Goal: Information Seeking & Learning: Learn about a topic

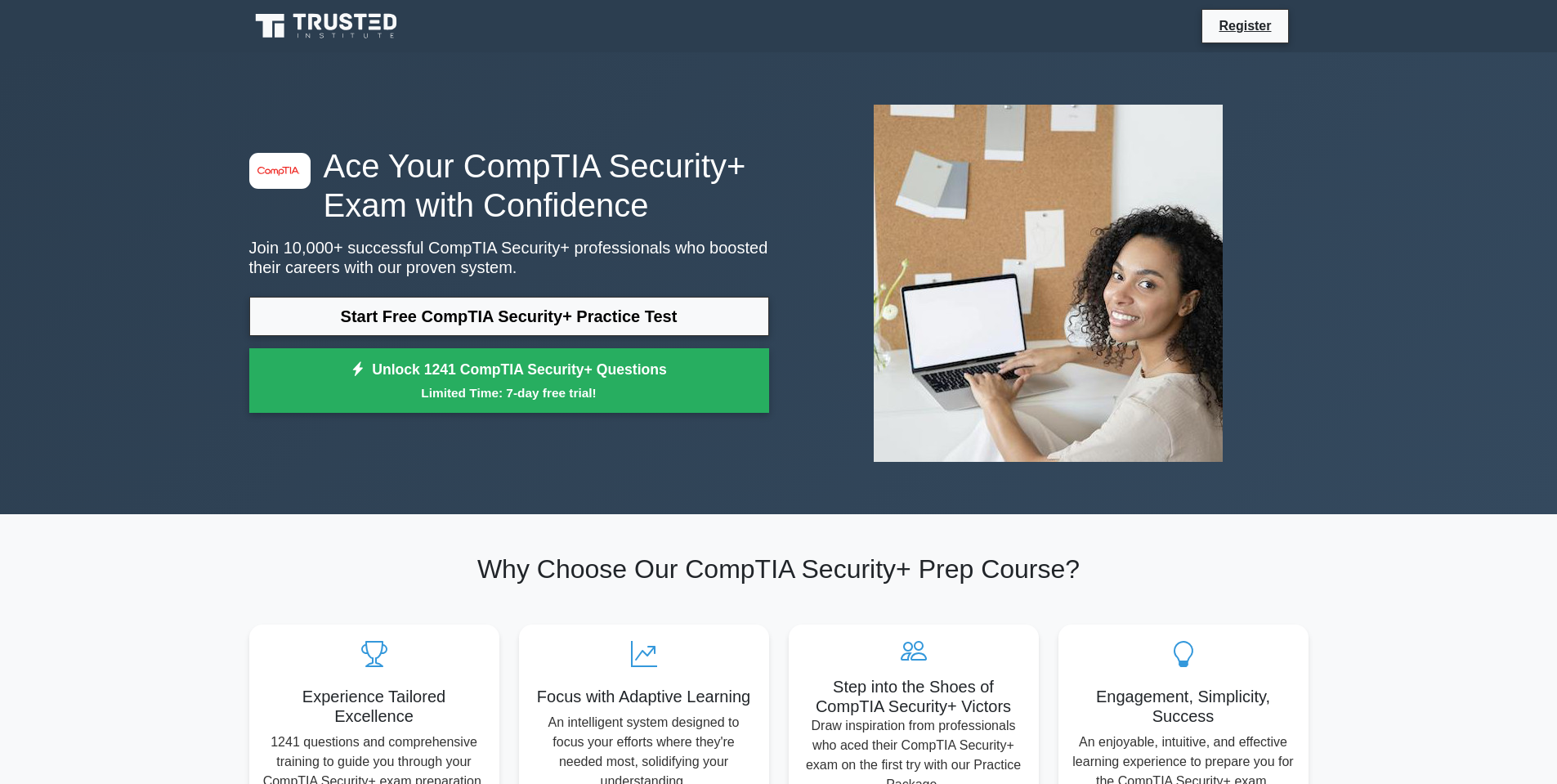
click at [1322, 22] on nav "Register" at bounding box center [778, 26] width 1557 height 52
click at [1243, 30] on link "Register" at bounding box center [1245, 26] width 72 height 21
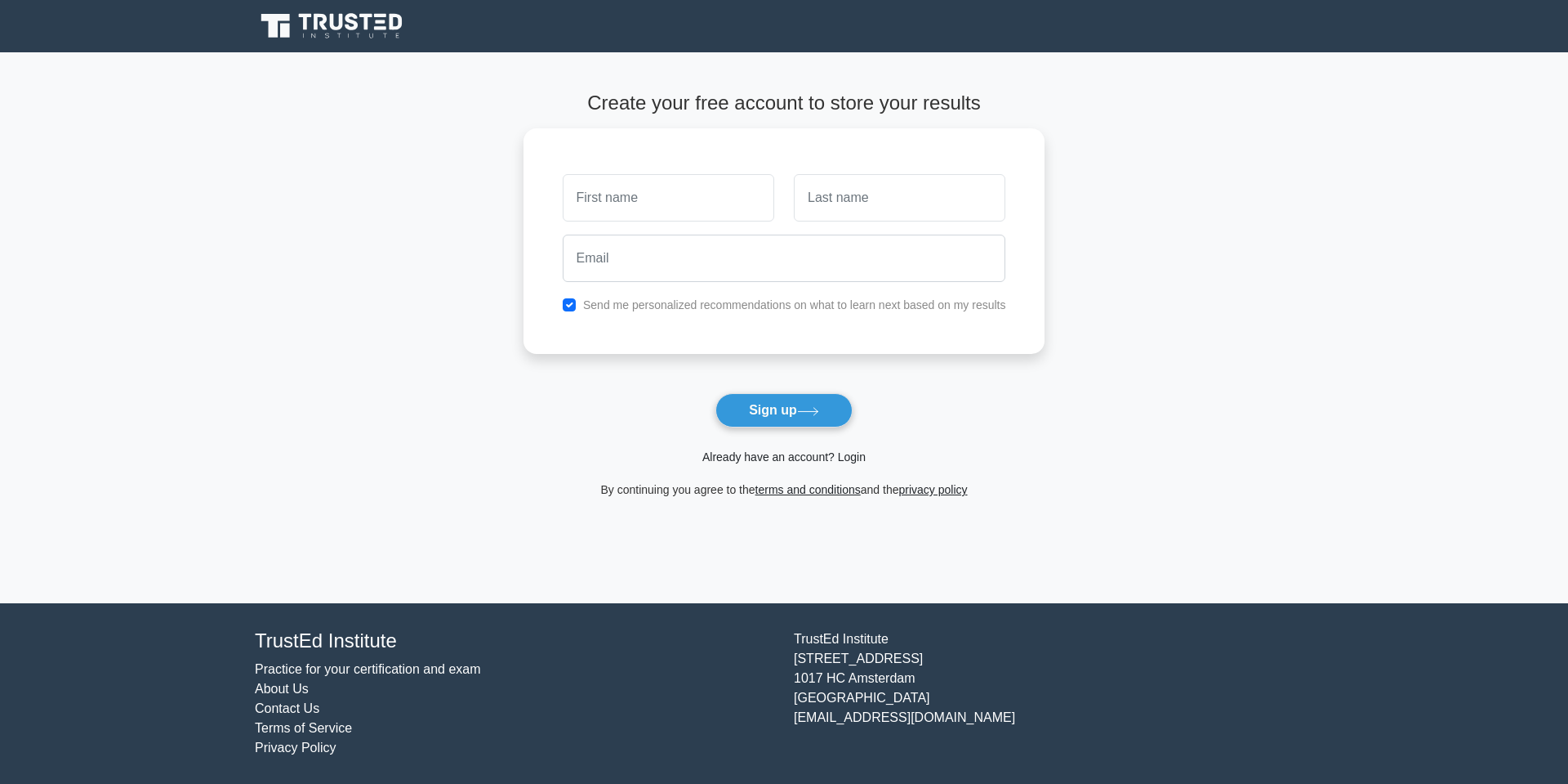
click at [808, 456] on link "Already have an account? Login" at bounding box center [784, 456] width 163 height 13
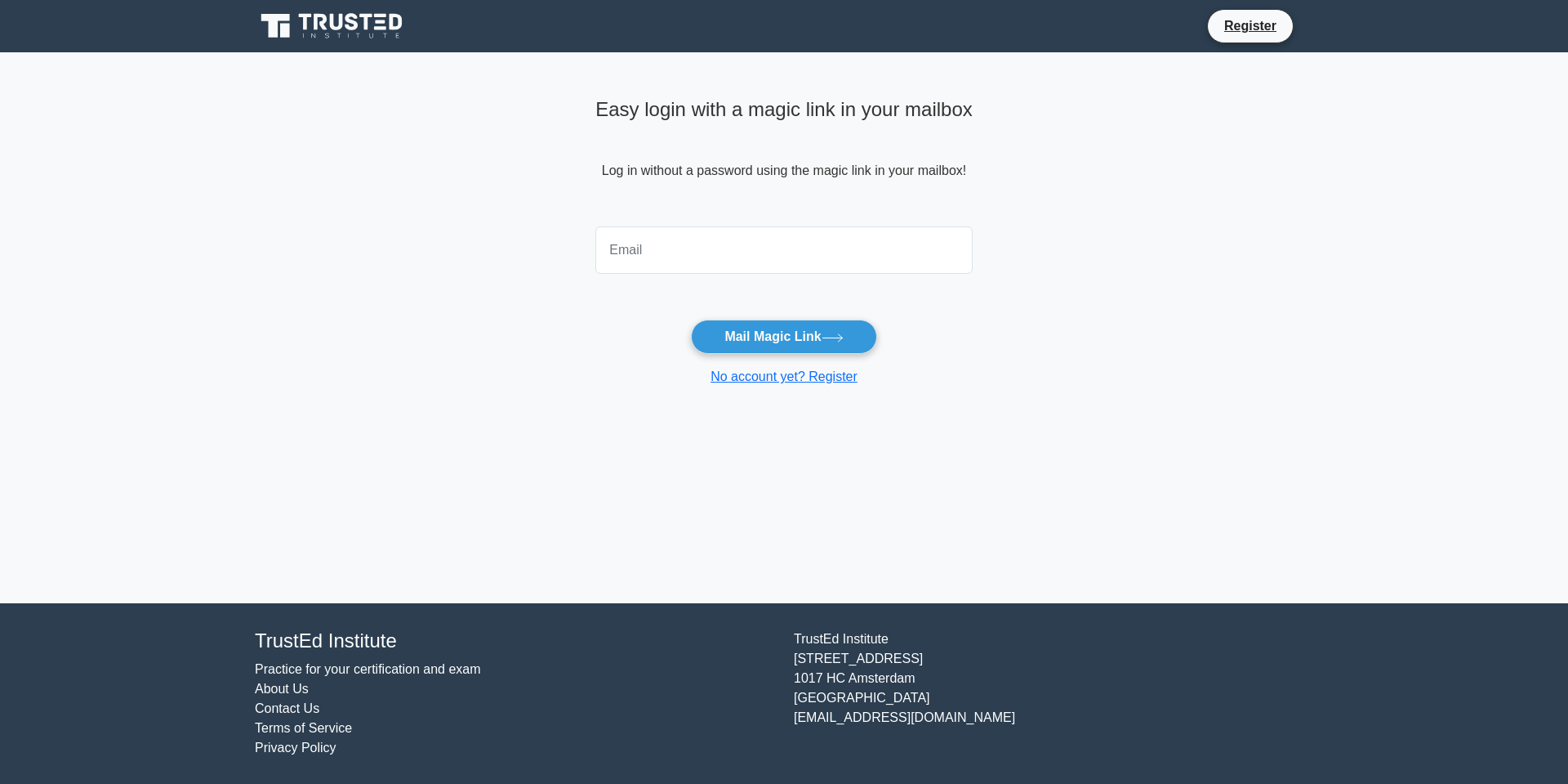
click at [711, 253] on input "email" at bounding box center [784, 249] width 377 height 48
type input "robertsalex01@gmail.com"
click at [760, 339] on button "Mail Magic Link" at bounding box center [783, 336] width 185 height 34
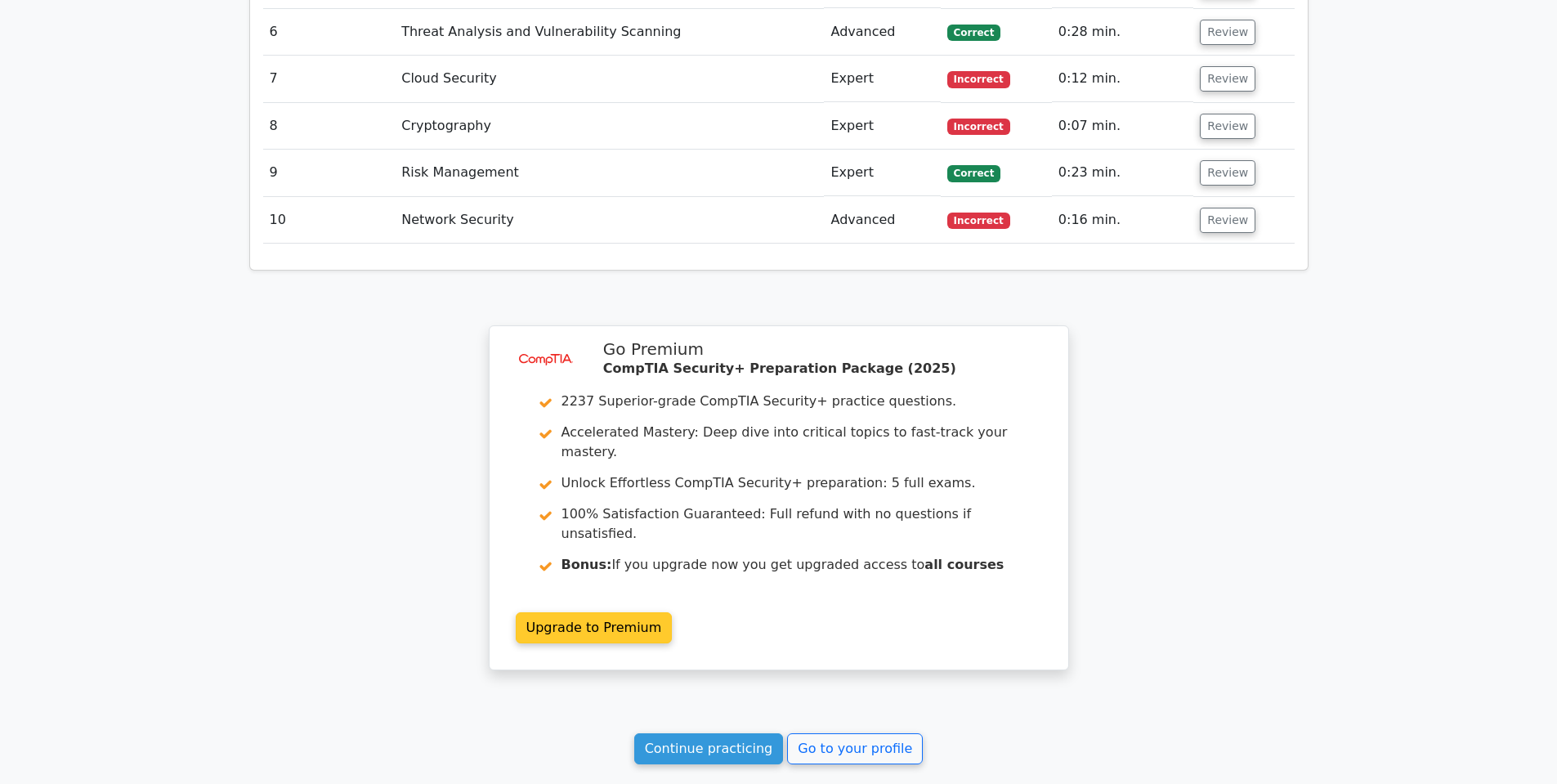
scroll to position [2393, 0]
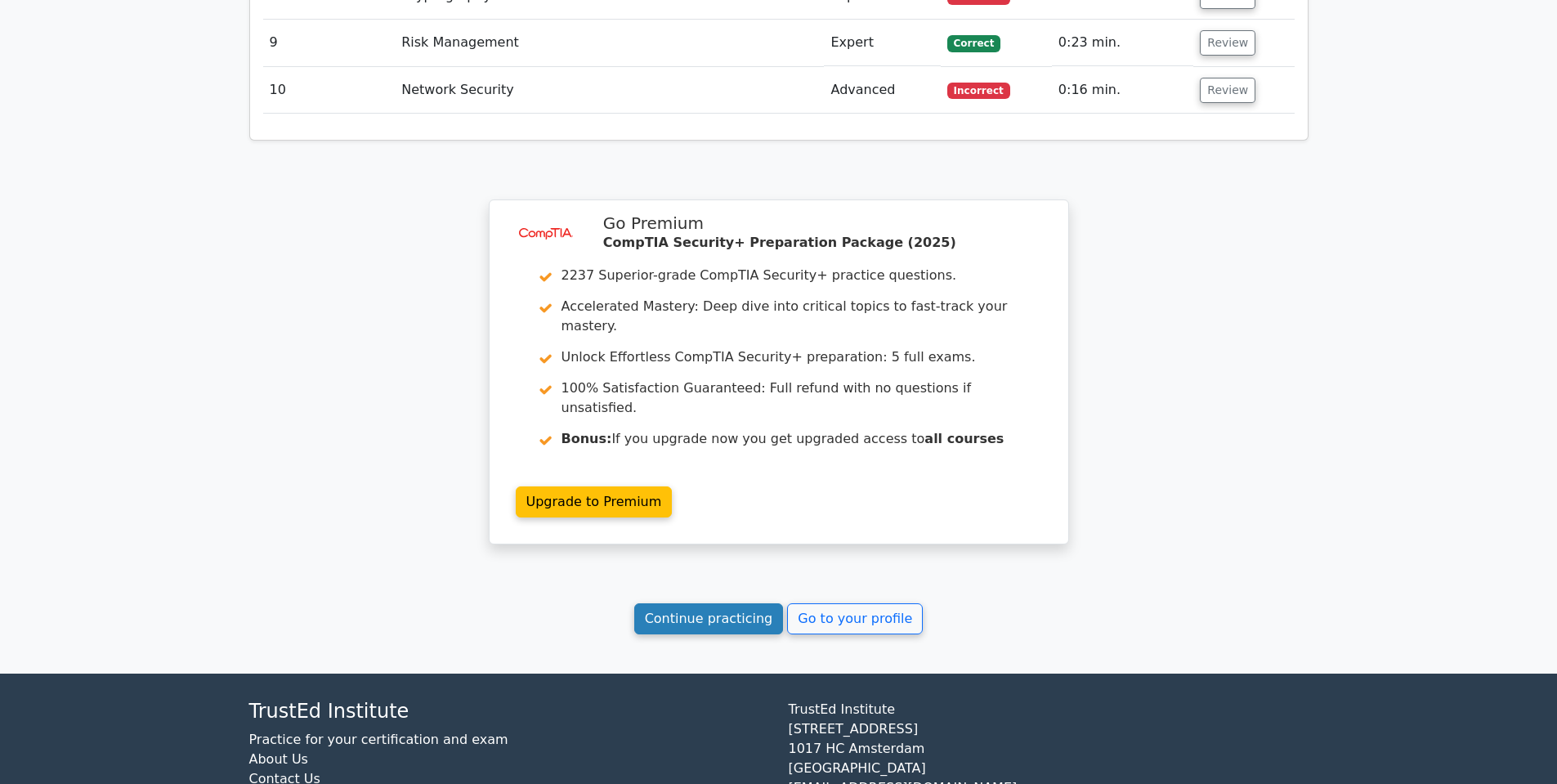
click at [738, 603] on link "Continue practicing" at bounding box center [709, 619] width 150 height 31
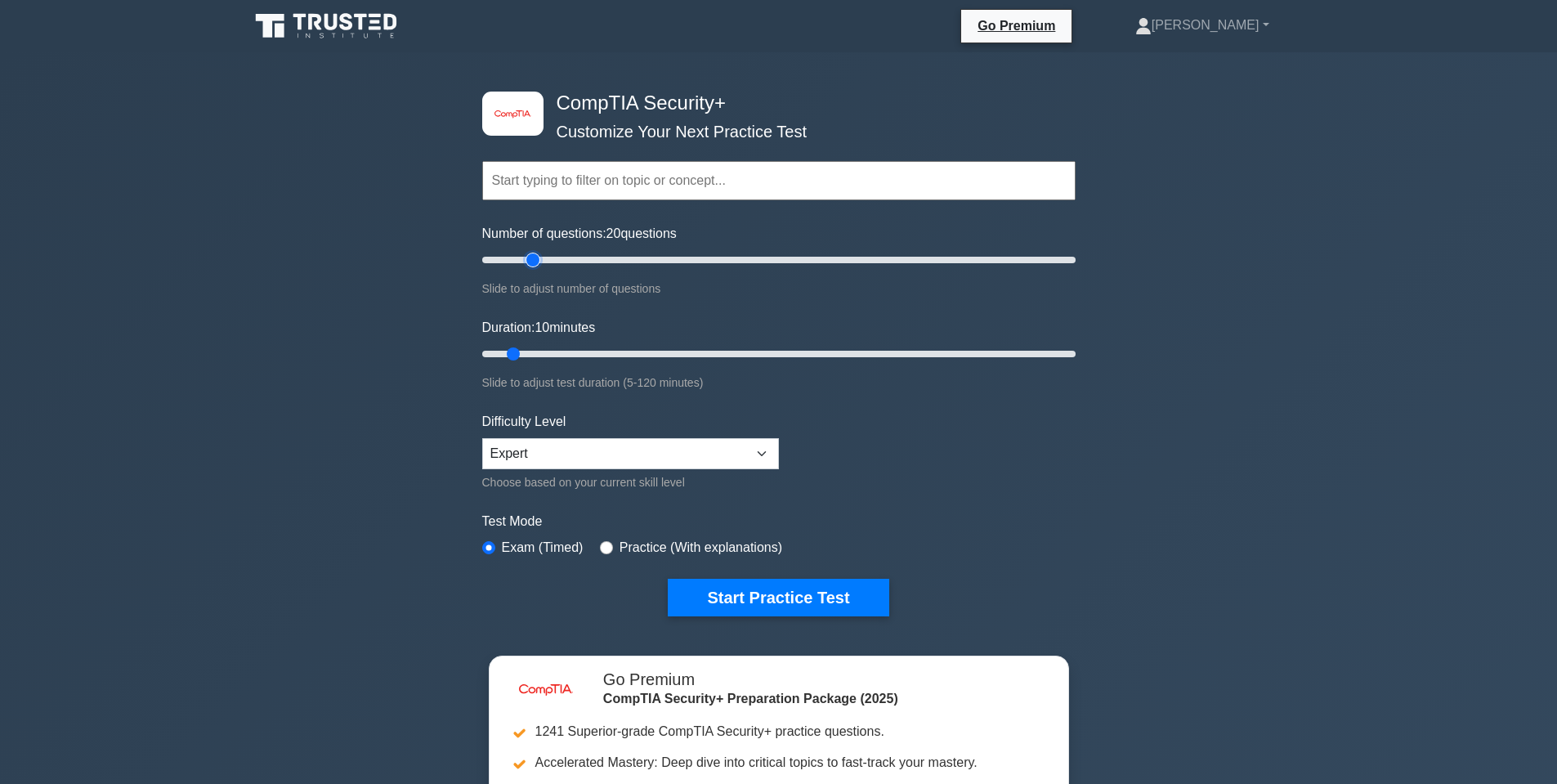
drag, startPoint x: 515, startPoint y: 256, endPoint x: 535, endPoint y: 257, distance: 20.0
type input "20"
click at [535, 257] on input "Number of questions: 20 questions" at bounding box center [779, 260] width 594 height 20
click at [636, 452] on select "Beginner Intermediate Expert" at bounding box center [630, 454] width 296 height 31
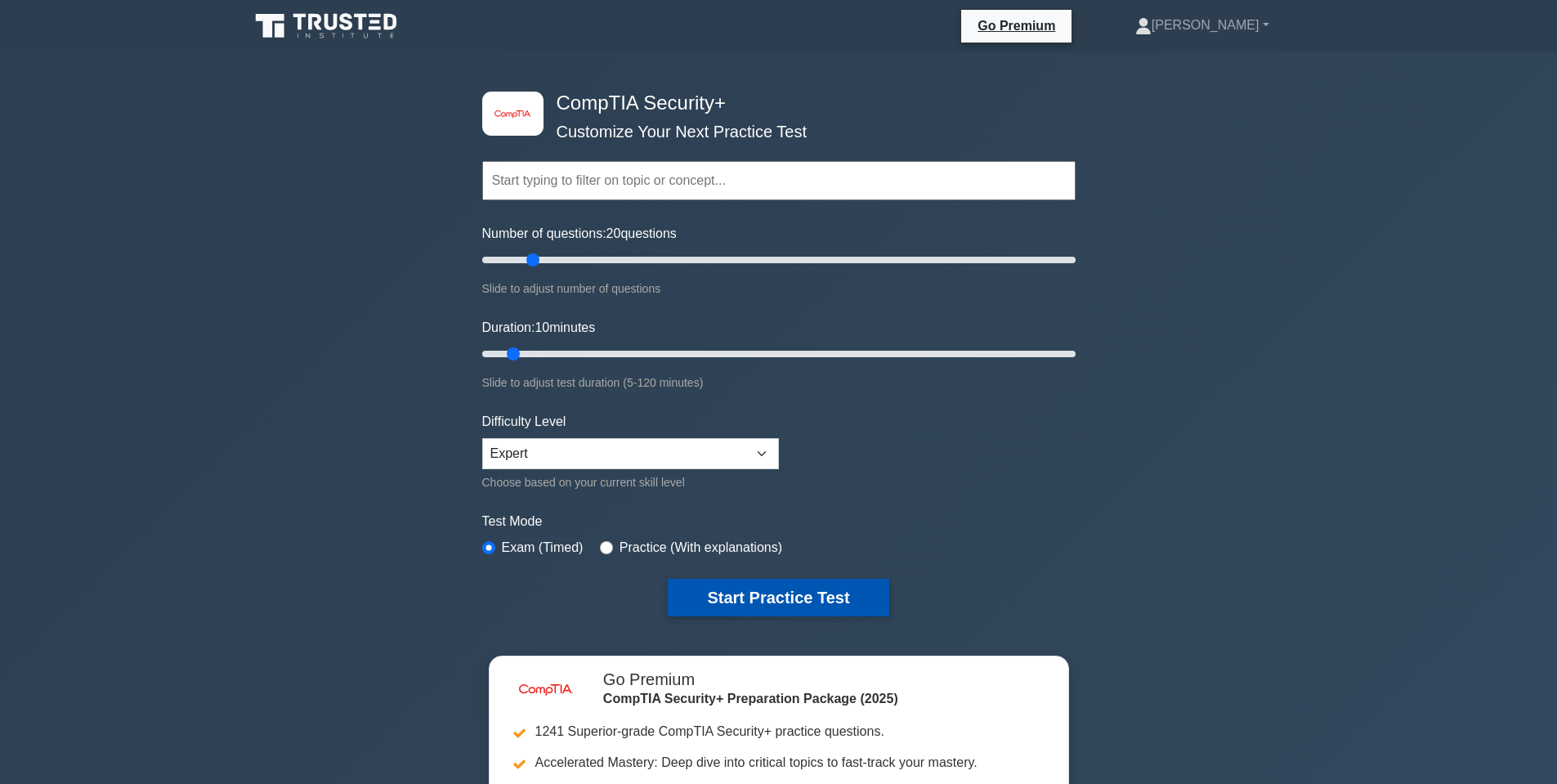
click at [760, 604] on button "Start Practice Test" at bounding box center [778, 597] width 221 height 37
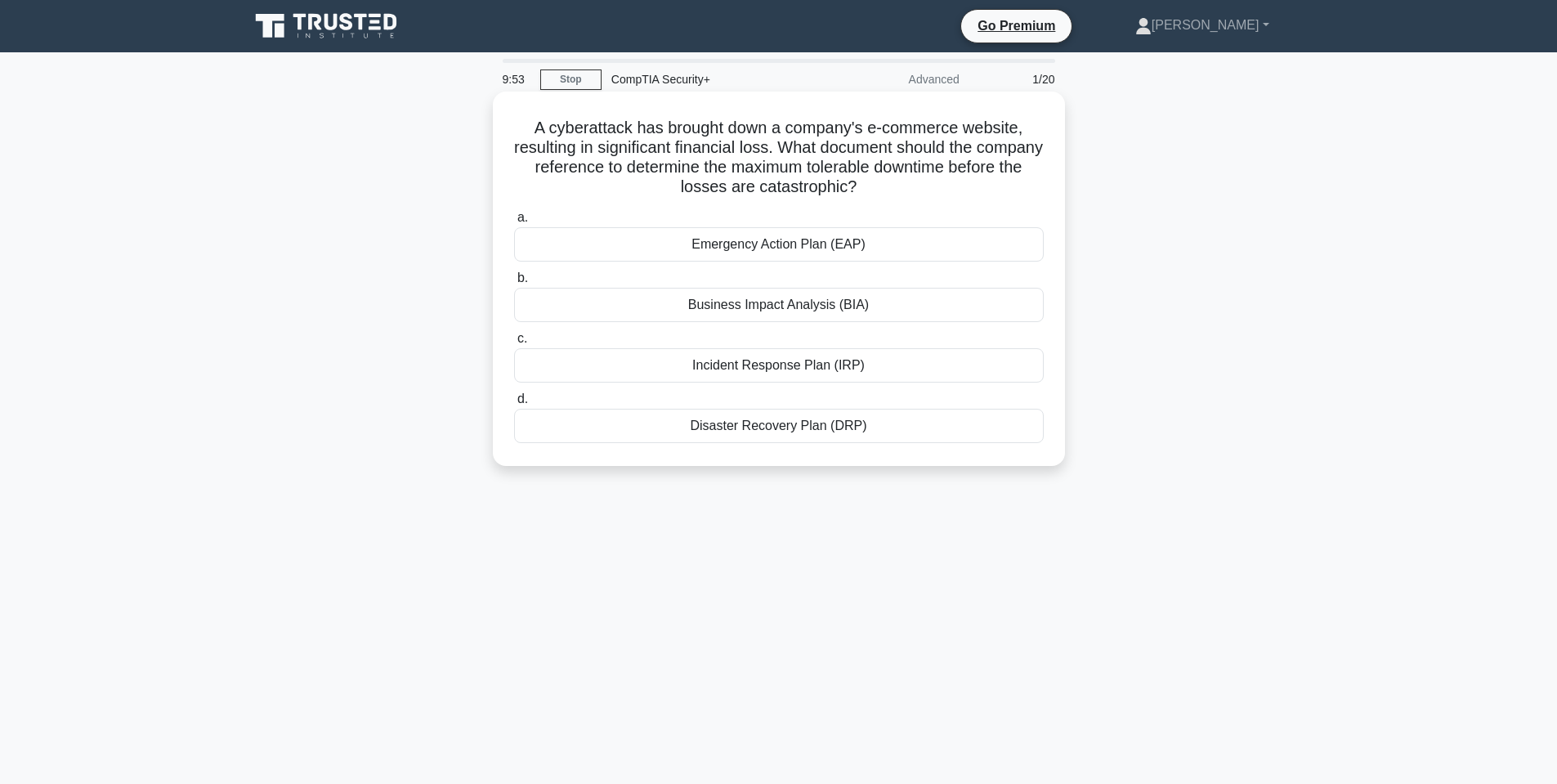
click at [697, 153] on h5 "A cyberattack has brought down a company's e-commerce website, resulting in sig…" at bounding box center [779, 157] width 533 height 80
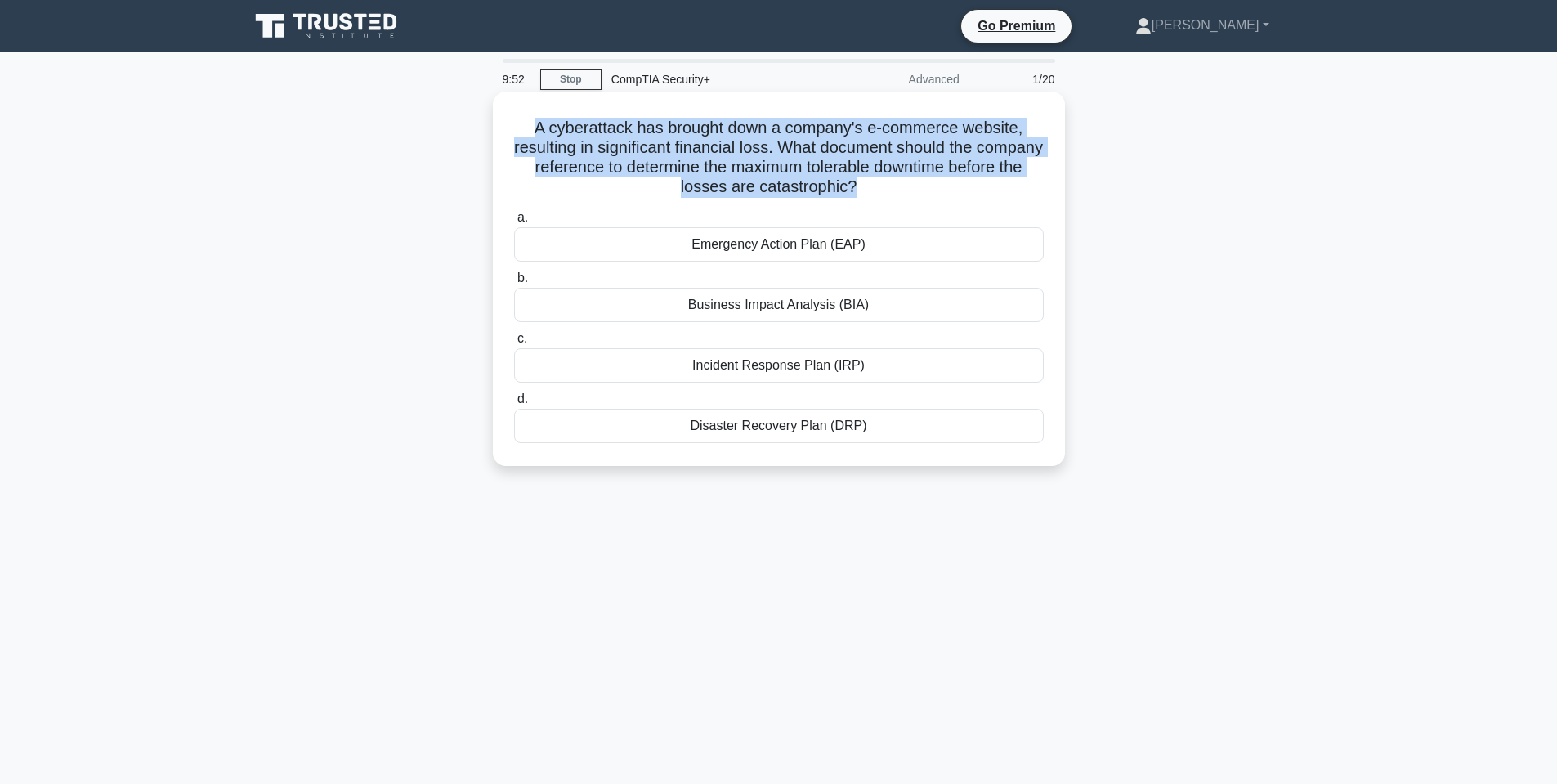
click at [697, 153] on h5 "A cyberattack has brought down a company's e-commerce website, resulting in sig…" at bounding box center [779, 157] width 533 height 80
click at [899, 148] on h5 "A cyberattack has brought down a company's e-commerce website, resulting in sig…" at bounding box center [779, 157] width 533 height 80
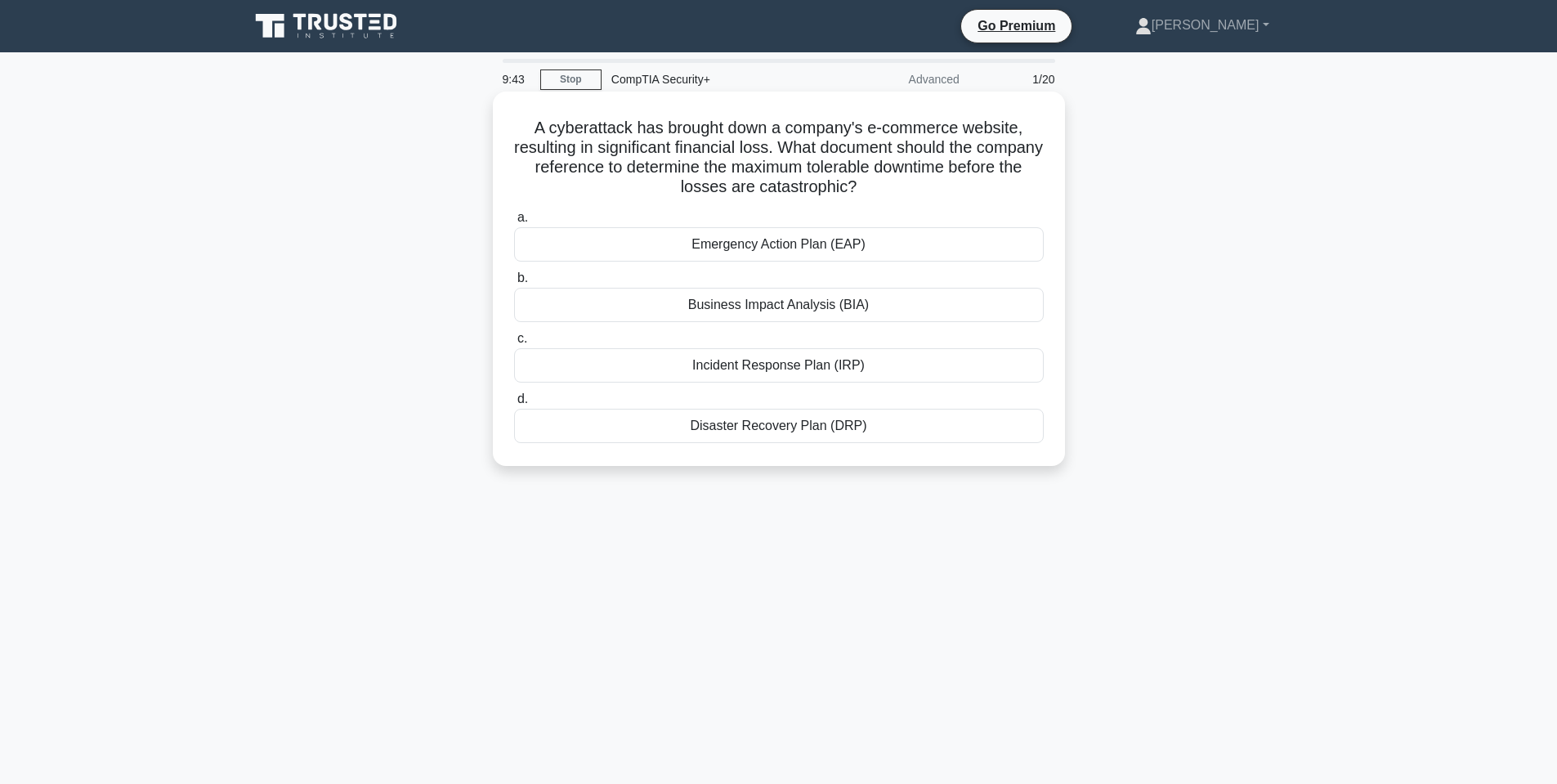
click at [804, 307] on div "Business Impact Analysis (BIA)" at bounding box center [778, 304] width 529 height 34
click at [514, 283] on input "b. Business Impact Analysis (BIA)" at bounding box center [514, 278] width 0 height 10
click at [571, 119] on h5 "An outdoor event at a large stadium has wrap-up and cleaning crew working after…" at bounding box center [779, 157] width 533 height 80
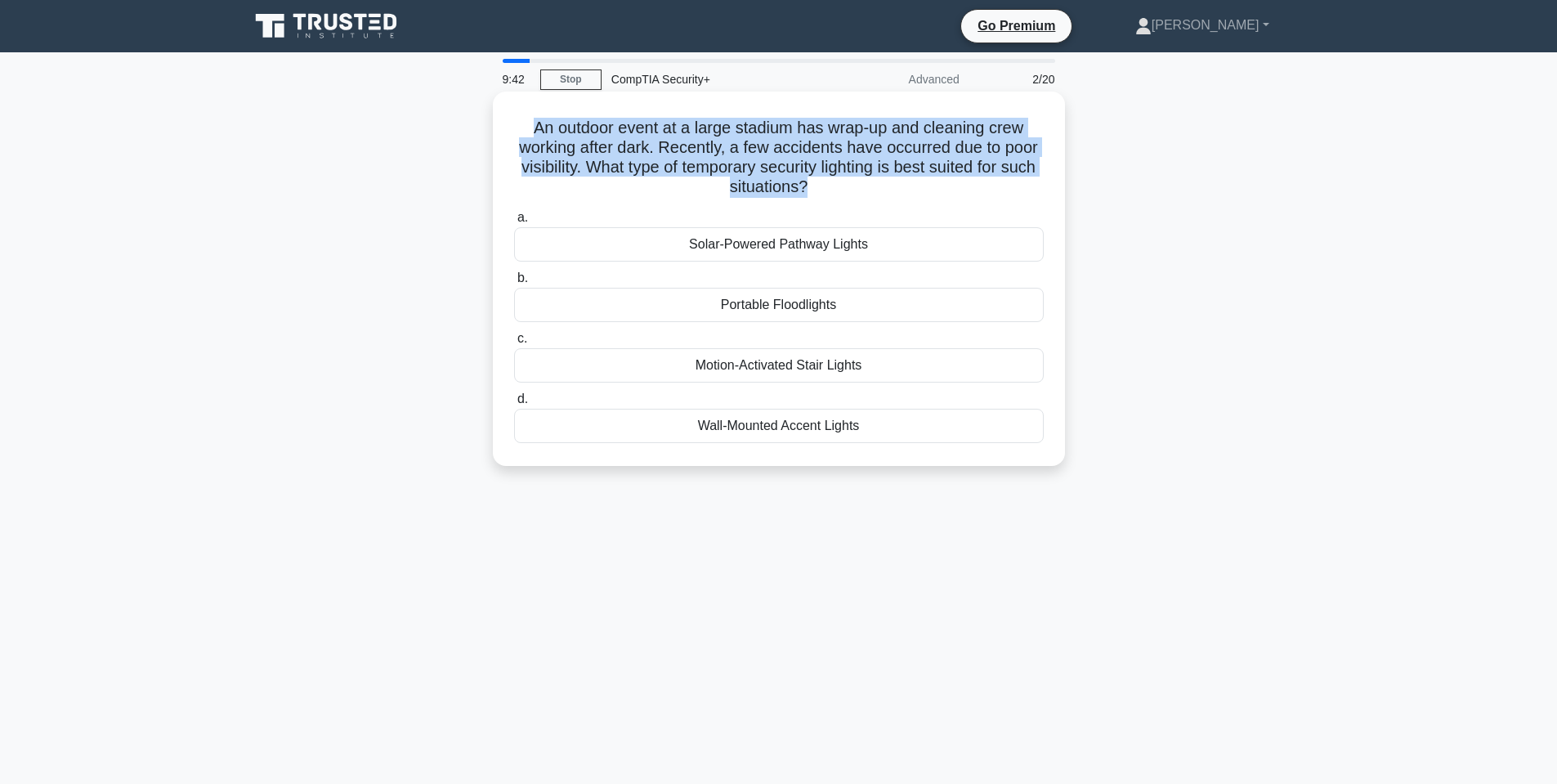
click at [571, 119] on h5 "An outdoor event at a large stadium has wrap-up and cleaning crew working after…" at bounding box center [779, 157] width 533 height 80
click at [724, 136] on h5 "An outdoor event at a large stadium has wrap-up and cleaning crew working after…" at bounding box center [779, 157] width 533 height 80
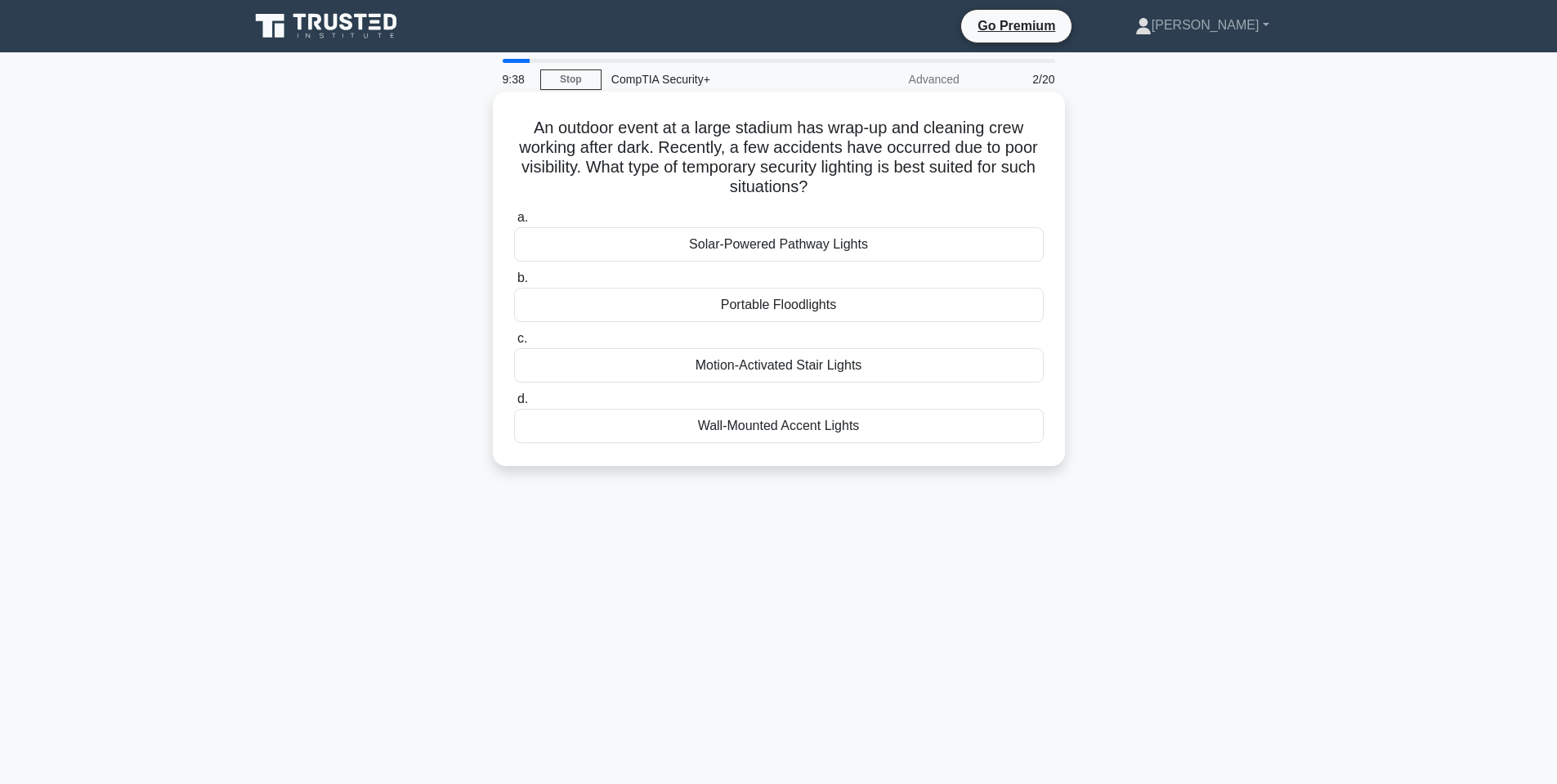
click at [761, 156] on h5 "An outdoor event at a large stadium has wrap-up and cleaning crew working after…" at bounding box center [779, 157] width 533 height 80
click at [760, 156] on h5 "An outdoor event at a large stadium has wrap-up and cleaning crew working after…" at bounding box center [779, 157] width 533 height 80
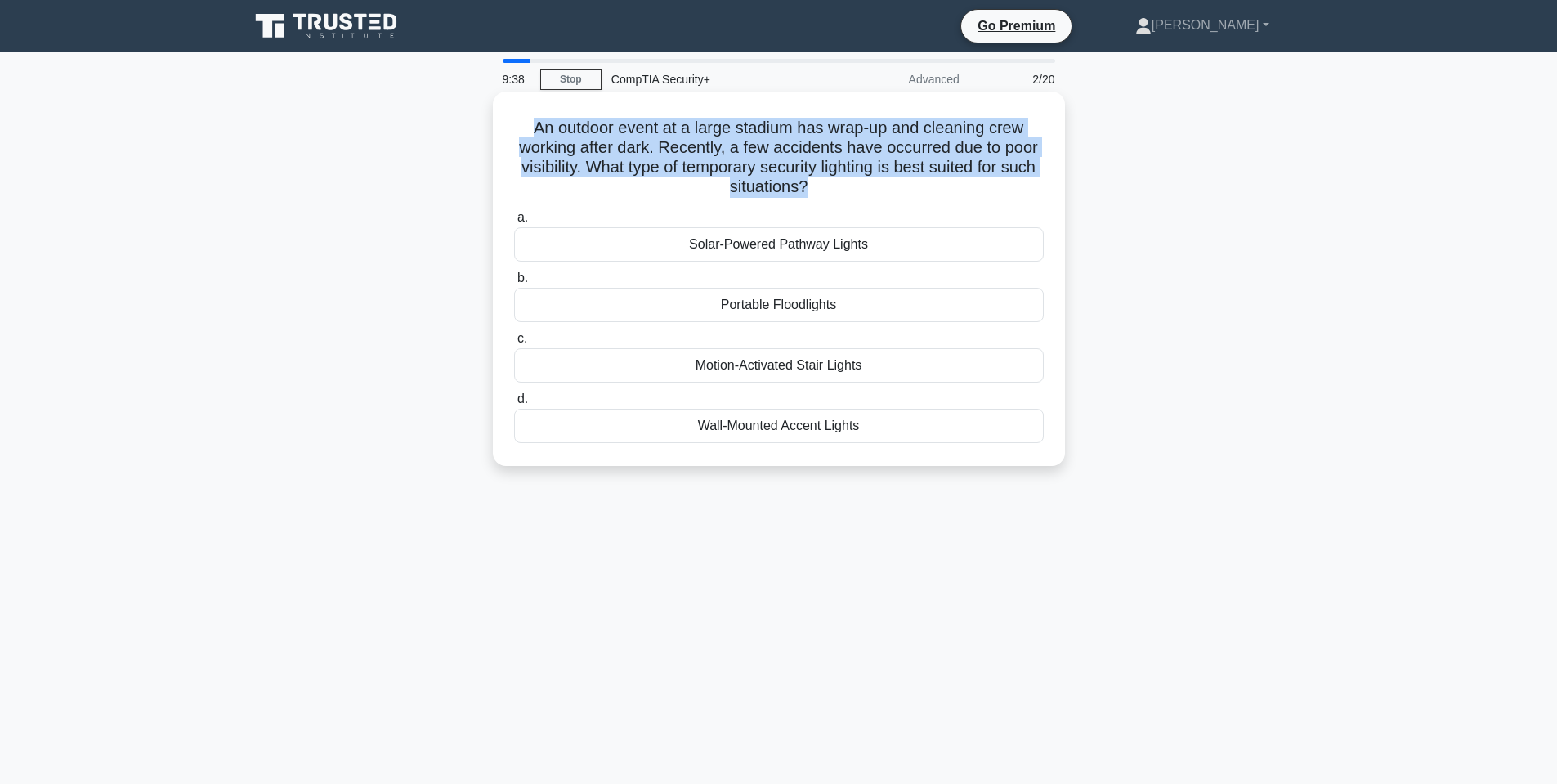
click at [760, 156] on h5 "An outdoor event at a large stadium has wrap-up and cleaning crew working after…" at bounding box center [779, 157] width 533 height 80
click at [931, 156] on h5 "An outdoor event at a large stadium has wrap-up and cleaning crew working after…" at bounding box center [779, 157] width 533 height 80
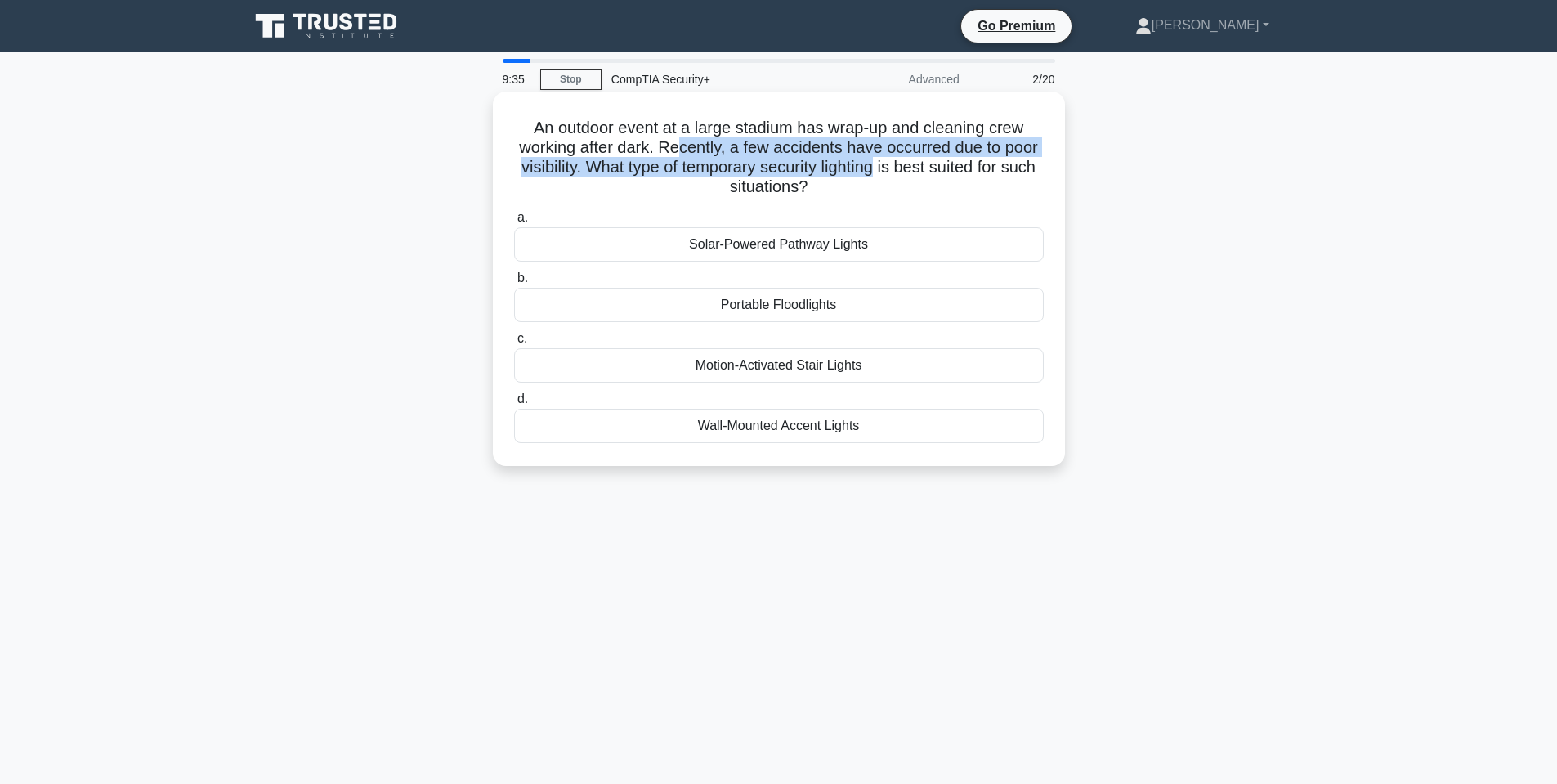
drag, startPoint x: 769, startPoint y: 157, endPoint x: 900, endPoint y: 161, distance: 131.1
click at [900, 161] on h5 "An outdoor event at a large stadium has wrap-up and cleaning crew working after…" at bounding box center [779, 157] width 533 height 80
click at [799, 162] on h5 "An outdoor event at a large stadium has wrap-up and cleaning crew working after…" at bounding box center [779, 157] width 533 height 80
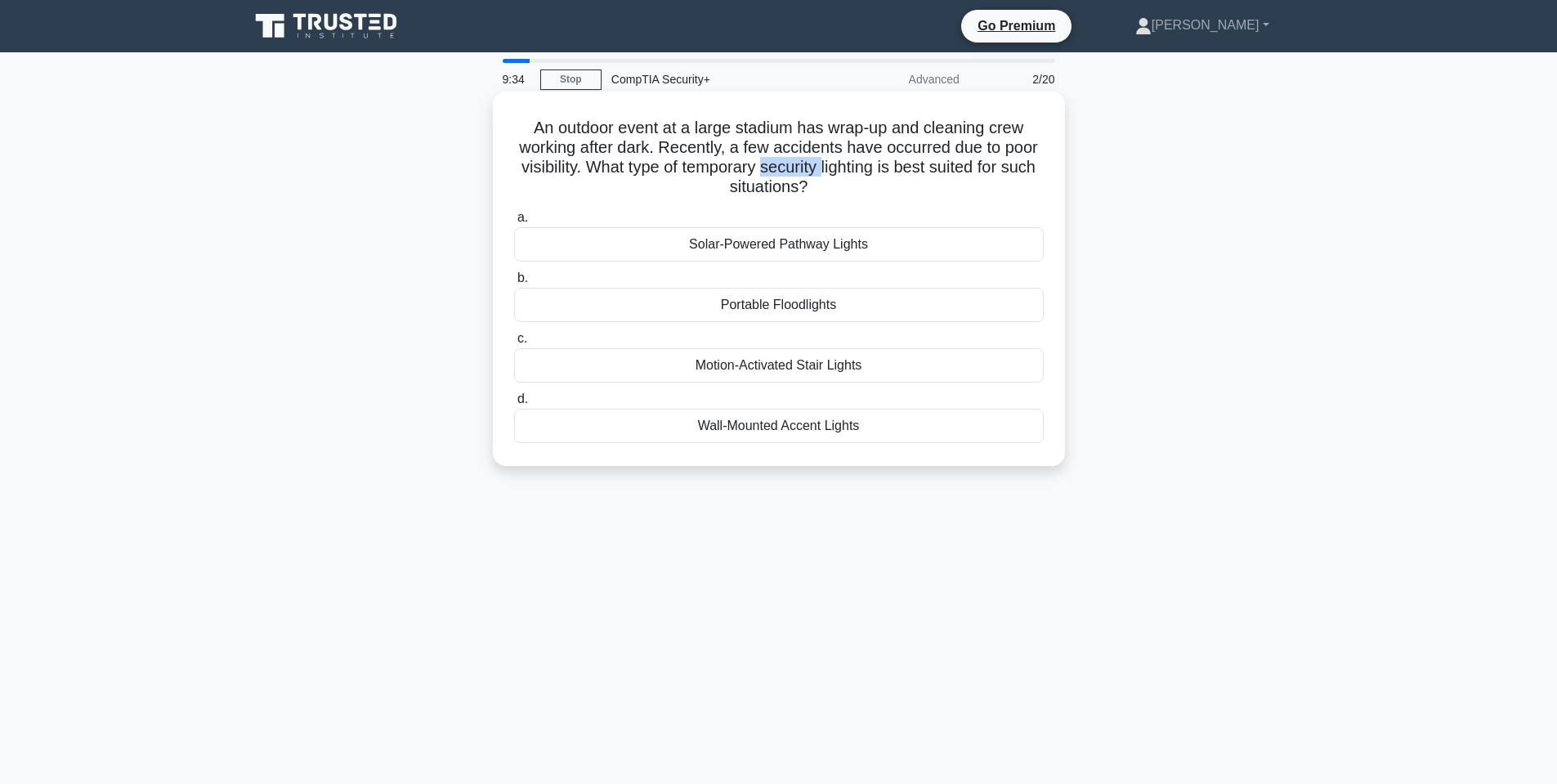
click at [799, 162] on h5 "An outdoor event at a large stadium has wrap-up and cleaning crew working after…" at bounding box center [779, 157] width 533 height 80
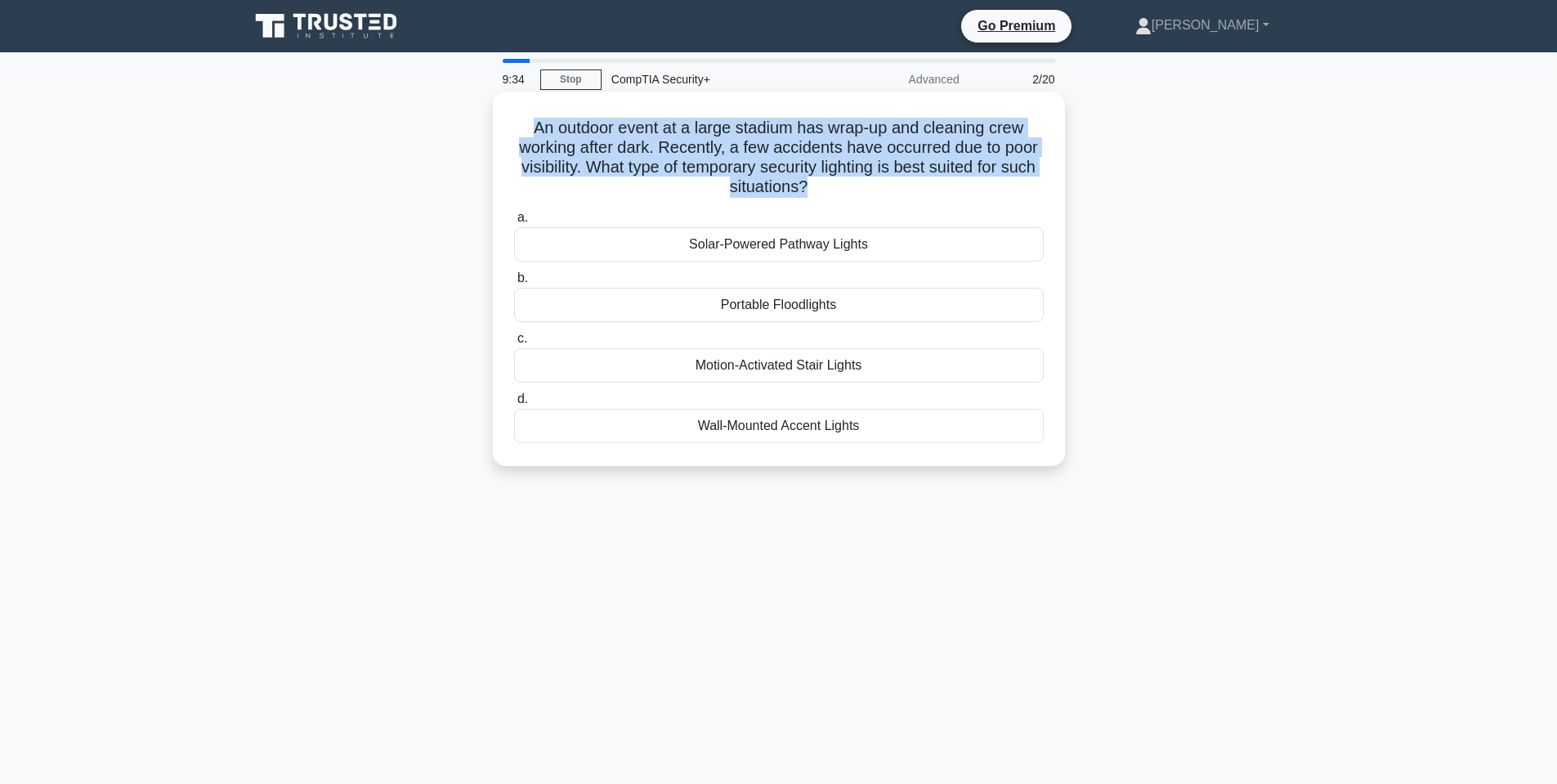
click at [799, 162] on h5 "An outdoor event at a large stadium has wrap-up and cleaning crew working after…" at bounding box center [779, 157] width 533 height 80
click at [801, 130] on h5 "An outdoor event at a large stadium has wrap-up and cleaning crew working after…" at bounding box center [779, 157] width 533 height 80
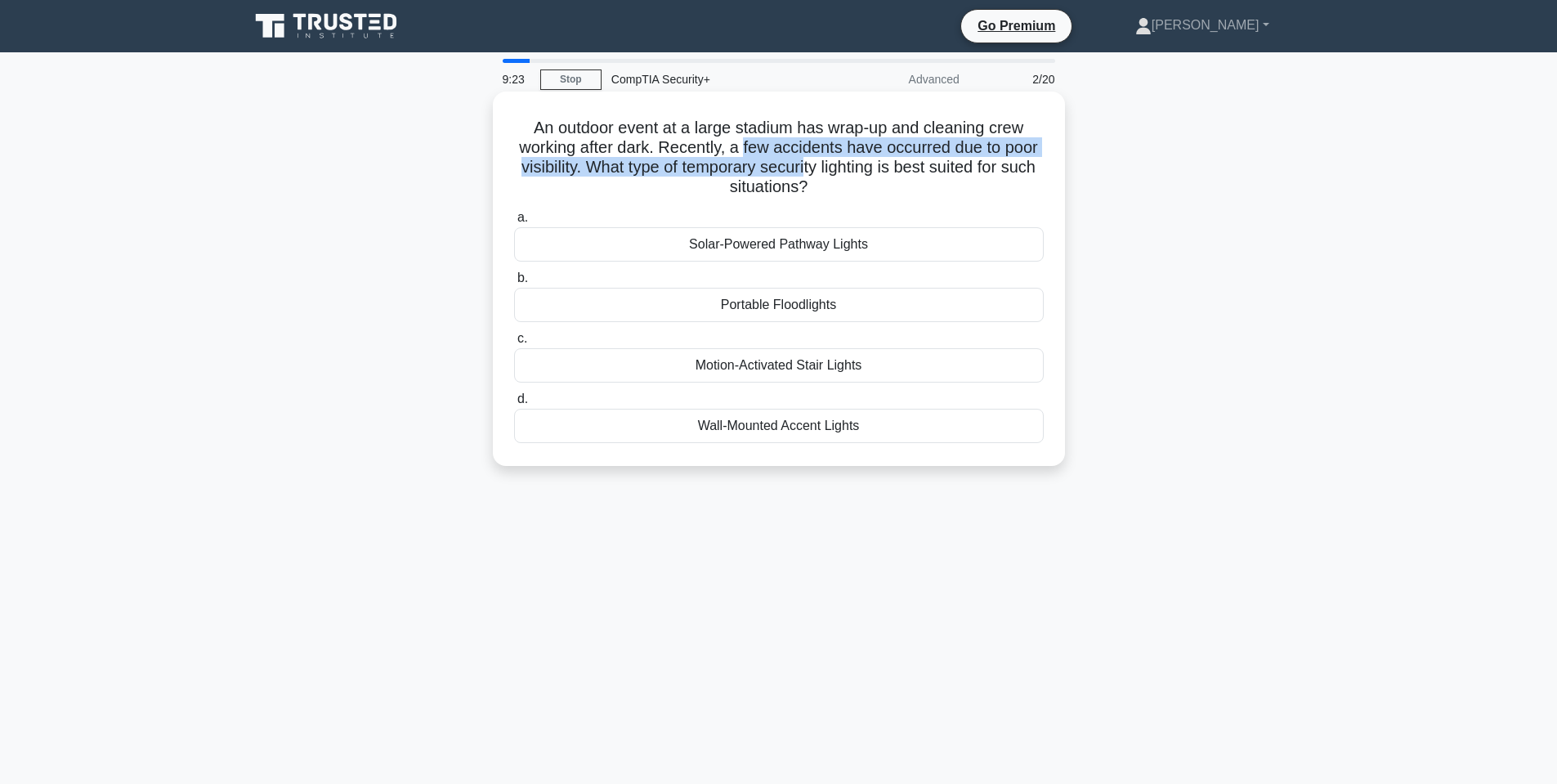
drag, startPoint x: 742, startPoint y: 145, endPoint x: 824, endPoint y: 169, distance: 85.4
click at [824, 169] on h5 "An outdoor event at a large stadium has wrap-up and cleaning crew working after…" at bounding box center [779, 157] width 533 height 80
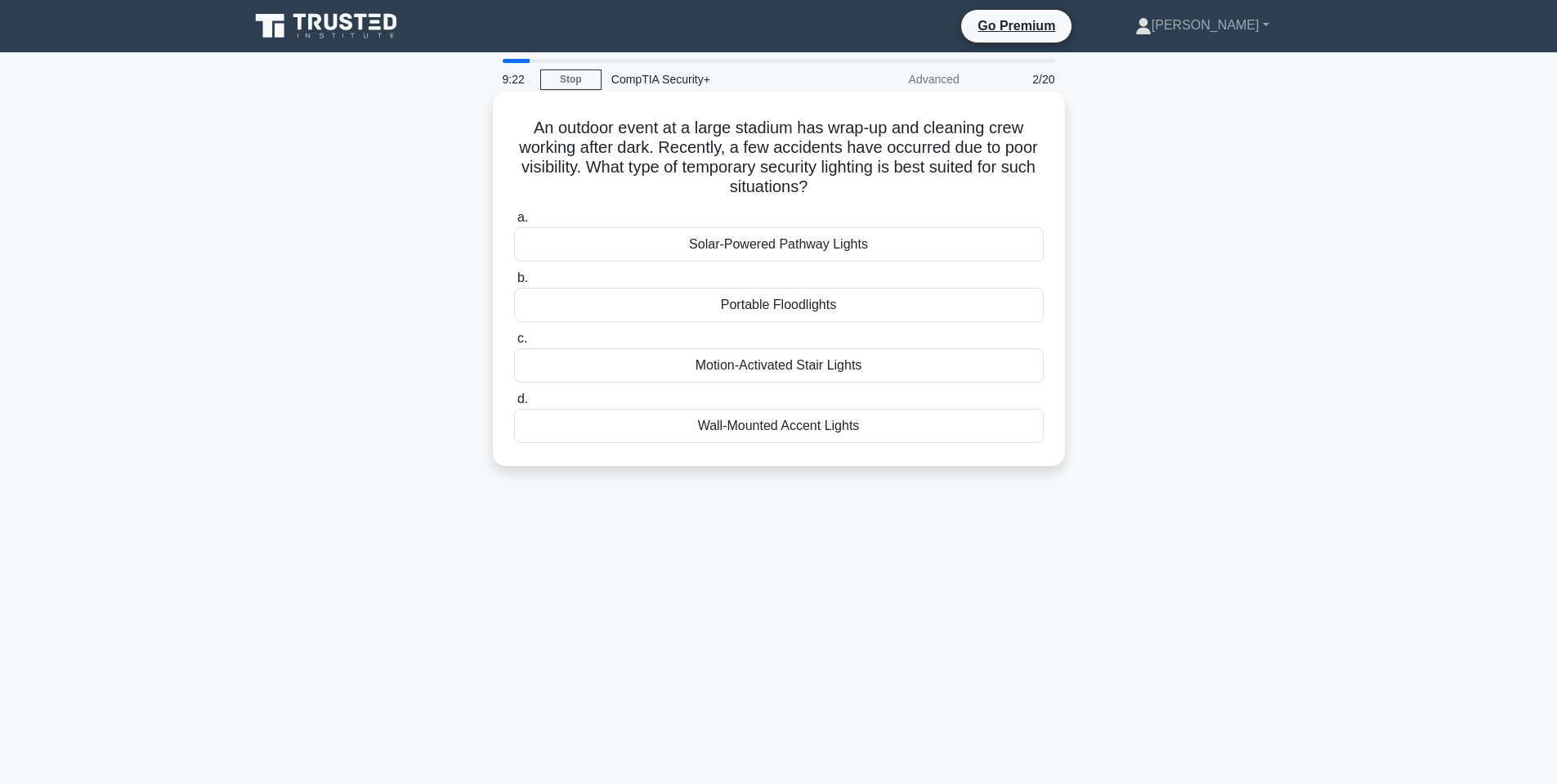
click at [791, 313] on div "Portable Floodlights" at bounding box center [778, 304] width 529 height 34
click at [514, 283] on input "b. Portable Floodlights" at bounding box center [514, 278] width 0 height 10
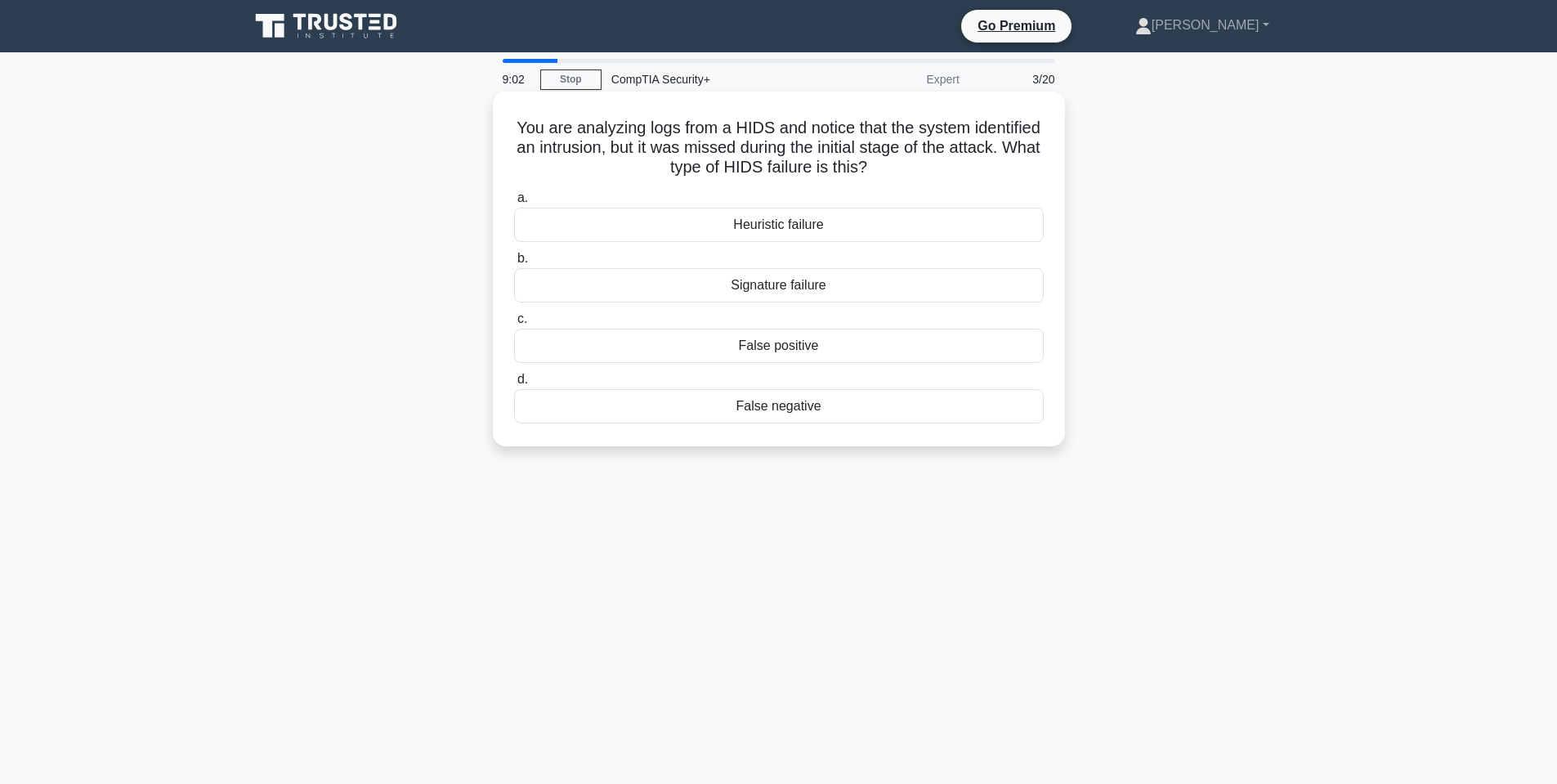
click at [802, 229] on div "Heuristic failure" at bounding box center [778, 224] width 529 height 34
click at [514, 203] on input "a. Heuristic failure" at bounding box center [514, 198] width 0 height 10
click at [654, 134] on h5 "During a live system forensic investigation on a Windows machine, you need to c…" at bounding box center [779, 148] width 533 height 61
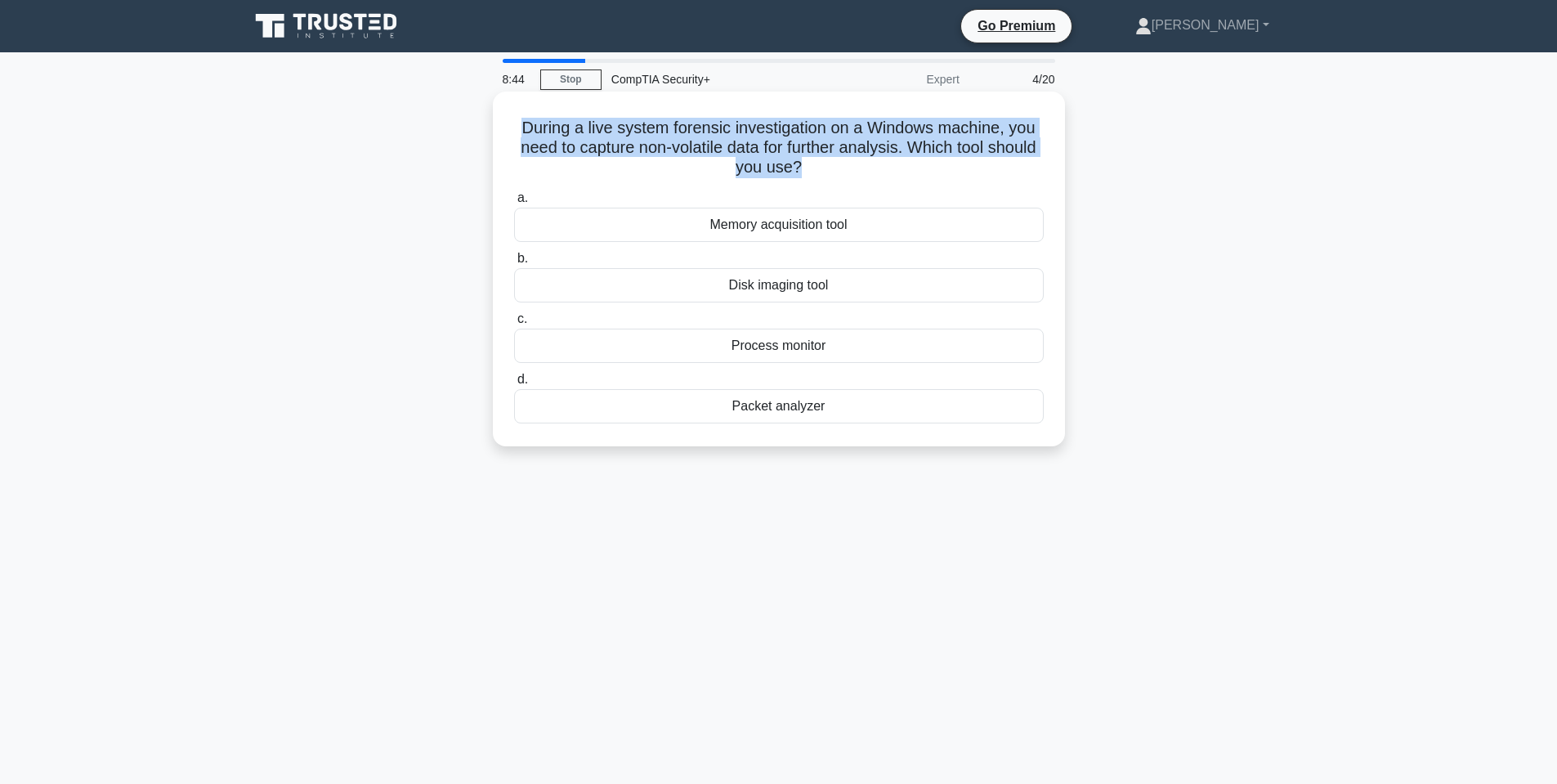
click at [654, 134] on h5 "During a live system forensic investigation on a Windows machine, you need to c…" at bounding box center [779, 148] width 533 height 61
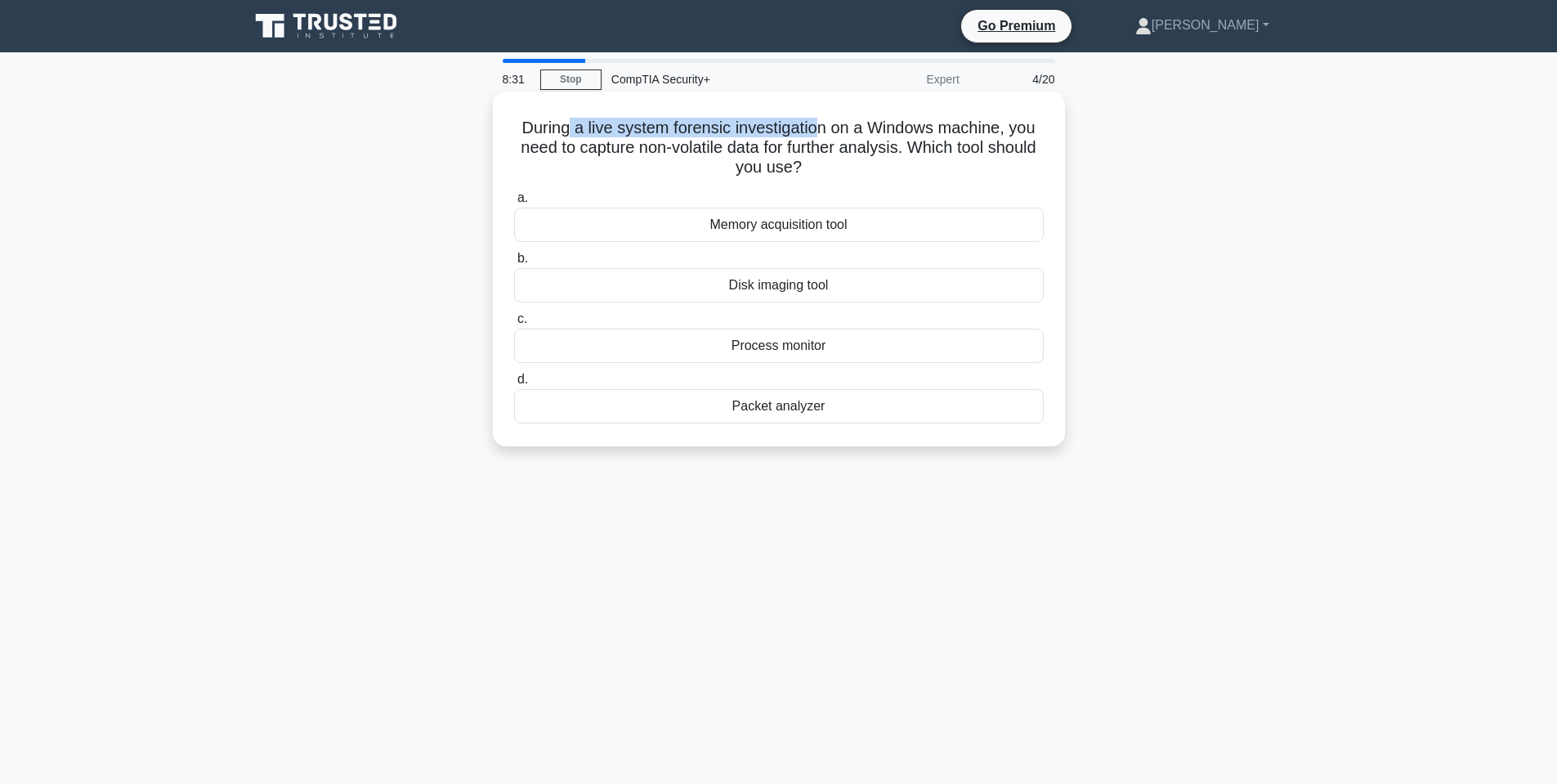
drag, startPoint x: 602, startPoint y: 118, endPoint x: 820, endPoint y: 136, distance: 218.7
click at [820, 136] on h5 "During a live system forensic investigation on a Windows machine, you need to c…" at bounding box center [779, 148] width 533 height 61
click at [737, 127] on h5 "During a live system forensic investigation on a Windows machine, you need to c…" at bounding box center [779, 148] width 533 height 61
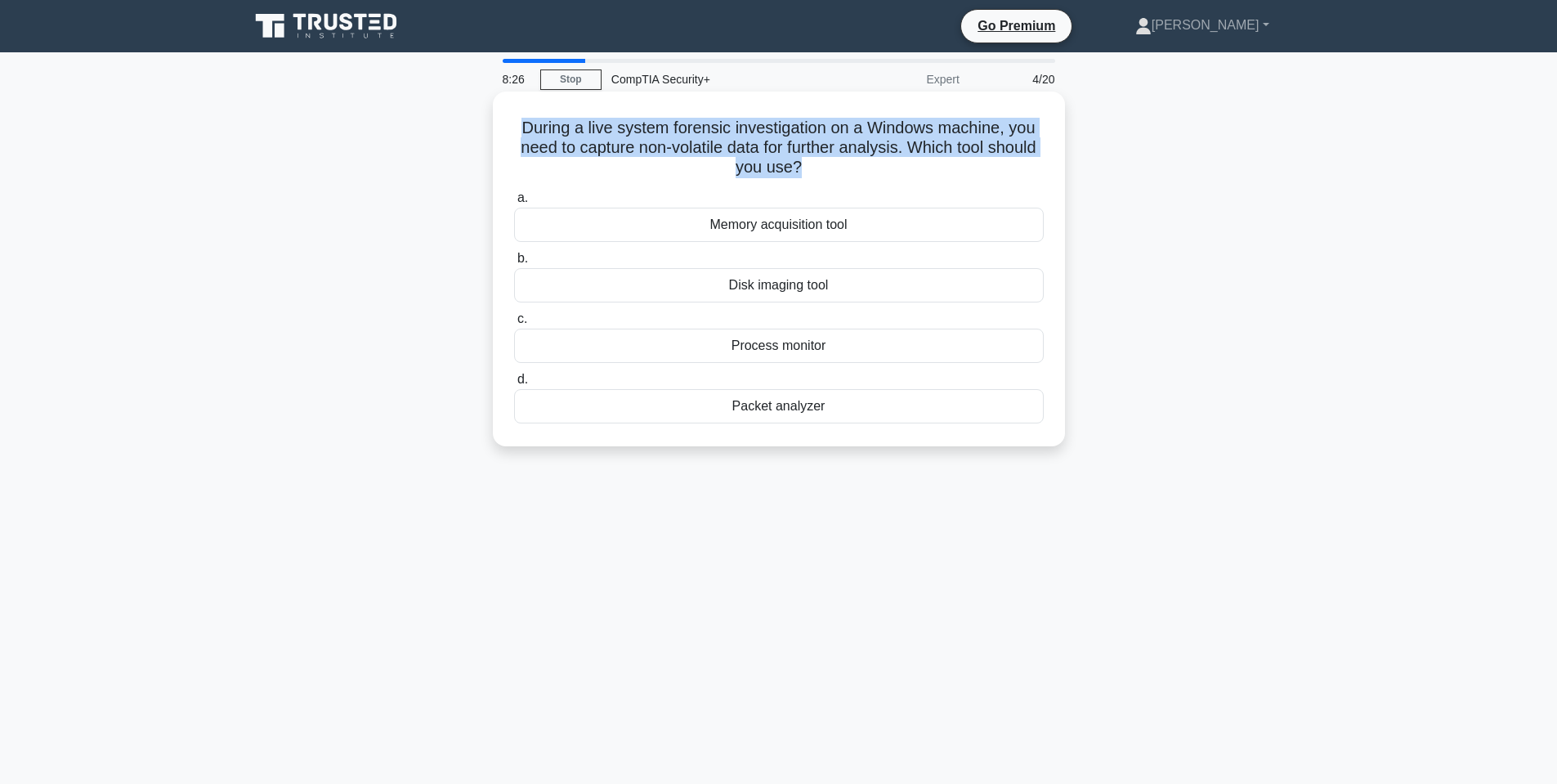
click at [737, 129] on h5 "During a live system forensic investigation on a Windows machine, you need to c…" at bounding box center [779, 148] width 533 height 61
click at [682, 144] on h5 "During a live system forensic investigation on a Windows machine, you need to c…" at bounding box center [779, 148] width 533 height 61
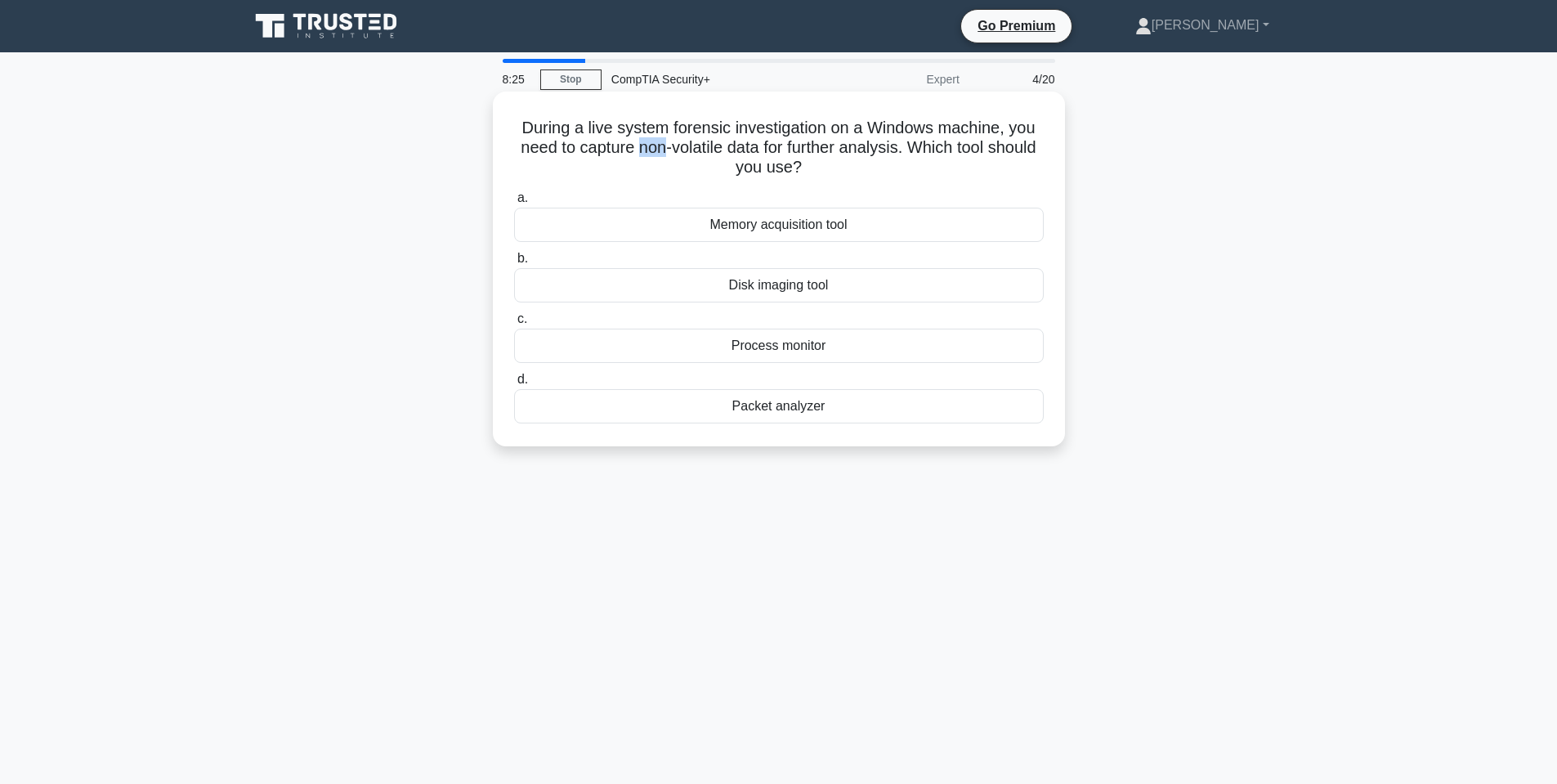
click at [682, 144] on h5 "During a live system forensic investigation on a Windows machine, you need to c…" at bounding box center [779, 148] width 533 height 61
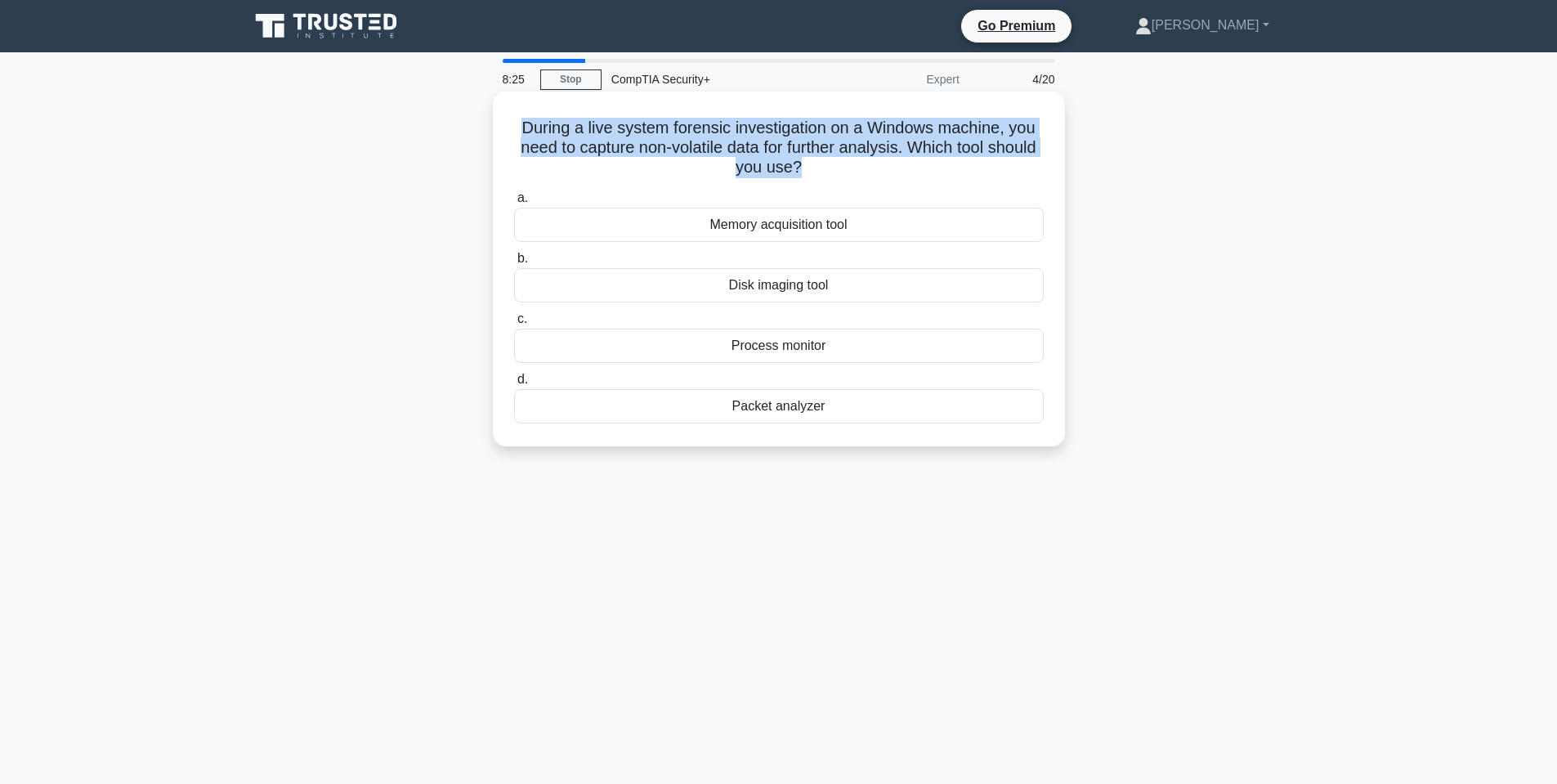
click at [682, 144] on h5 "During a live system forensic investigation on a Windows machine, you need to c…" at bounding box center [779, 148] width 533 height 61
click at [788, 133] on h5 "During a live system forensic investigation on a Windows machine, you need to c…" at bounding box center [779, 148] width 533 height 61
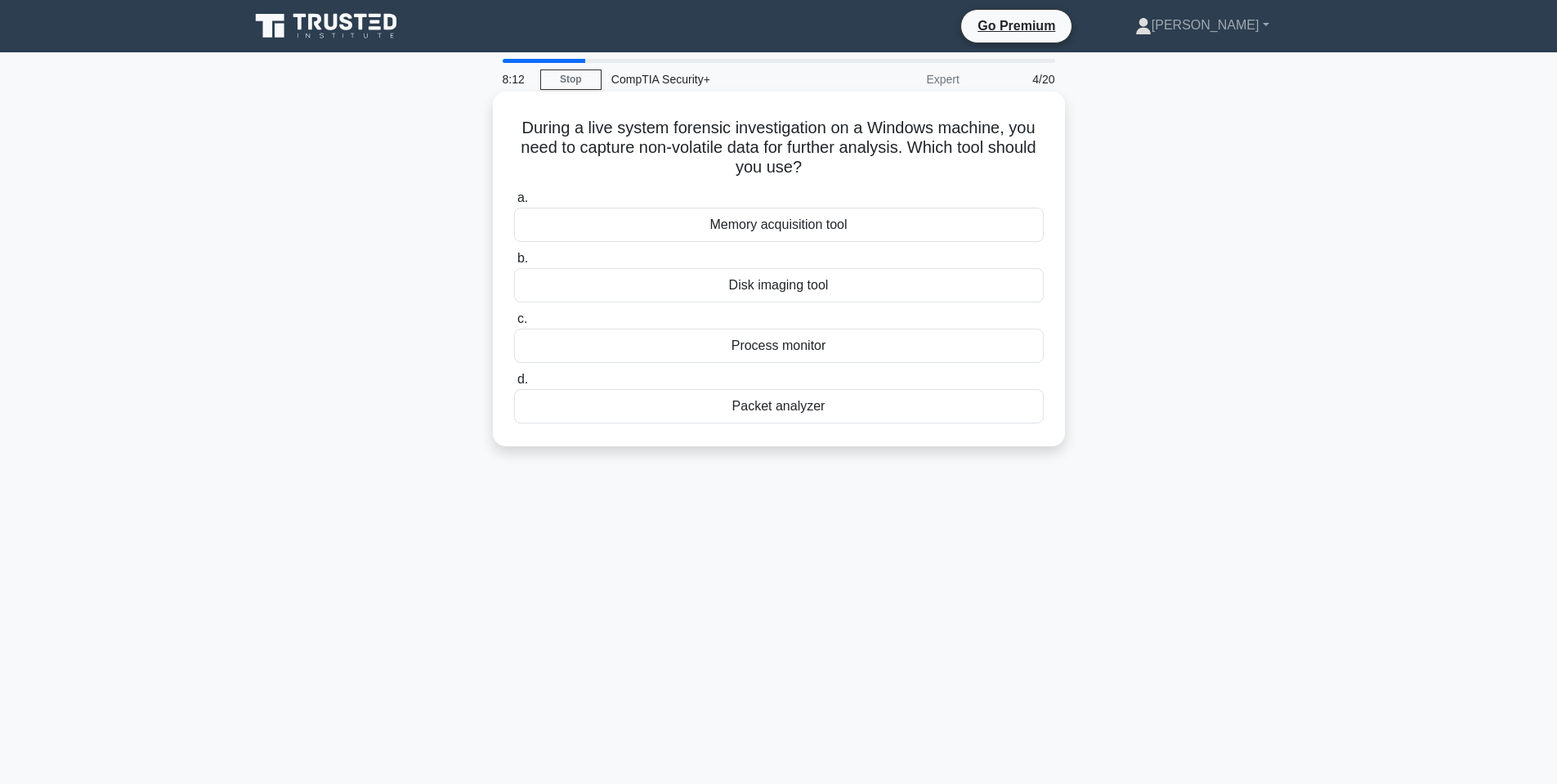
click at [806, 290] on div "Disk imaging tool" at bounding box center [778, 284] width 529 height 34
click at [514, 264] on input "b. Disk imaging tool" at bounding box center [514, 258] width 0 height 10
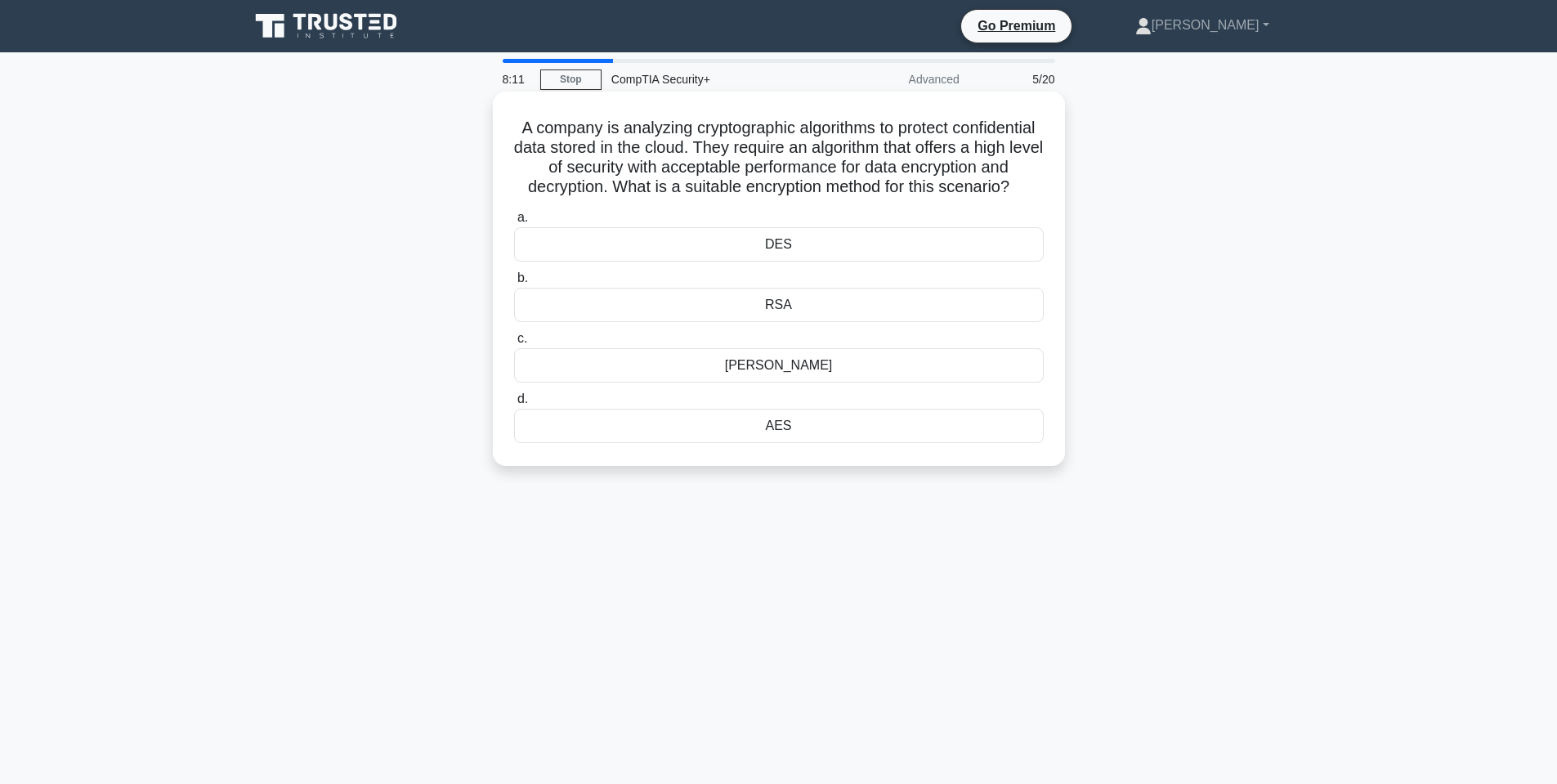
click at [643, 128] on h5 "A company is analyzing cryptographic algorithms to protect confidential data st…" at bounding box center [779, 157] width 533 height 80
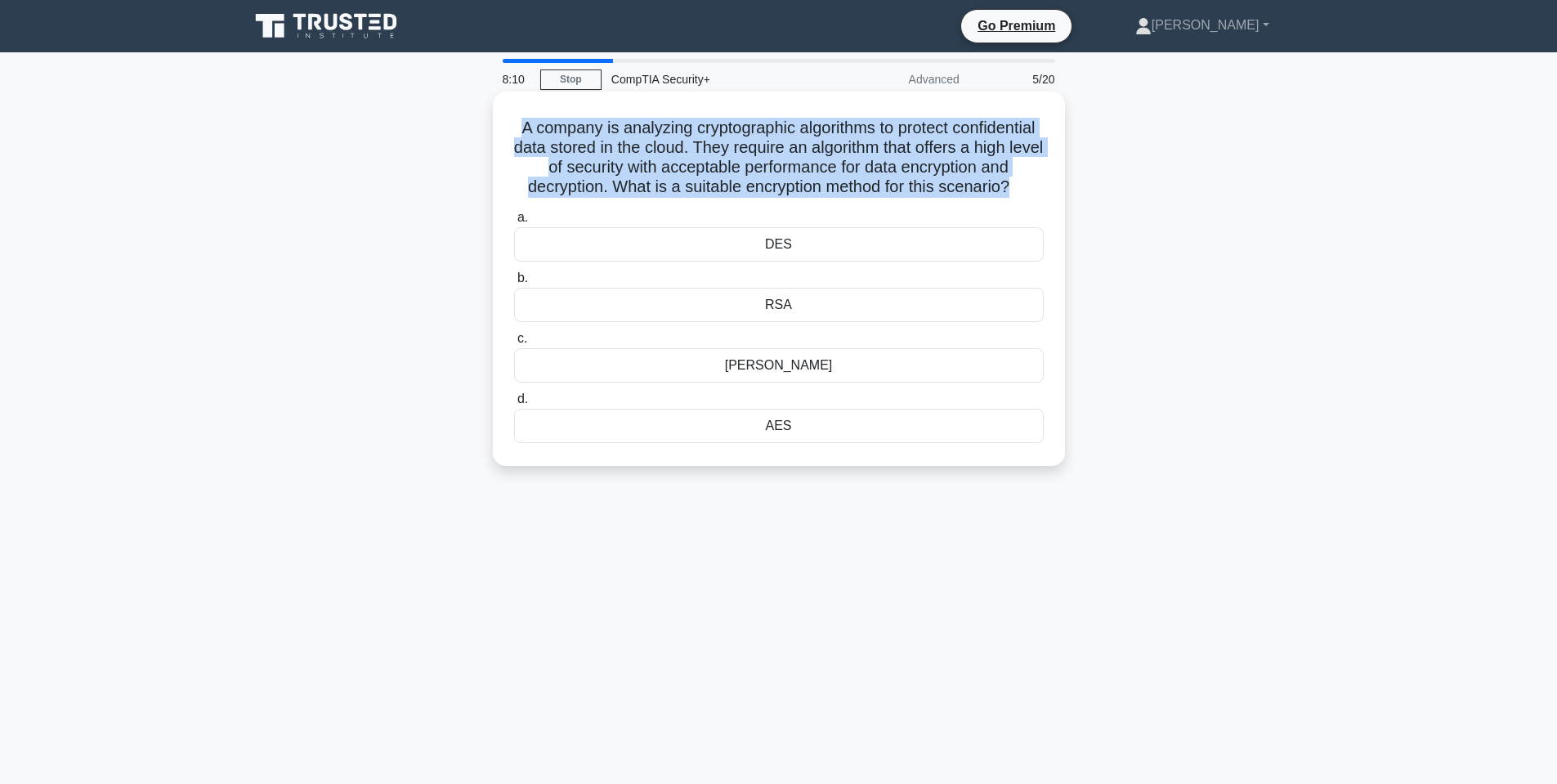
click at [643, 128] on h5 "A company is analyzing cryptographic algorithms to protect confidential data st…" at bounding box center [779, 157] width 533 height 80
click at [651, 130] on h5 "A company is analyzing cryptographic algorithms to protect confidential data st…" at bounding box center [779, 157] width 533 height 80
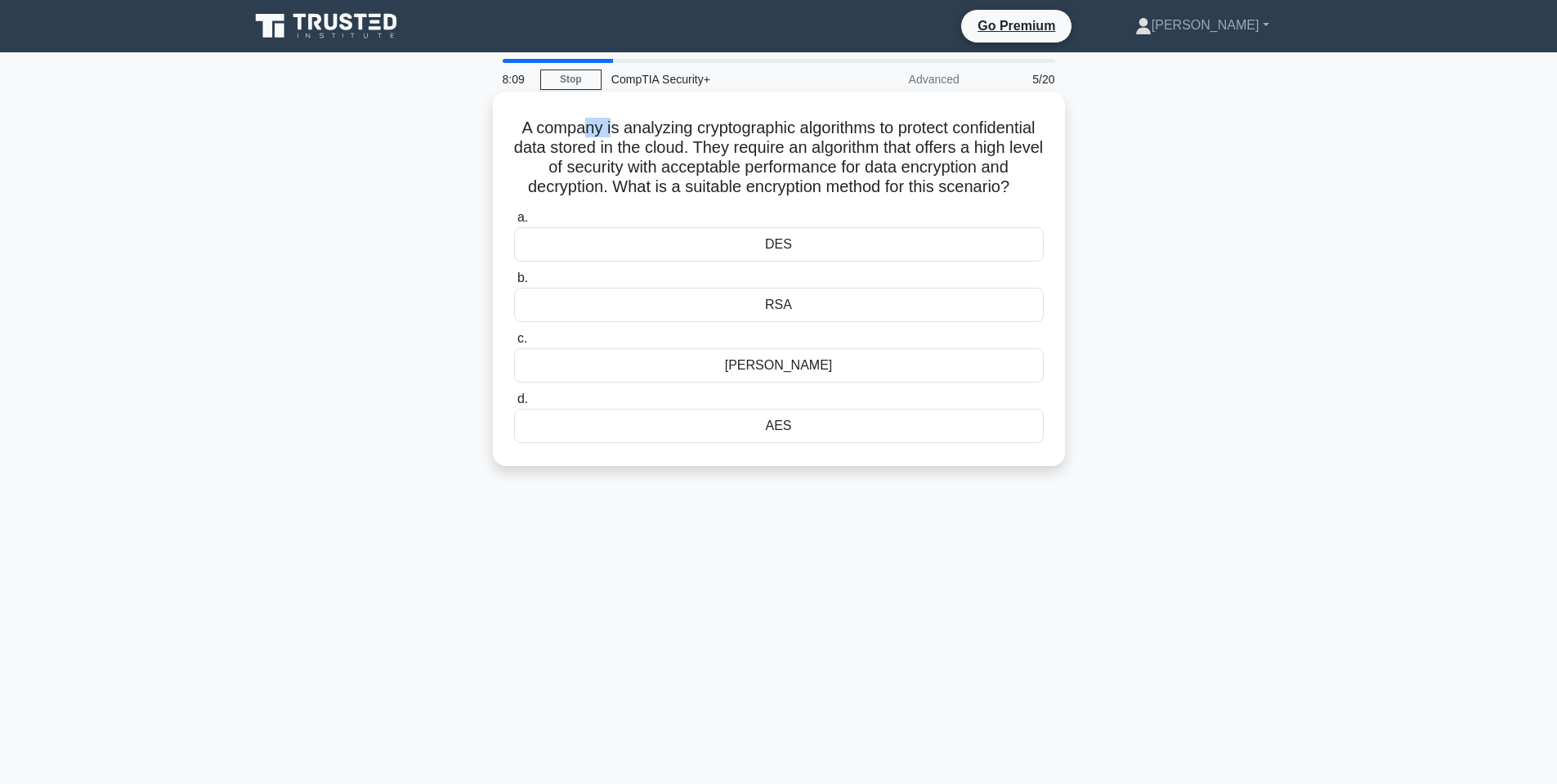
drag, startPoint x: 620, startPoint y: 131, endPoint x: 655, endPoint y: 135, distance: 35.2
click at [654, 135] on h5 "A company is analyzing cryptographic algorithms to protect confidential data st…" at bounding box center [779, 157] width 533 height 80
click at [650, 131] on h5 "A company is analyzing cryptographic algorithms to protect confidential data st…" at bounding box center [779, 157] width 533 height 80
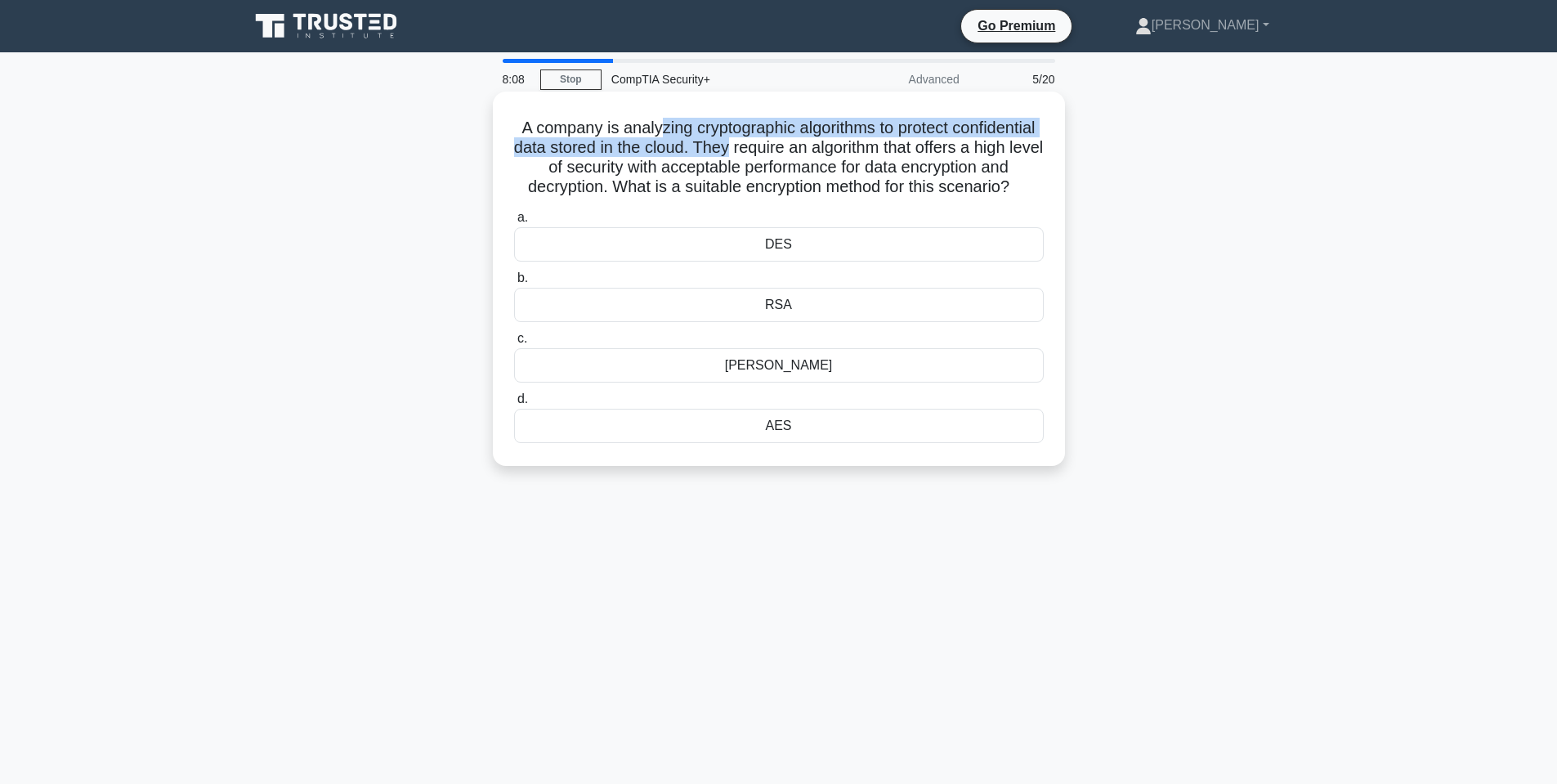
drag, startPoint x: 702, startPoint y: 130, endPoint x: 842, endPoint y: 146, distance: 140.9
click at [842, 146] on h5 "A company is analyzing cryptographic algorithms to protect confidential data st…" at bounding box center [779, 157] width 533 height 80
click at [785, 136] on h5 "A company is analyzing cryptographic algorithms to protect confidential data st…" at bounding box center [779, 157] width 533 height 80
drag, startPoint x: 750, startPoint y: 130, endPoint x: 880, endPoint y: 143, distance: 130.6
click at [880, 143] on h5 "A company is analyzing cryptographic algorithms to protect confidential data st…" at bounding box center [779, 157] width 533 height 80
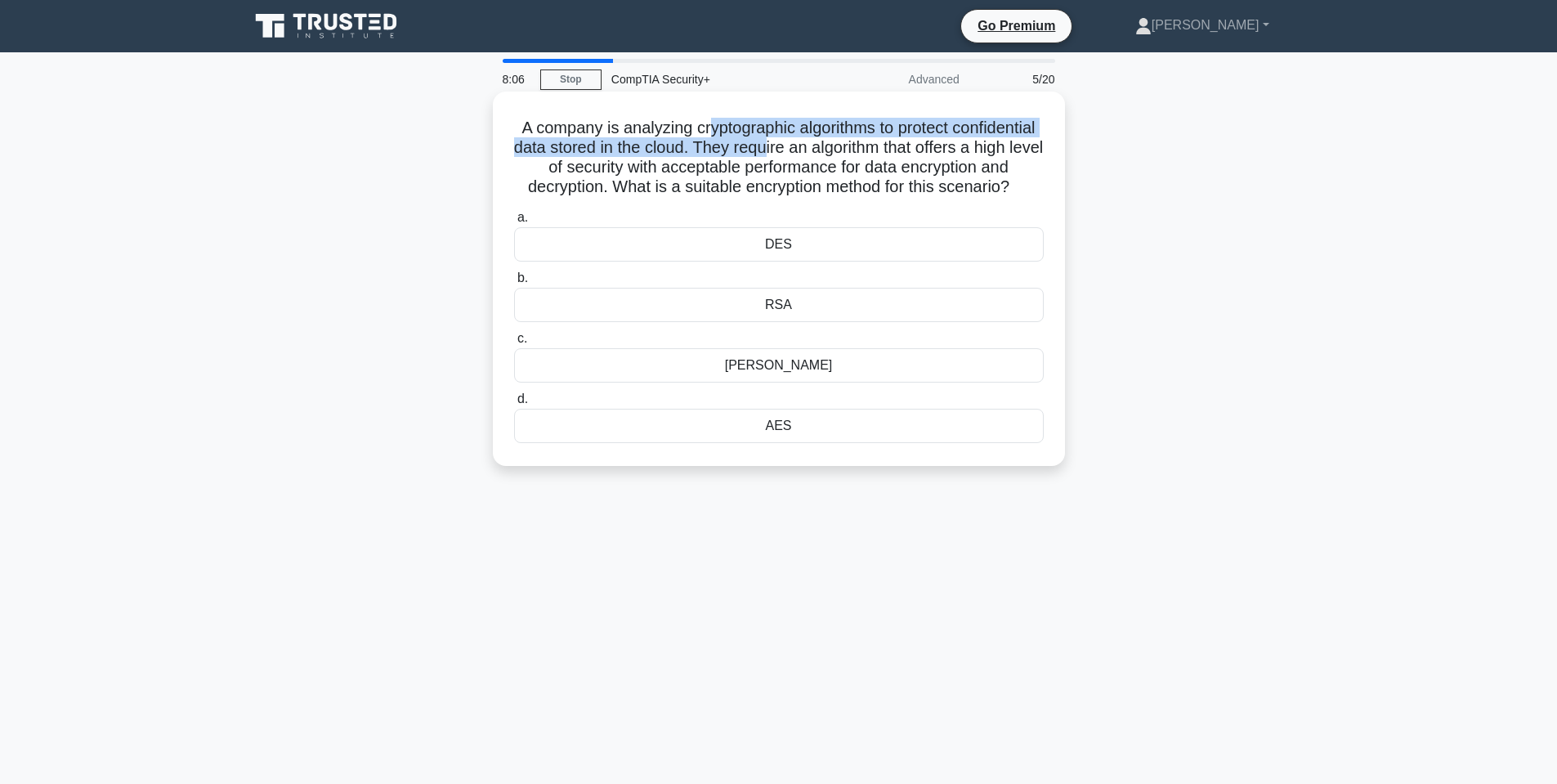
click at [865, 143] on h5 "A company is analyzing cryptographic algorithms to protect confidential data st…" at bounding box center [779, 157] width 533 height 80
drag, startPoint x: 635, startPoint y: 145, endPoint x: 822, endPoint y: 151, distance: 187.1
click at [821, 151] on h5 "A company is analyzing cryptographic algorithms to protect confidential data st…" at bounding box center [779, 157] width 533 height 80
click at [814, 151] on h5 "A company is analyzing cryptographic algorithms to protect confidential data st…" at bounding box center [779, 157] width 533 height 80
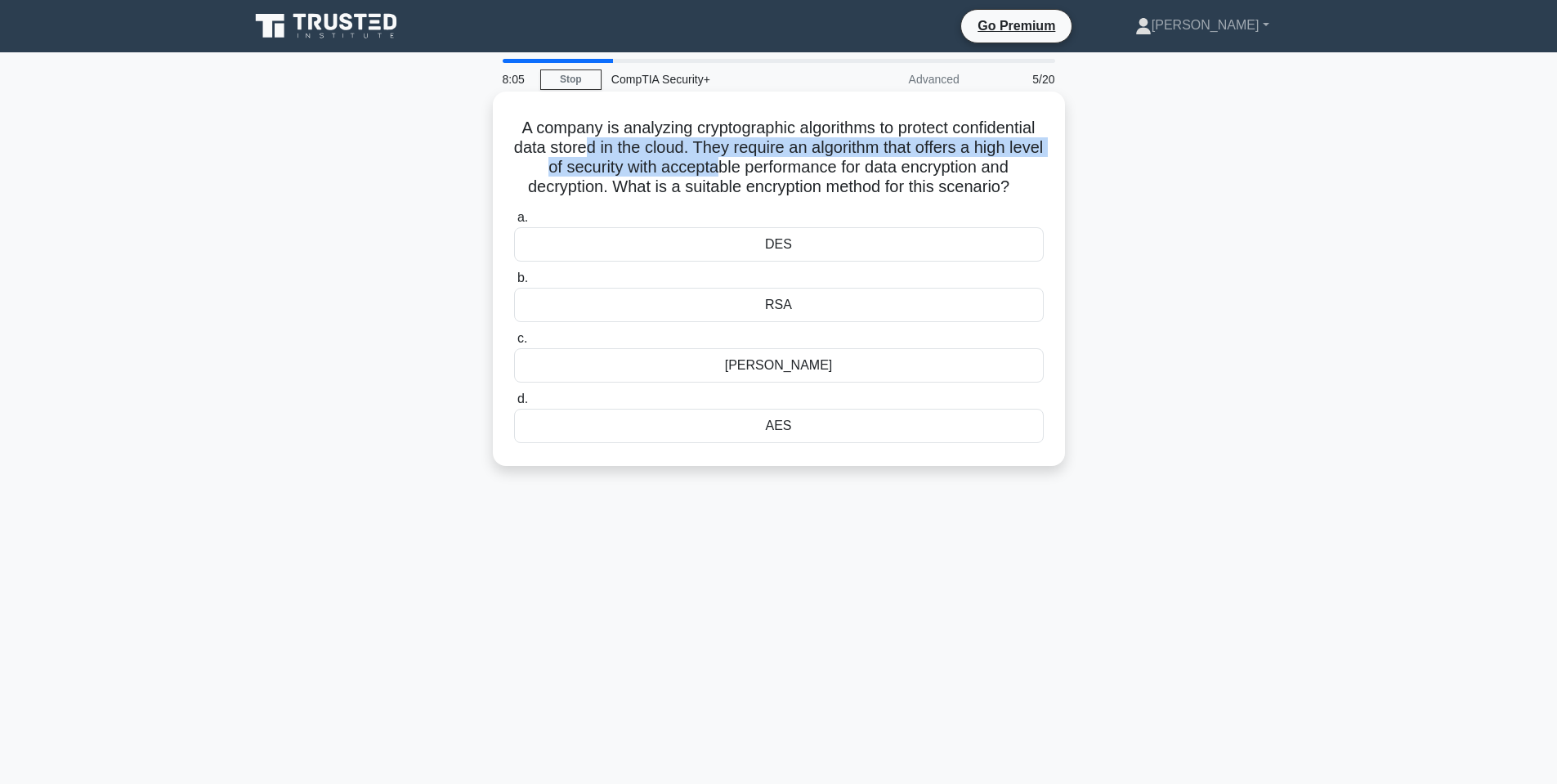
drag, startPoint x: 706, startPoint y: 152, endPoint x: 852, endPoint y: 161, distance: 146.3
click at [846, 160] on h5 "A company is analyzing cryptographic algorithms to protect confidential data st…" at bounding box center [779, 157] width 533 height 80
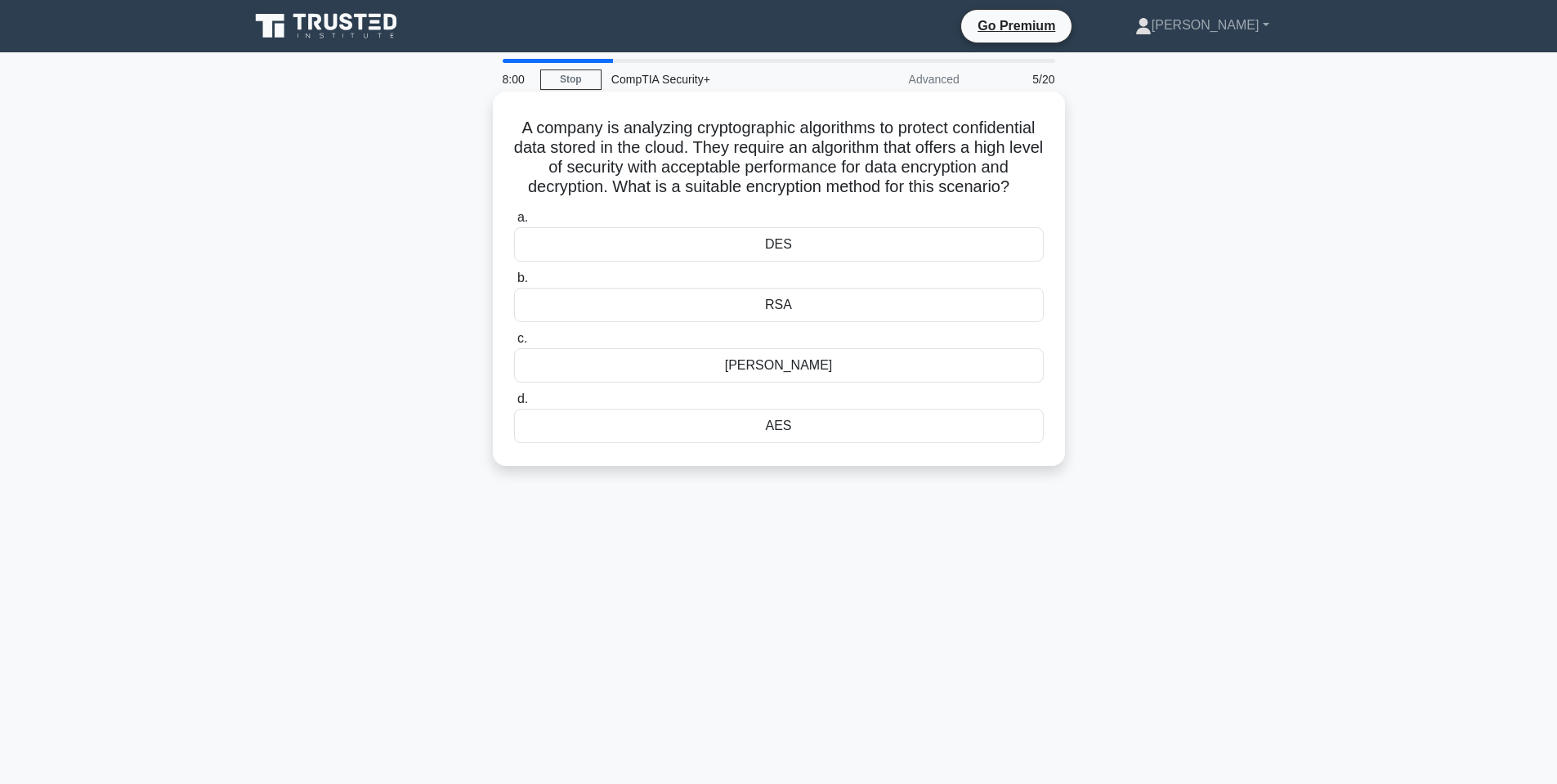
click at [728, 138] on h5 "A company is analyzing cryptographic algorithms to protect confidential data st…" at bounding box center [779, 157] width 533 height 80
click at [731, 139] on h5 "A company is analyzing cryptographic algorithms to protect confidential data st…" at bounding box center [779, 157] width 533 height 80
drag, startPoint x: 809, startPoint y: 148, endPoint x: 888, endPoint y: 158, distance: 79.6
click at [856, 157] on h5 "A company is analyzing cryptographic algorithms to protect confidential data st…" at bounding box center [779, 157] width 533 height 80
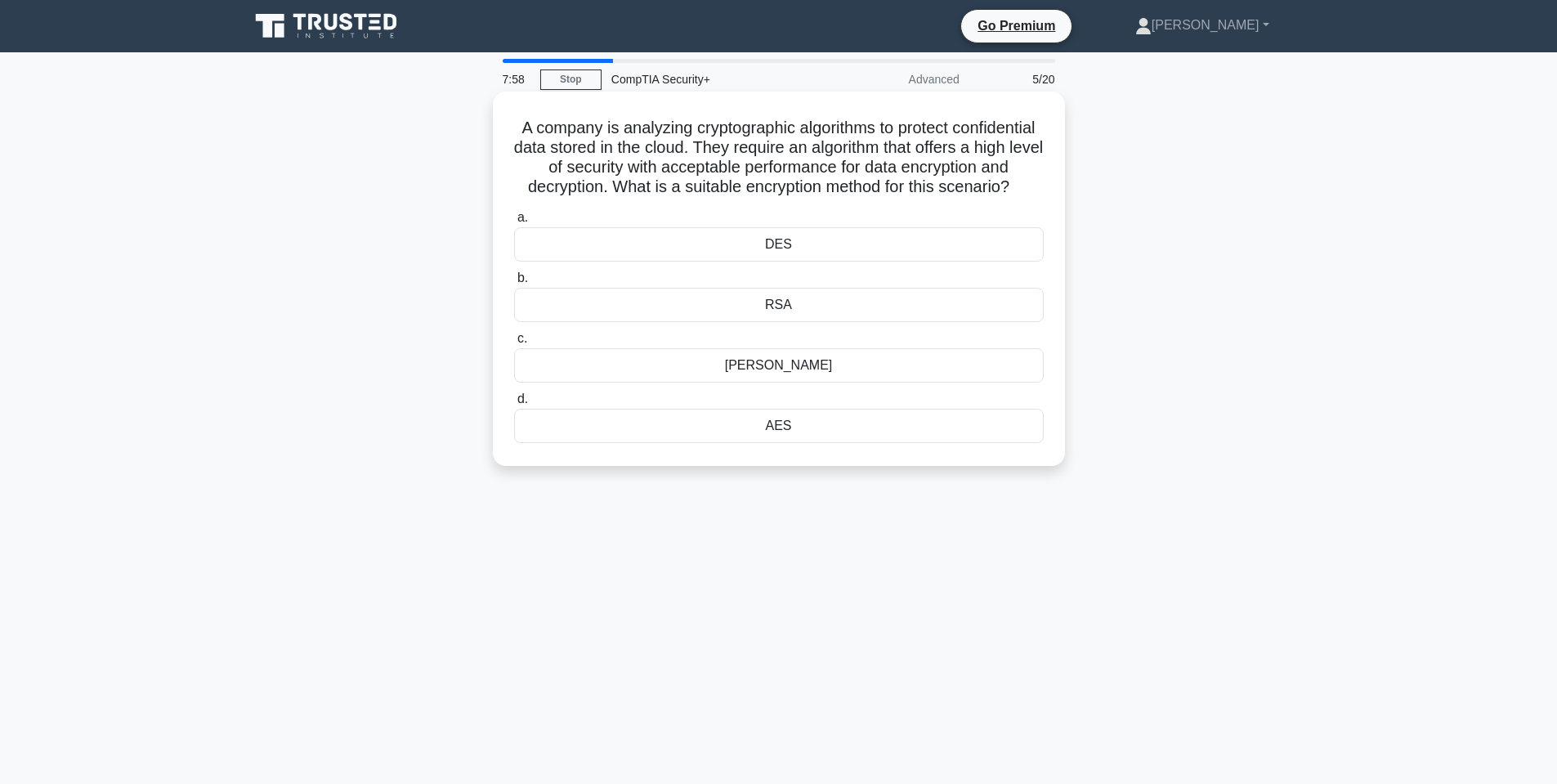
click at [942, 156] on h5 "A company is analyzing cryptographic algorithms to protect confidential data st…" at bounding box center [779, 157] width 533 height 80
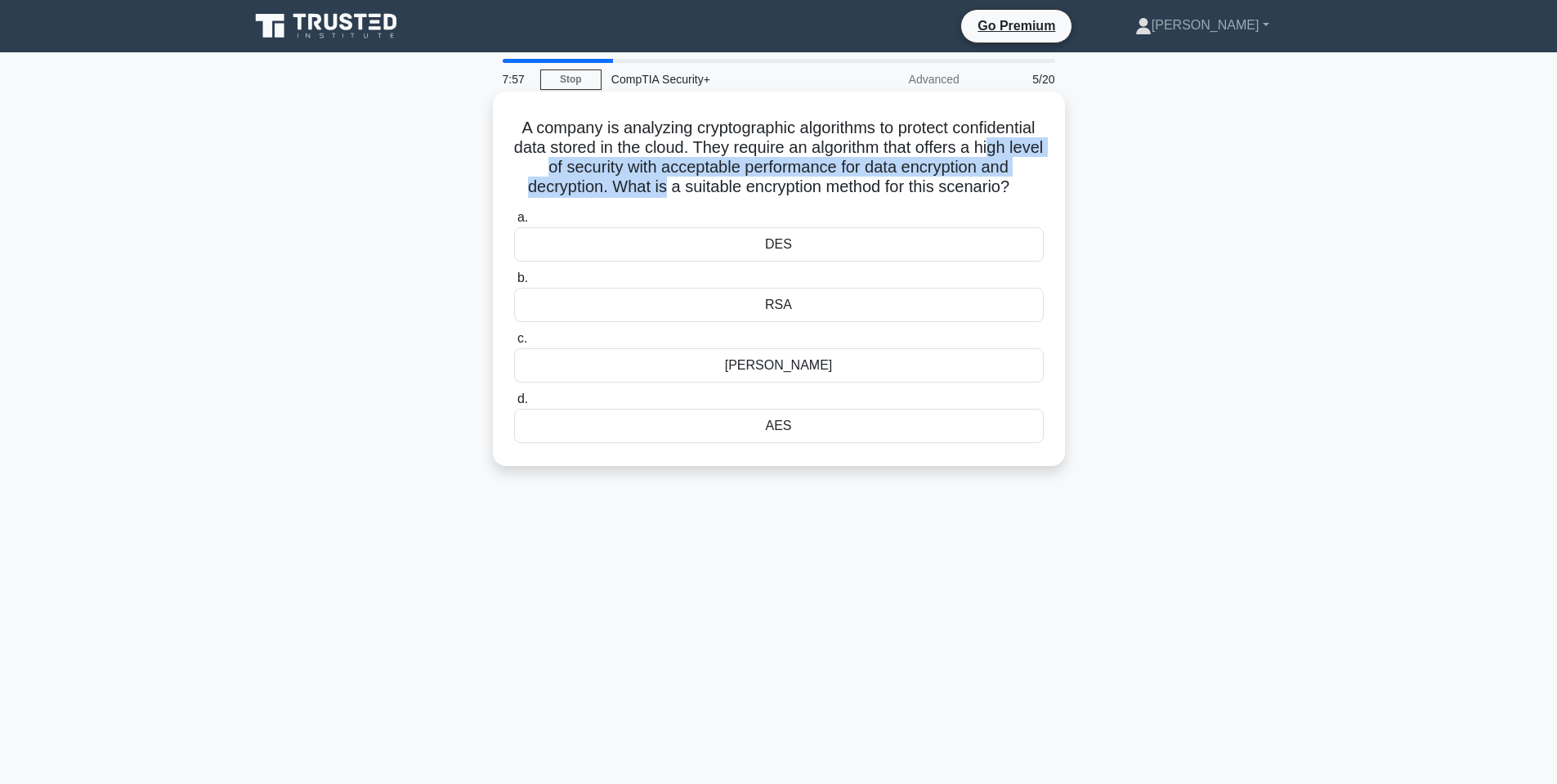
drag, startPoint x: 630, startPoint y: 171, endPoint x: 897, endPoint y: 186, distance: 267.4
click at [897, 186] on h5 "A company is analyzing cryptographic algorithms to protect confidential data st…" at bounding box center [779, 157] width 533 height 80
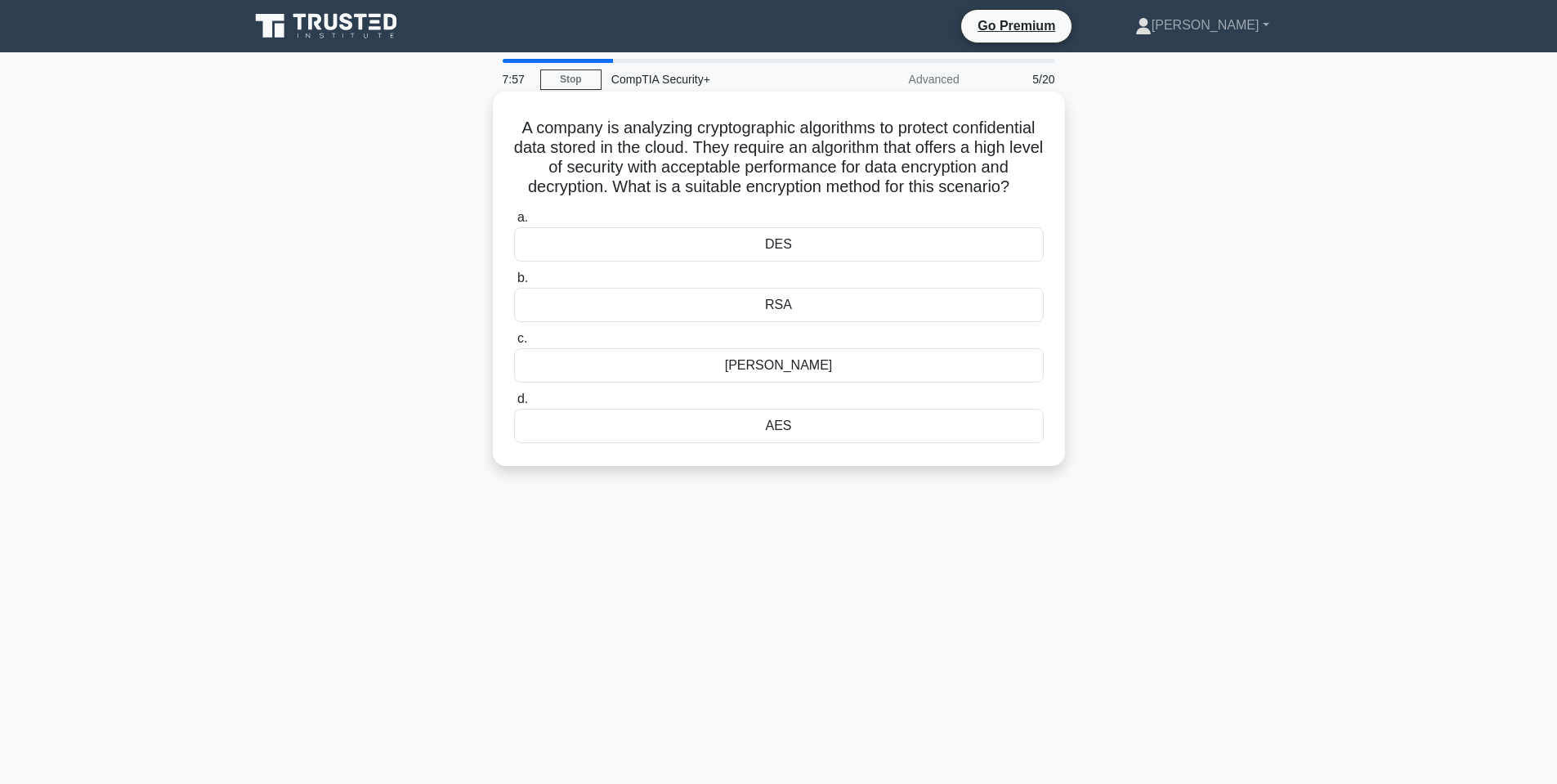
click at [944, 178] on h5 "A company is analyzing cryptographic algorithms to protect confidential data st…" at bounding box center [779, 157] width 533 height 80
drag, startPoint x: 860, startPoint y: 167, endPoint x: 911, endPoint y: 167, distance: 51.0
click at [911, 167] on h5 "A company is analyzing cryptographic algorithms to protect confidential data st…" at bounding box center [779, 157] width 533 height 80
drag, startPoint x: 611, startPoint y: 195, endPoint x: 799, endPoint y: 194, distance: 188.0
click at [799, 194] on h5 "A company is analyzing cryptographic algorithms to protect confidential data st…" at bounding box center [779, 157] width 533 height 80
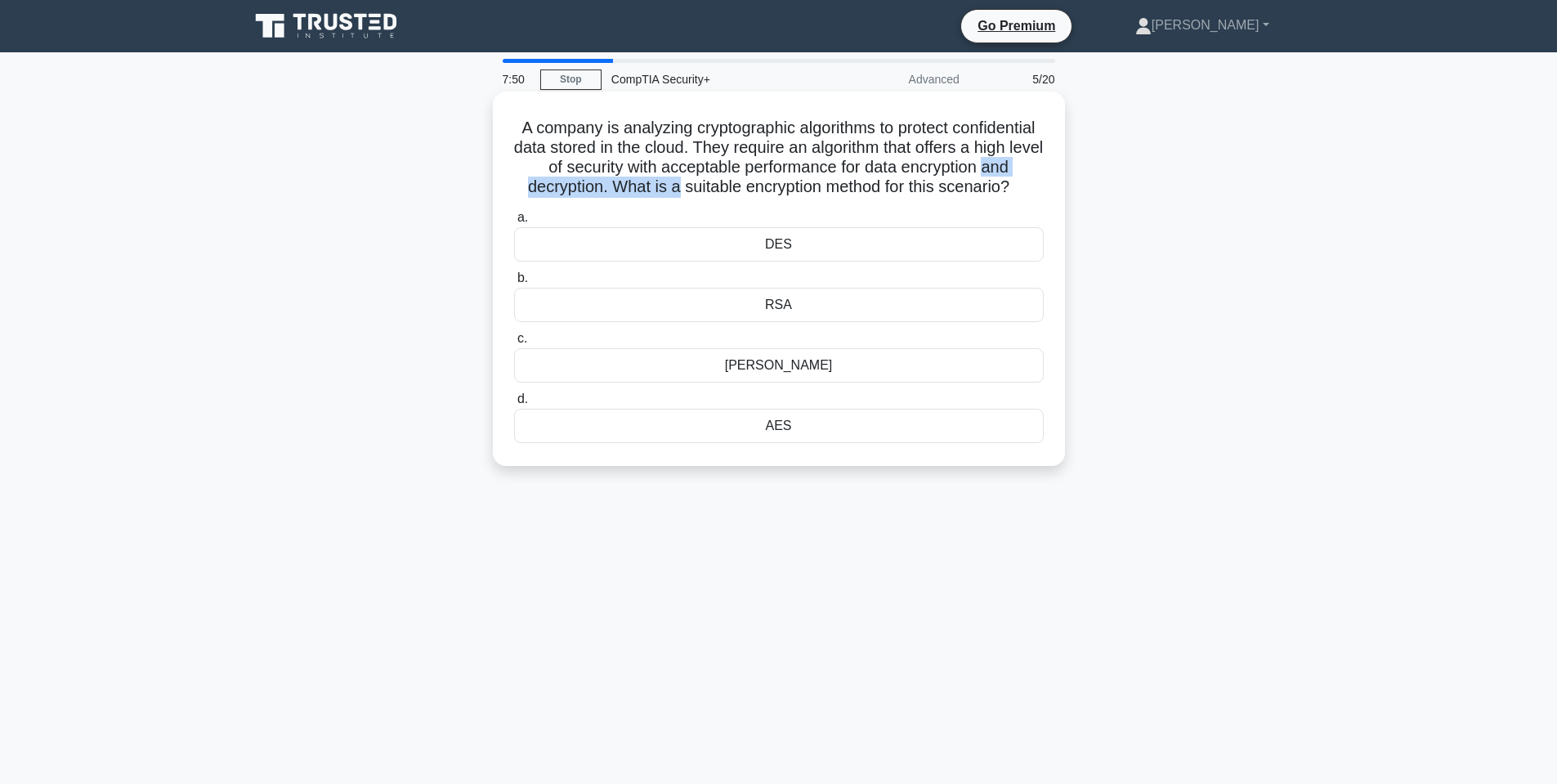
click at [799, 193] on h5 "A company is analyzing cryptographic algorithms to protect confidential data st…" at bounding box center [779, 157] width 533 height 80
click at [777, 443] on div "AES" at bounding box center [778, 425] width 529 height 34
click at [514, 404] on input "d. AES" at bounding box center [514, 399] width 0 height 10
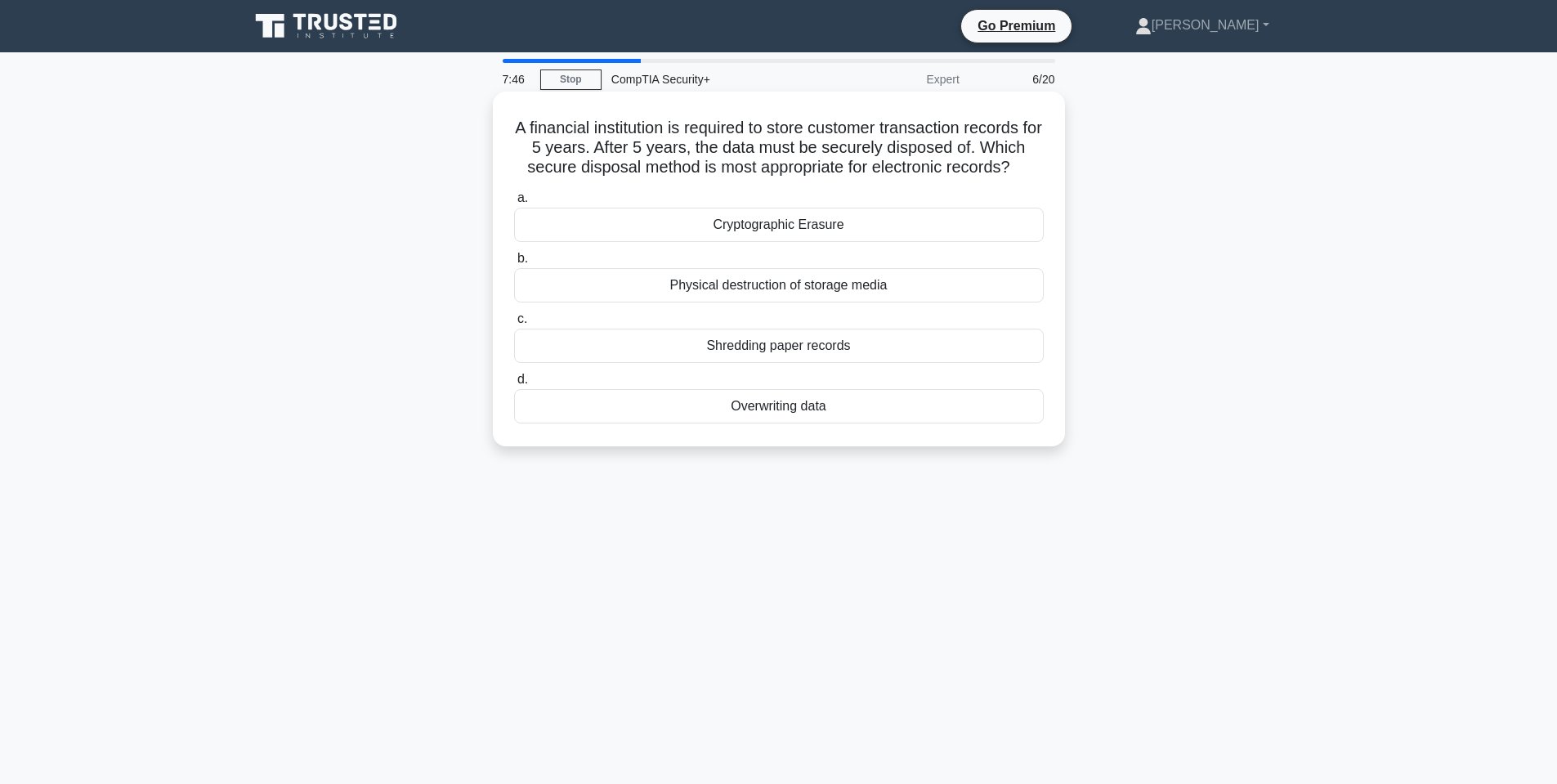
click at [556, 122] on h5 "A financial institution is required to store customer transaction records for 5…" at bounding box center [779, 148] width 533 height 61
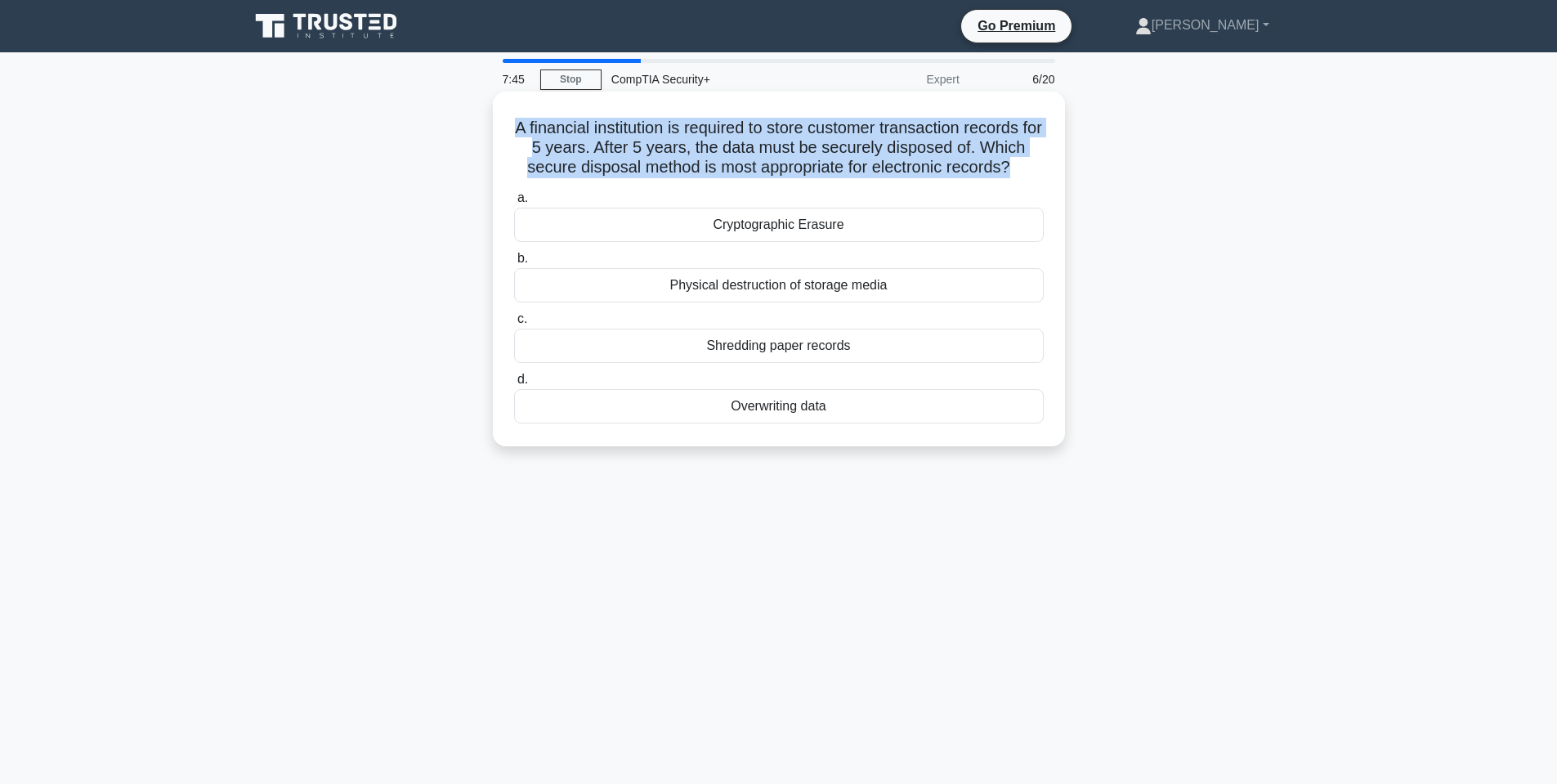
click at [556, 122] on h5 "A financial institution is required to store customer transaction records for 5…" at bounding box center [779, 148] width 533 height 61
click at [812, 226] on div "Cryptographic Erasure" at bounding box center [778, 224] width 529 height 34
click at [810, 232] on div "Cryptographic Erasure" at bounding box center [778, 224] width 529 height 34
click at [514, 203] on input "a. Cryptographic Erasure" at bounding box center [514, 198] width 0 height 10
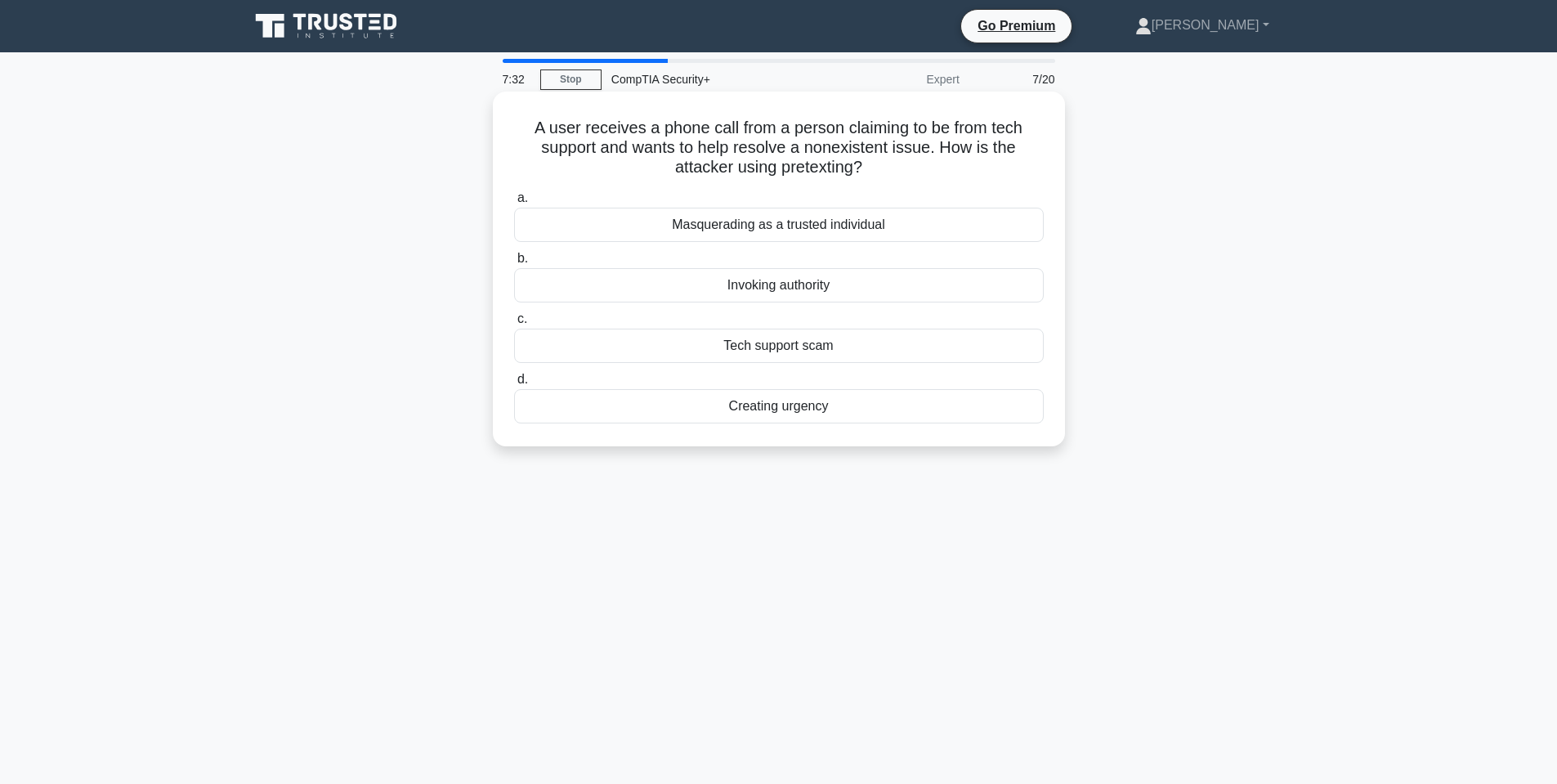
click at [681, 145] on h5 "A user receives a phone call from a person claiming to be from tech support and…" at bounding box center [779, 148] width 533 height 61
click at [682, 145] on h5 "A user receives a phone call from a person claiming to be from tech support and…" at bounding box center [779, 148] width 533 height 61
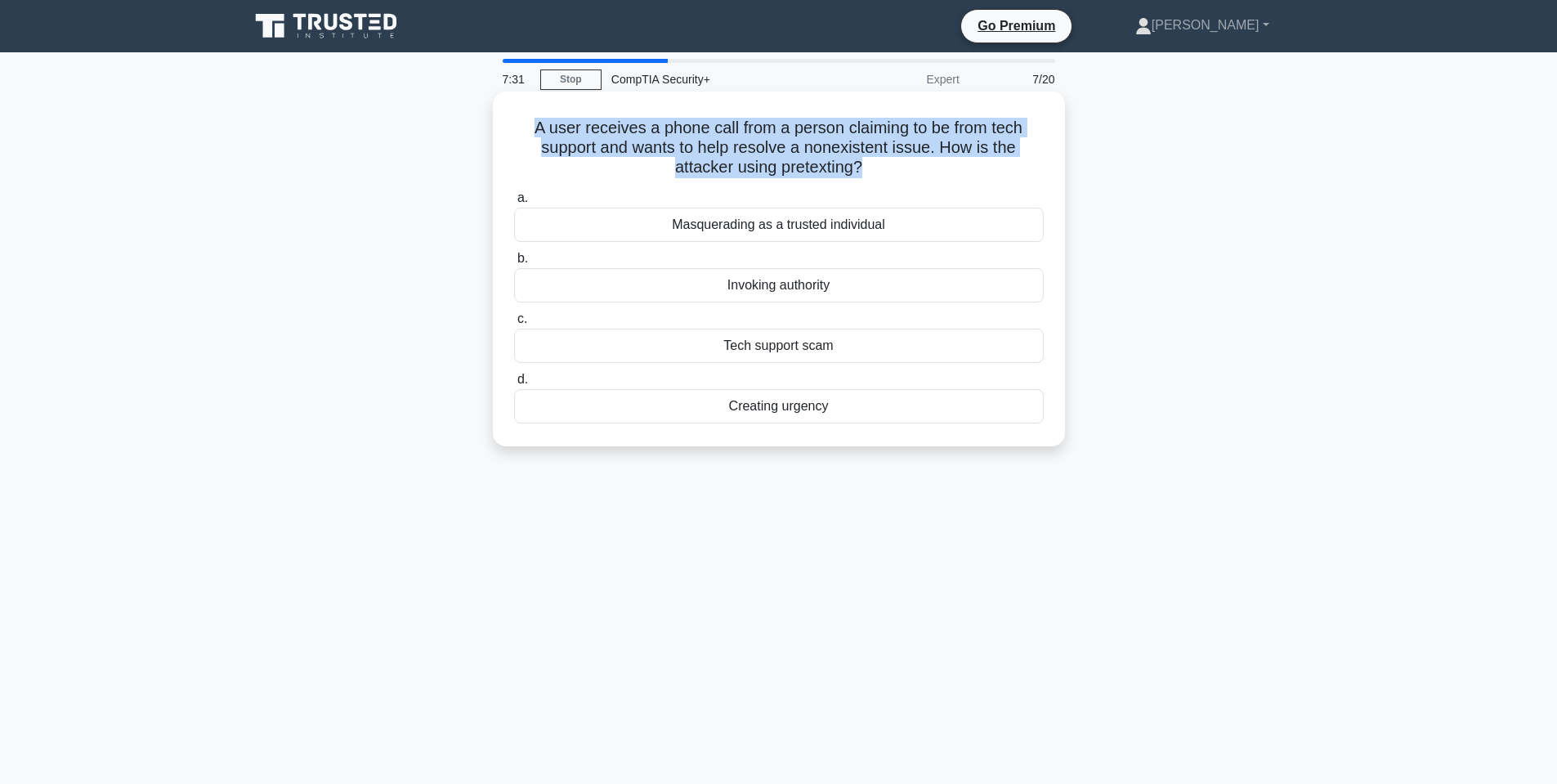
click at [682, 145] on h5 "A user receives a phone call from a person claiming to be from tech support and…" at bounding box center [779, 148] width 533 height 61
click at [836, 143] on h5 "A user receives a phone call from a person claiming to be from tech support and…" at bounding box center [779, 148] width 533 height 61
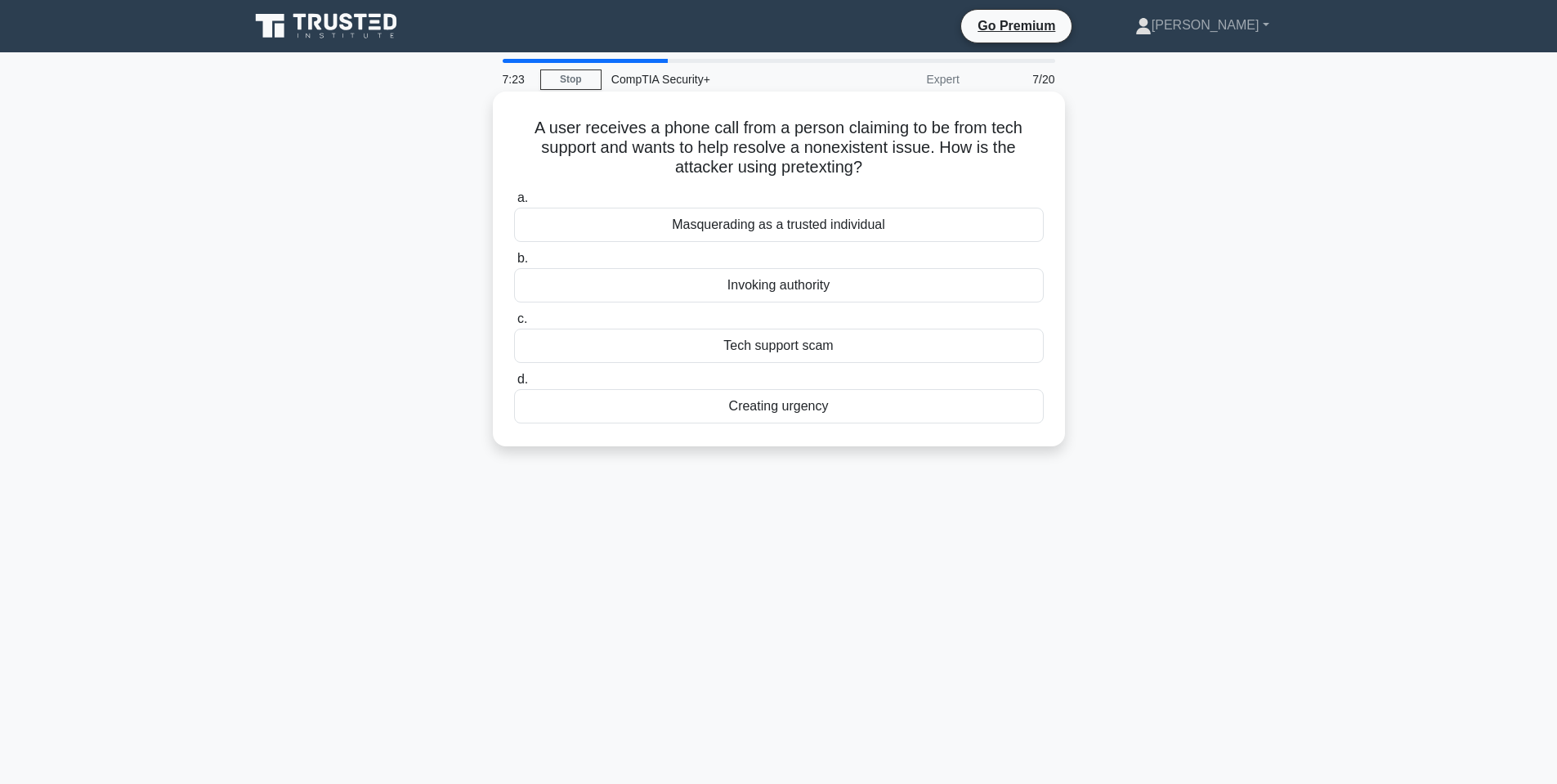
click at [813, 226] on div "Masquerading as a trusted individual" at bounding box center [778, 224] width 529 height 34
click at [514, 203] on input "a. Masquerading as a trusted individual" at bounding box center [514, 198] width 0 height 10
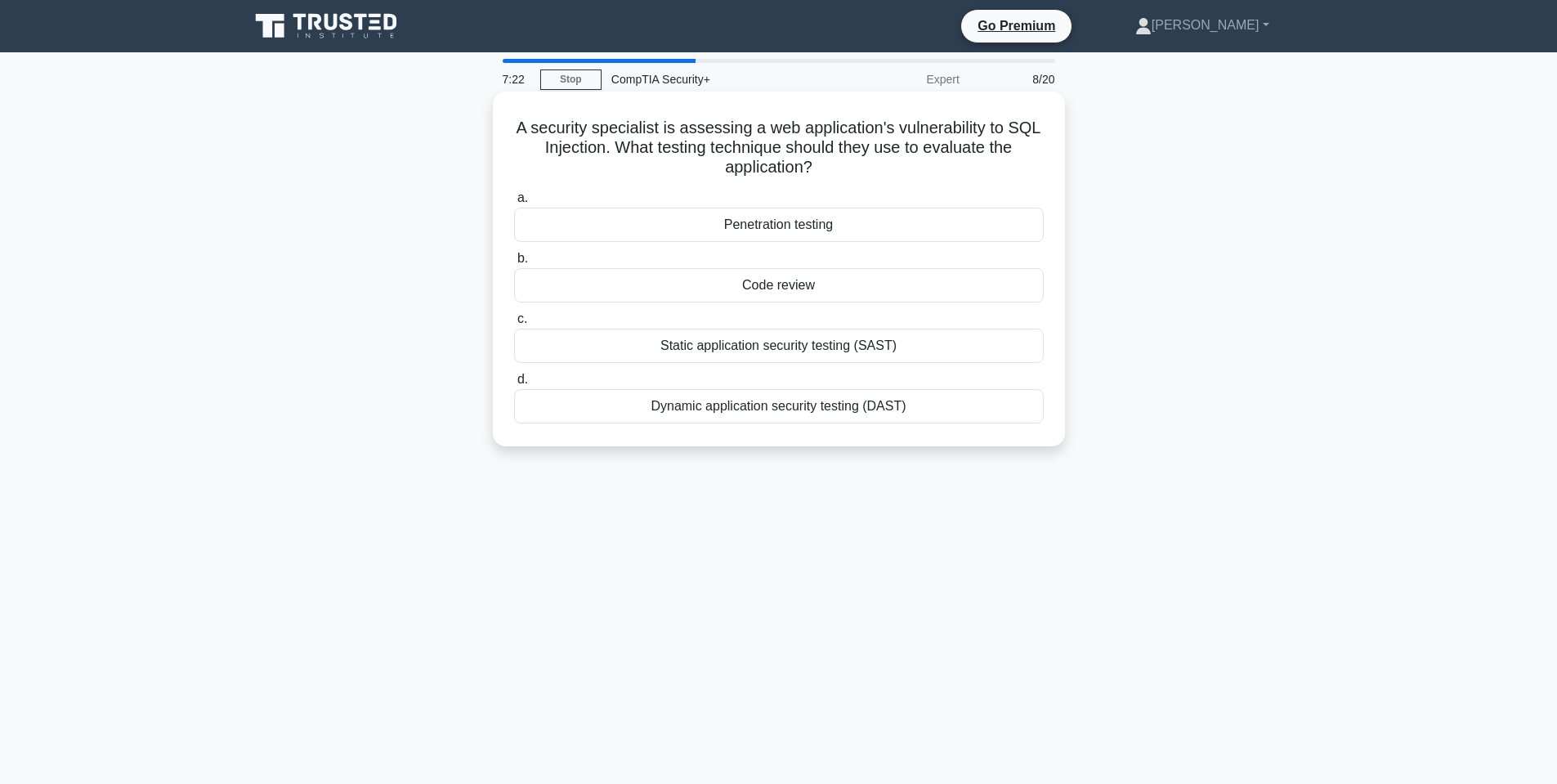
click at [723, 153] on h5 "A security specialist is assessing a web application's vulnerability to SQL Inj…" at bounding box center [779, 148] width 533 height 61
click at [725, 155] on h5 "A security specialist is assessing a web application's vulnerability to SQL Inj…" at bounding box center [779, 148] width 533 height 61
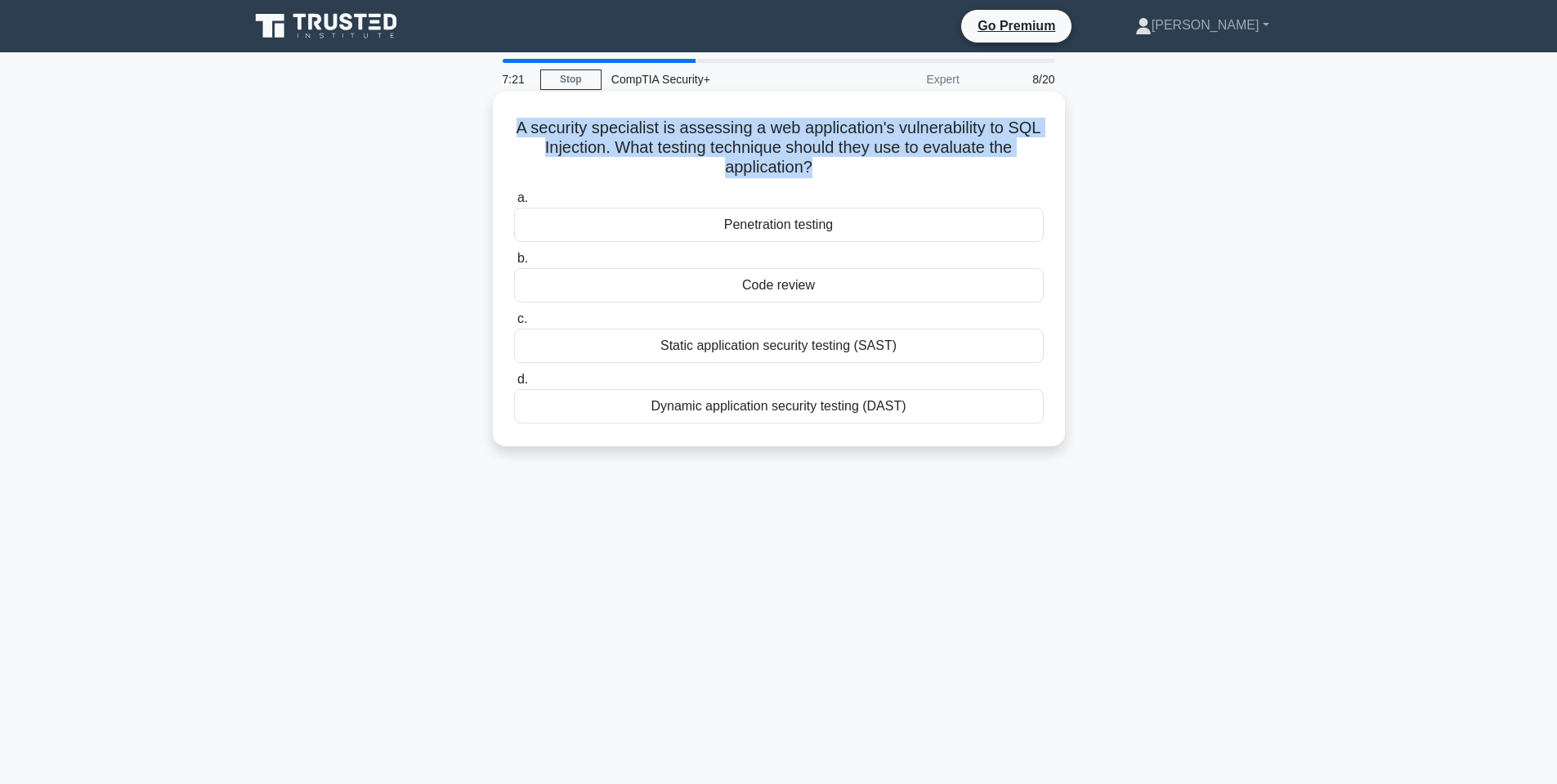
click at [725, 155] on h5 "A security specialist is assessing a web application's vulnerability to SQL Inj…" at bounding box center [779, 148] width 533 height 61
click at [854, 136] on h5 "A security specialist is assessing a web application's vulnerability to SQL Inj…" at bounding box center [779, 148] width 533 height 61
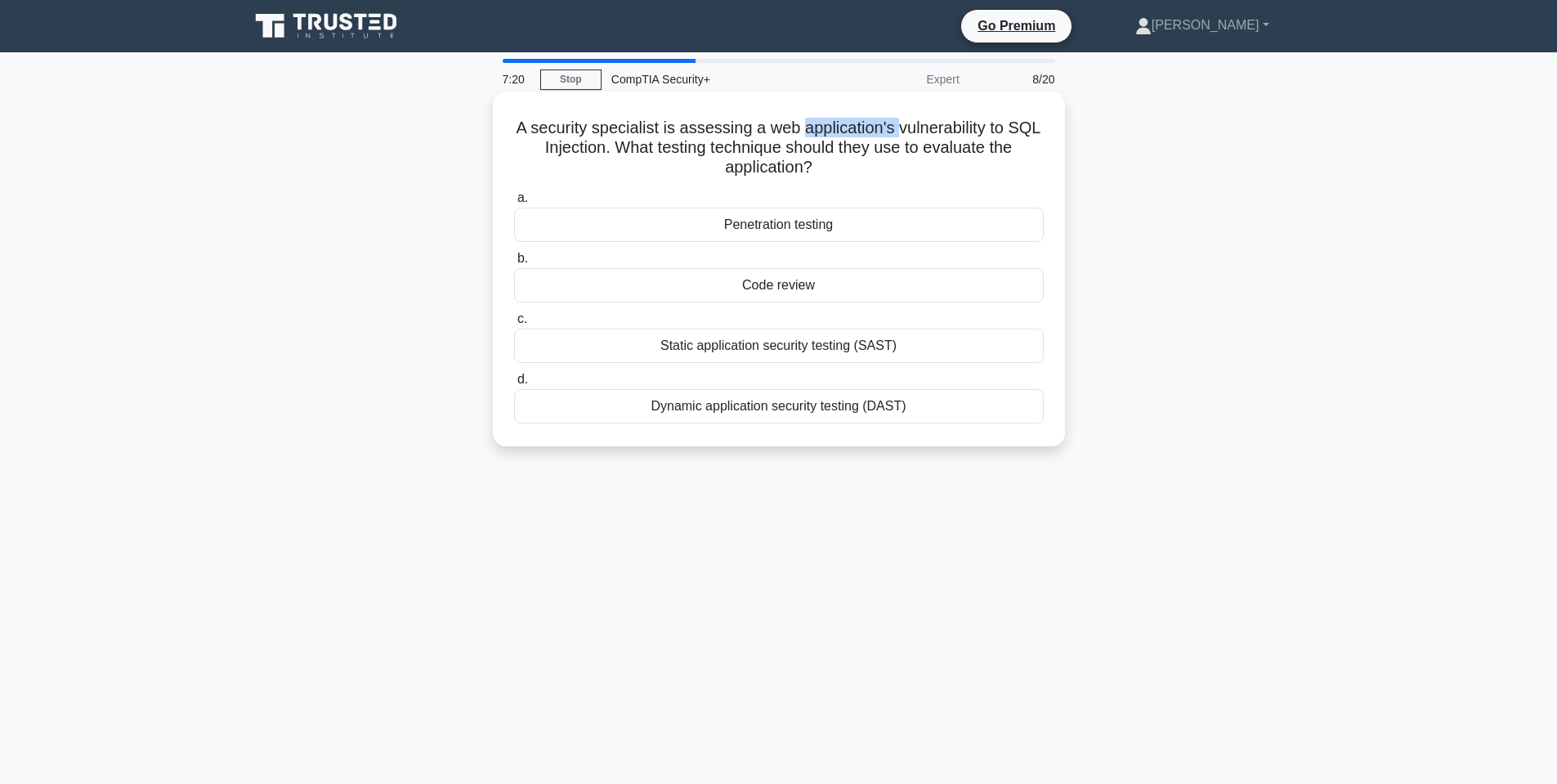
click at [854, 136] on h5 "A security specialist is assessing a web application's vulnerability to SQL Inj…" at bounding box center [779, 148] width 533 height 61
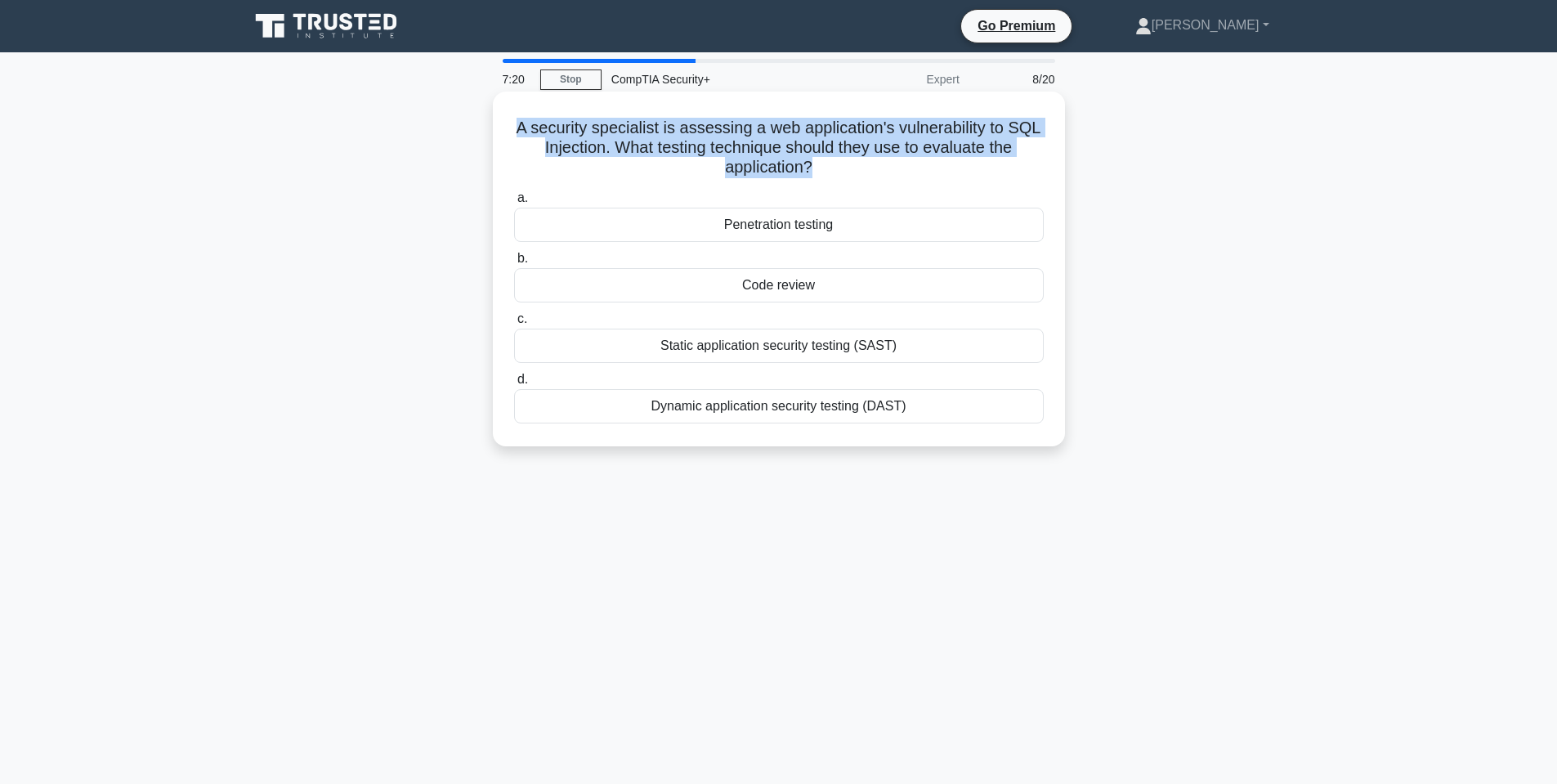
click at [855, 136] on h5 "A security specialist is assessing a web application's vulnerability to SQL Inj…" at bounding box center [779, 148] width 533 height 61
click at [911, 123] on h5 "A security specialist is assessing a web application's vulnerability to SQL Inj…" at bounding box center [779, 148] width 533 height 61
click at [923, 126] on h5 "A security specialist is assessing a web application's vulnerability to SQL Inj…" at bounding box center [779, 148] width 533 height 61
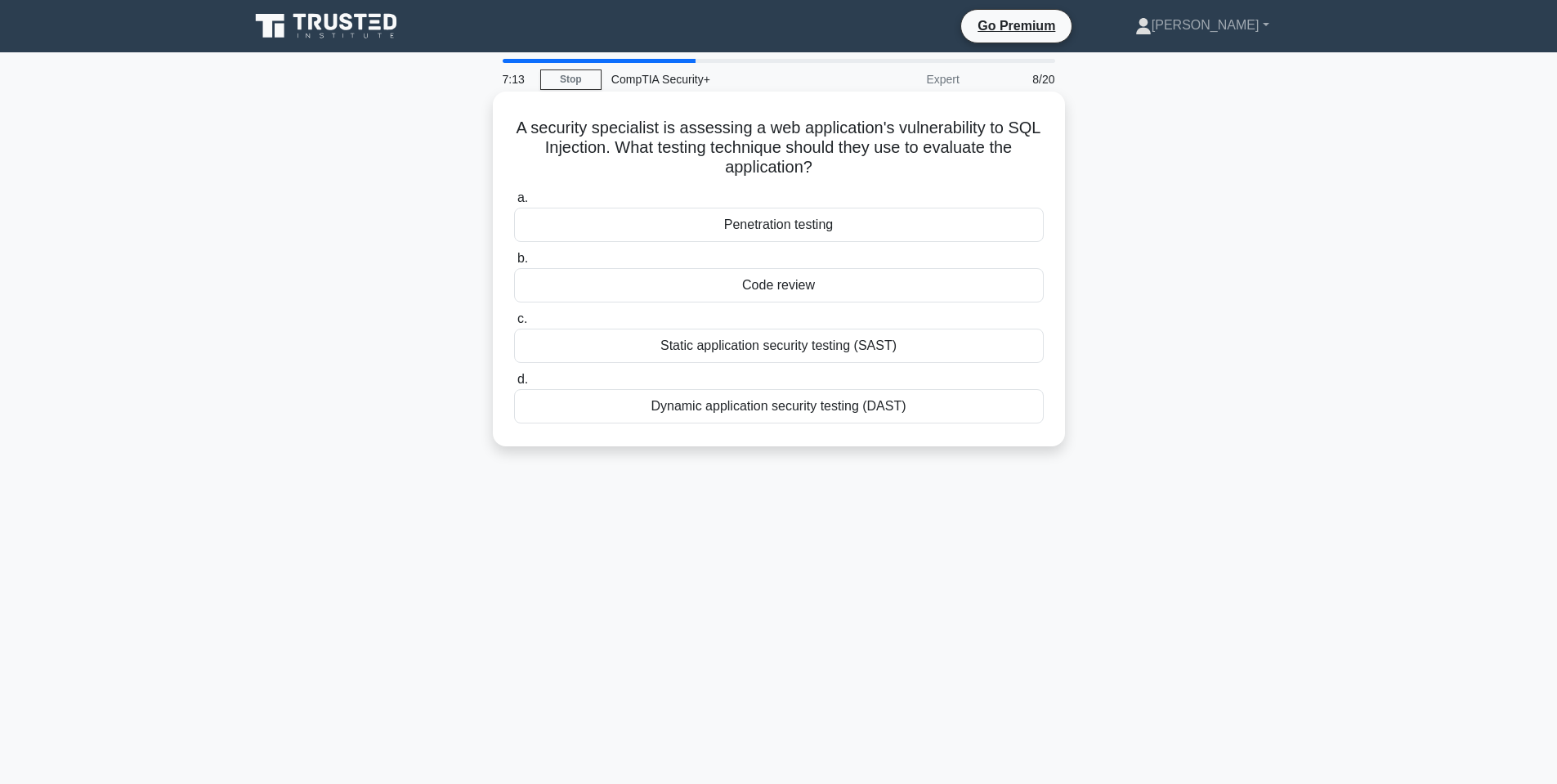
click at [821, 223] on div "Penetration testing" at bounding box center [778, 224] width 529 height 34
click at [514, 203] on input "a. Penetration testing" at bounding box center [514, 198] width 0 height 10
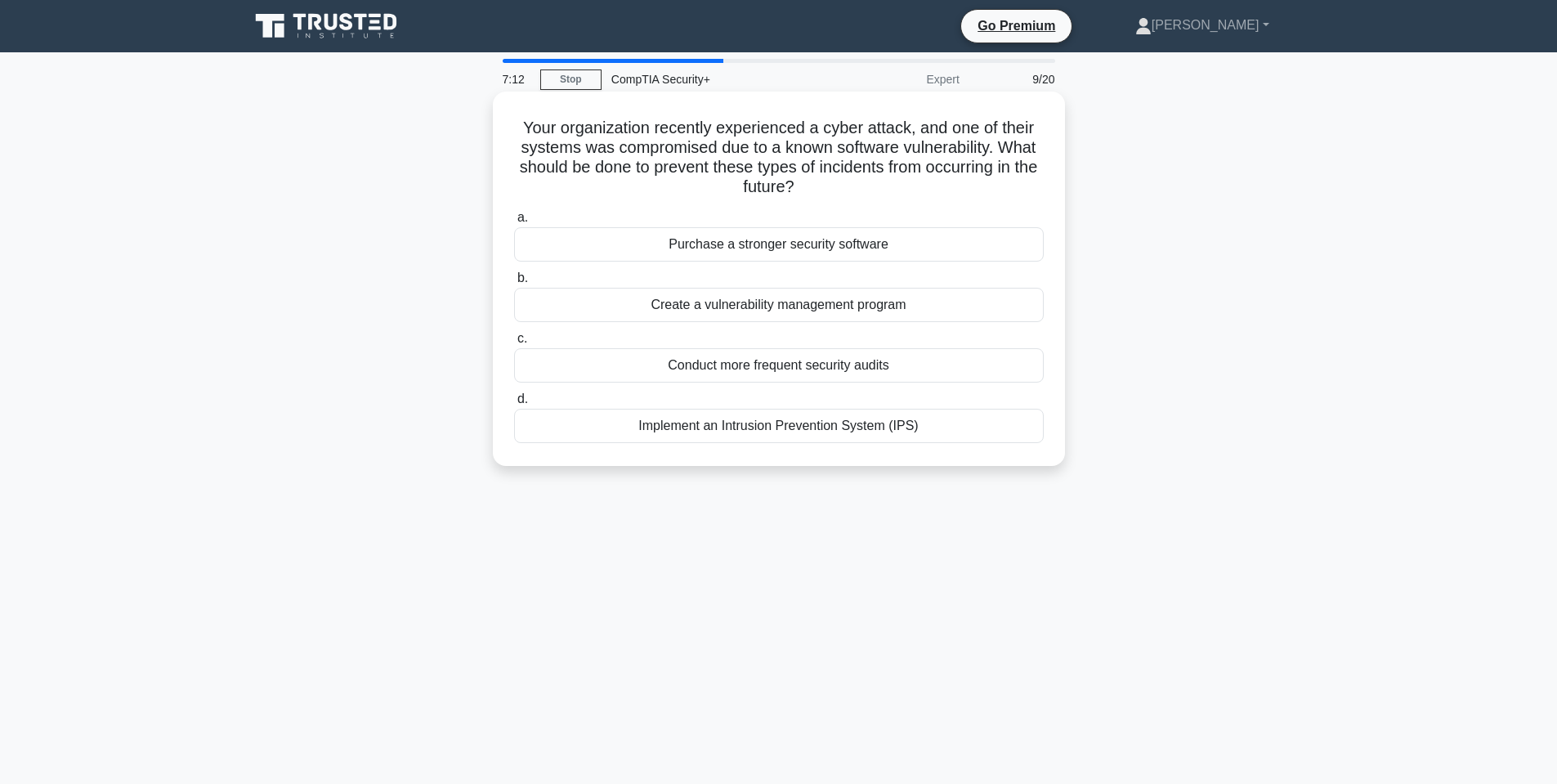
click at [751, 165] on h5 "Your organization recently experienced a cyber attack, and one of their systems…" at bounding box center [779, 157] width 533 height 80
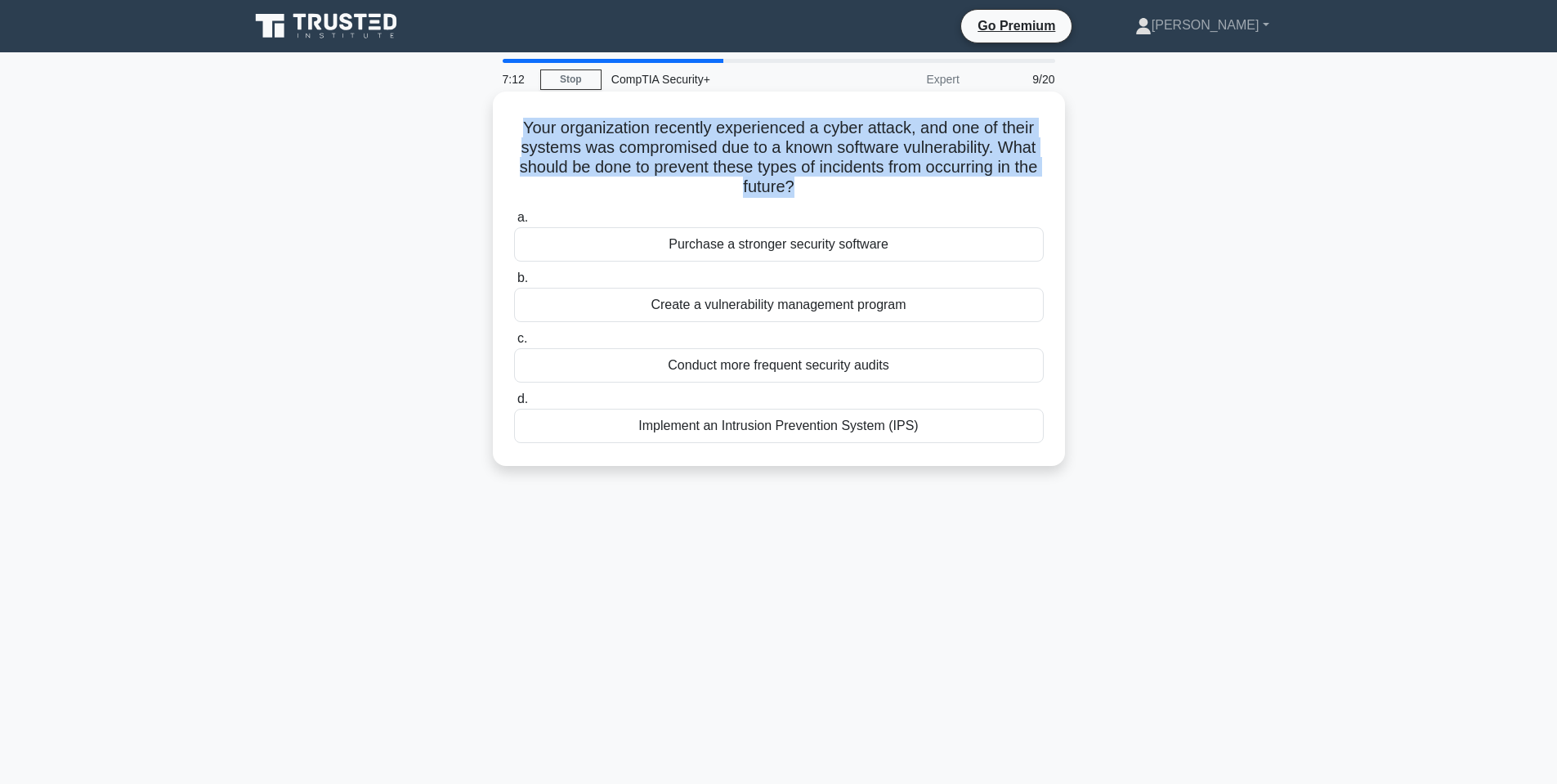
click at [751, 165] on h5 "Your organization recently experienced a cyber attack, and one of their systems…" at bounding box center [779, 157] width 533 height 80
click at [798, 154] on h5 "Your organization recently experienced a cyber attack, and one of their systems…" at bounding box center [779, 157] width 533 height 80
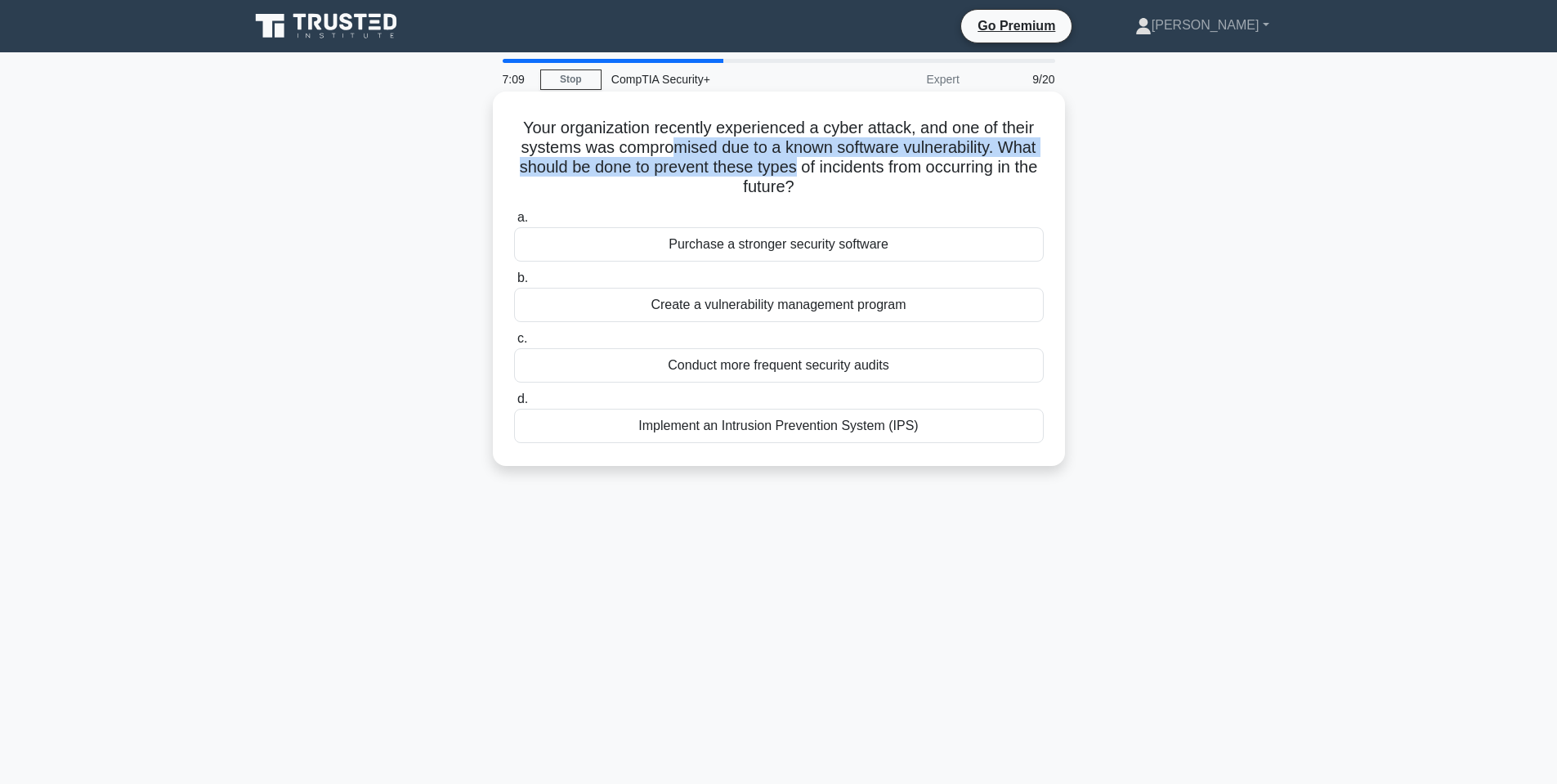
drag, startPoint x: 715, startPoint y: 158, endPoint x: 808, endPoint y: 164, distance: 93.2
click at [808, 164] on h5 "Your organization recently experienced a cyber attack, and one of their systems…" at bounding box center [779, 157] width 533 height 80
click at [831, 155] on h5 "Your organization recently experienced a cyber attack, and one of their systems…" at bounding box center [779, 157] width 533 height 80
drag, startPoint x: 822, startPoint y: 155, endPoint x: 900, endPoint y: 167, distance: 78.9
click at [899, 166] on h5 "Your organization recently experienced a cyber attack, and one of their systems…" at bounding box center [779, 157] width 533 height 80
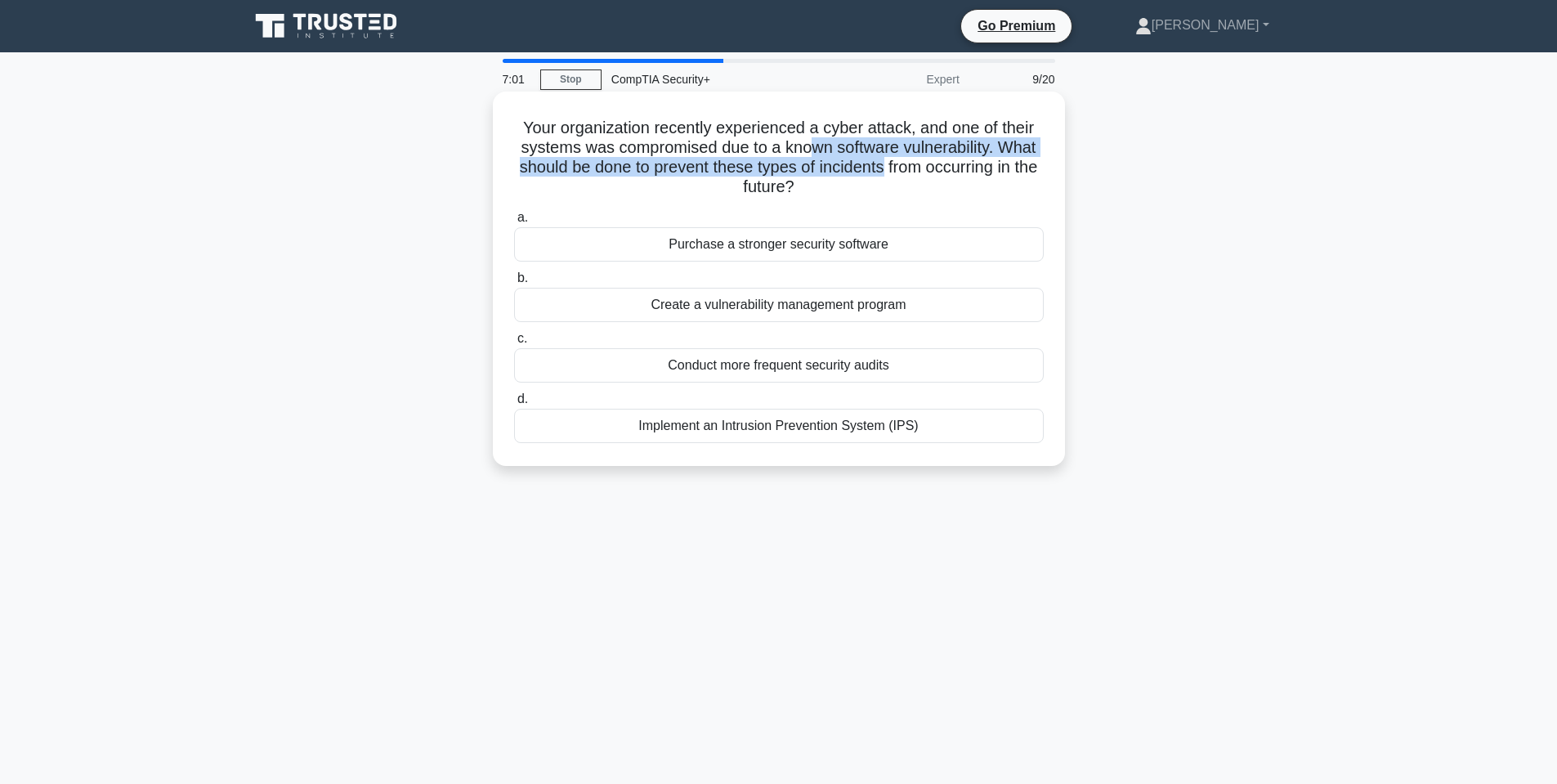
click at [900, 167] on h5 "Your organization recently experienced a cyber attack, and one of their systems…" at bounding box center [779, 157] width 533 height 80
drag, startPoint x: 738, startPoint y: 169, endPoint x: 865, endPoint y: 169, distance: 127.0
click at [855, 171] on h5 "Your organization recently experienced a cyber attack, and one of their systems…" at bounding box center [779, 157] width 533 height 80
drag, startPoint x: 686, startPoint y: 152, endPoint x: 887, endPoint y: 156, distance: 201.0
click at [882, 156] on h5 "Your organization recently experienced a cyber attack, and one of their systems…" at bounding box center [779, 157] width 533 height 80
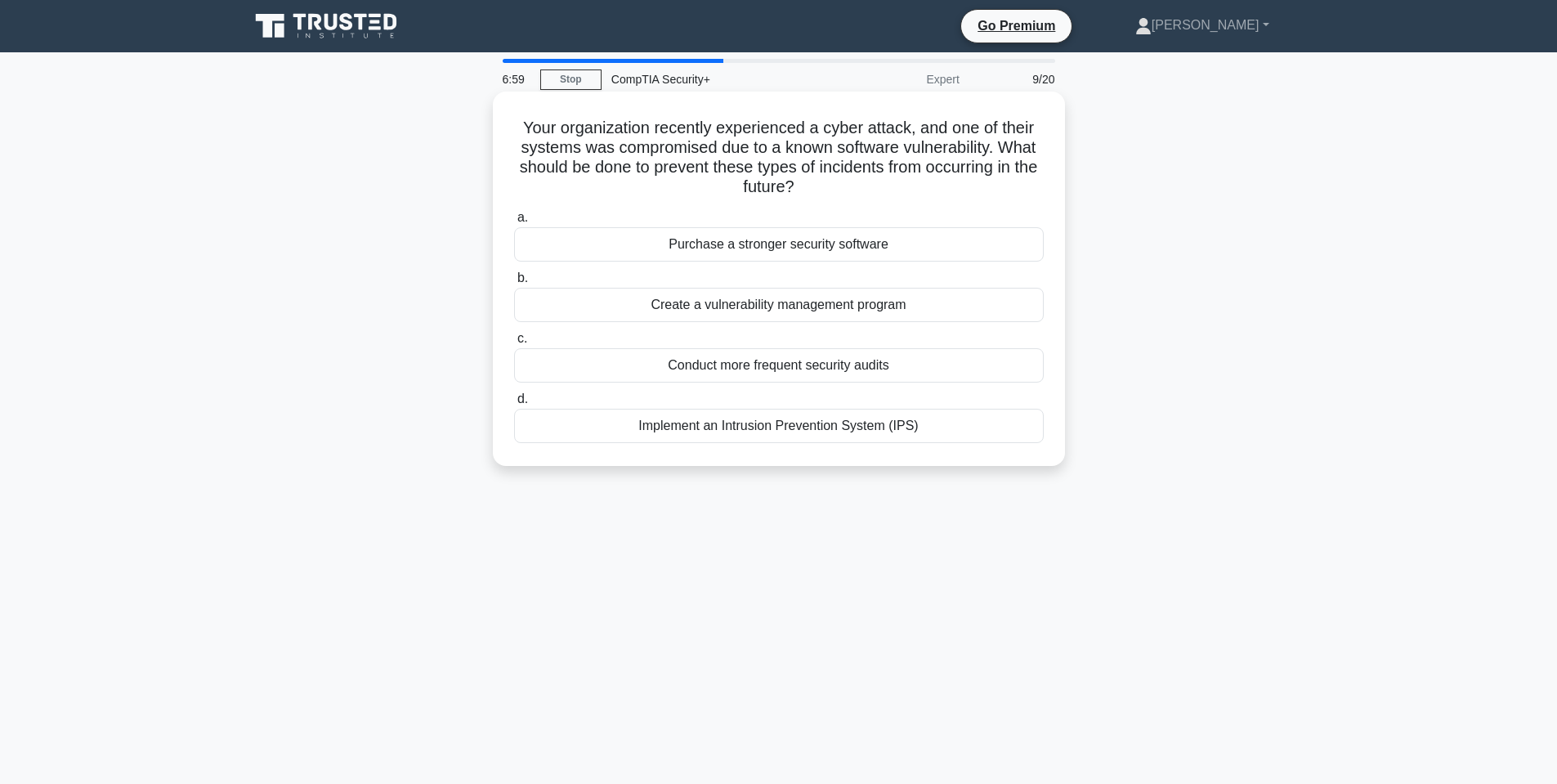
click at [902, 156] on h5 "Your organization recently experienced a cyber attack, and one of their systems…" at bounding box center [779, 157] width 533 height 80
click at [788, 364] on div "Conduct more frequent security audits" at bounding box center [778, 365] width 529 height 34
click at [514, 344] on input "c. Conduct more frequent security audits" at bounding box center [514, 339] width 0 height 10
drag, startPoint x: 715, startPoint y: 120, endPoint x: 862, endPoint y: 132, distance: 147.5
click at [846, 130] on h5 "A company is concerned about the data stored in their cloud-based file-sharing …" at bounding box center [779, 157] width 533 height 80
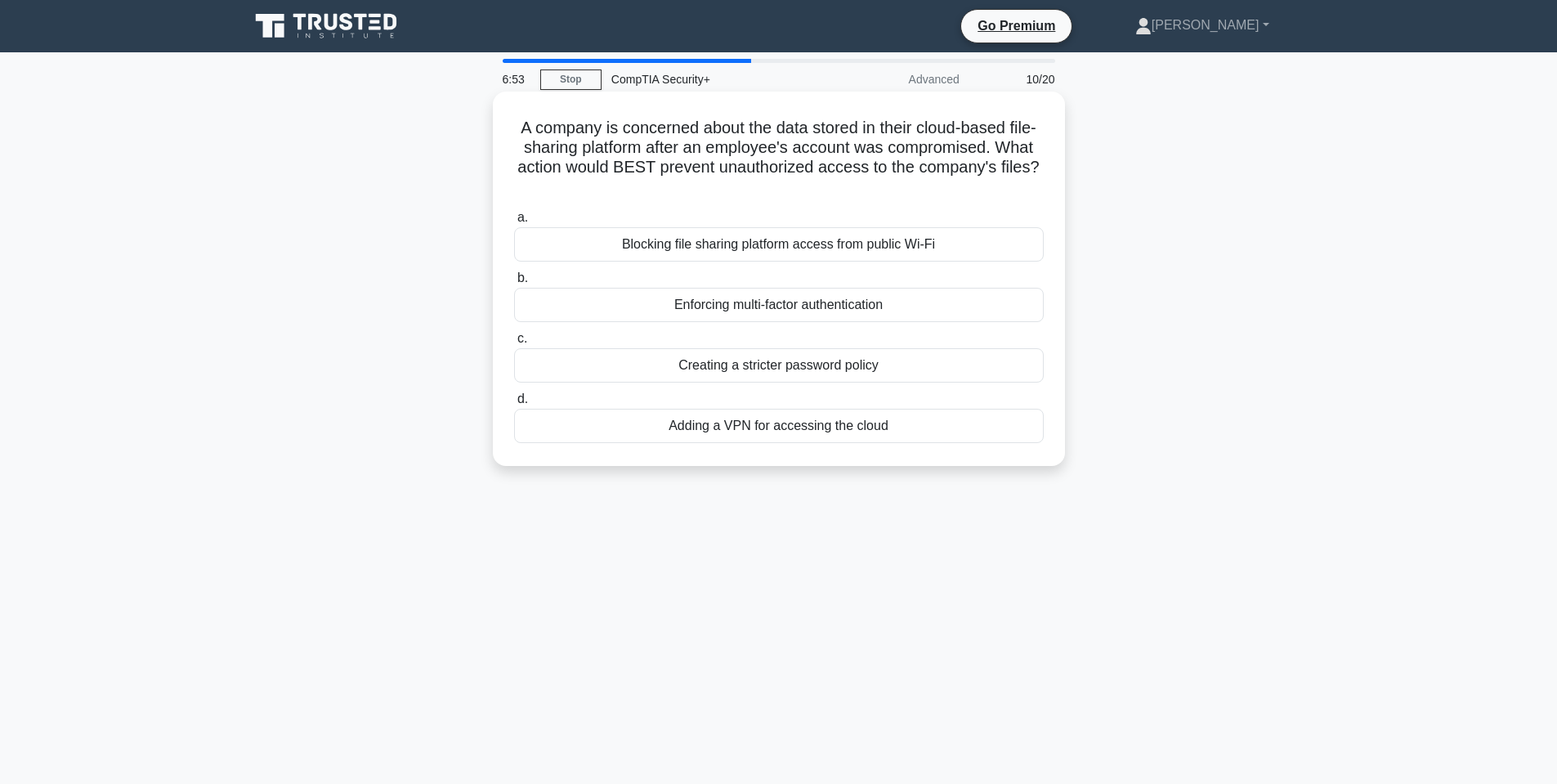
click at [862, 132] on h5 "A company is concerned about the data stored in their cloud-based file-sharing …" at bounding box center [779, 157] width 533 height 80
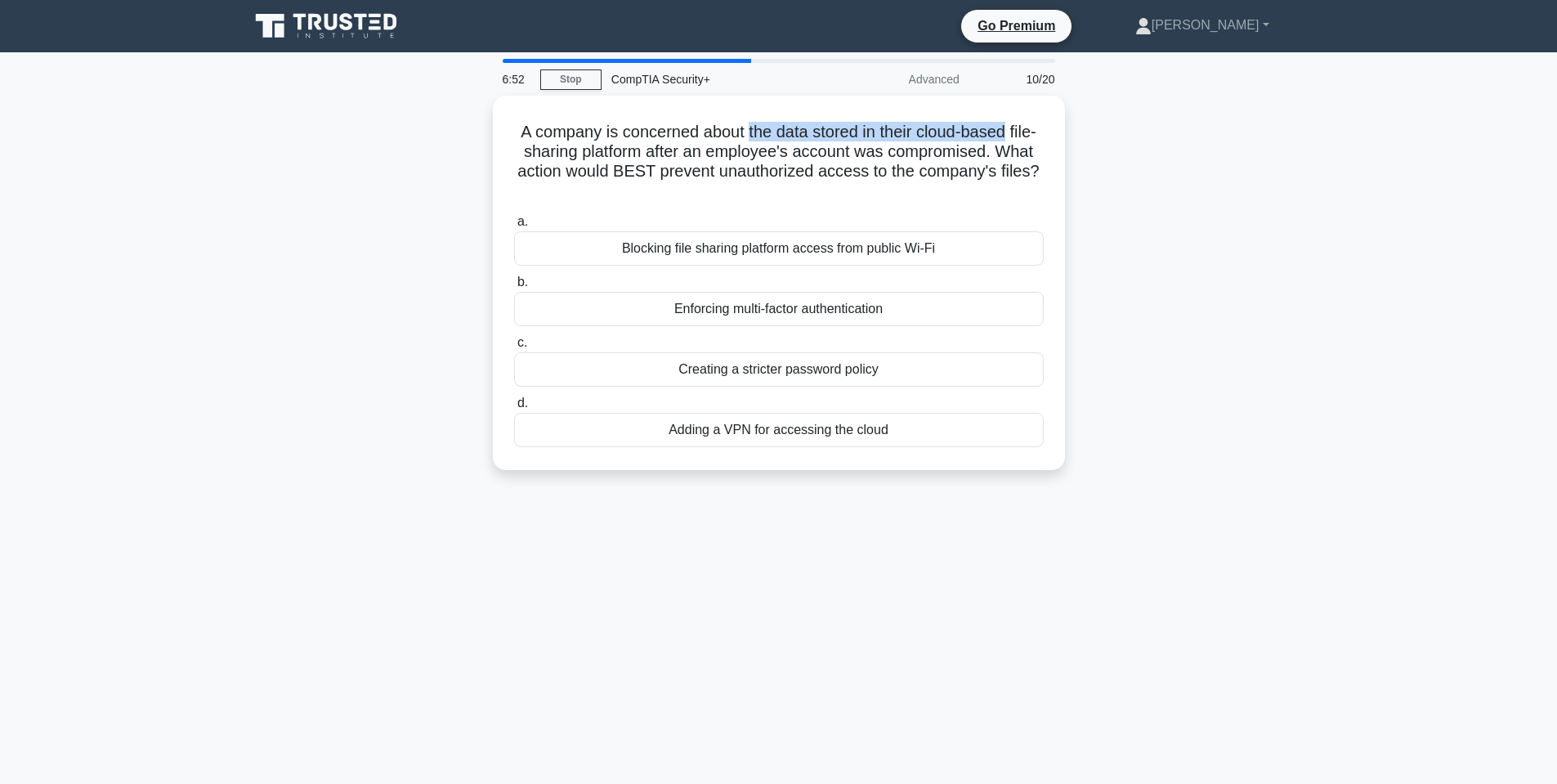
drag, startPoint x: 1053, startPoint y: 98, endPoint x: 1084, endPoint y: 109, distance: 32.9
click at [1084, 109] on div "A company is concerned about the data stored in their cloud-based file-sharing …" at bounding box center [778, 292] width 1079 height 394
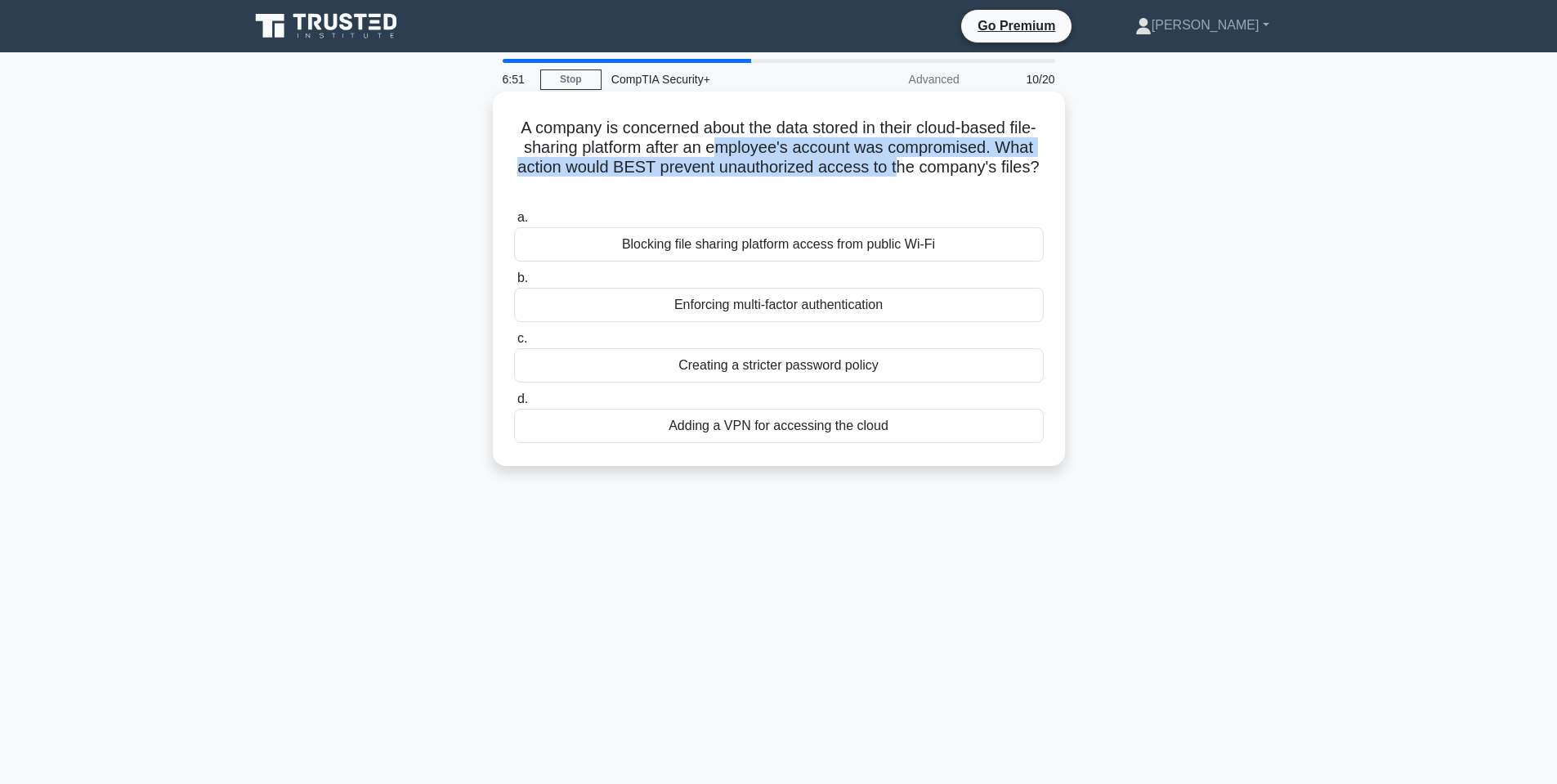
drag, startPoint x: 943, startPoint y: 176, endPoint x: 759, endPoint y: 151, distance: 185.7
click at [759, 151] on h5 "A company is concerned about the data stored in their cloud-based file-sharing …" at bounding box center [779, 157] width 533 height 80
drag, startPoint x: 673, startPoint y: 157, endPoint x: 867, endPoint y: 165, distance: 194.2
click at [867, 165] on h5 "A company is concerned about the data stored in their cloud-based file-sharing …" at bounding box center [779, 157] width 533 height 80
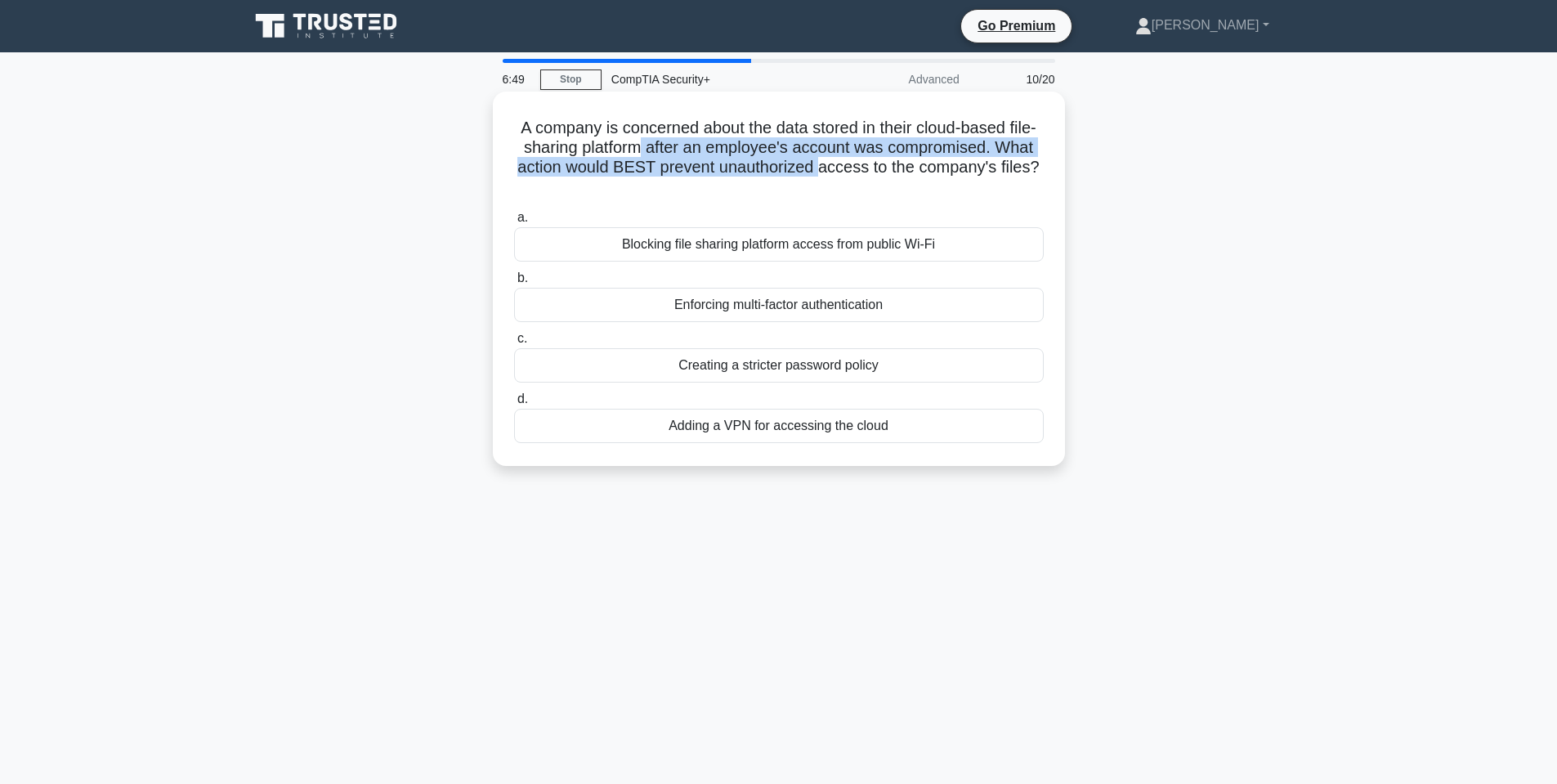
click at [868, 165] on h5 "A company is concerned about the data stored in their cloud-based file-sharing …" at bounding box center [779, 157] width 533 height 80
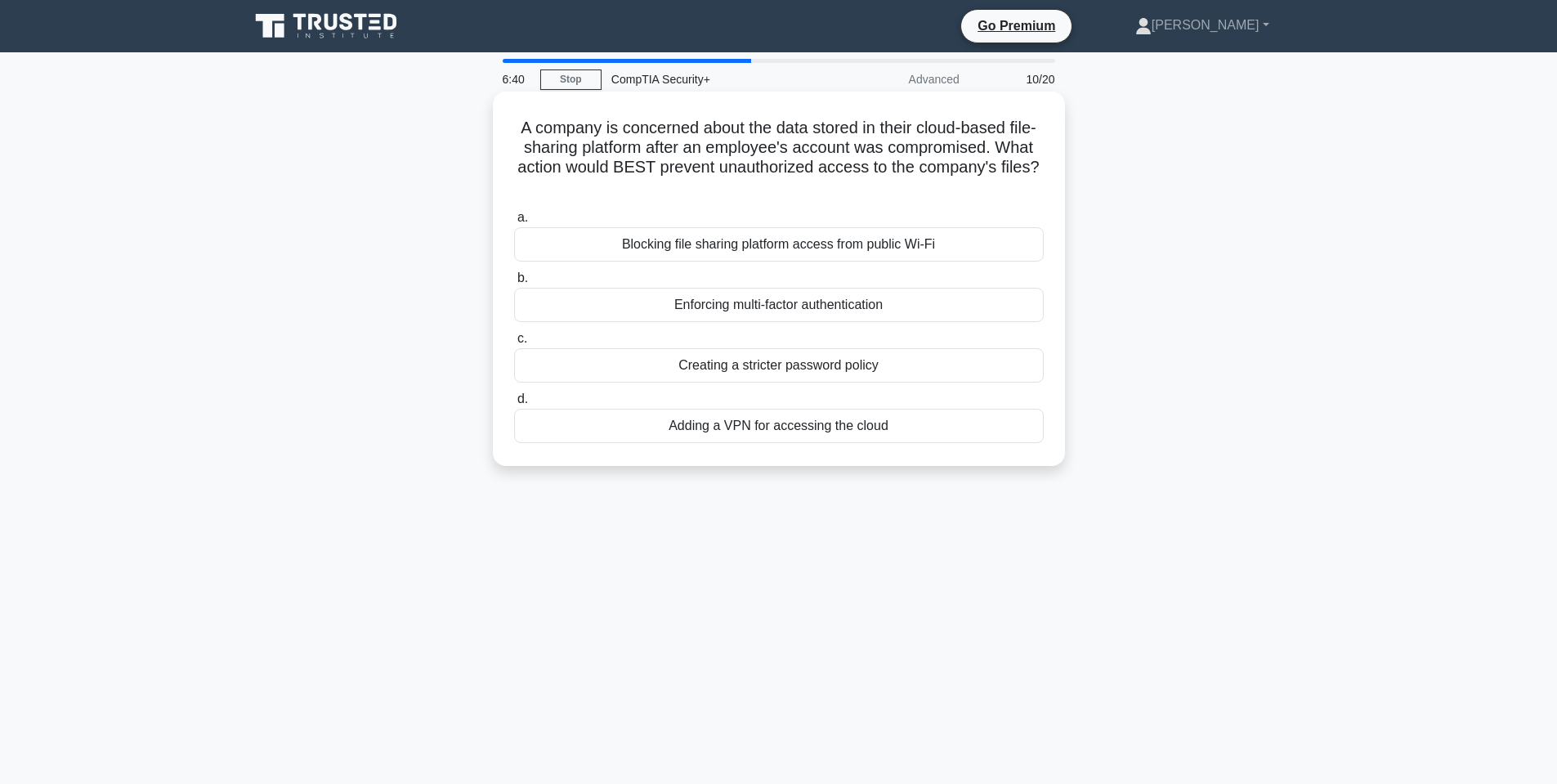
click at [772, 309] on div "Enforcing multi-factor authentication" at bounding box center [778, 304] width 529 height 34
click at [514, 283] on input "b. Enforcing multi-factor authentication" at bounding box center [514, 278] width 0 height 10
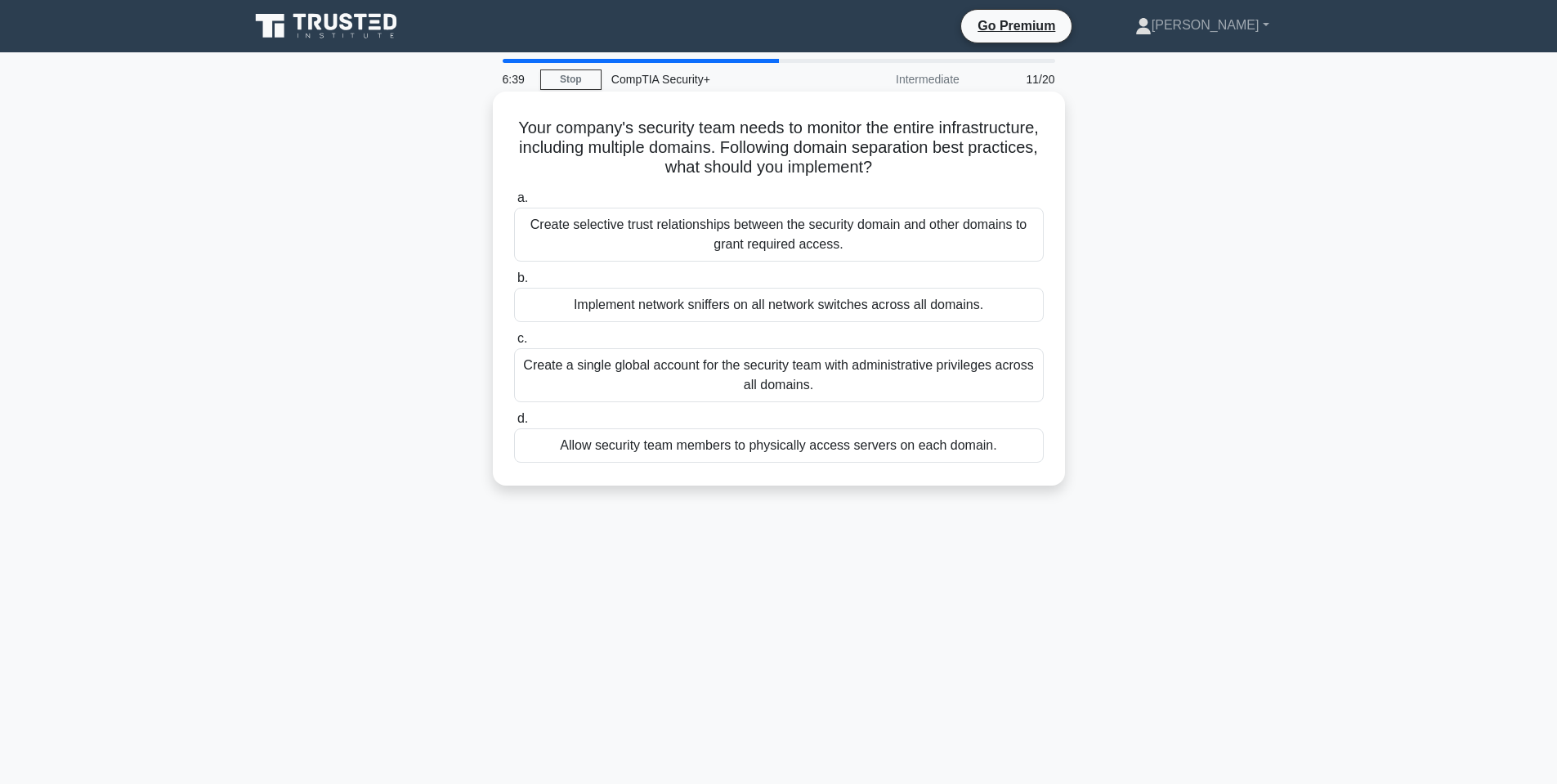
click at [687, 136] on h5 "Your company's security team needs to monitor the entire infrastructure, includ…" at bounding box center [779, 148] width 533 height 61
click at [687, 137] on h5 "Your company's security team needs to monitor the entire infrastructure, includ…" at bounding box center [779, 148] width 533 height 61
click at [905, 136] on h5 "Your company's security team needs to monitor the entire infrastructure, includ…" at bounding box center [779, 148] width 533 height 61
click at [803, 165] on h5 "Your company's security team needs to monitor the entire infrastructure, includ…" at bounding box center [779, 148] width 533 height 61
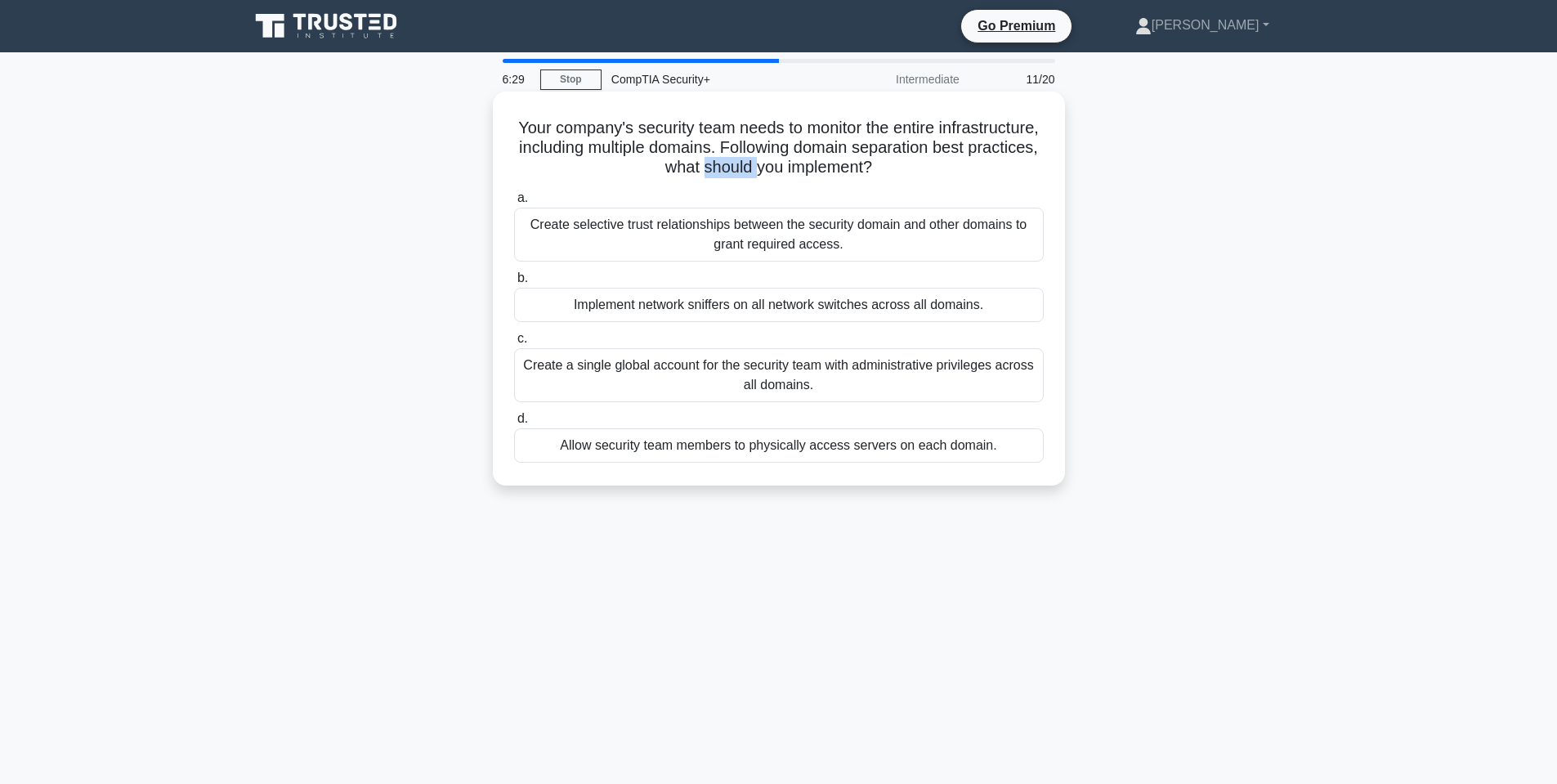
click at [803, 165] on h5 "Your company's security team needs to monitor the entire infrastructure, includ…" at bounding box center [779, 148] width 533 height 61
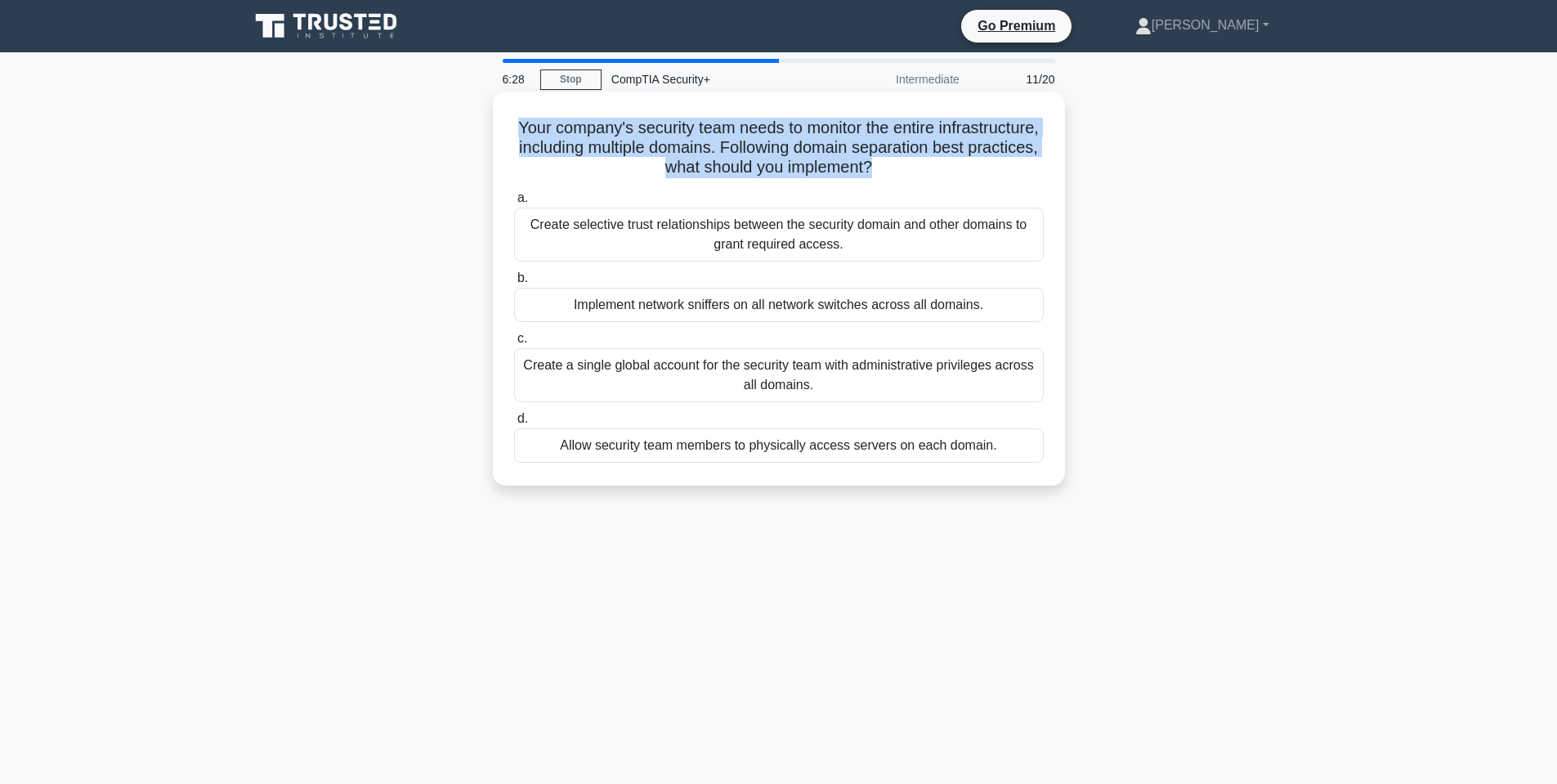
click at [803, 165] on h5 "Your company's security team needs to monitor the entire infrastructure, includ…" at bounding box center [779, 148] width 533 height 61
click at [755, 156] on h5 "Your company's security team needs to monitor the entire infrastructure, includ…" at bounding box center [779, 148] width 533 height 61
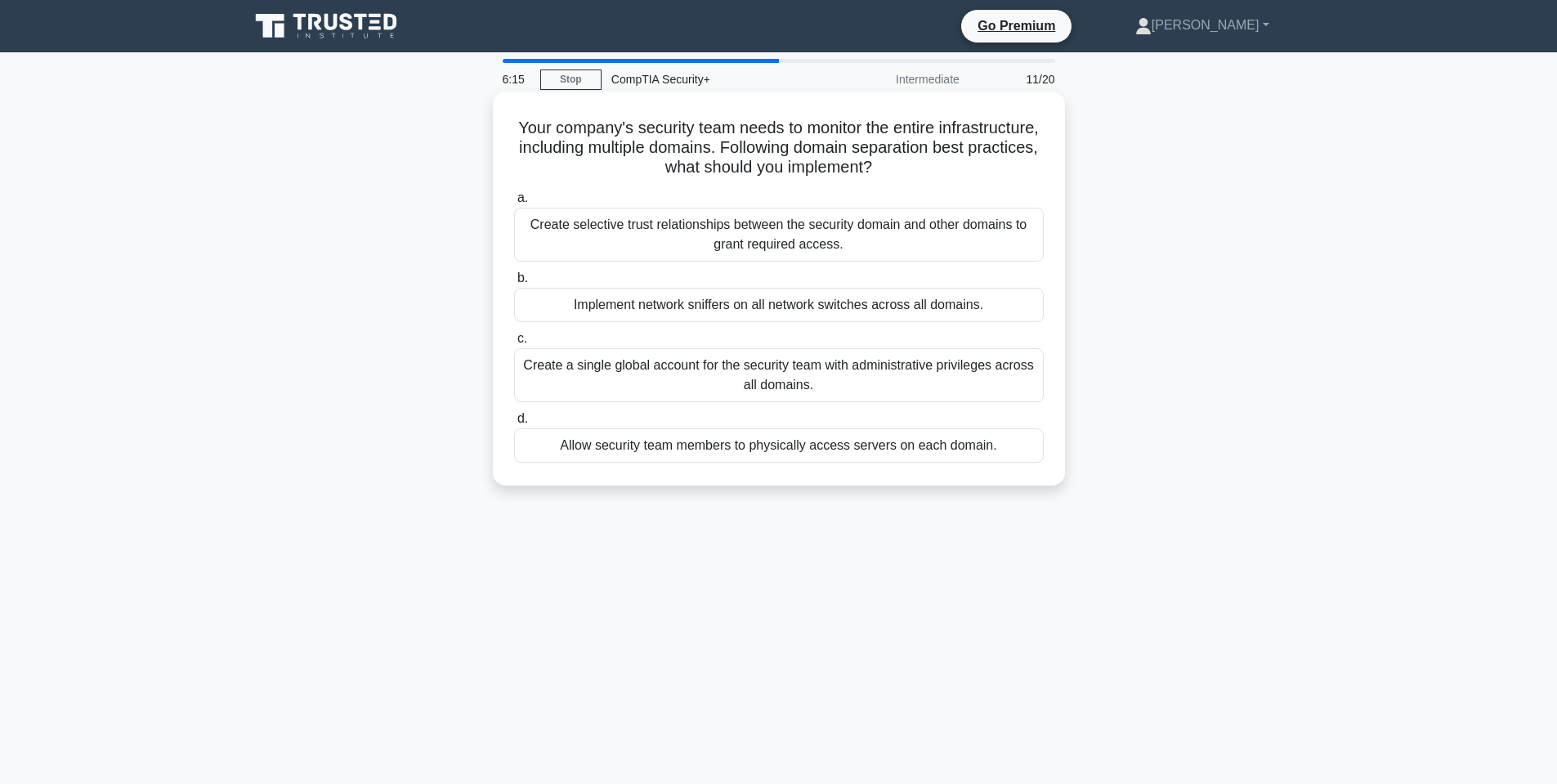
click at [840, 247] on div "Create selective trust relationships between the security domain and other doma…" at bounding box center [778, 235] width 529 height 54
click at [514, 203] on input "a. Create selective trust relationships between the security domain and other d…" at bounding box center [514, 198] width 0 height 10
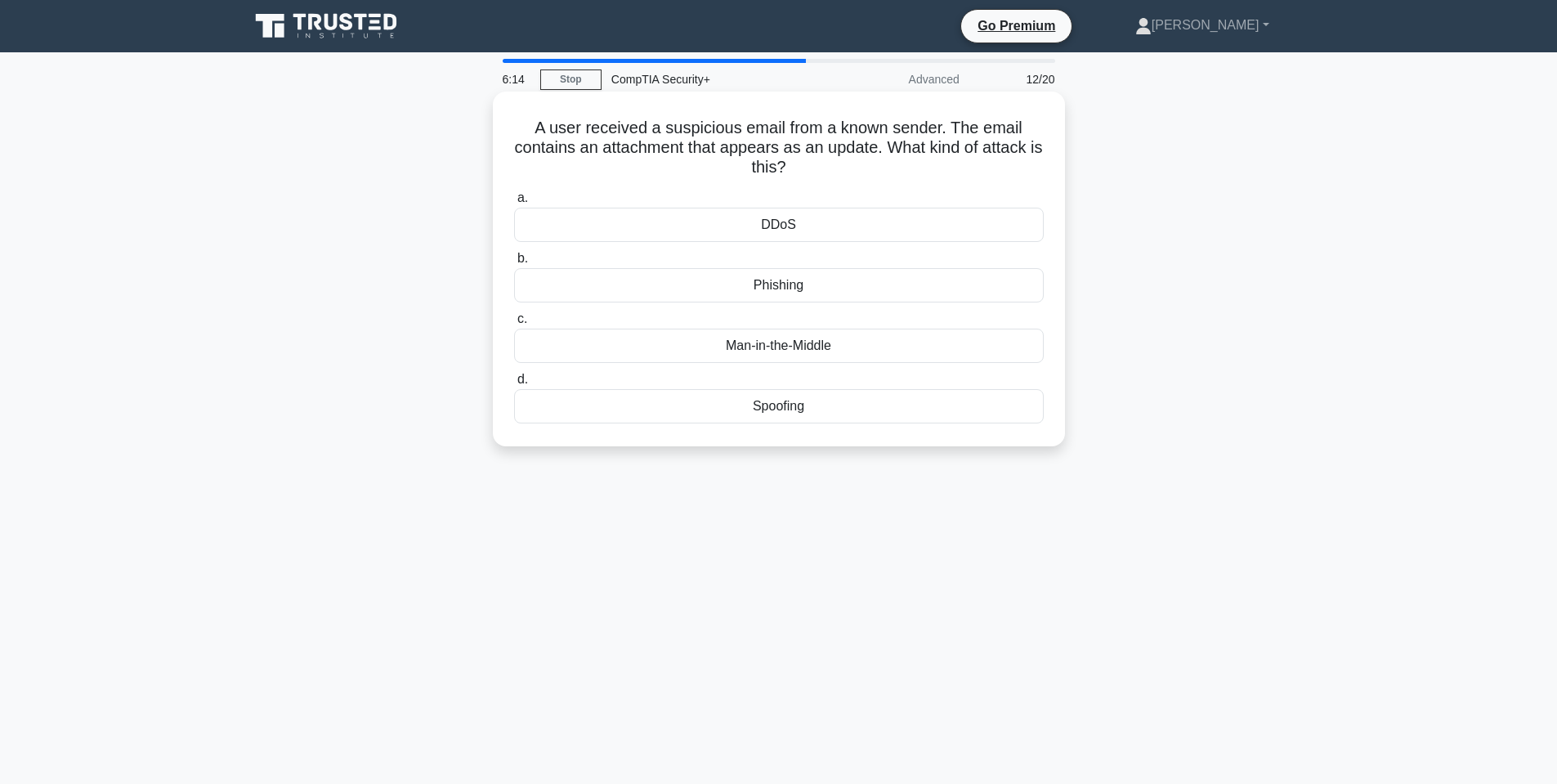
click at [649, 137] on h5 "A user received a suspicious email from a known sender. The email contains an a…" at bounding box center [779, 148] width 533 height 61
click at [802, 284] on div "Phishing" at bounding box center [778, 284] width 529 height 34
click at [514, 264] on input "b. Phishing" at bounding box center [514, 258] width 0 height 10
click at [719, 129] on h5 "A security expert has implemented an IDS with an open-source machine learning a…" at bounding box center [779, 148] width 533 height 61
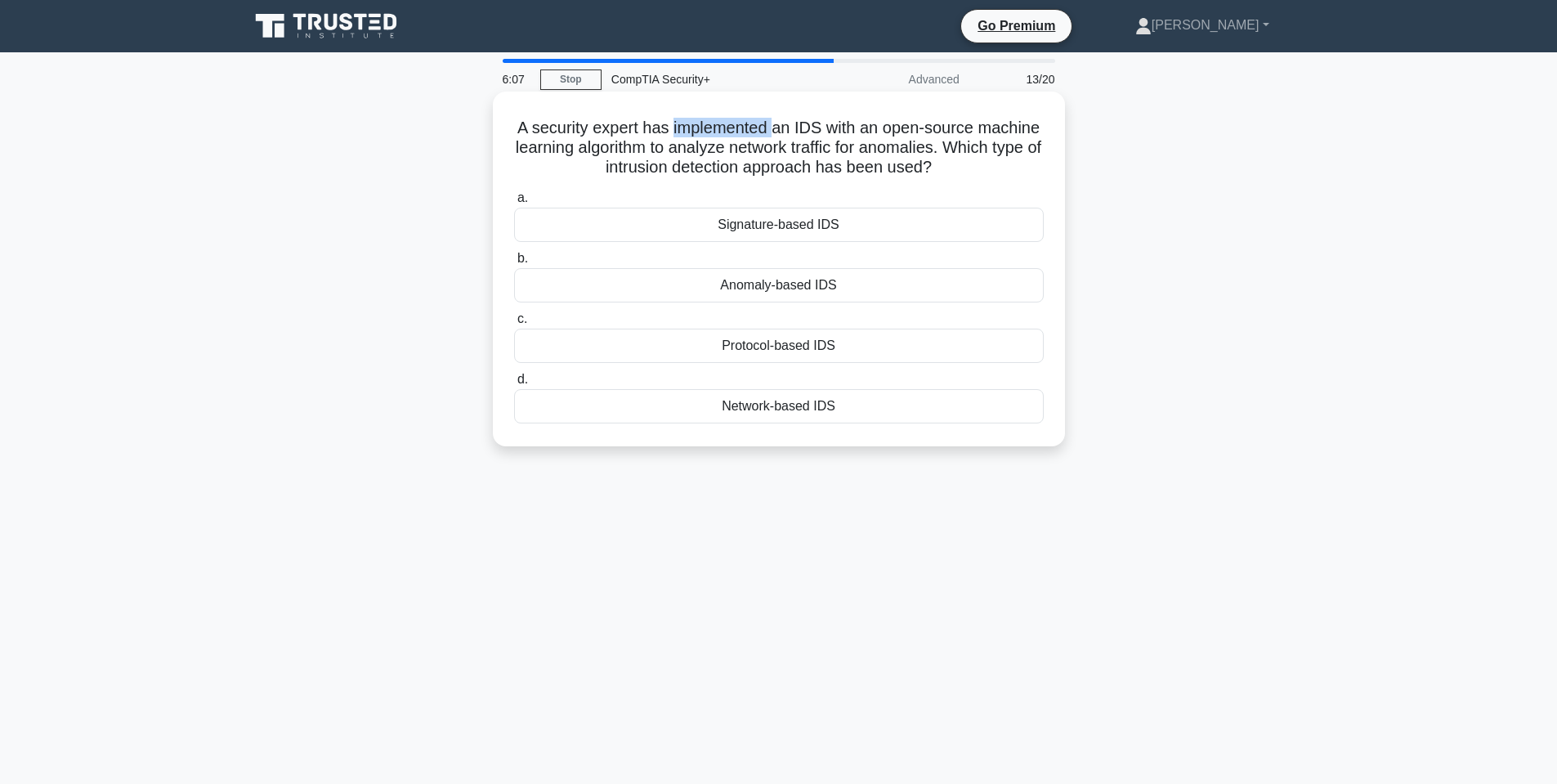
click at [718, 129] on h5 "A security expert has implemented an IDS with an open-source machine learning a…" at bounding box center [779, 148] width 533 height 61
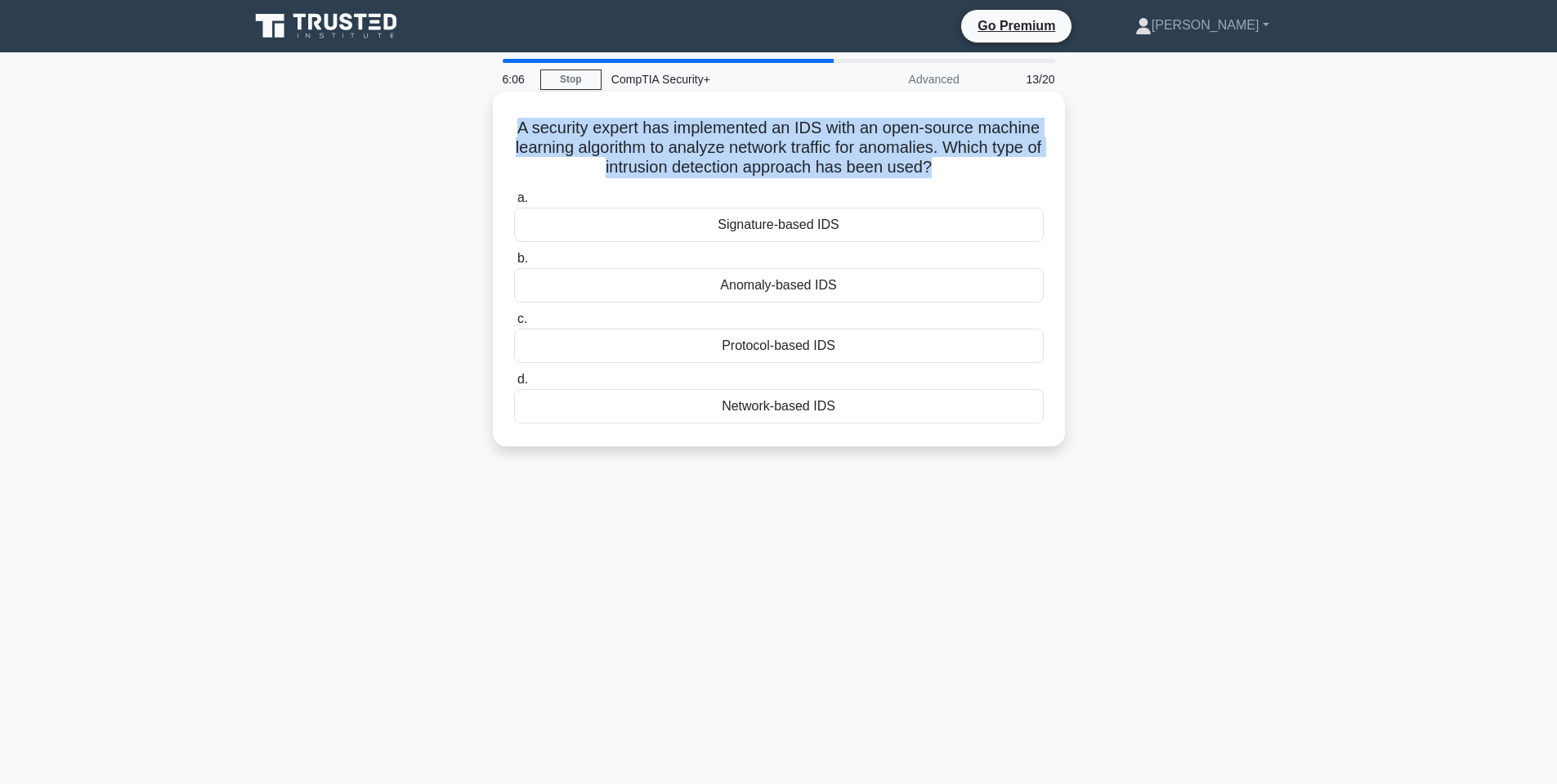
click at [718, 130] on h5 "A security expert has implemented an IDS with an open-source machine learning a…" at bounding box center [779, 148] width 533 height 61
click at [792, 131] on h5 "A security expert has implemented an IDS with an open-source machine learning a…" at bounding box center [779, 148] width 533 height 61
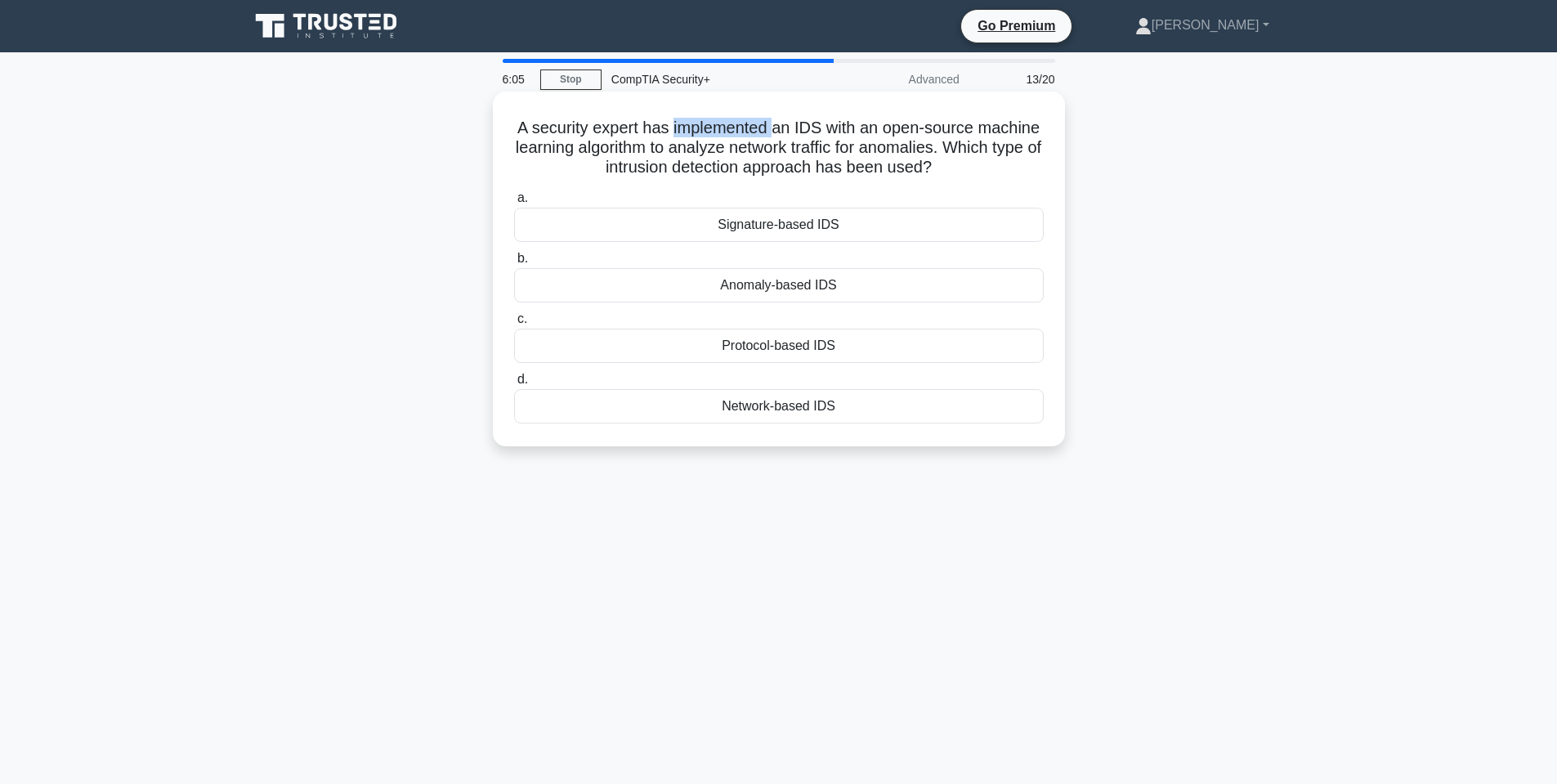
click at [792, 131] on h5 "A security expert has implemented an IDS with an open-source machine learning a…" at bounding box center [779, 148] width 533 height 61
drag, startPoint x: 648, startPoint y: 144, endPoint x: 822, endPoint y: 154, distance: 174.3
click at [822, 154] on h5 "A security expert has implemented an IDS with an open-source machine learning a…" at bounding box center [779, 148] width 533 height 61
drag, startPoint x: 718, startPoint y: 171, endPoint x: 855, endPoint y: 171, distance: 137.0
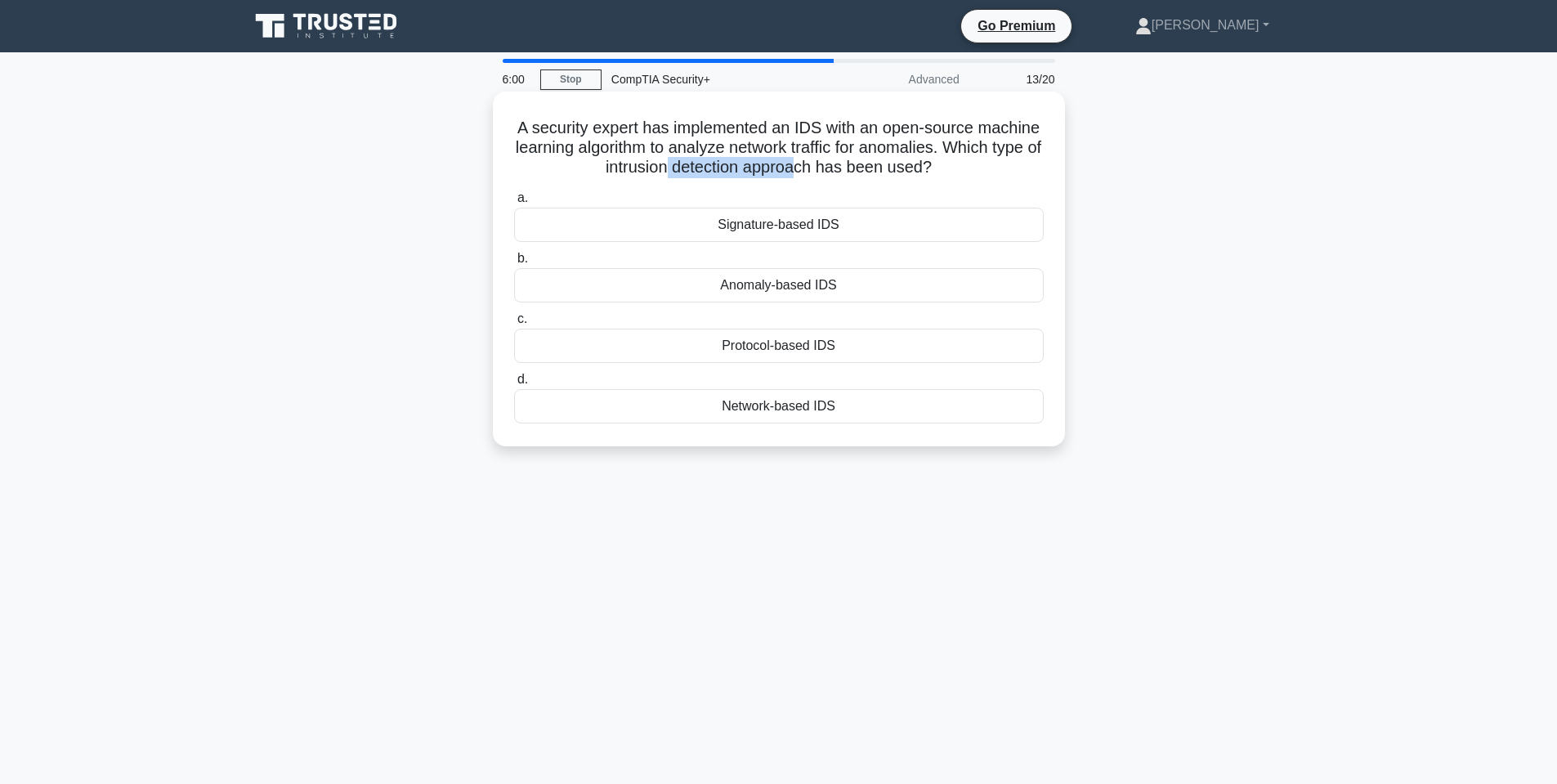
click at [855, 171] on h5 "A security expert has implemented an IDS with an open-source machine learning a…" at bounding box center [779, 148] width 533 height 61
click at [870, 152] on h5 "A security expert has implemented an IDS with an open-source machine learning a…" at bounding box center [779, 148] width 533 height 61
click at [795, 290] on div "Anomaly-based IDS" at bounding box center [778, 284] width 529 height 34
click at [514, 264] on input "b. Anomaly-based IDS" at bounding box center [514, 258] width 0 height 10
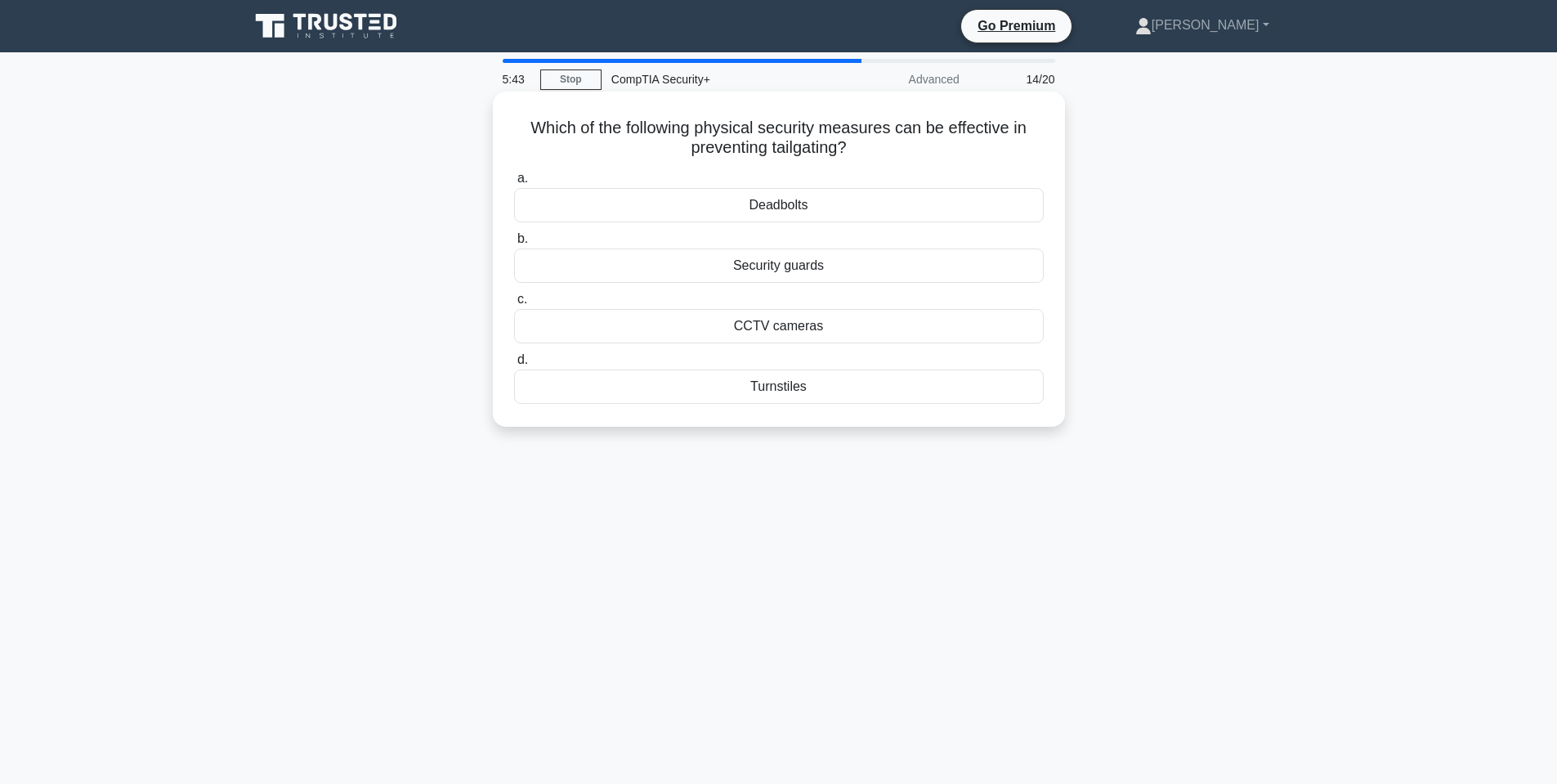
click at [724, 124] on h5 "Which of the following physical security measures can be effective in preventin…" at bounding box center [779, 137] width 533 height 41
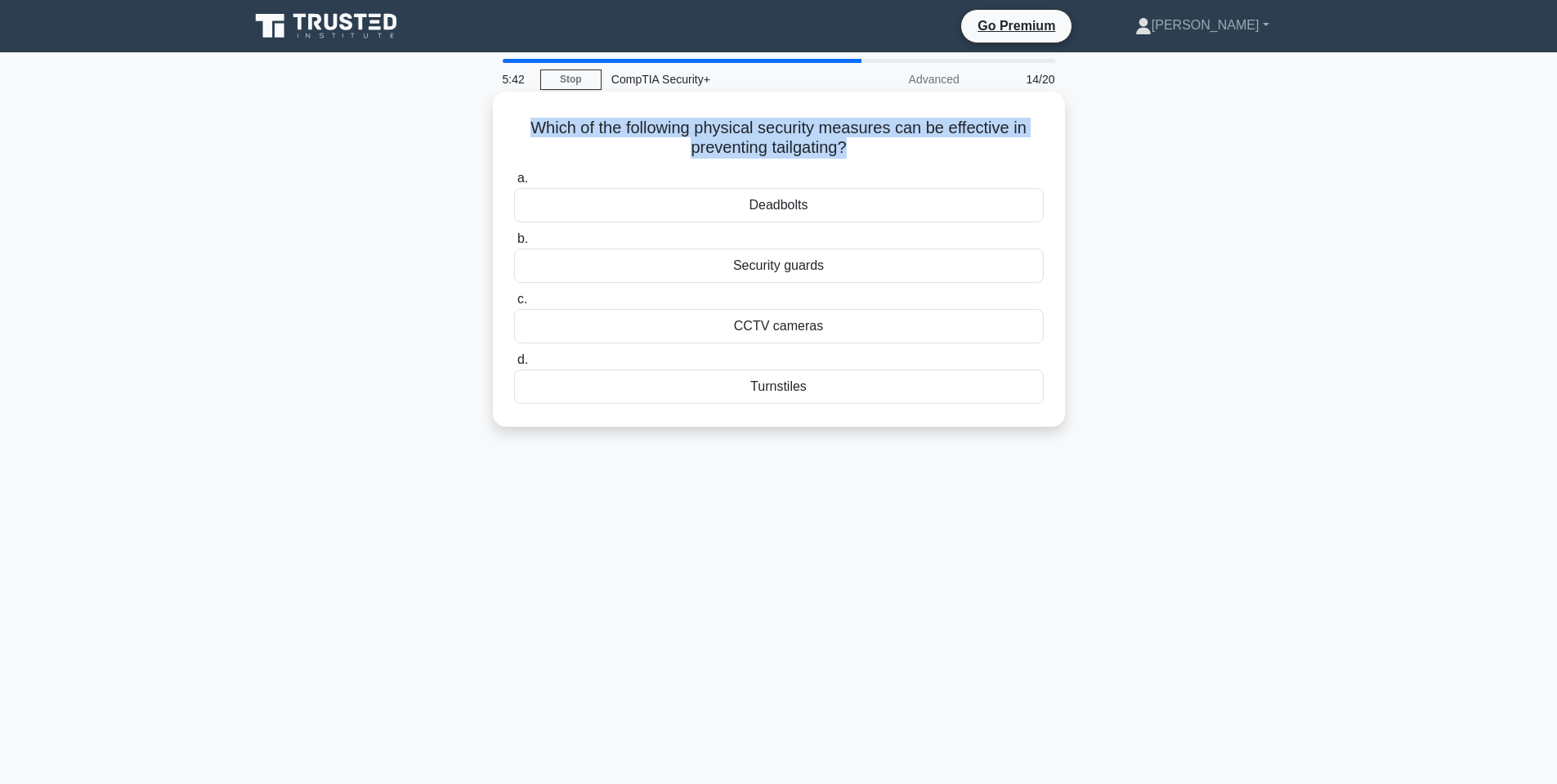
click at [725, 124] on h5 "Which of the following physical security measures can be effective in preventin…" at bounding box center [779, 137] width 533 height 41
click at [675, 123] on h5 "Which of the following physical security measures can be effective in preventin…" at bounding box center [779, 137] width 533 height 41
drag, startPoint x: 880, startPoint y: 130, endPoint x: 982, endPoint y: 133, distance: 102.0
click at [982, 133] on h5 "Which of the following physical security measures can be effective in preventin…" at bounding box center [779, 137] width 533 height 41
click at [981, 132] on h5 "Which of the following physical security measures can be effective in preventin…" at bounding box center [779, 137] width 533 height 41
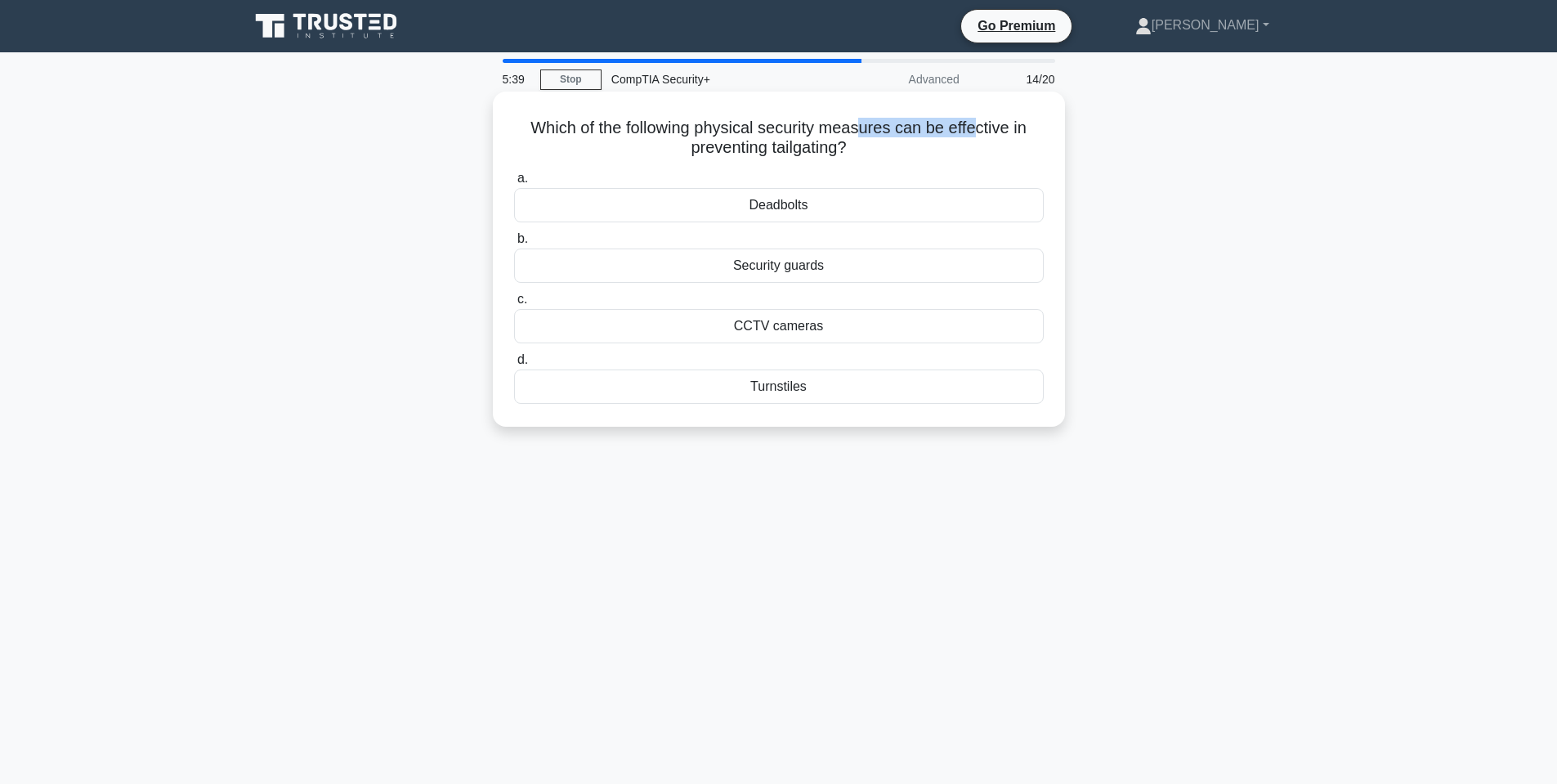
drag, startPoint x: 868, startPoint y: 152, endPoint x: 786, endPoint y: 128, distance: 85.4
click at [786, 128] on h5 "Which of the following physical security measures can be effective in preventin…" at bounding box center [779, 137] width 533 height 41
click at [795, 390] on div "Turnstiles" at bounding box center [778, 386] width 529 height 34
click at [514, 365] on input "d. Turnstiles" at bounding box center [514, 360] width 0 height 10
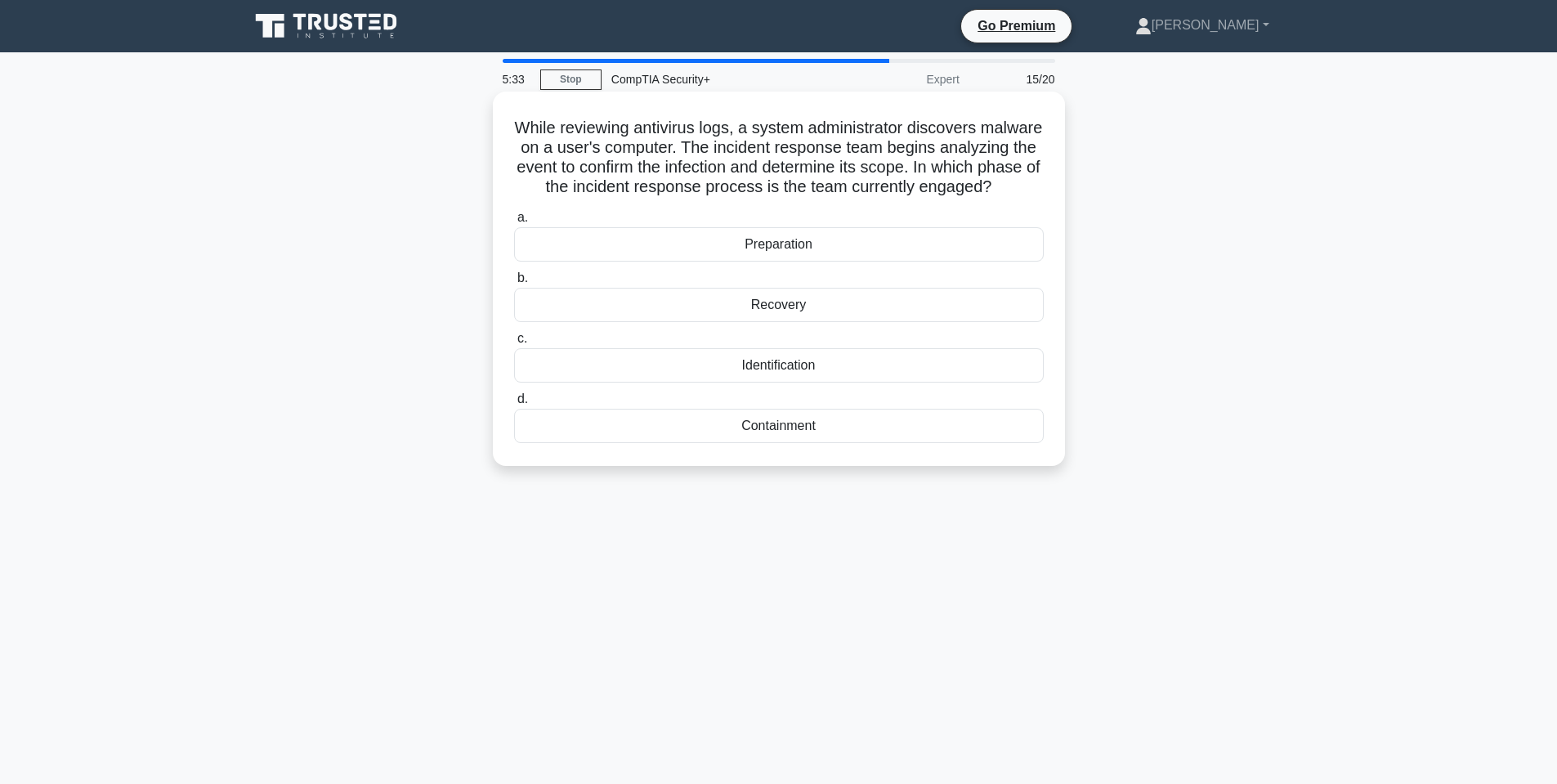
click at [677, 134] on h5 "While reviewing antivirus logs, a system administrator discovers malware on a u…" at bounding box center [779, 157] width 533 height 80
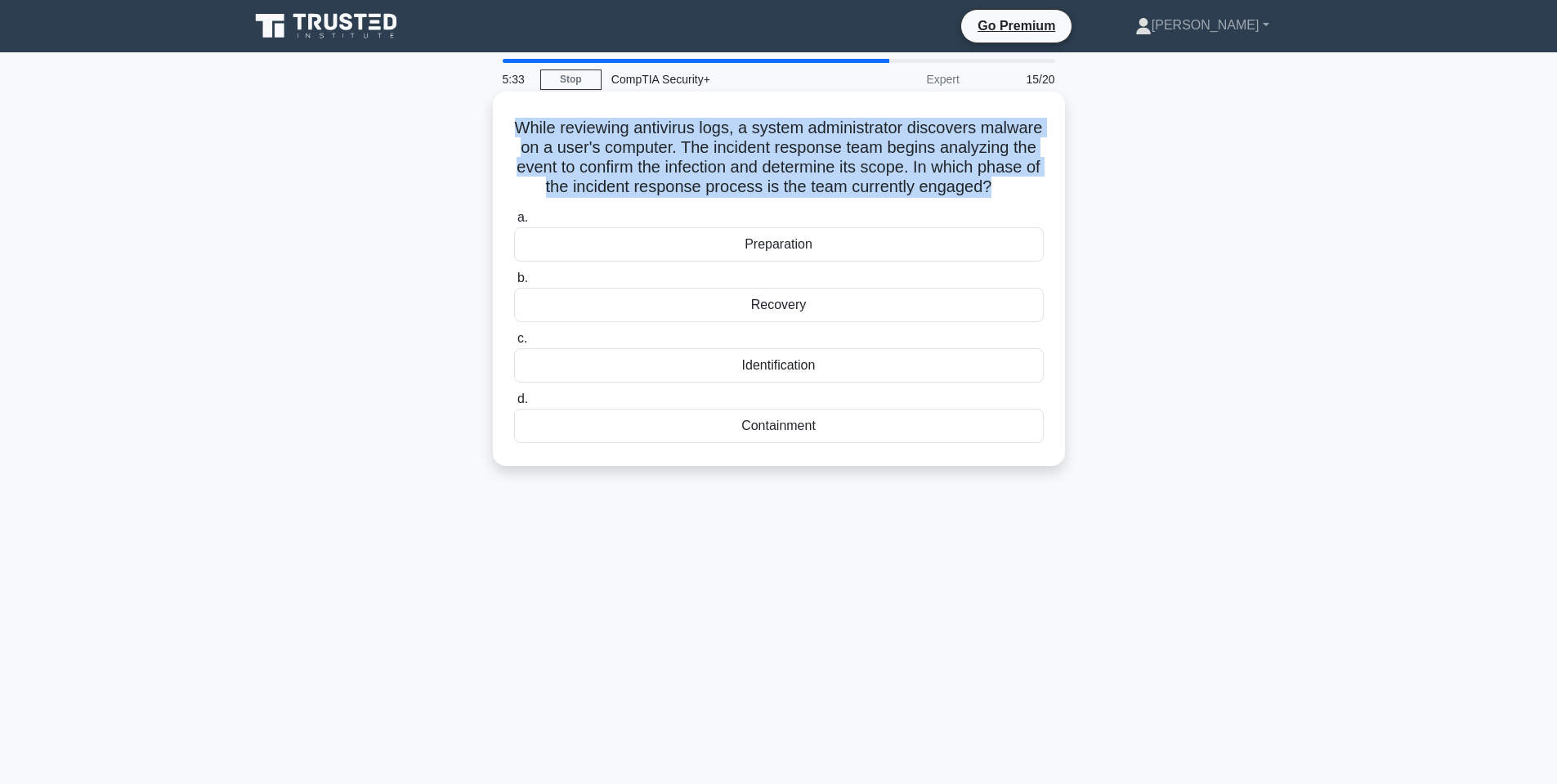
click at [677, 134] on h5 "While reviewing antivirus logs, a system administrator discovers malware on a u…" at bounding box center [779, 157] width 533 height 80
click at [855, 126] on h5 "While reviewing antivirus logs, a system administrator discovers malware on a u…" at bounding box center [779, 157] width 533 height 80
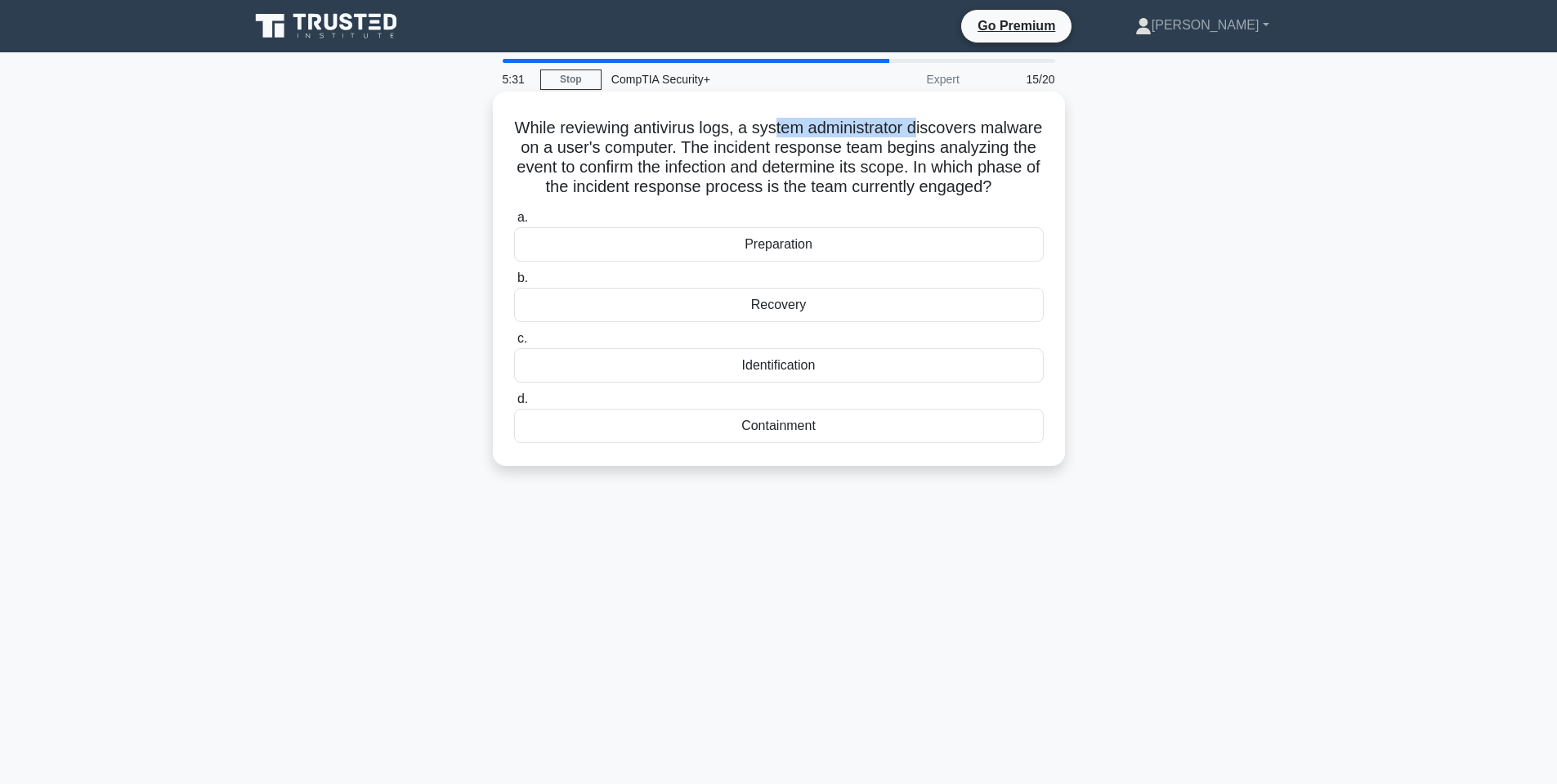
drag, startPoint x: 811, startPoint y: 126, endPoint x: 960, endPoint y: 134, distance: 149.2
click at [958, 135] on h5 "While reviewing antivirus logs, a system administrator discovers malware on a u…" at bounding box center [779, 157] width 533 height 80
click at [694, 143] on h5 "While reviewing antivirus logs, a system administrator discovers malware on a u…" at bounding box center [779, 157] width 533 height 80
drag, startPoint x: 665, startPoint y: 149, endPoint x: 820, endPoint y: 154, distance: 155.1
click at [816, 155] on h5 "While reviewing antivirus logs, a system administrator discovers malware on a u…" at bounding box center [779, 157] width 533 height 80
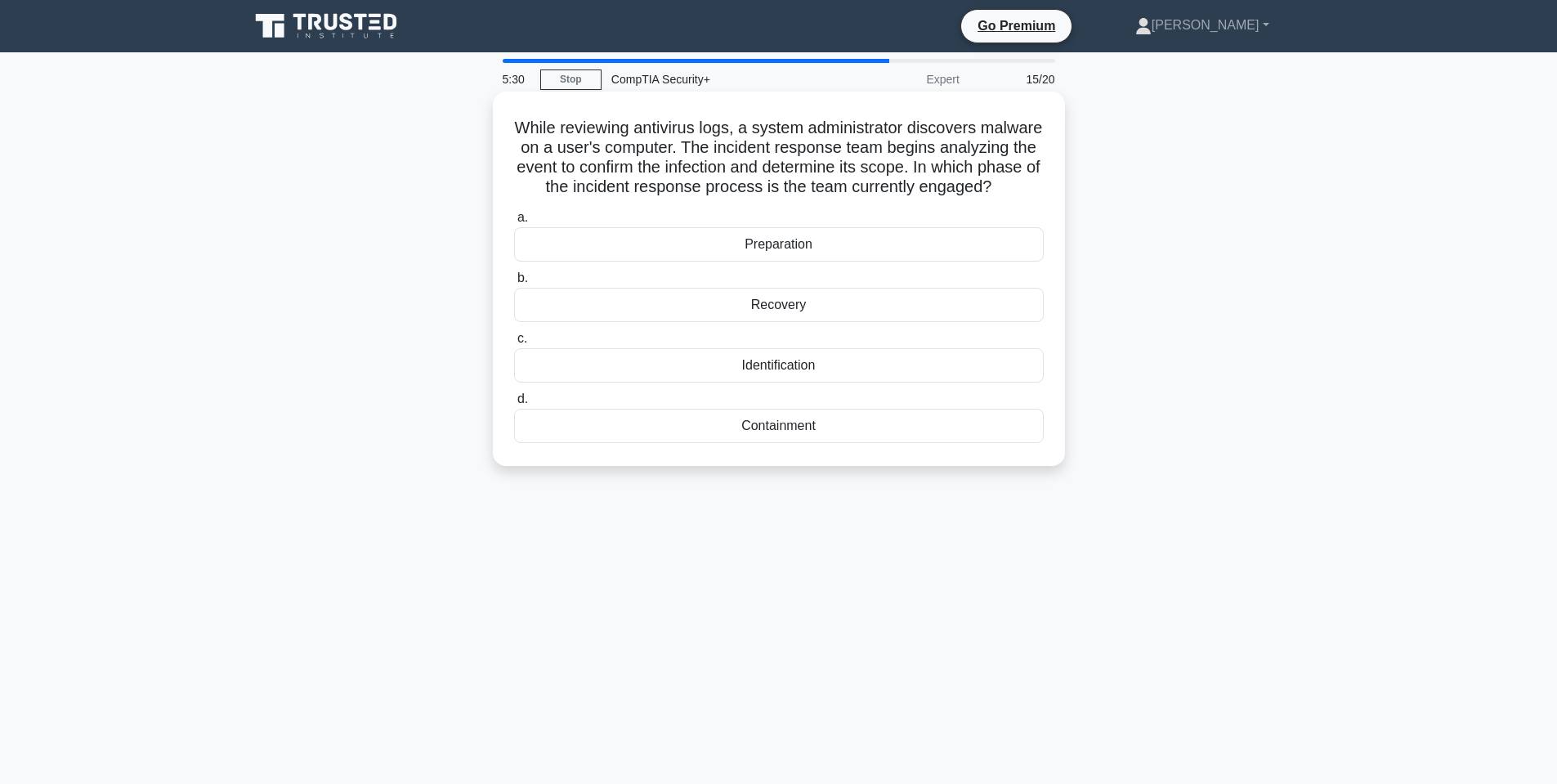
click at [821, 153] on h5 "While reviewing antivirus logs, a system administrator discovers malware on a u…" at bounding box center [779, 157] width 533 height 80
drag, startPoint x: 855, startPoint y: 144, endPoint x: 975, endPoint y: 149, distance: 120.1
click at [975, 149] on h5 "While reviewing antivirus logs, a system administrator discovers malware on a u…" at bounding box center [779, 157] width 533 height 80
click at [622, 169] on h5 "While reviewing antivirus logs, a system administrator discovers malware on a u…" at bounding box center [779, 157] width 533 height 80
drag, startPoint x: 702, startPoint y: 173, endPoint x: 888, endPoint y: 176, distance: 186.0
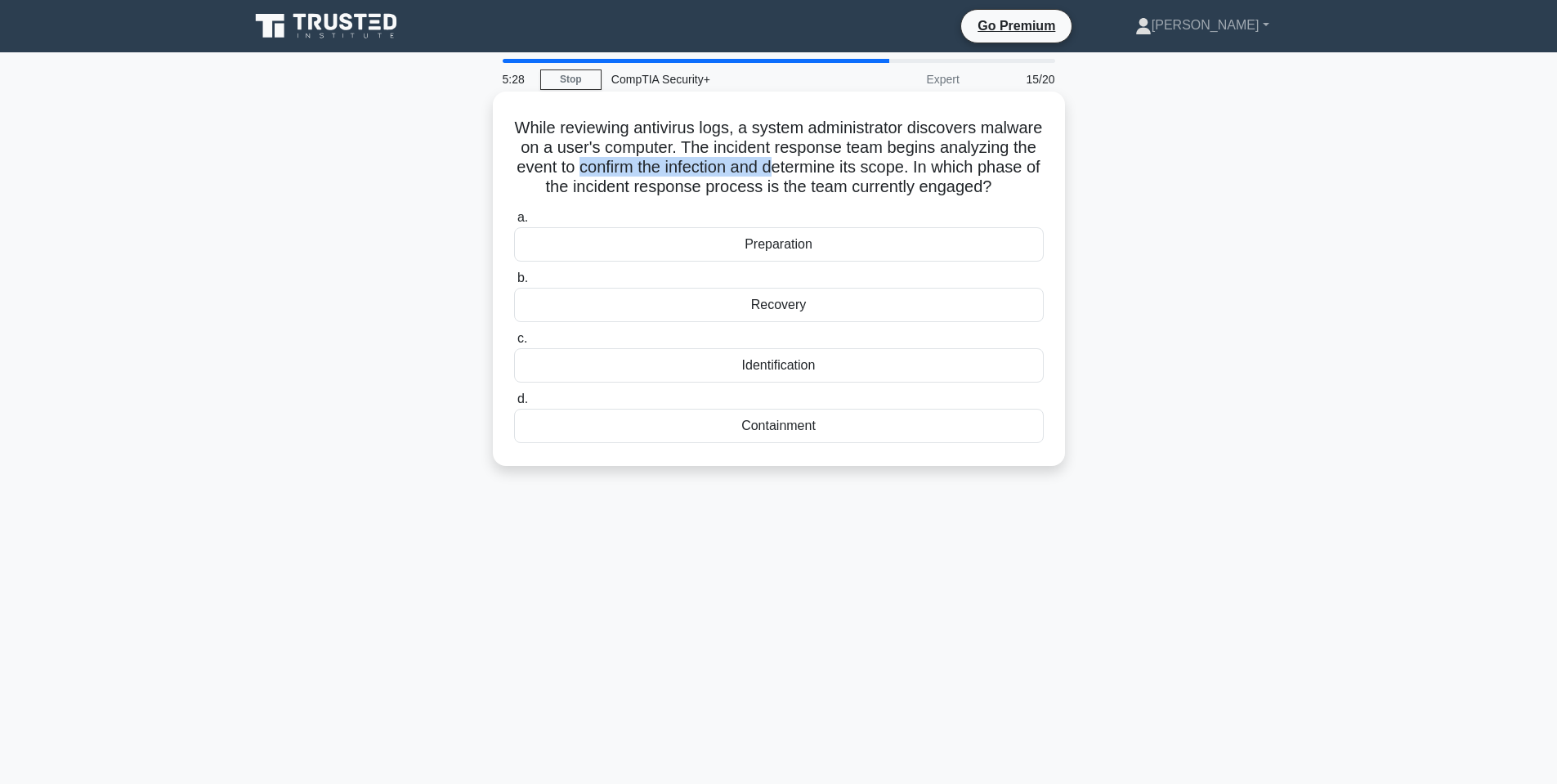
click at [888, 176] on h5 "While reviewing antivirus logs, a system administrator discovers malware on a u…" at bounding box center [779, 157] width 533 height 80
click at [888, 176] on h5 "While reviewing antivirus logs, a system administrator discovers malware on a u…" at bounding box center [779, 157] width 533 height 80
click at [865, 175] on h5 "While reviewing antivirus logs, a system administrator discovers malware on a u…" at bounding box center [779, 157] width 533 height 80
drag, startPoint x: 677, startPoint y: 187, endPoint x: 802, endPoint y: 189, distance: 125.0
click at [802, 189] on h5 "While reviewing antivirus logs, a system administrator discovers malware on a u…" at bounding box center [779, 157] width 533 height 80
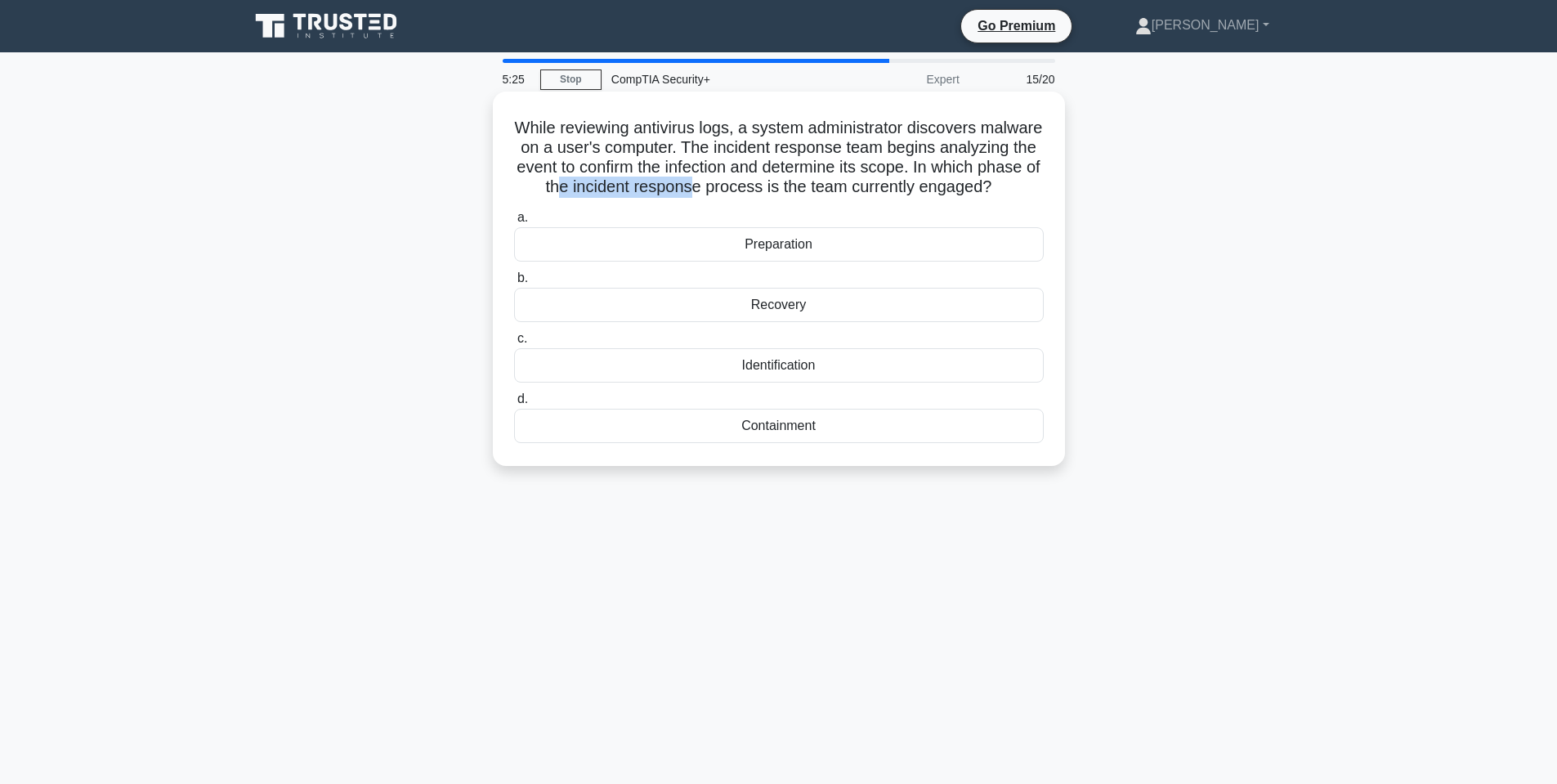
click at [753, 185] on h5 "While reviewing antivirus logs, a system administrator discovers malware on a u…" at bounding box center [779, 157] width 533 height 80
drag, startPoint x: 817, startPoint y: 190, endPoint x: 855, endPoint y: 192, distance: 38.1
click at [855, 192] on h5 "While reviewing antivirus logs, a system administrator discovers malware on a u…" at bounding box center [779, 157] width 533 height 80
click at [802, 157] on h5 "While reviewing antivirus logs, a system administrator discovers malware on a u…" at bounding box center [779, 157] width 533 height 80
click at [774, 443] on div "Containment" at bounding box center [778, 425] width 529 height 34
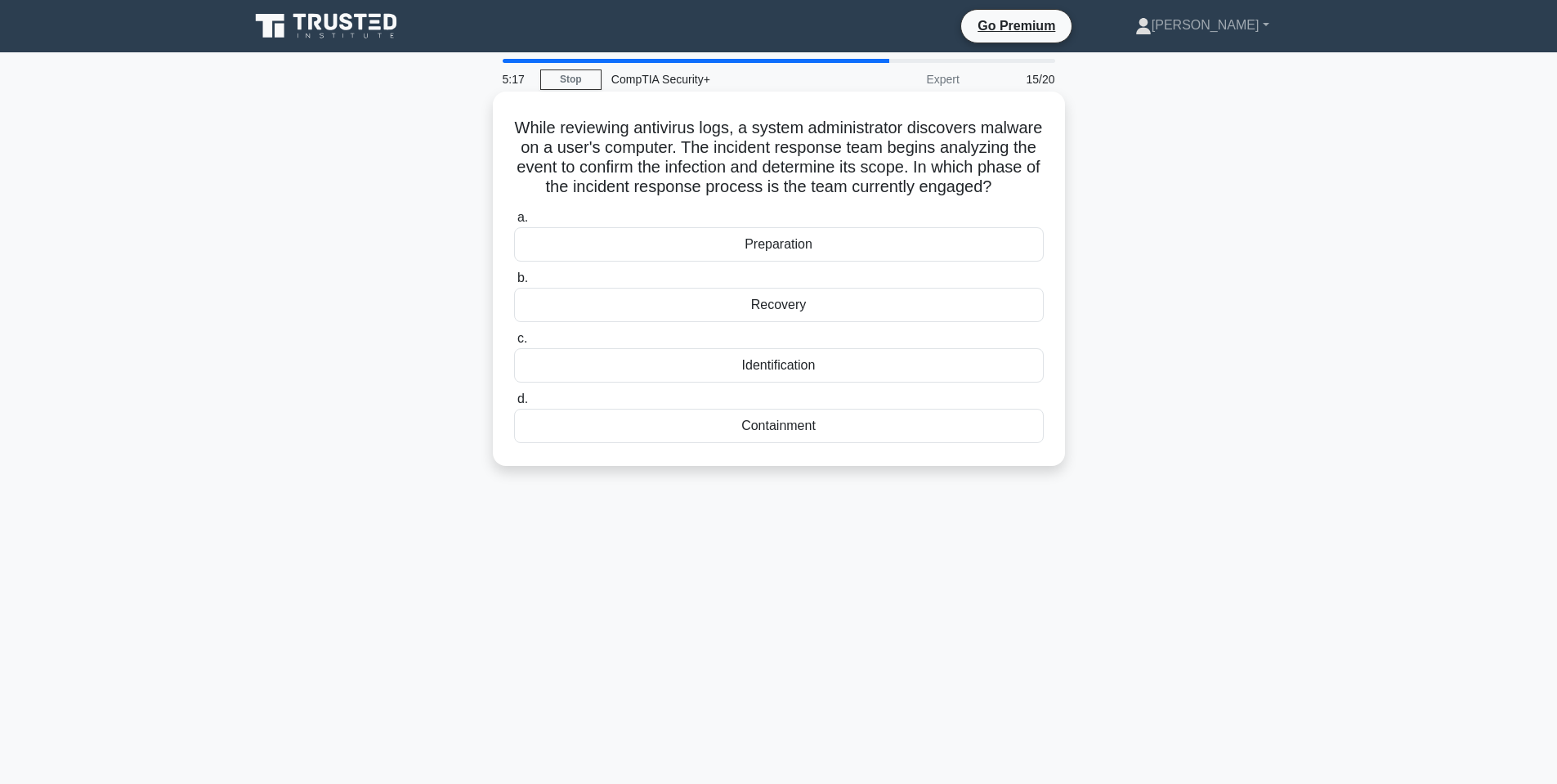
click at [514, 404] on input "d. Containment" at bounding box center [514, 399] width 0 height 10
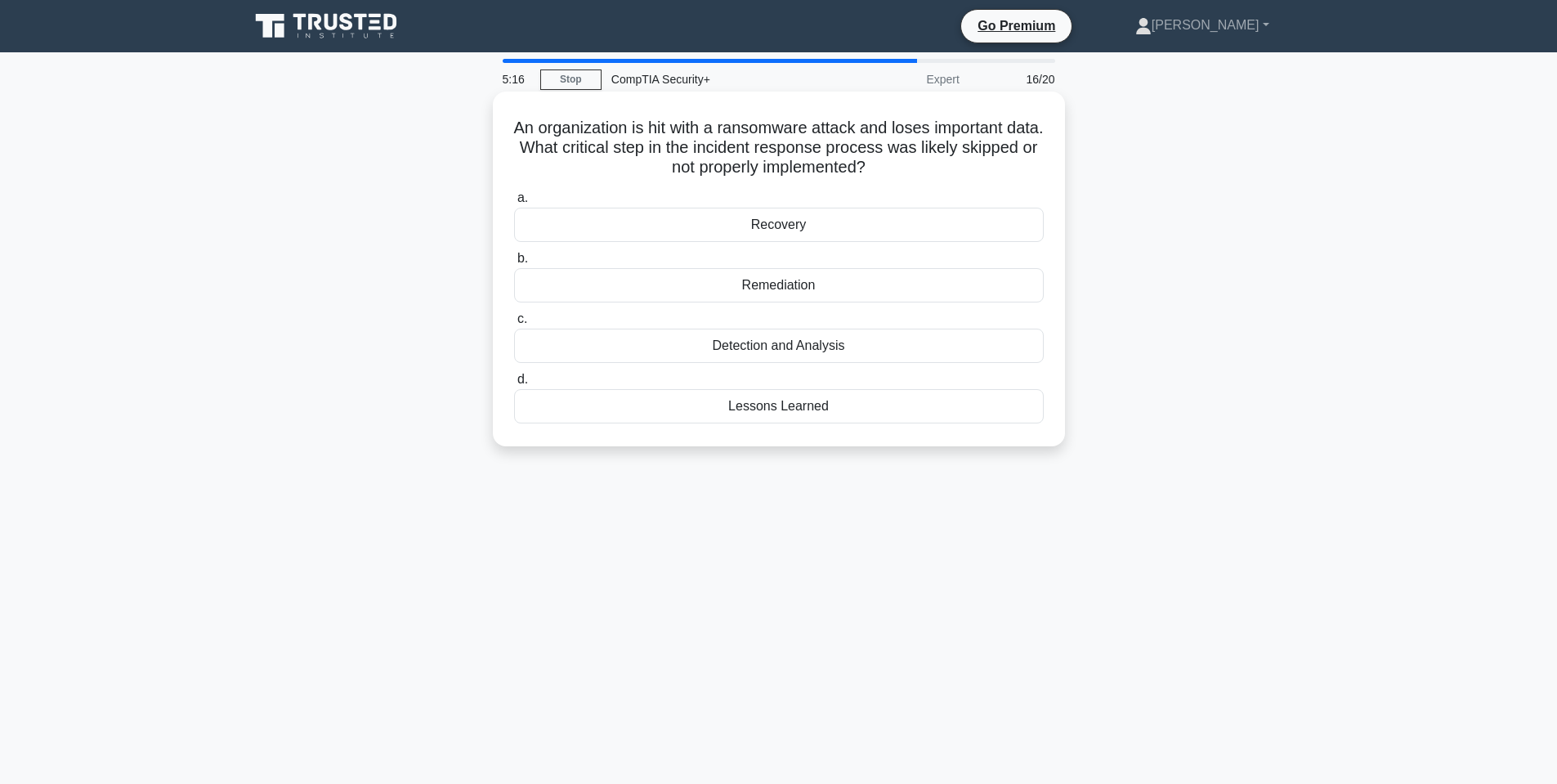
click at [582, 122] on h5 "An organization is hit with a ransomware attack and loses important data. What …" at bounding box center [779, 148] width 533 height 61
click at [581, 123] on h5 "An organization is hit with a ransomware attack and loses important data. What …" at bounding box center [779, 148] width 533 height 61
click at [581, 125] on h5 "An organization is hit with a ransomware attack and loses important data. What …" at bounding box center [779, 148] width 533 height 61
click at [611, 142] on h5 "An organization is hit with a ransomware attack and loses important data. What …" at bounding box center [779, 148] width 533 height 61
drag, startPoint x: 642, startPoint y: 136, endPoint x: 705, endPoint y: 135, distance: 63.0
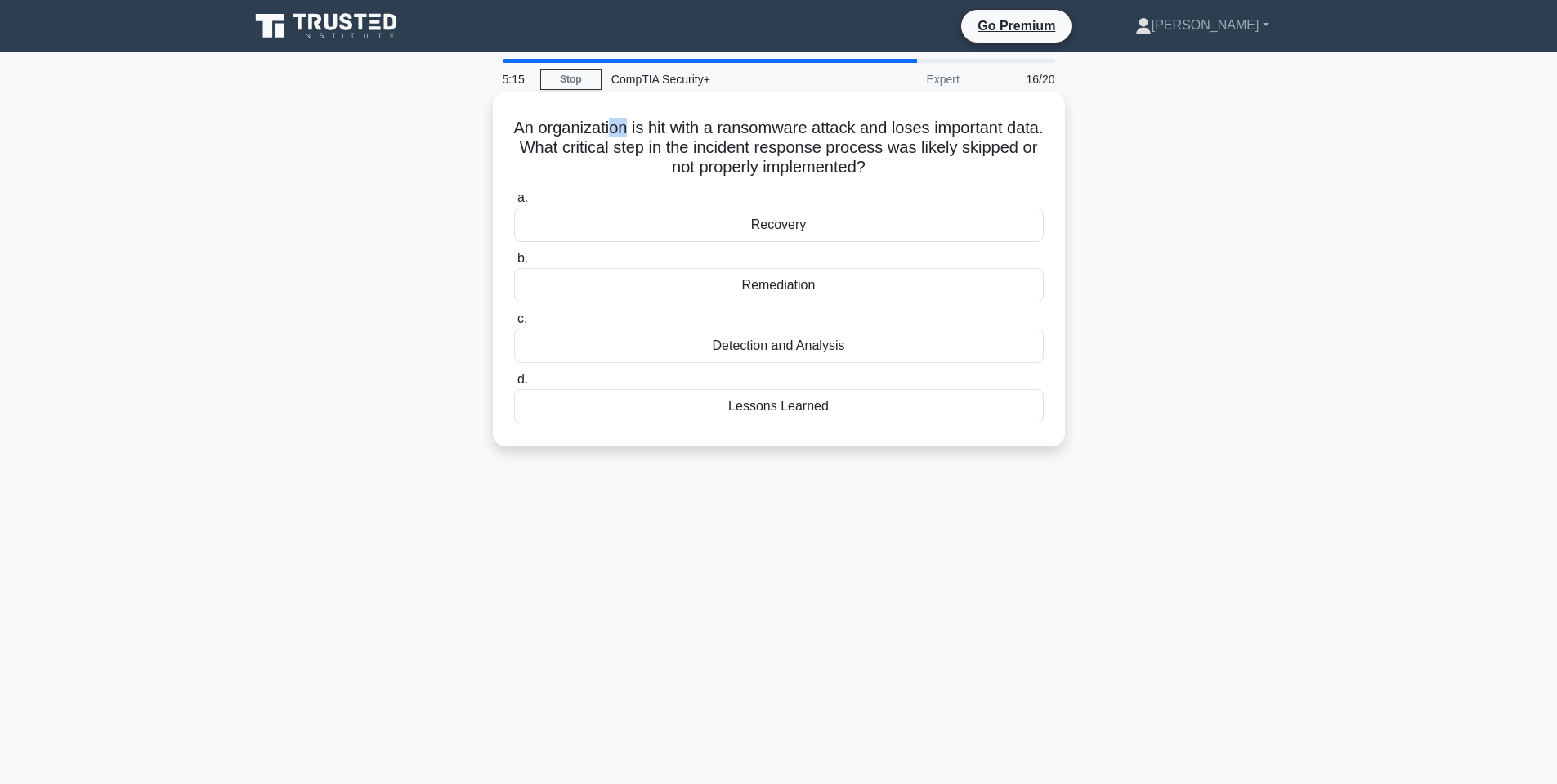
click at [661, 136] on h5 "An organization is hit with a ransomware attack and loses important data. What …" at bounding box center [779, 148] width 533 height 61
drag, startPoint x: 718, startPoint y: 136, endPoint x: 820, endPoint y: 142, distance: 102.2
click at [803, 142] on h5 "An organization is hit with a ransomware attack and loses important data. What …" at bounding box center [779, 148] width 533 height 61
click at [822, 142] on h5 "An organization is hit with a ransomware attack and loses important data. What …" at bounding box center [779, 148] width 533 height 61
drag, startPoint x: 654, startPoint y: 148, endPoint x: 807, endPoint y: 159, distance: 153.4
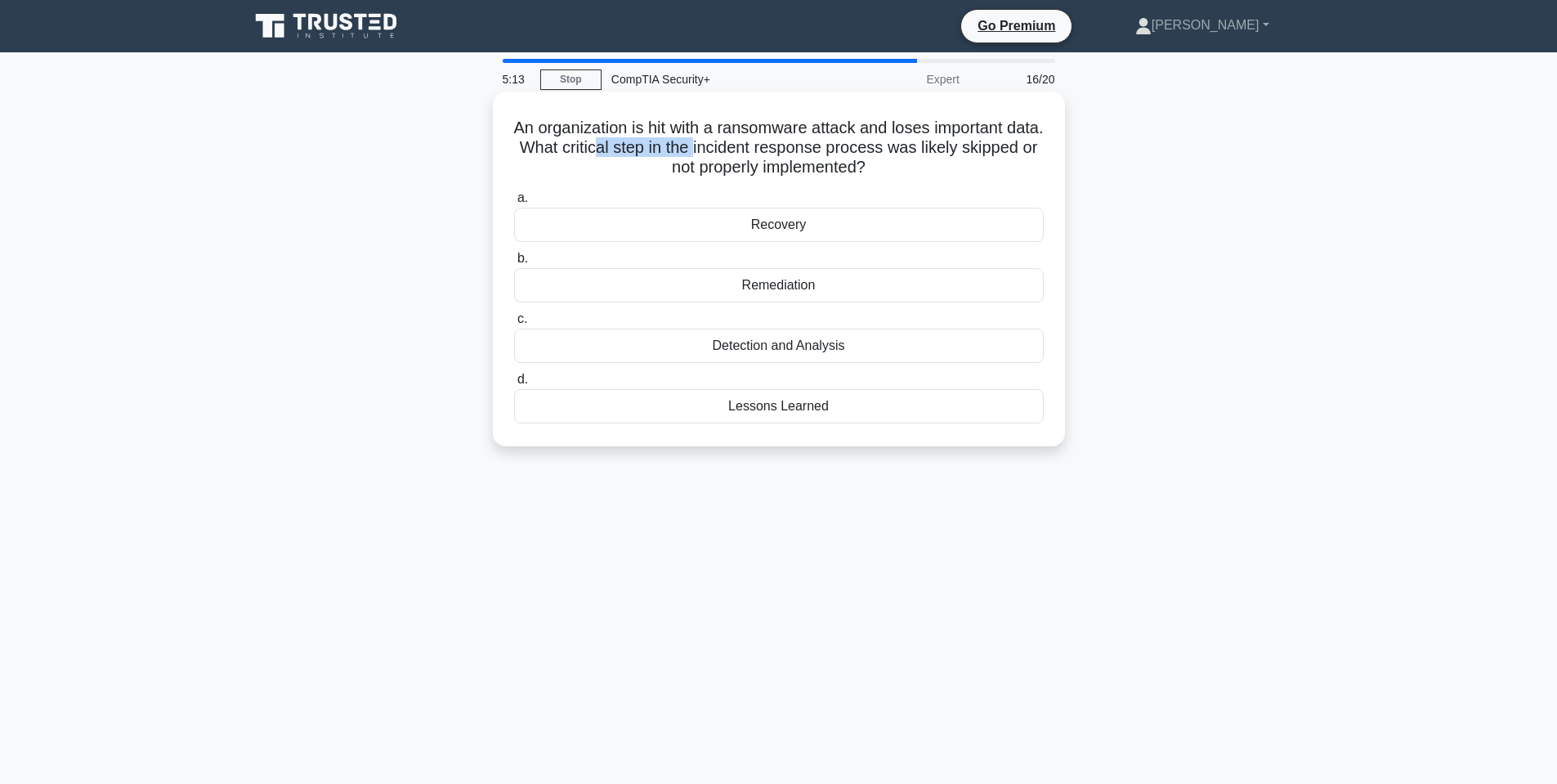
click at [807, 159] on h5 "An organization is hit with a ransomware attack and loses important data. What …" at bounding box center [779, 148] width 533 height 61
click at [651, 148] on h5 "An organization is hit with a ransomware attack and loses important data. What …" at bounding box center [779, 148] width 533 height 61
drag, startPoint x: 663, startPoint y: 144, endPoint x: 795, endPoint y: 148, distance: 132.1
click at [792, 149] on h5 "An organization is hit with a ransomware attack and loses important data. What …" at bounding box center [779, 148] width 533 height 61
click at [791, 146] on h5 "An organization is hit with a ransomware attack and loses important data. What …" at bounding box center [779, 148] width 533 height 61
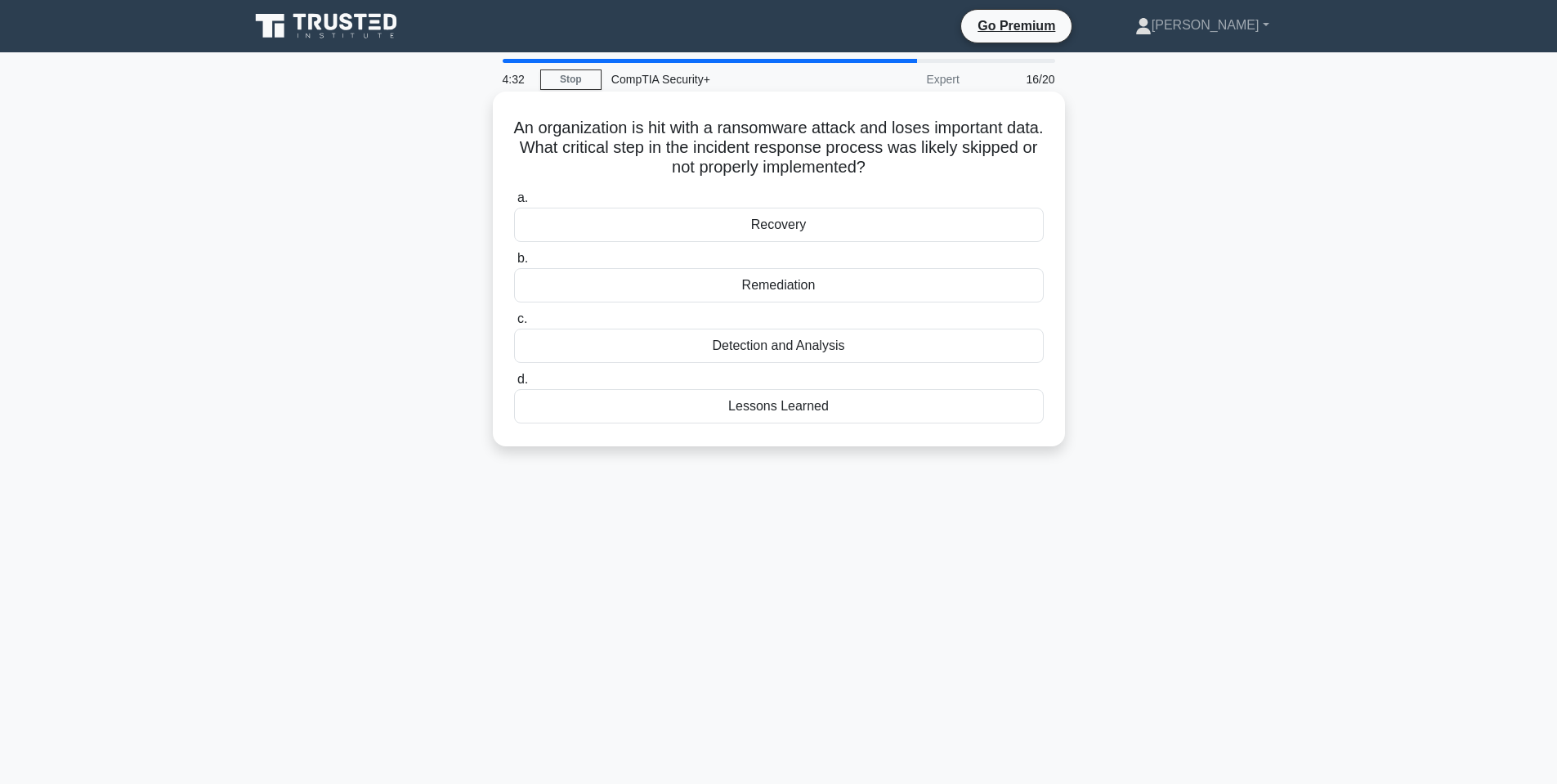
click at [787, 287] on div "Remediation" at bounding box center [778, 284] width 529 height 34
click at [514, 264] on input "b. Remediation" at bounding box center [514, 258] width 0 height 10
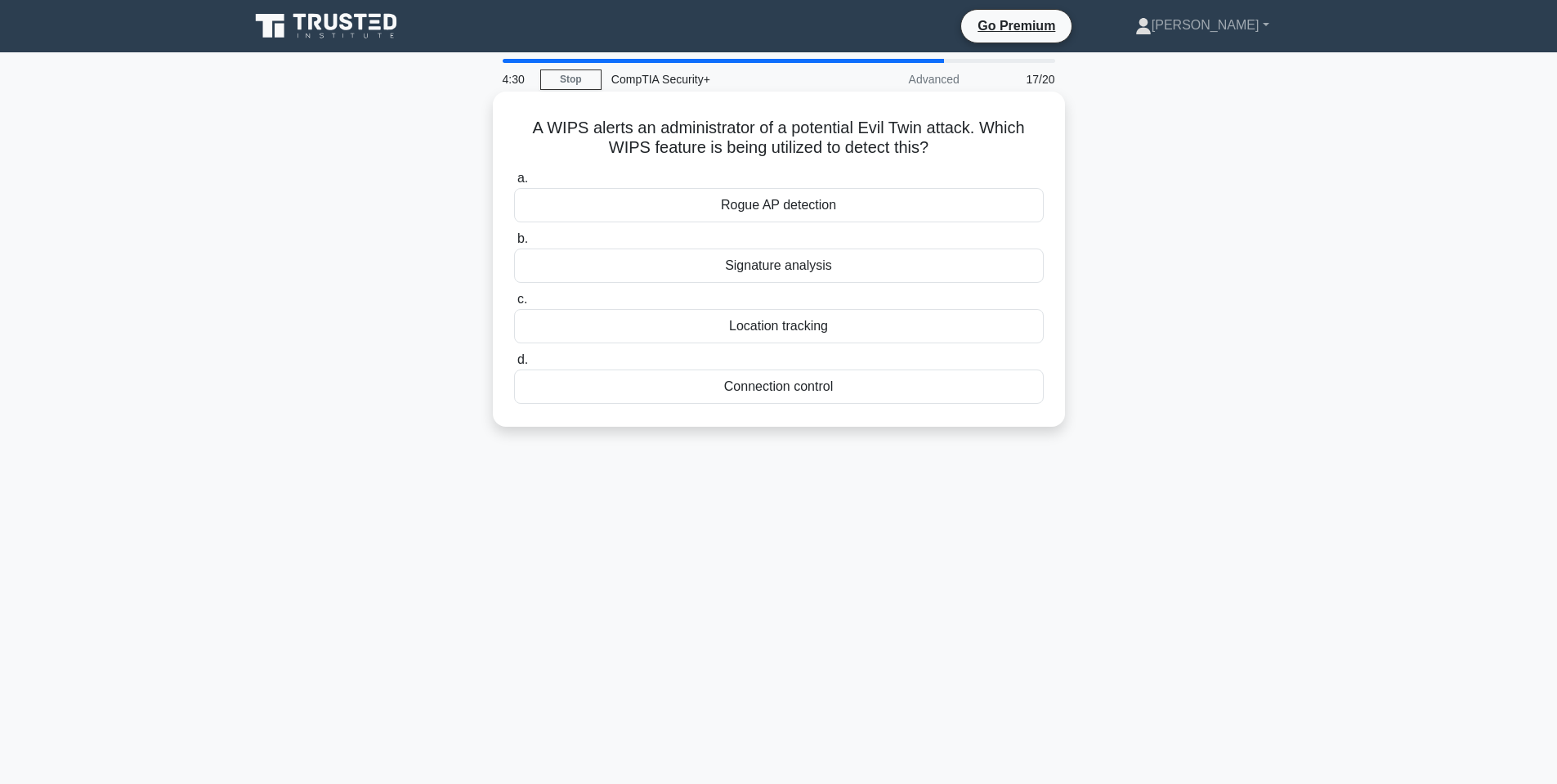
click at [574, 130] on h5 "A WIPS alerts an administrator of a potential Evil Twin attack. Which WIPS feat…" at bounding box center [779, 137] width 533 height 41
click at [575, 130] on h5 "A WIPS alerts an administrator of a potential Evil Twin attack. Which WIPS feat…" at bounding box center [779, 137] width 533 height 41
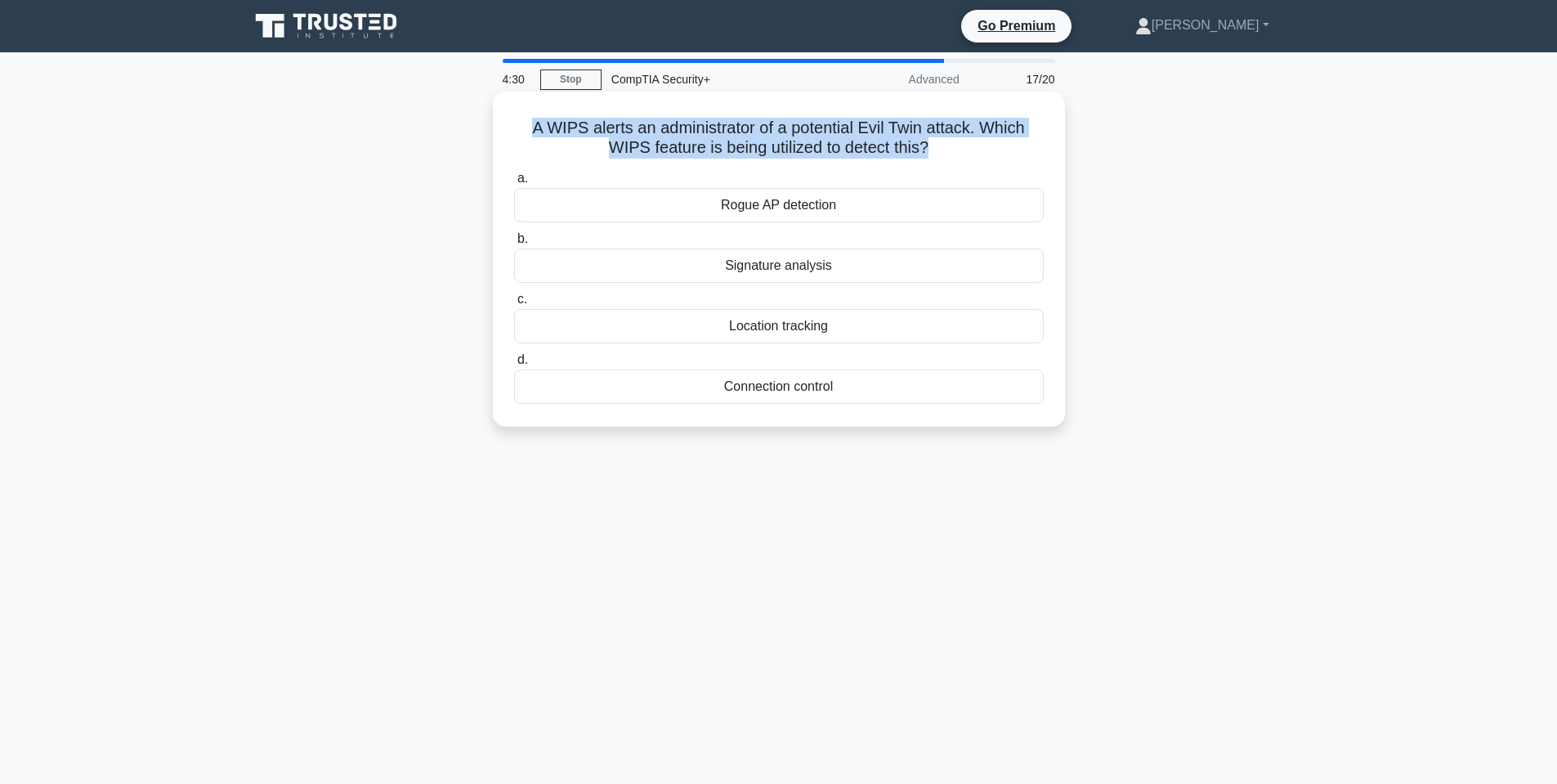
click at [575, 130] on h5 "A WIPS alerts an administrator of a potential Evil Twin attack. Which WIPS feat…" at bounding box center [779, 137] width 533 height 41
click at [760, 124] on h5 "A WIPS alerts an administrator of a potential Evil Twin attack. Which WIPS feat…" at bounding box center [779, 137] width 533 height 41
click at [758, 128] on h5 "A WIPS alerts an administrator of a potential Evil Twin attack. Which WIPS feat…" at bounding box center [779, 137] width 533 height 41
click at [843, 130] on h5 "A WIPS alerts an administrator of a potential Evil Twin attack. Which WIPS feat…" at bounding box center [779, 137] width 533 height 41
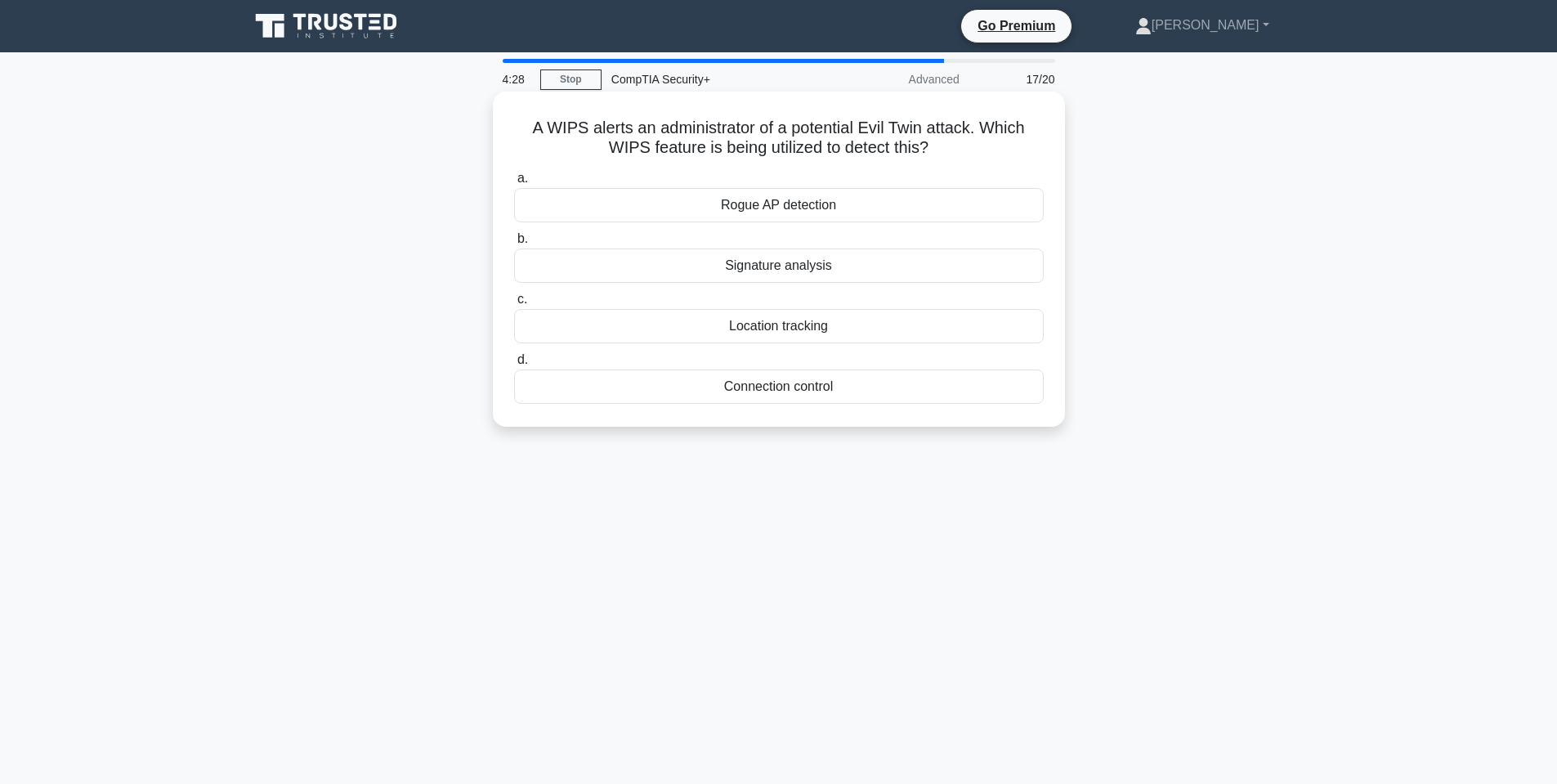
click at [815, 149] on h5 "A WIPS alerts an administrator of a potential Evil Twin attack. Which WIPS feat…" at bounding box center [779, 137] width 533 height 41
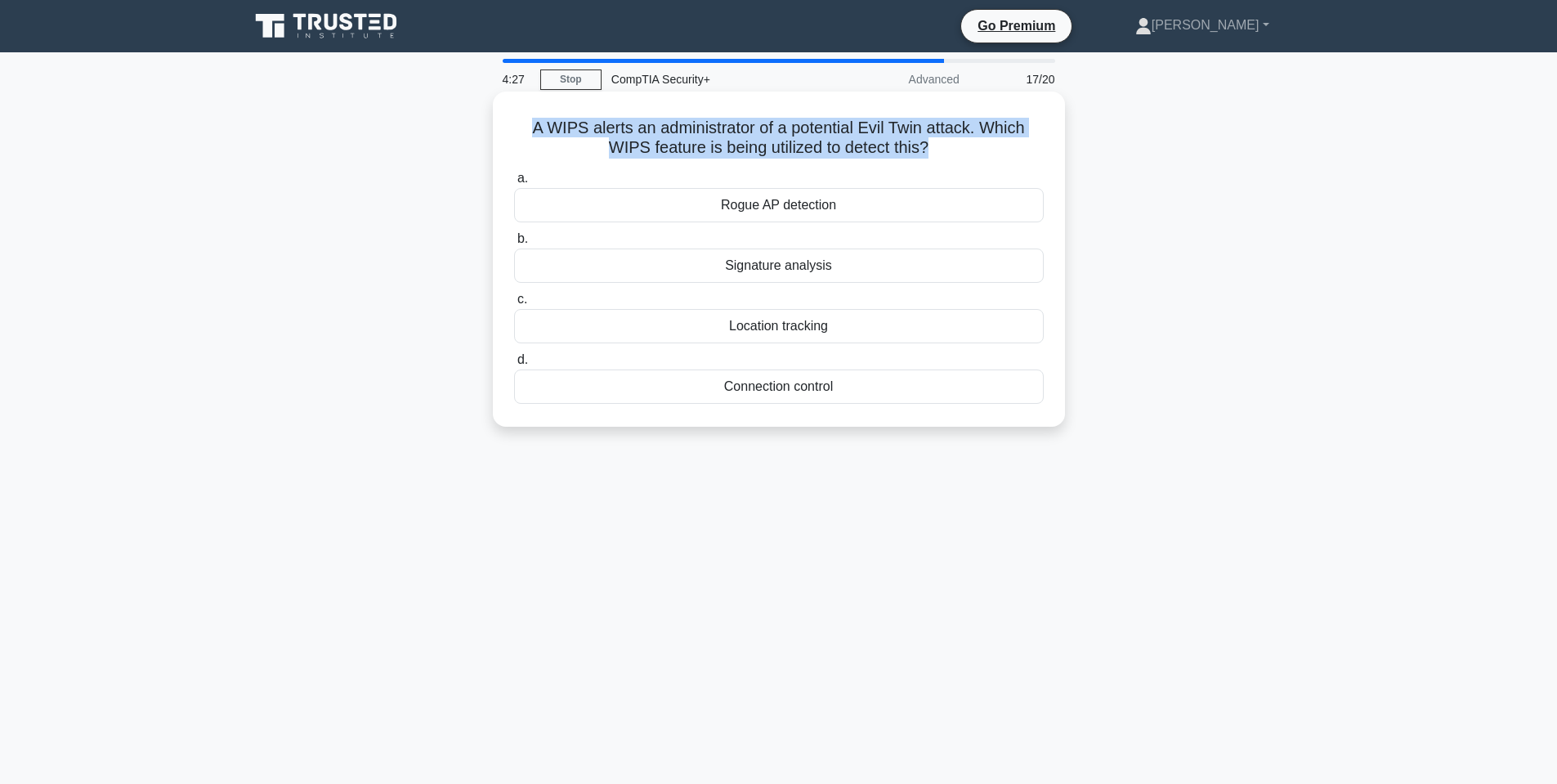
click at [815, 149] on h5 "A WIPS alerts an administrator of a potential Evil Twin attack. Which WIPS feat…" at bounding box center [779, 137] width 533 height 41
click at [823, 148] on h5 "A WIPS alerts an administrator of a potential Evil Twin attack. Which WIPS feat…" at bounding box center [779, 137] width 533 height 41
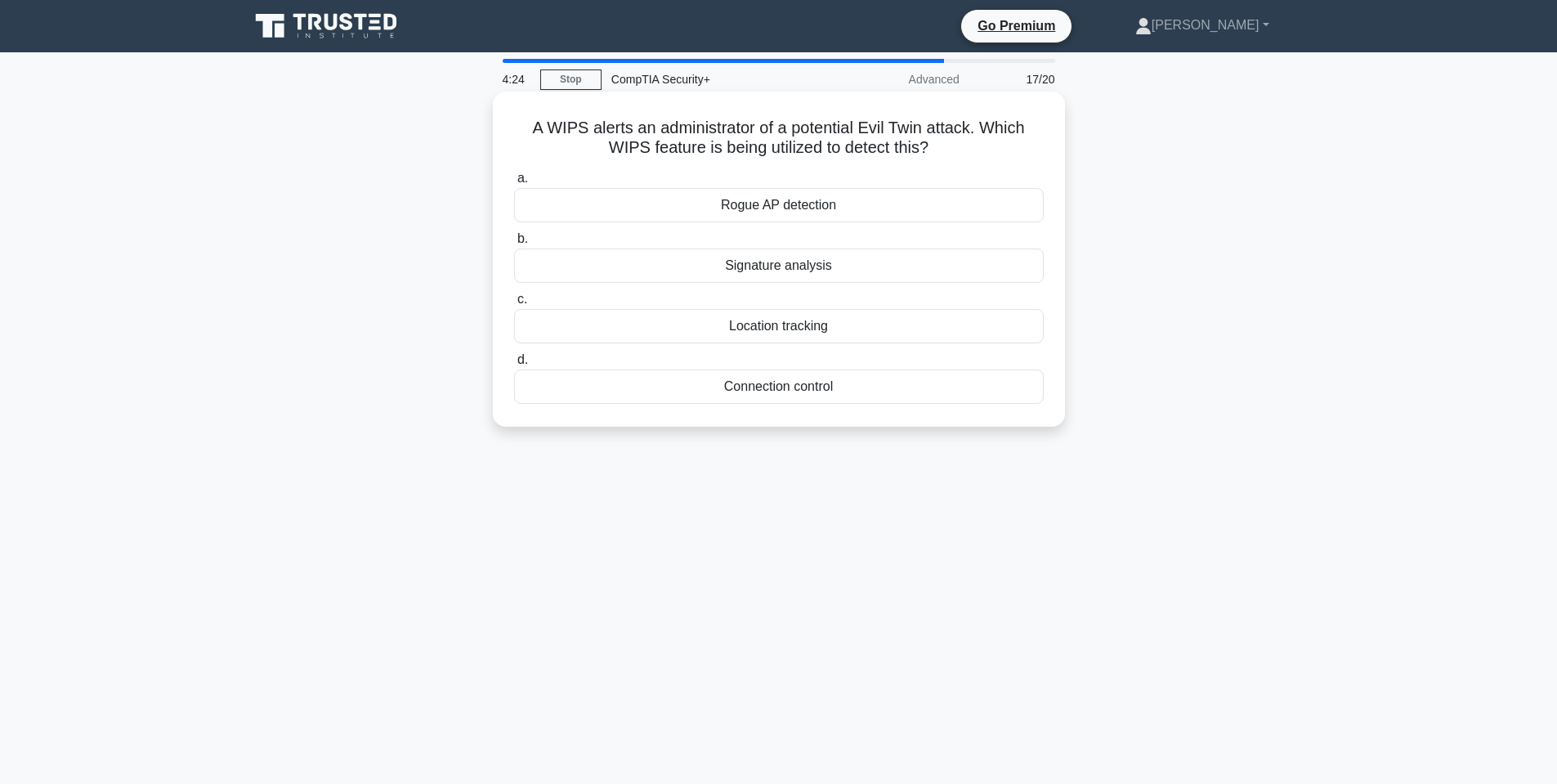
click at [803, 209] on div "Rogue AP detection" at bounding box center [778, 204] width 529 height 34
click at [514, 184] on input "a. Rogue AP detection" at bounding box center [514, 178] width 0 height 10
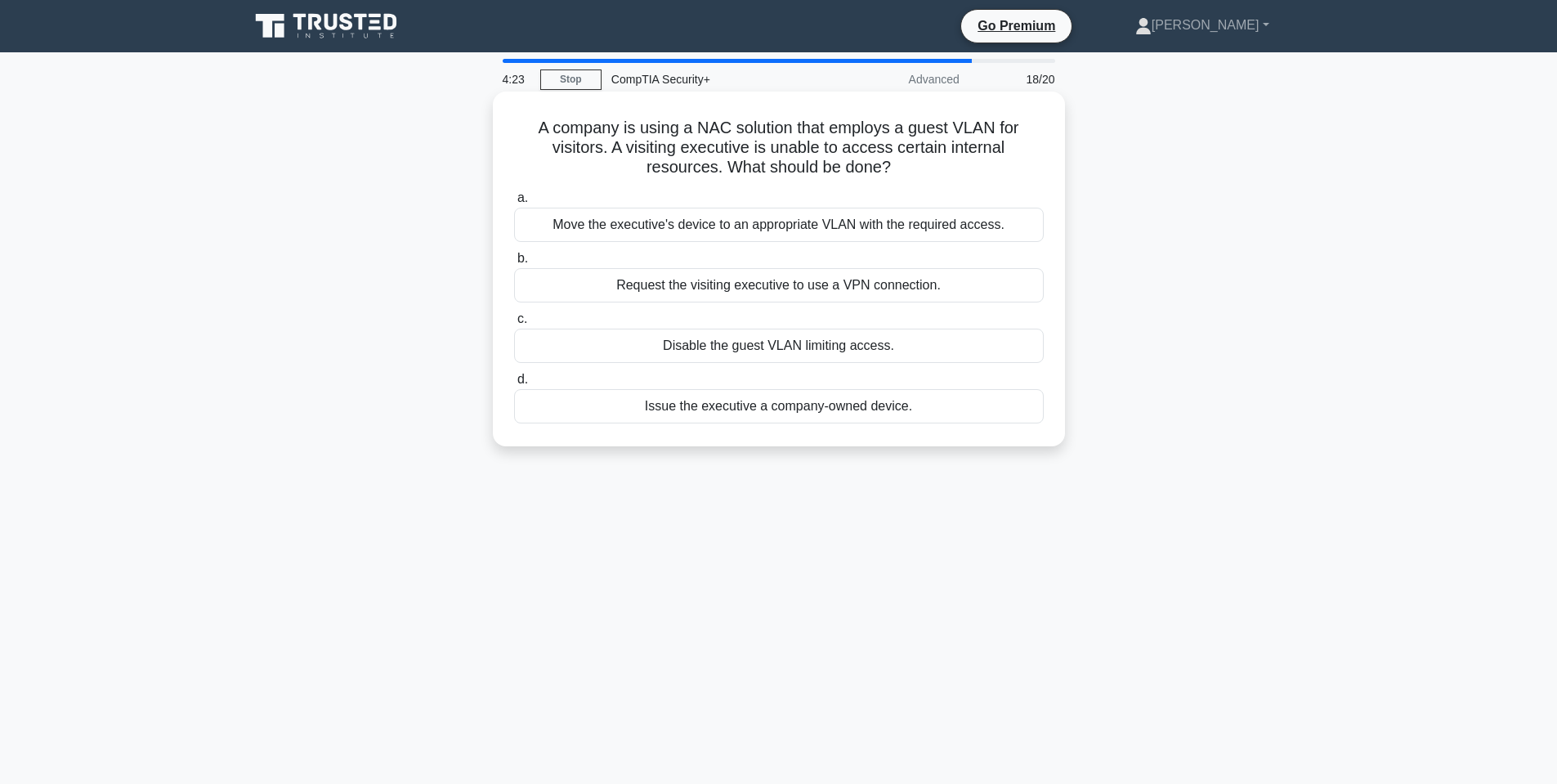
click at [627, 124] on h5 "A company is using a NAC solution that employs a guest VLAN for visitors. A vis…" at bounding box center [779, 148] width 533 height 61
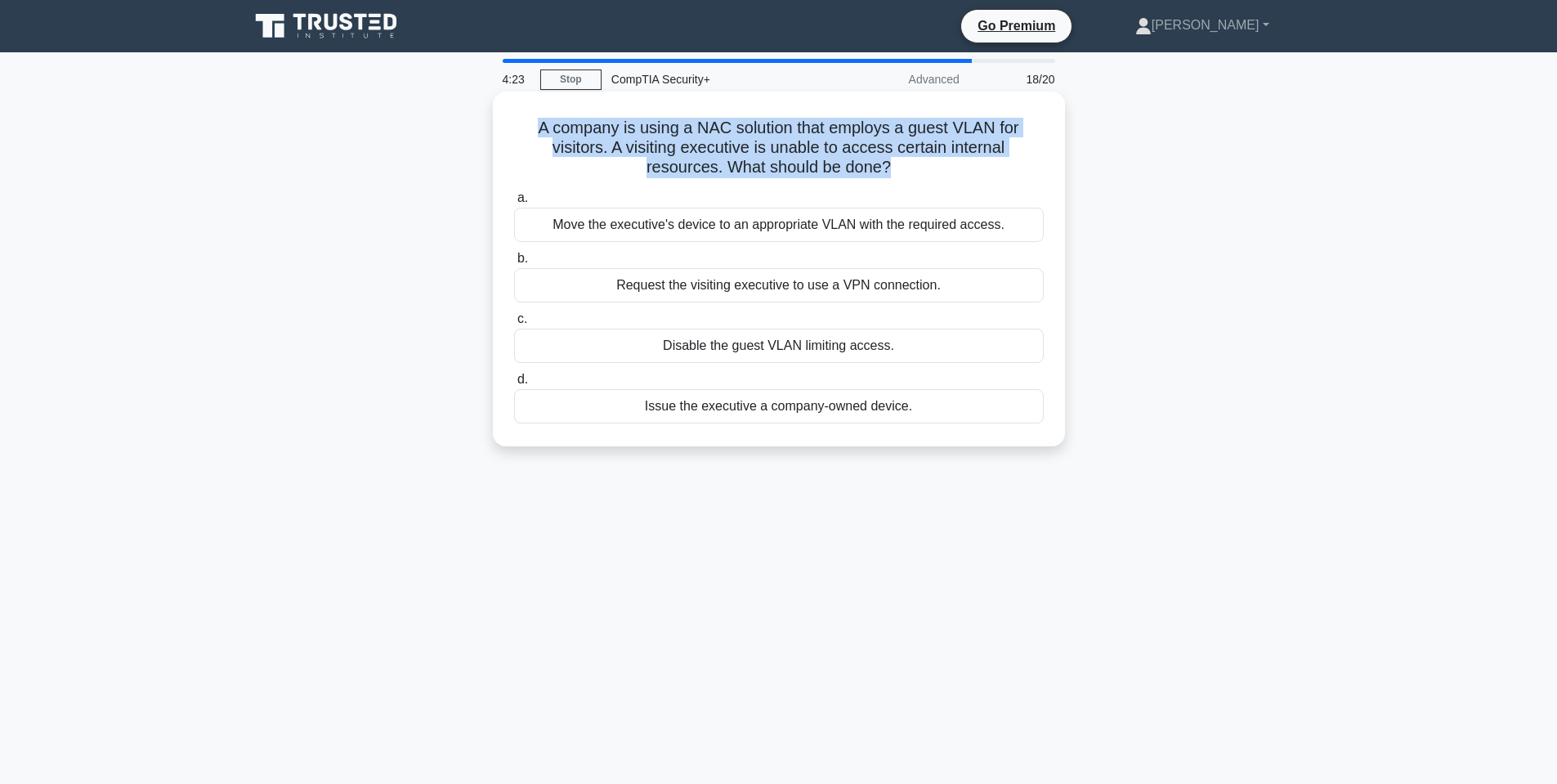
click at [627, 124] on h5 "A company is using a NAC solution that employs a guest VLAN for visitors. A vis…" at bounding box center [779, 148] width 533 height 61
click at [750, 130] on h5 "A company is using a NAC solution that employs a guest VLAN for visitors. A vis…" at bounding box center [779, 148] width 533 height 61
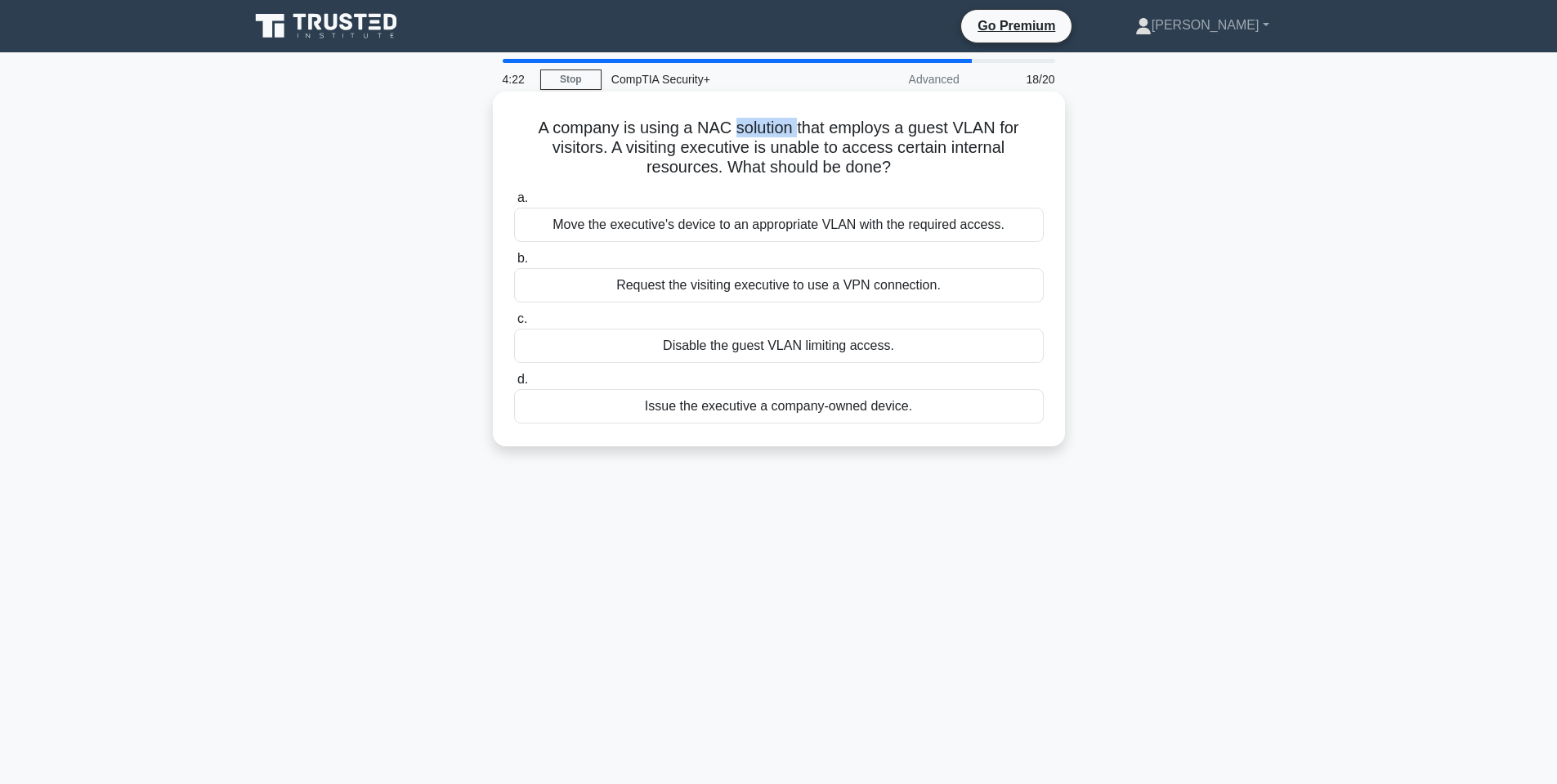
click at [750, 130] on h5 "A company is using a NAC solution that employs a guest VLAN for visitors. A vis…" at bounding box center [779, 148] width 533 height 61
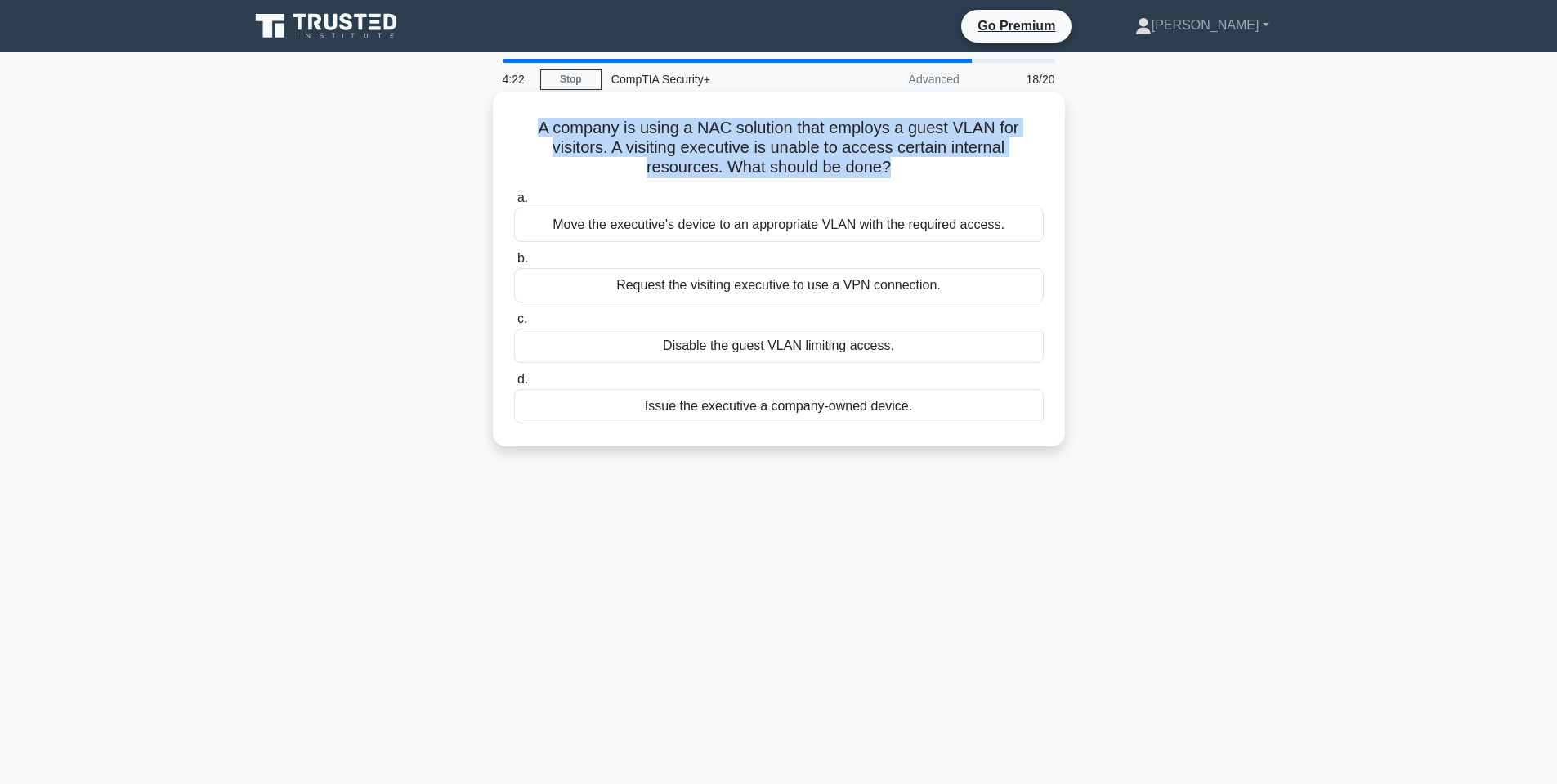
drag, startPoint x: 750, startPoint y: 130, endPoint x: 760, endPoint y: 133, distance: 10.4
click at [756, 131] on h5 "A company is using a NAC solution that employs a guest VLAN for visitors. A vis…" at bounding box center [779, 148] width 533 height 61
click at [677, 162] on h5 "A company is using a NAC solution that employs a guest VLAN for visitors. A vis…" at bounding box center [779, 148] width 533 height 61
drag, startPoint x: 882, startPoint y: 158, endPoint x: 968, endPoint y: 164, distance: 86.2
click at [968, 164] on h5 "A company is using a NAC solution that employs a guest VLAN for visitors. A vis…" at bounding box center [779, 148] width 533 height 61
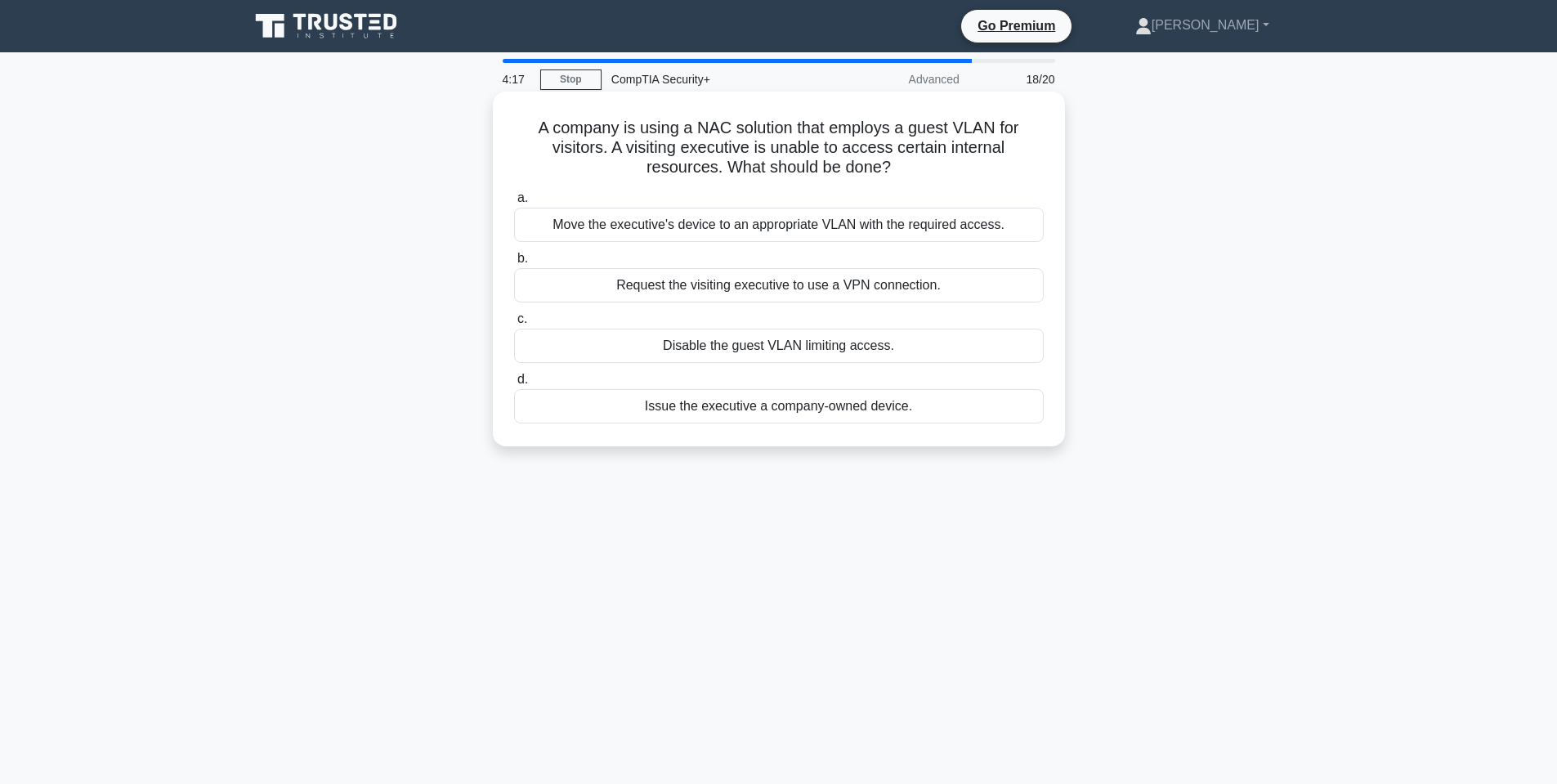
click at [873, 146] on h5 "A company is using a NAC solution that employs a guest VLAN for visitors. A vis…" at bounding box center [779, 148] width 533 height 61
click at [786, 127] on h5 "A company is using a NAC solution that employs a guest VLAN for visitors. A vis…" at bounding box center [779, 148] width 533 height 61
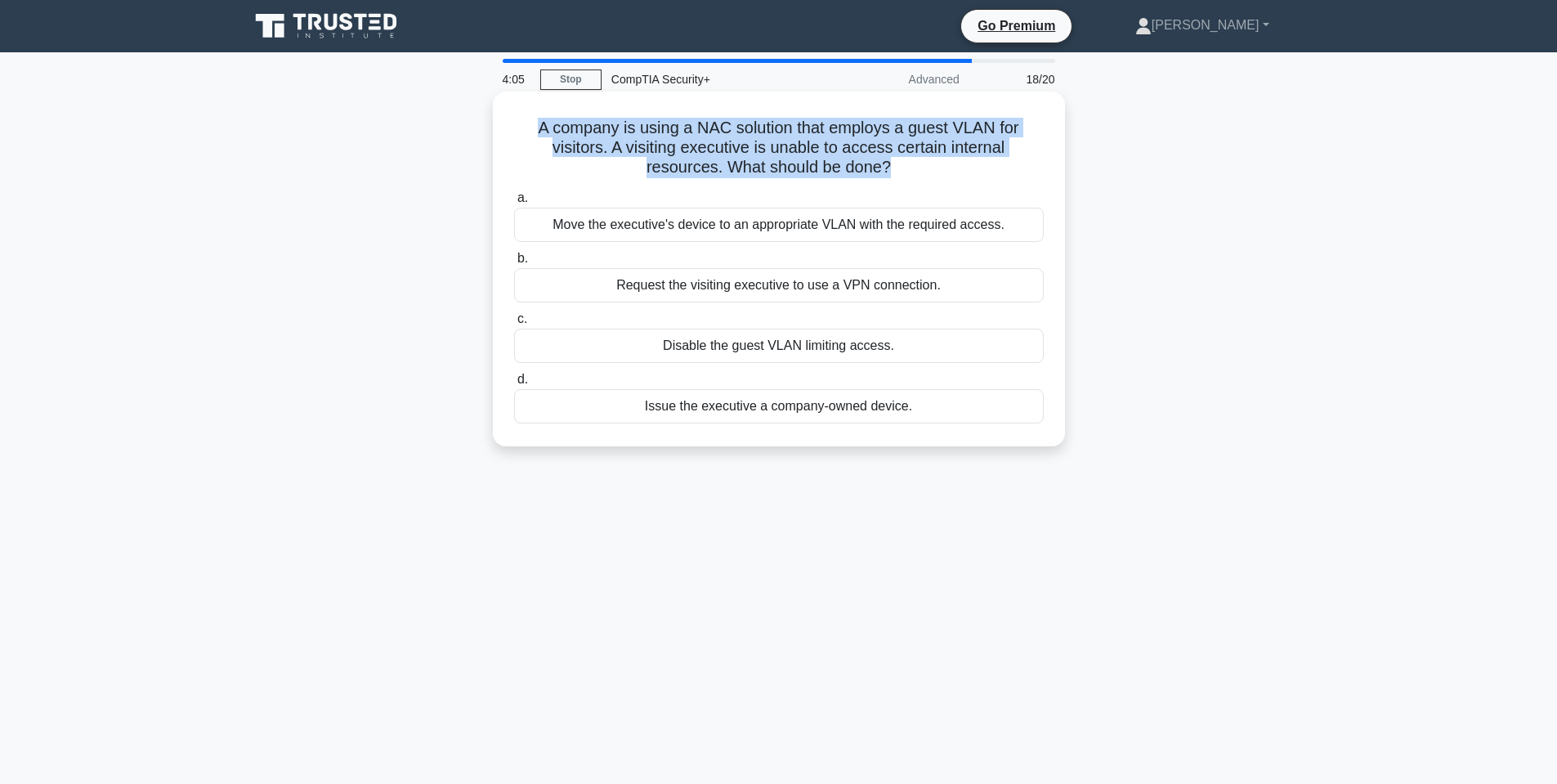
click at [786, 127] on h5 "A company is using a NAC solution that employs a guest VLAN for visitors. A vis…" at bounding box center [779, 148] width 533 height 61
click at [820, 122] on h5 "A company is using a NAC solution that employs a guest VLAN for visitors. A vis…" at bounding box center [779, 148] width 533 height 61
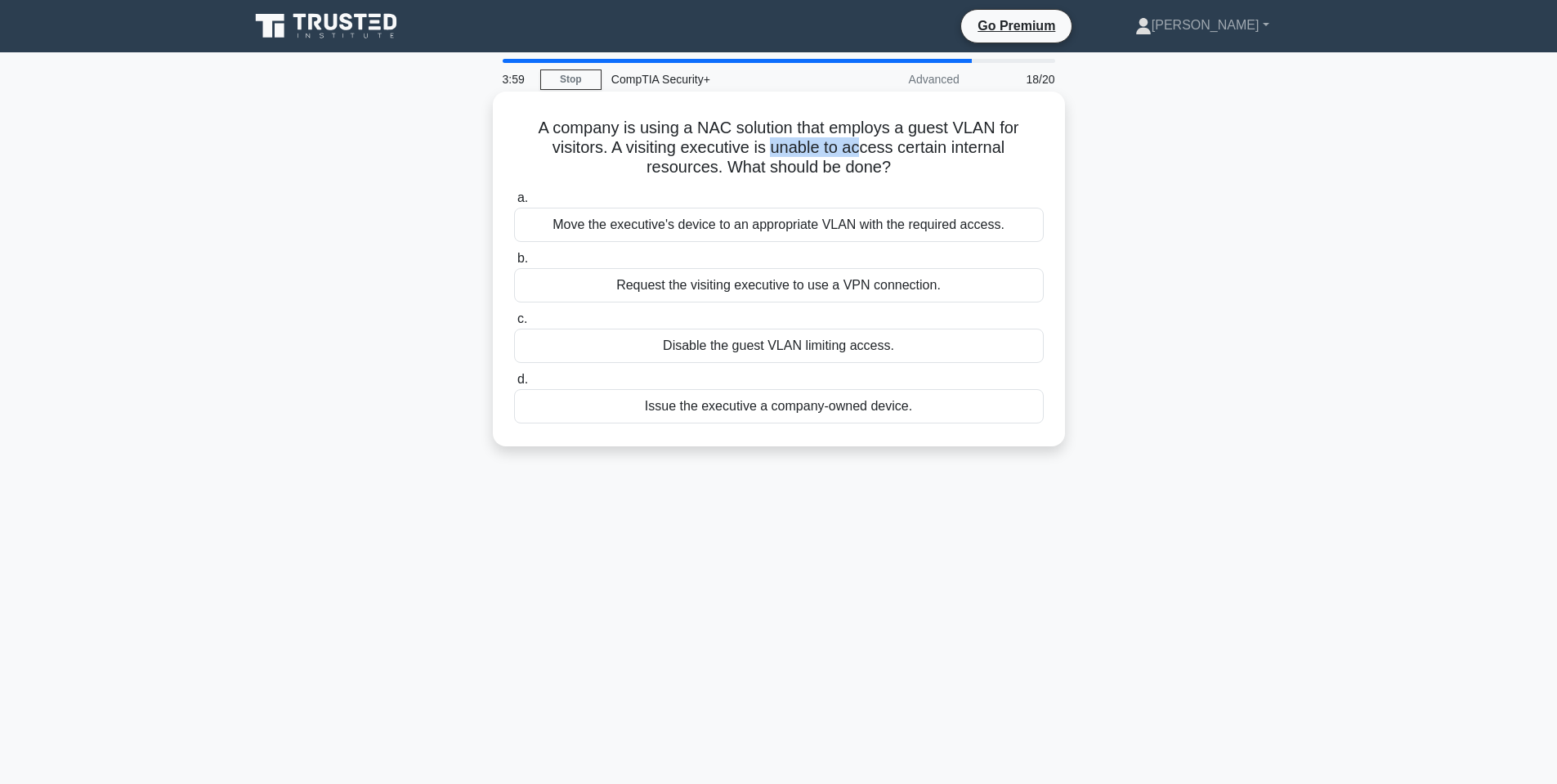
drag, startPoint x: 773, startPoint y: 144, endPoint x: 862, endPoint y: 150, distance: 89.2
click at [862, 150] on h5 "A company is using a NAC solution that employs a guest VLAN for visitors. A vis…" at bounding box center [779, 148] width 533 height 61
click at [815, 157] on h5 "A company is using a NAC solution that employs a guest VLAN for visitors. A vis…" at bounding box center [779, 148] width 533 height 61
click at [810, 229] on div "Move the executive's device to an appropriate VLAN with the required access." at bounding box center [778, 224] width 529 height 34
click at [514, 203] on input "a. Move the executive's device to an appropriate VLAN with the required access." at bounding box center [514, 198] width 0 height 10
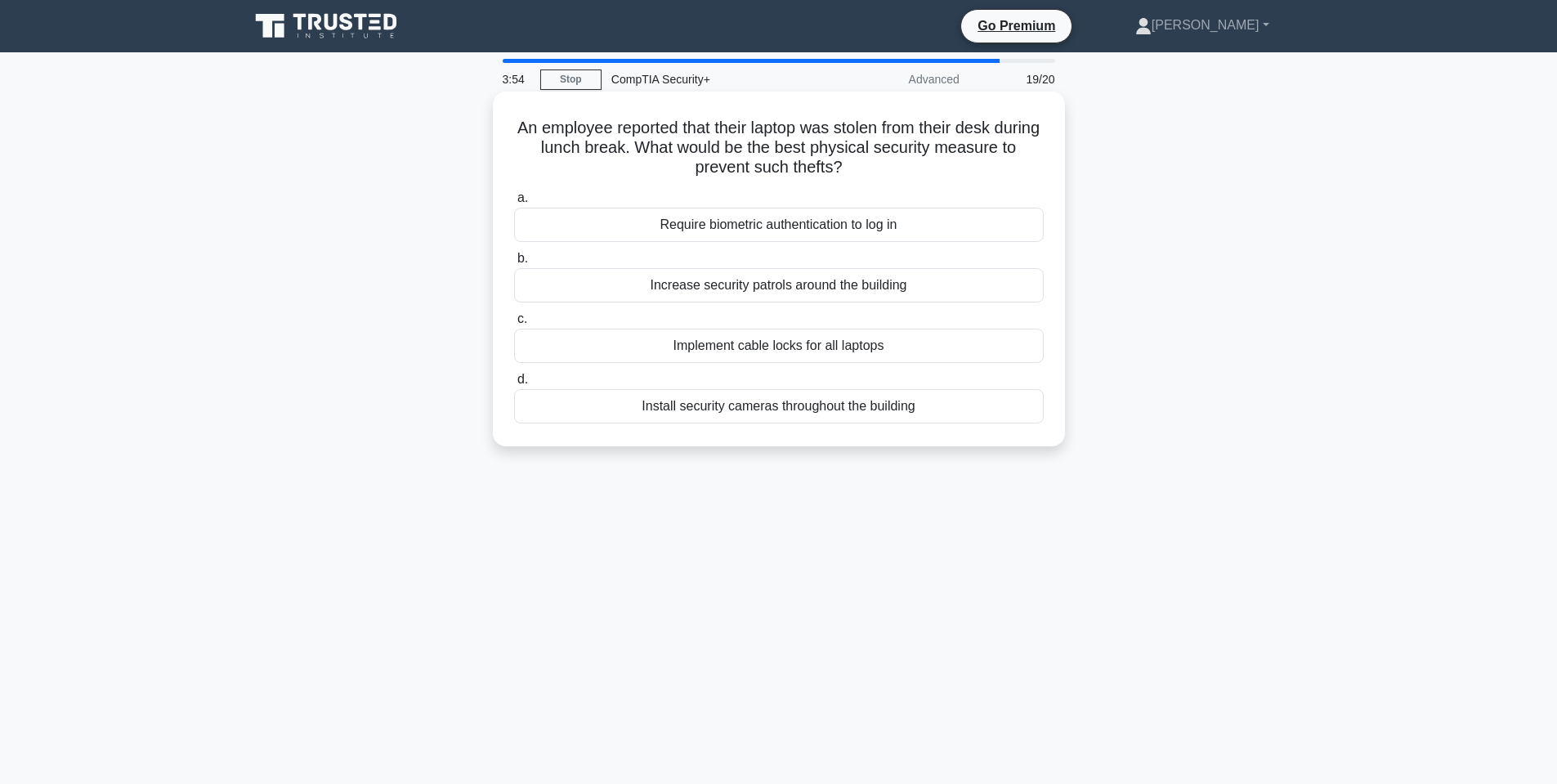
click at [788, 157] on h5 "An employee reported that their laptop was stolen from their desk during lunch …" at bounding box center [779, 148] width 533 height 61
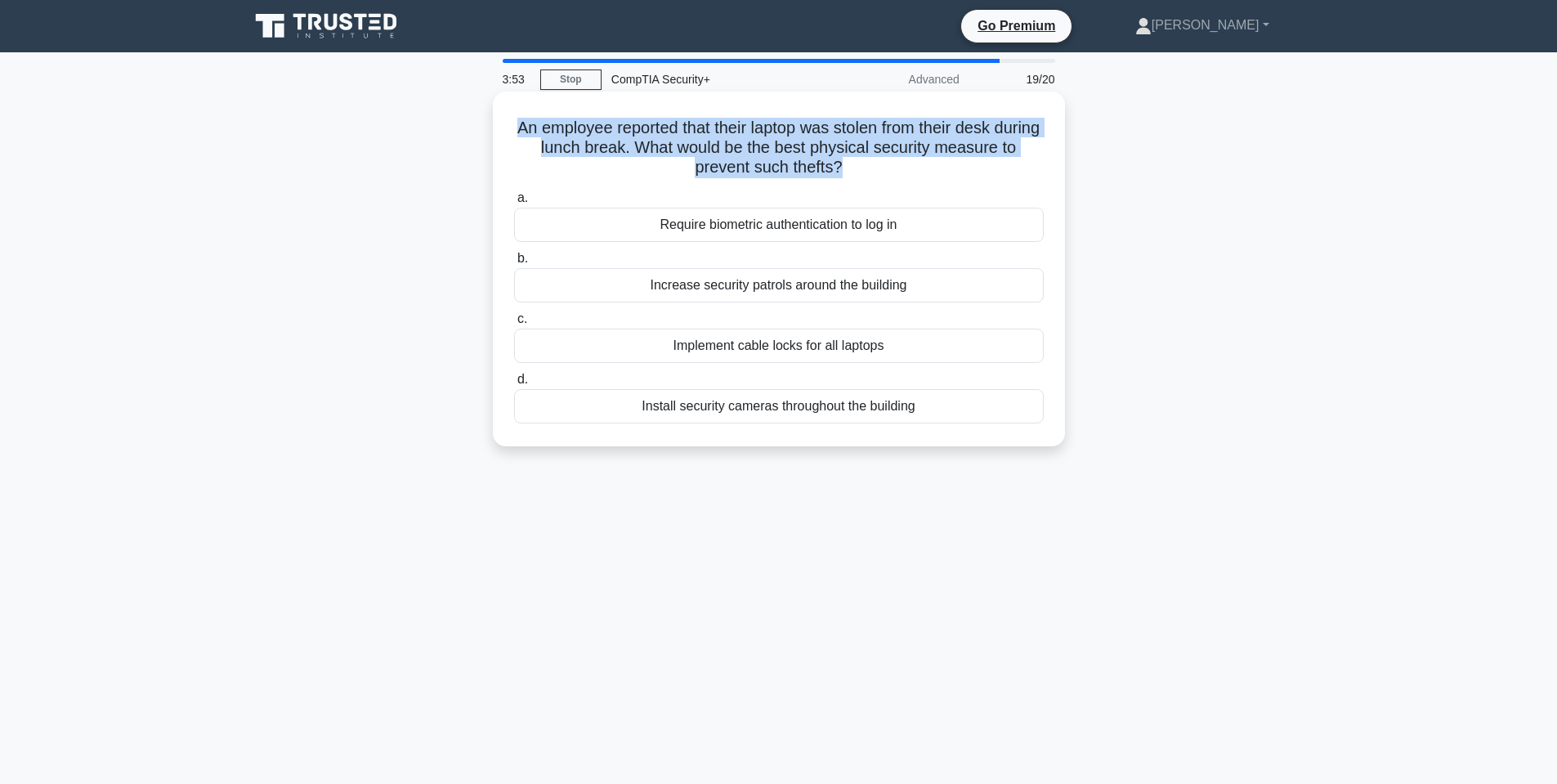
click at [788, 157] on h5 "An employee reported that their laptop was stolen from their desk during lunch …" at bounding box center [779, 148] width 533 height 61
click at [656, 143] on h5 "An employee reported that their laptop was stolen from their desk during lunch …" at bounding box center [779, 148] width 533 height 61
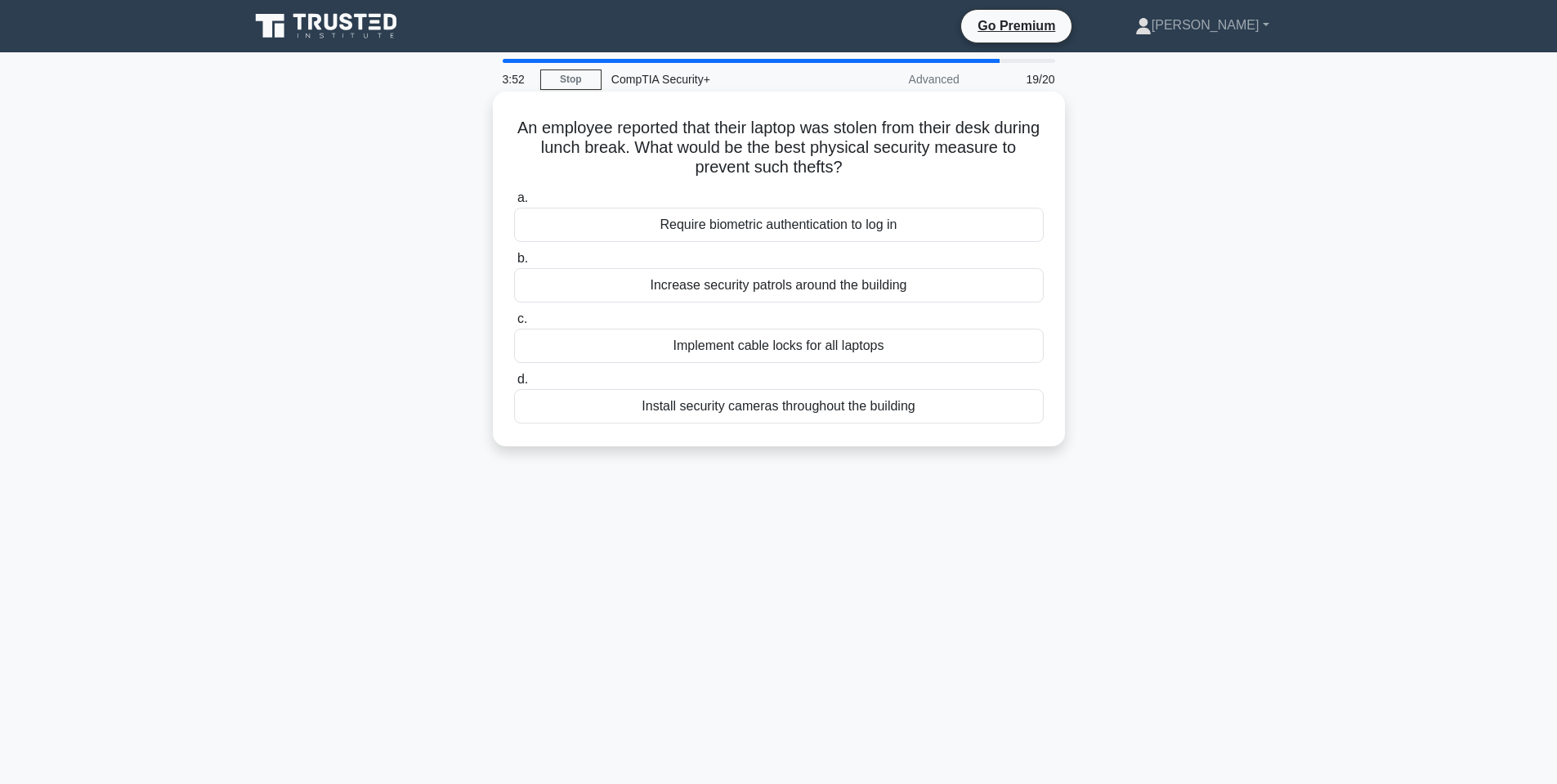
click at [659, 145] on h5 "An employee reported that their laptop was stolen from their desk during lunch …" at bounding box center [779, 148] width 533 height 61
click at [691, 123] on h5 "An employee reported that their laptop was stolen from their desk during lunch …" at bounding box center [779, 148] width 533 height 61
drag, startPoint x: 853, startPoint y: 123, endPoint x: 894, endPoint y: 130, distance: 41.6
click at [864, 128] on h5 "An employee reported that their laptop was stolen from their desk during lunch …" at bounding box center [779, 148] width 533 height 61
click at [955, 132] on h5 "An employee reported that their laptop was stolen from their desk during lunch …" at bounding box center [779, 148] width 533 height 61
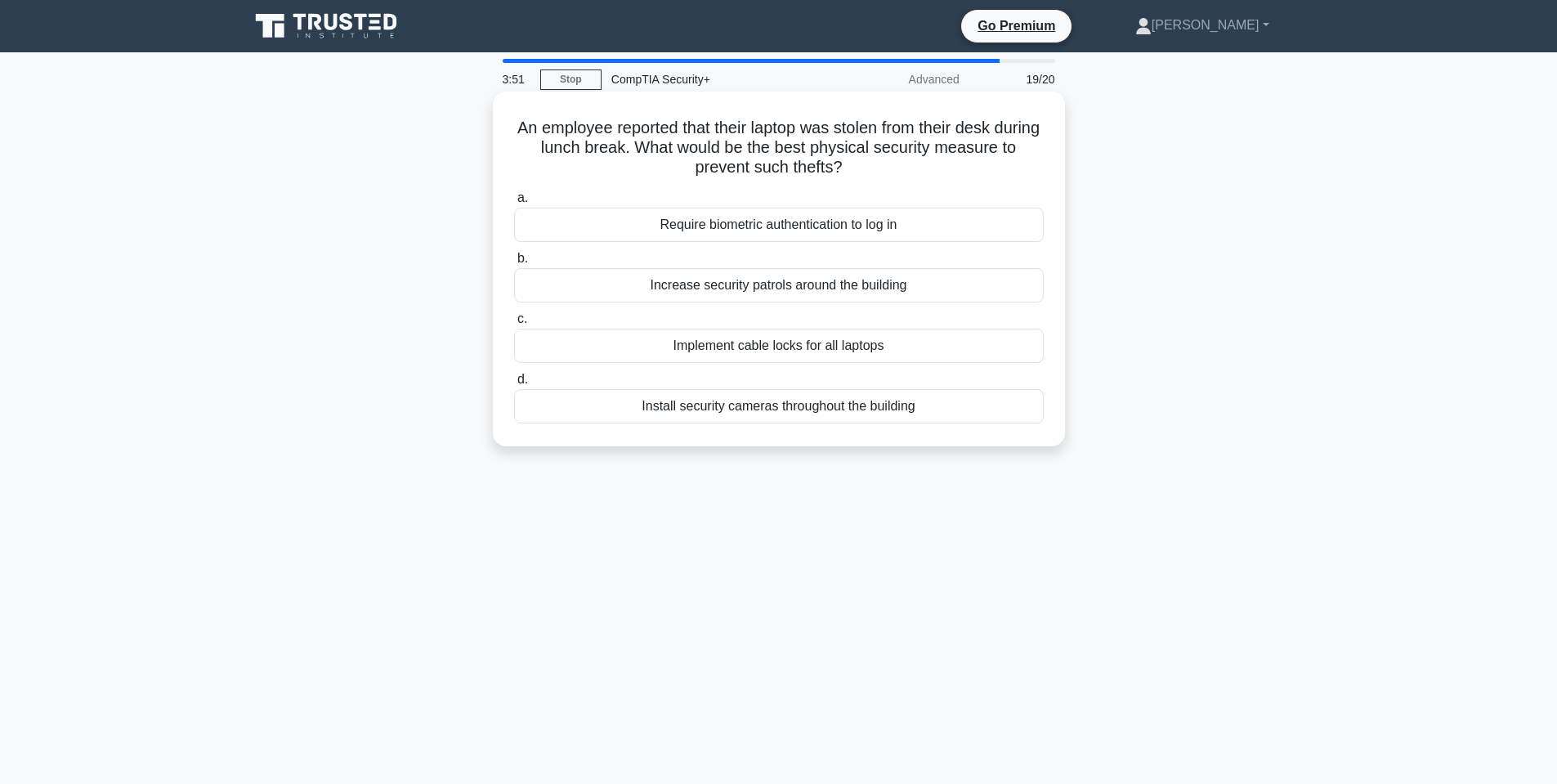
click at [969, 134] on h5 "An employee reported that their laptop was stolen from their desk during lunch …" at bounding box center [779, 148] width 533 height 61
click at [709, 146] on h5 "An employee reported that their laptop was stolen from their desk during lunch …" at bounding box center [779, 148] width 533 height 61
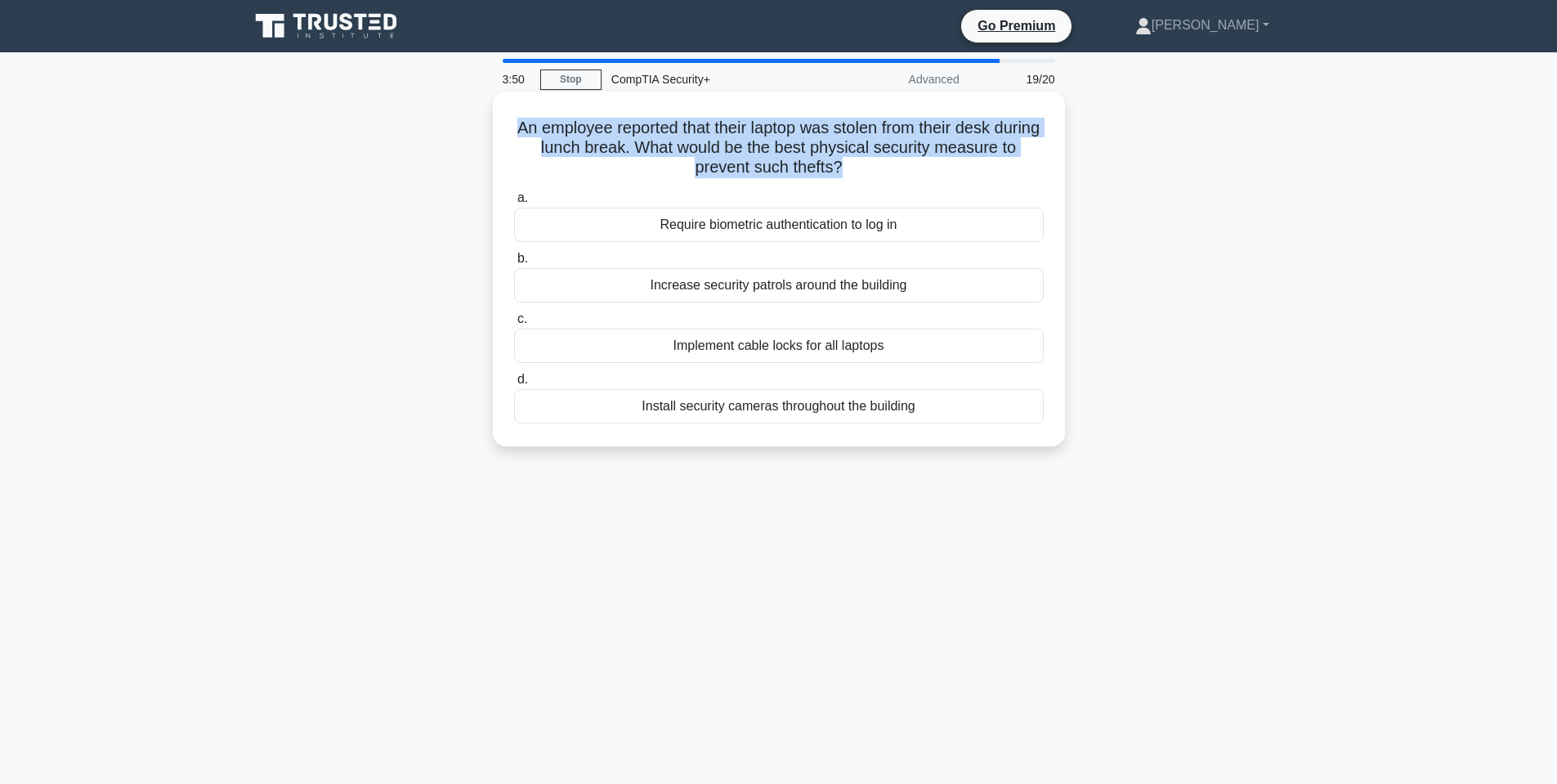
click at [711, 148] on h5 "An employee reported that their laptop was stolen from their desk during lunch …" at bounding box center [779, 148] width 533 height 61
click at [782, 148] on h5 "An employee reported that their laptop was stolen from their desk during lunch …" at bounding box center [779, 148] width 533 height 61
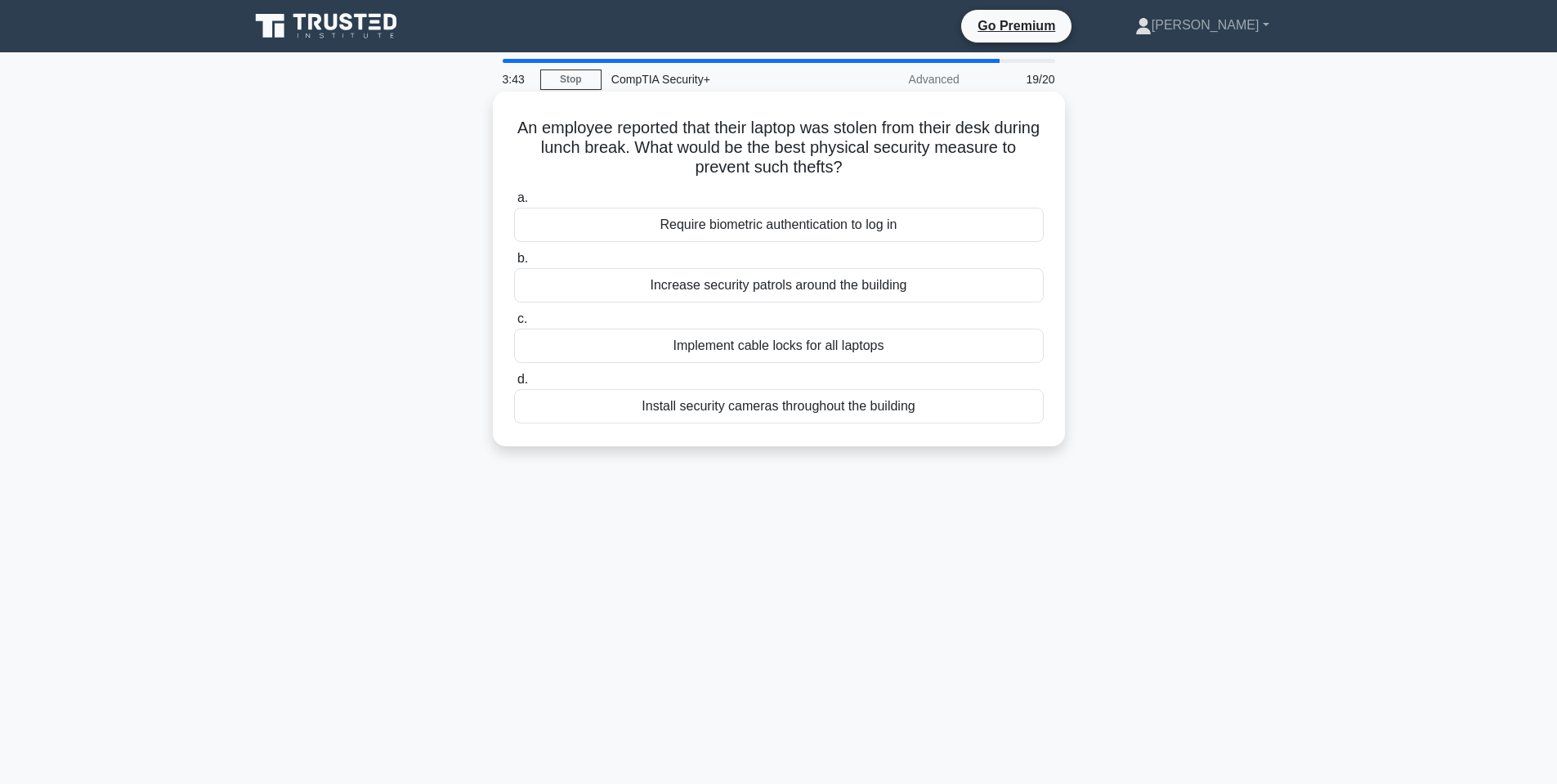
click at [790, 226] on div "Require biometric authentication to log in" at bounding box center [778, 224] width 529 height 34
click at [514, 203] on input "a. Require biometric authentication to log in" at bounding box center [514, 198] width 0 height 10
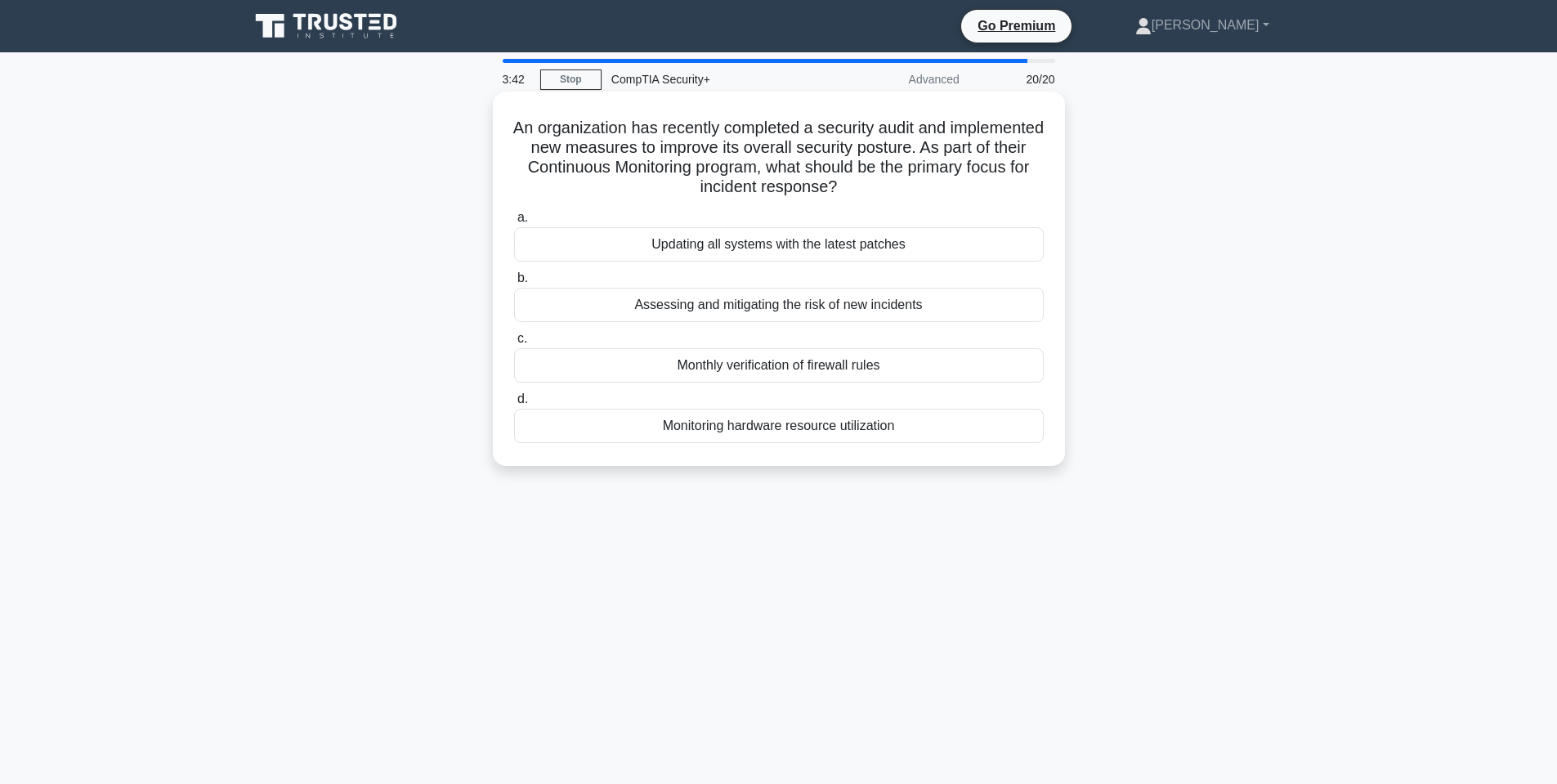
click at [655, 145] on h5 "An organization has recently completed a security audit and implemented new mea…" at bounding box center [779, 157] width 533 height 80
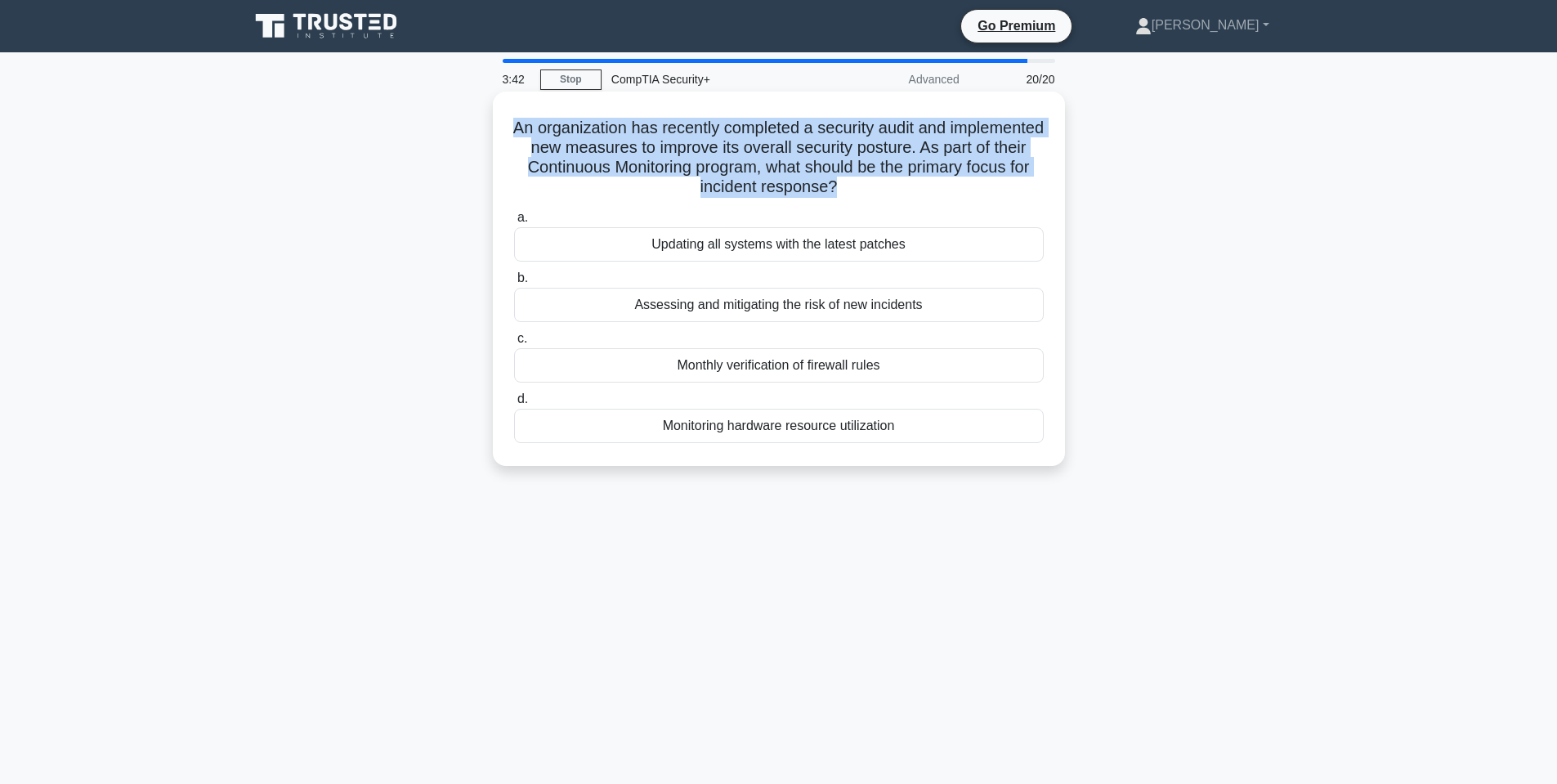
click at [655, 145] on h5 "An organization has recently completed a security audit and implemented new mea…" at bounding box center [779, 157] width 533 height 80
click at [755, 125] on h5 "An organization has recently completed a security audit and implemented new mea…" at bounding box center [779, 157] width 533 height 80
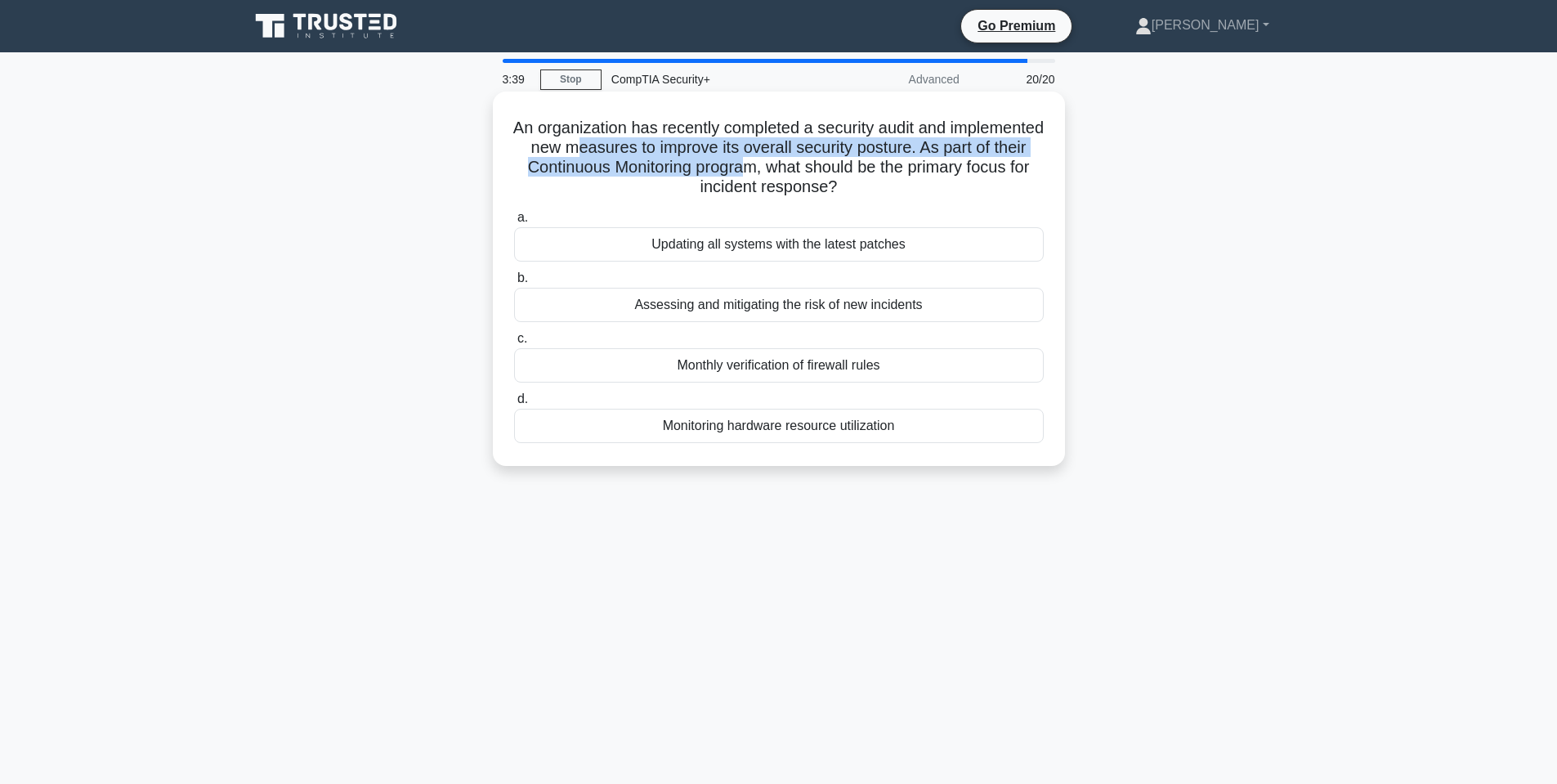
drag, startPoint x: 729, startPoint y: 159, endPoint x: 892, endPoint y: 158, distance: 163.0
click at [883, 158] on h5 "An organization has recently completed a security audit and implemented new mea…" at bounding box center [779, 157] width 533 height 80
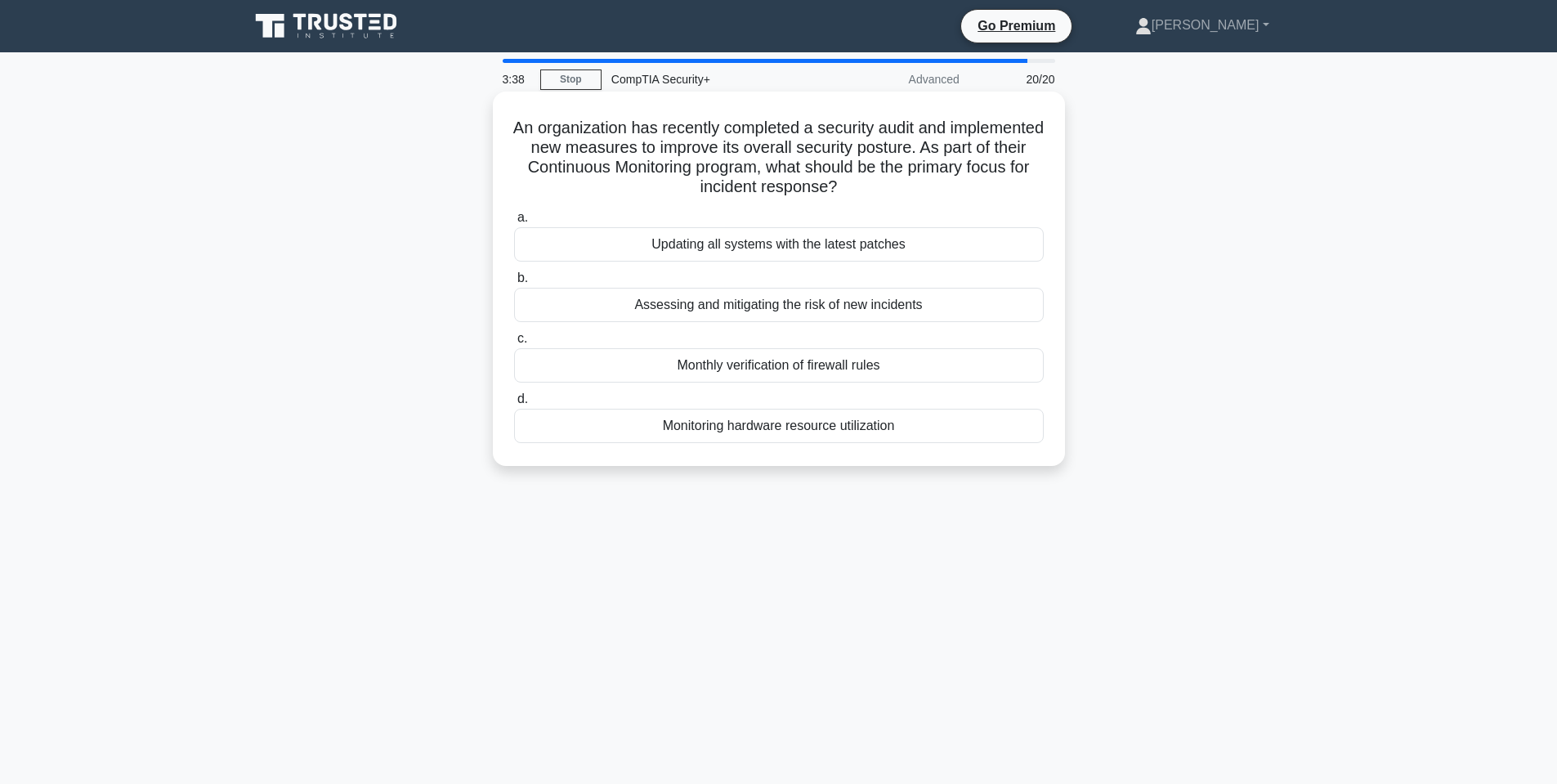
click at [892, 158] on h5 "An organization has recently completed a security audit and implemented new mea…" at bounding box center [779, 157] width 533 height 80
drag, startPoint x: 602, startPoint y: 163, endPoint x: 836, endPoint y: 173, distance: 234.2
click at [826, 177] on h5 "An organization has recently completed a security audit and implemented new mea…" at bounding box center [779, 157] width 533 height 80
click at [836, 172] on h5 "An organization has recently completed a security audit and implemented new mea…" at bounding box center [779, 157] width 533 height 80
click at [729, 167] on h5 "An organization has recently completed a security audit and implemented new mea…" at bounding box center [779, 157] width 533 height 80
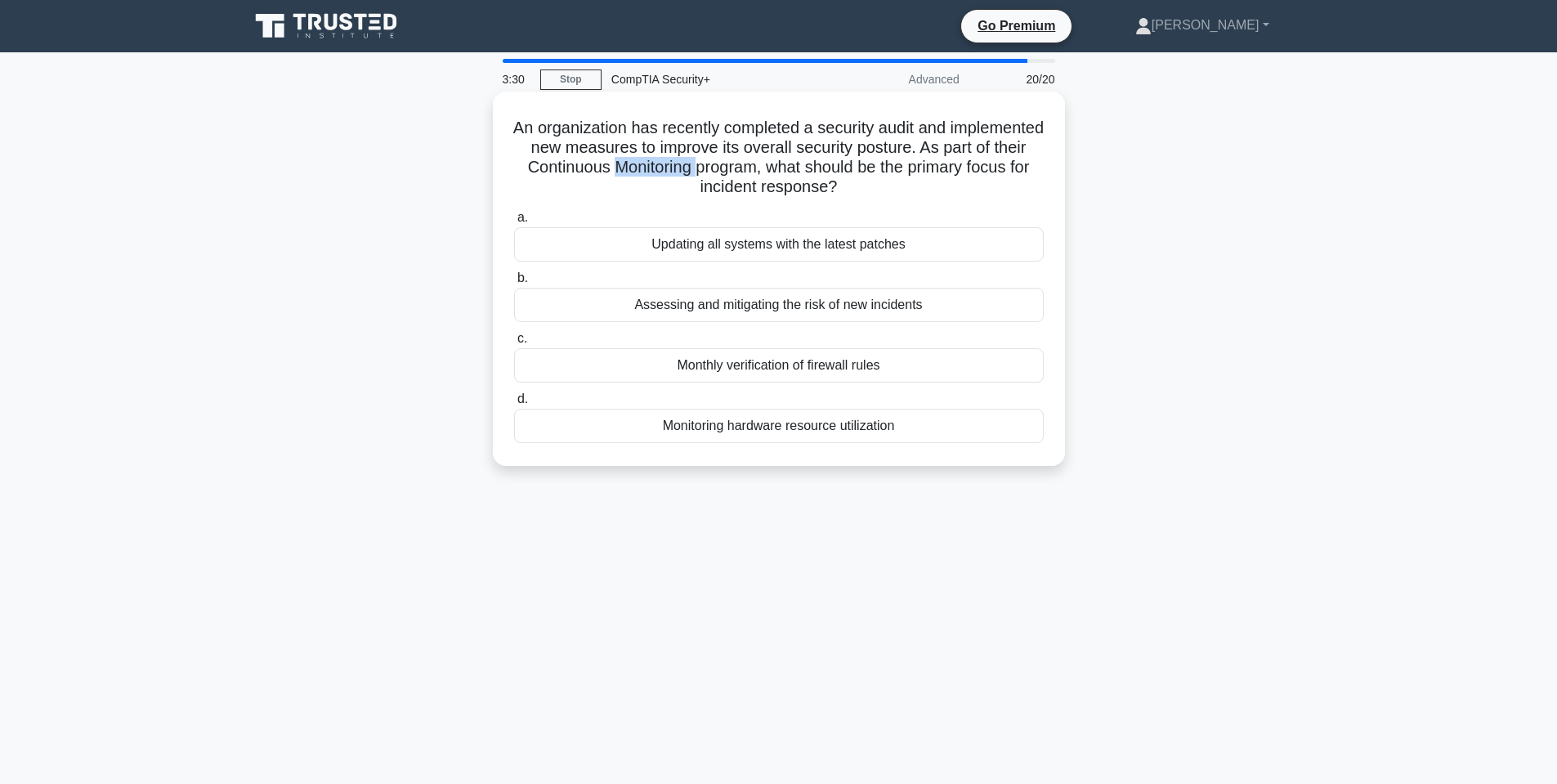
click at [729, 167] on h5 "An organization has recently completed a security audit and implemented new mea…" at bounding box center [779, 157] width 533 height 80
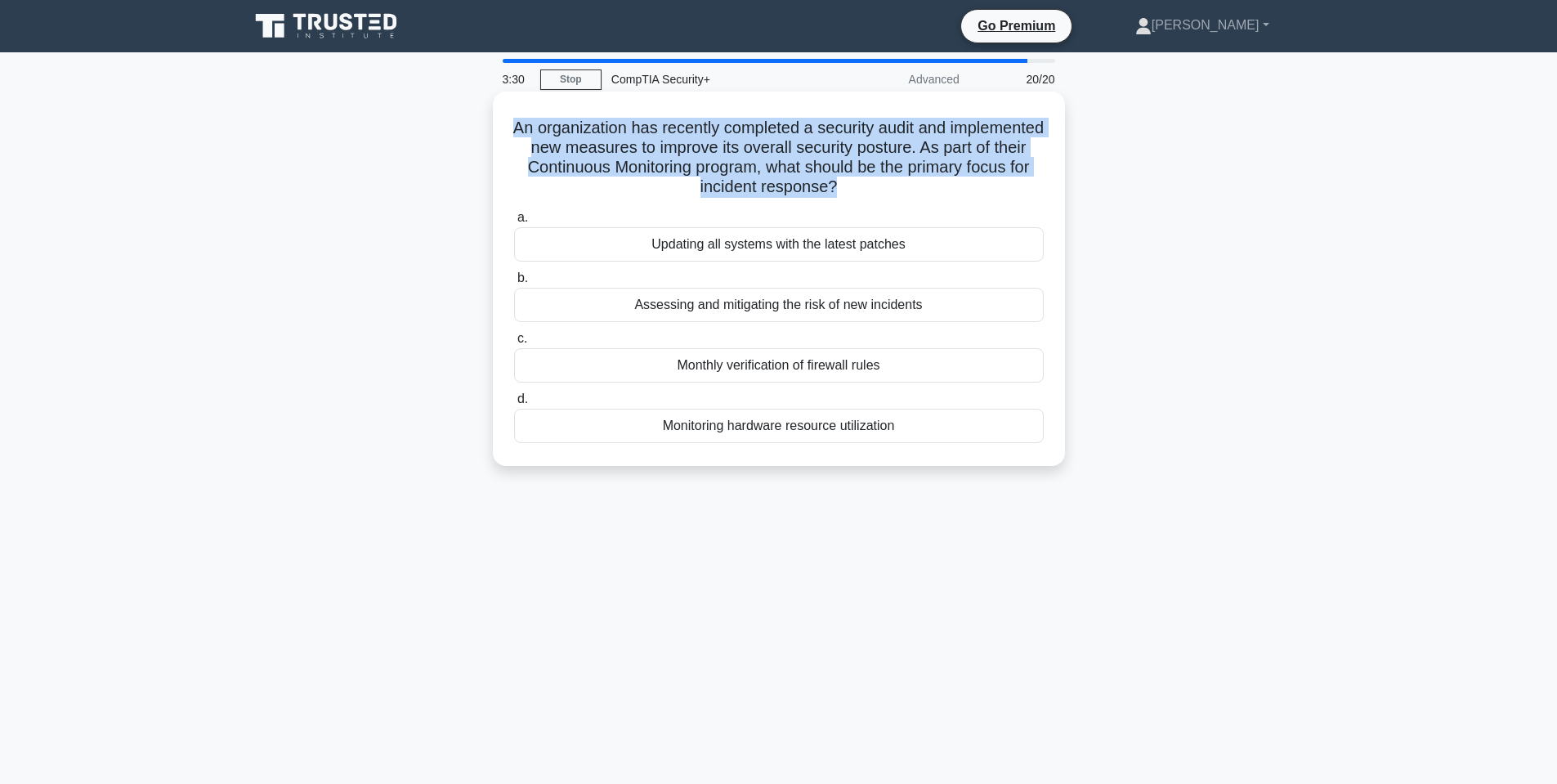
click at [728, 167] on h5 "An organization has recently completed a security audit and implemented new mea…" at bounding box center [779, 157] width 533 height 80
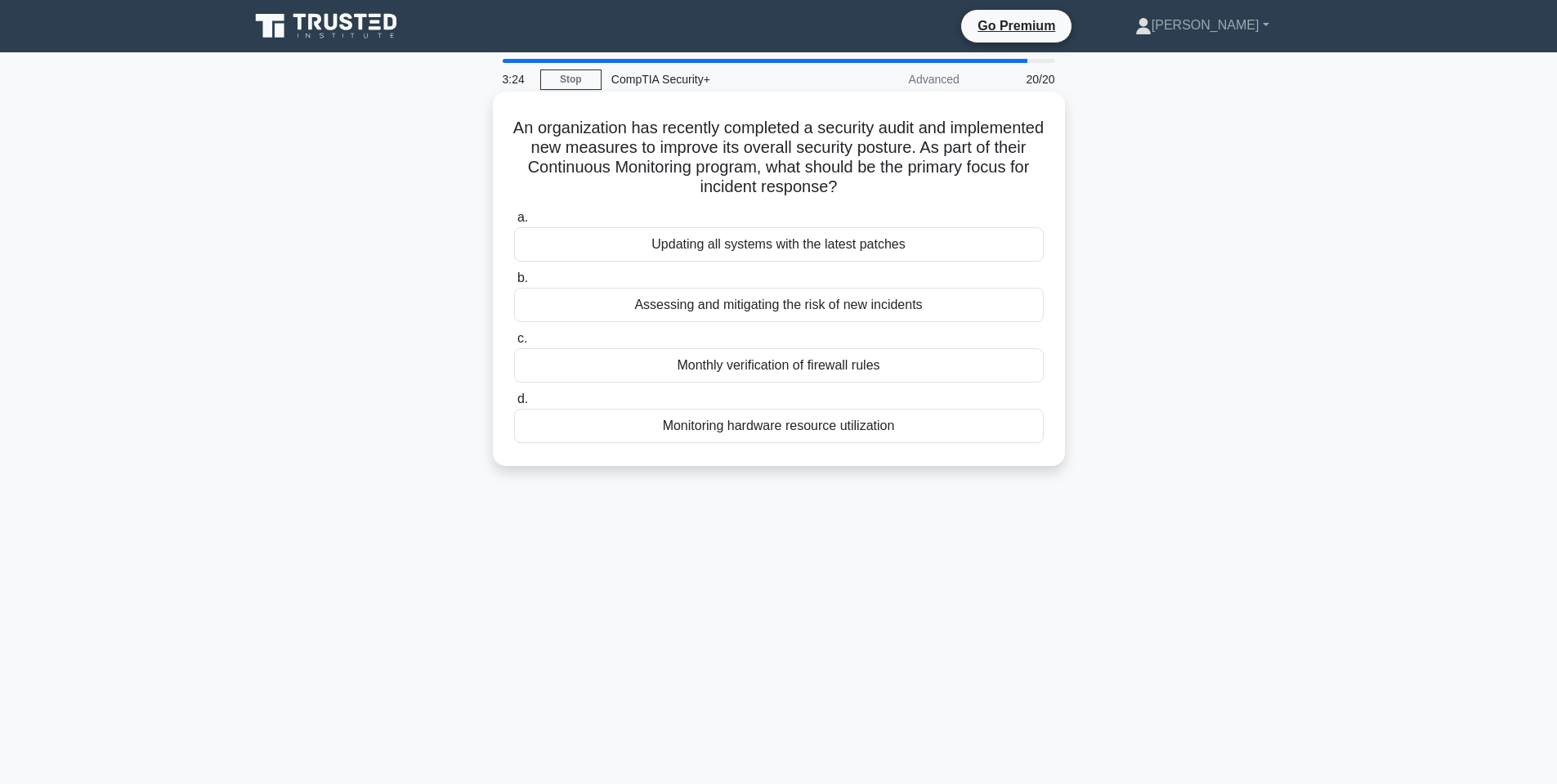
click at [755, 247] on div "Updating all systems with the latest patches" at bounding box center [778, 243] width 529 height 34
click at [514, 223] on input "a. Updating all systems with the latest patches" at bounding box center [514, 217] width 0 height 10
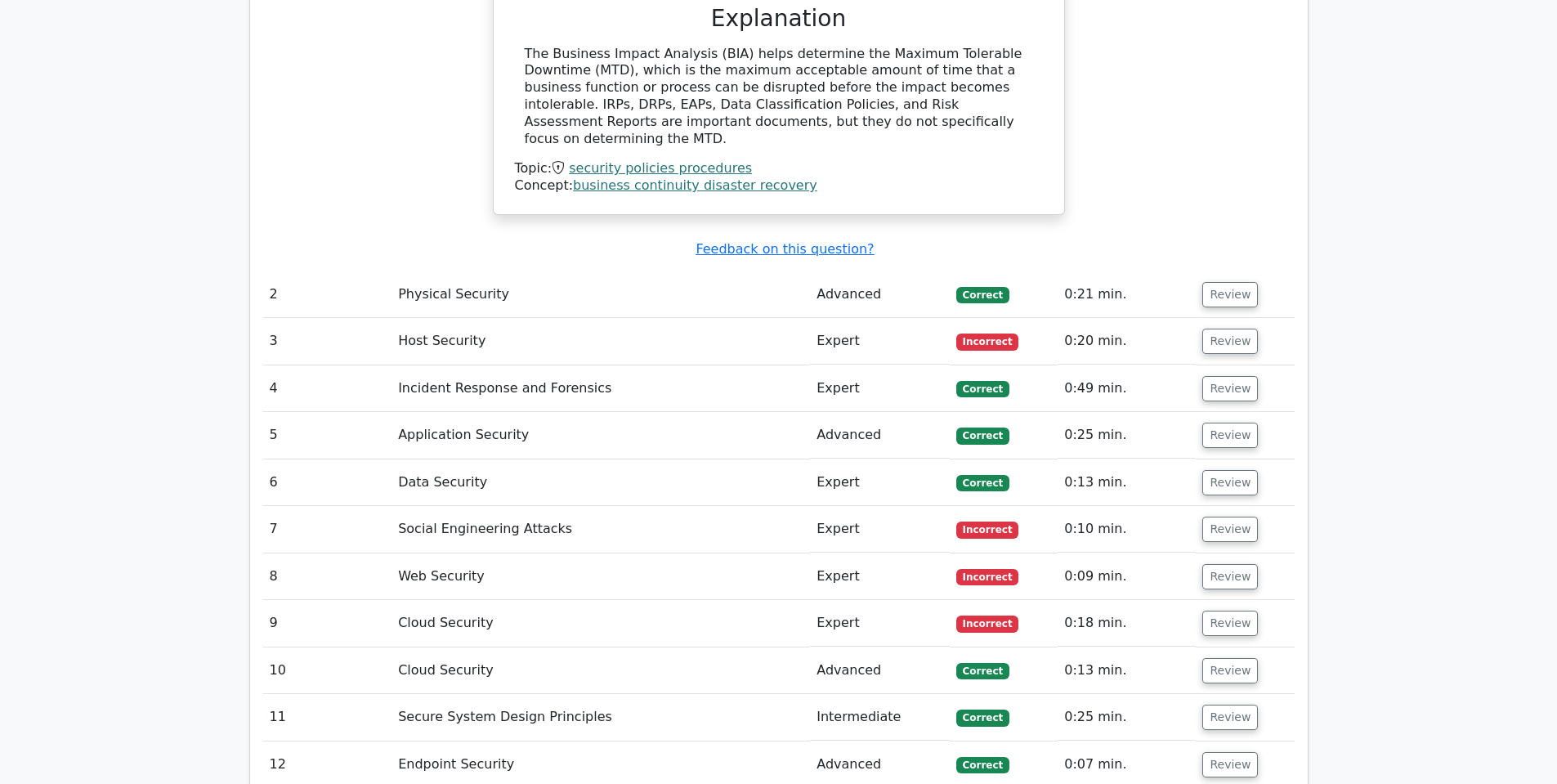
scroll to position [2125, 0]
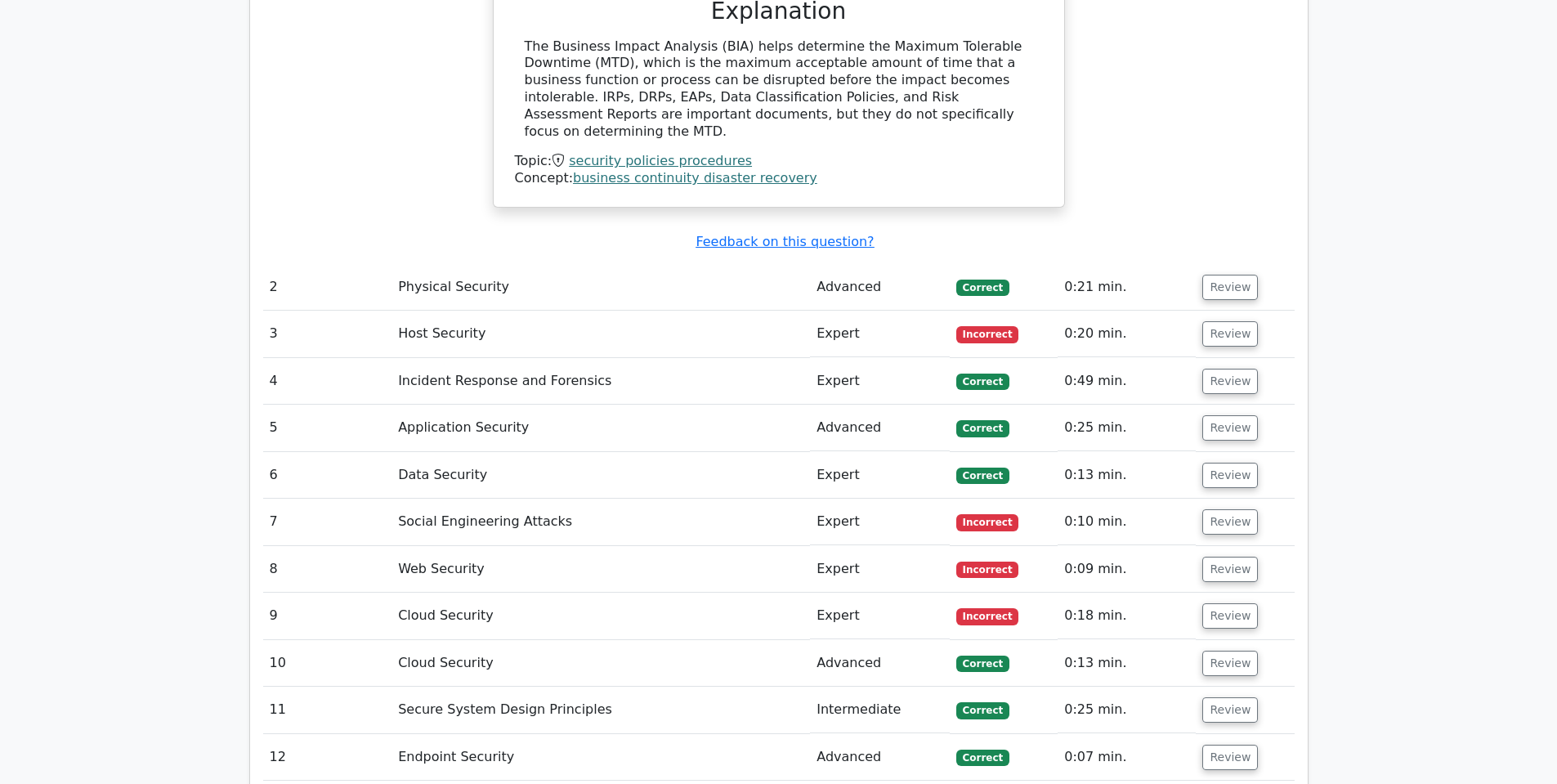
click at [811, 310] on td "Expert" at bounding box center [880, 334] width 139 height 47
click at [1227, 322] on button "Review" at bounding box center [1230, 334] width 56 height 25
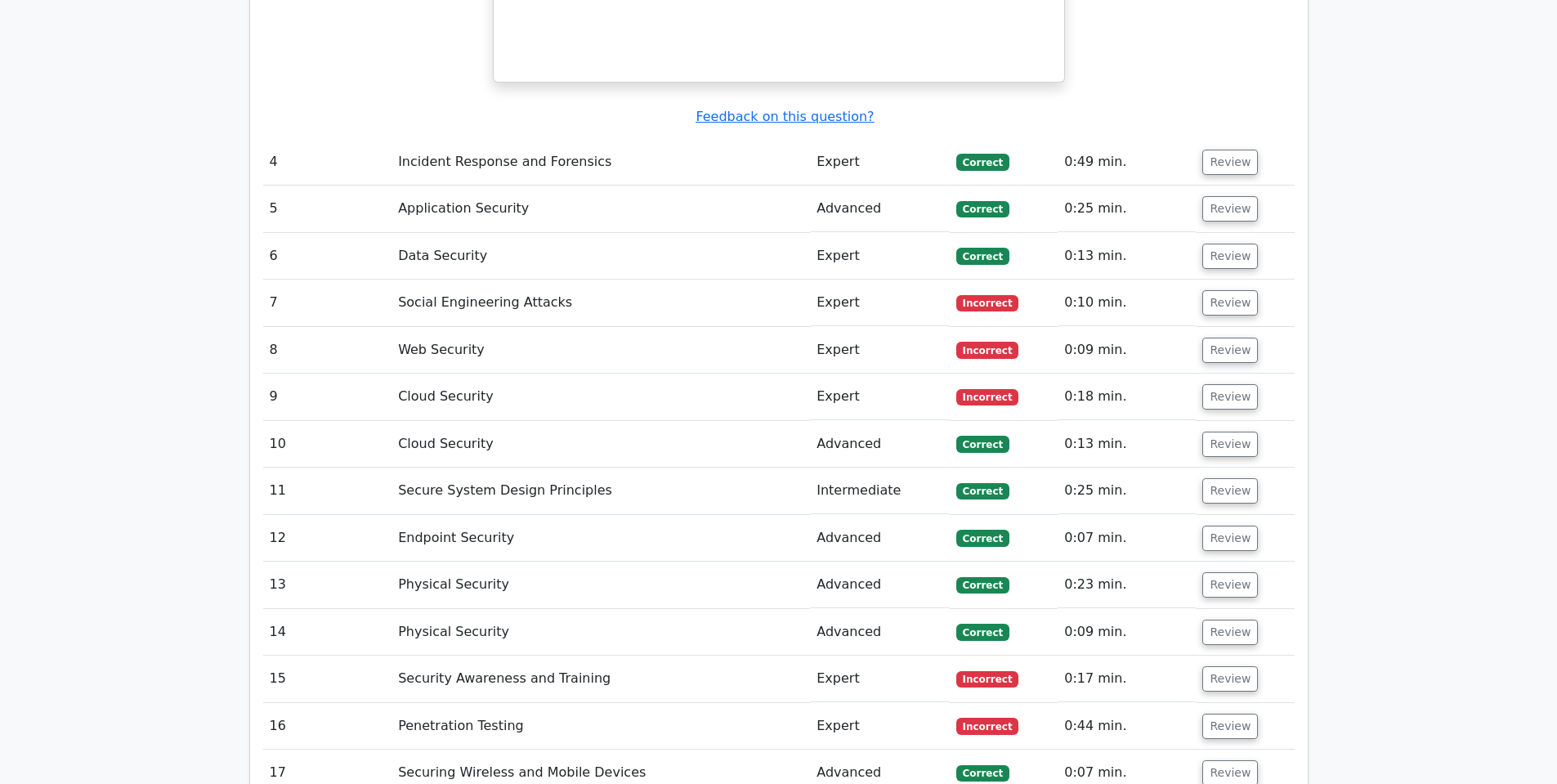
scroll to position [3024, 0]
click at [1224, 289] on button "Review" at bounding box center [1230, 302] width 56 height 25
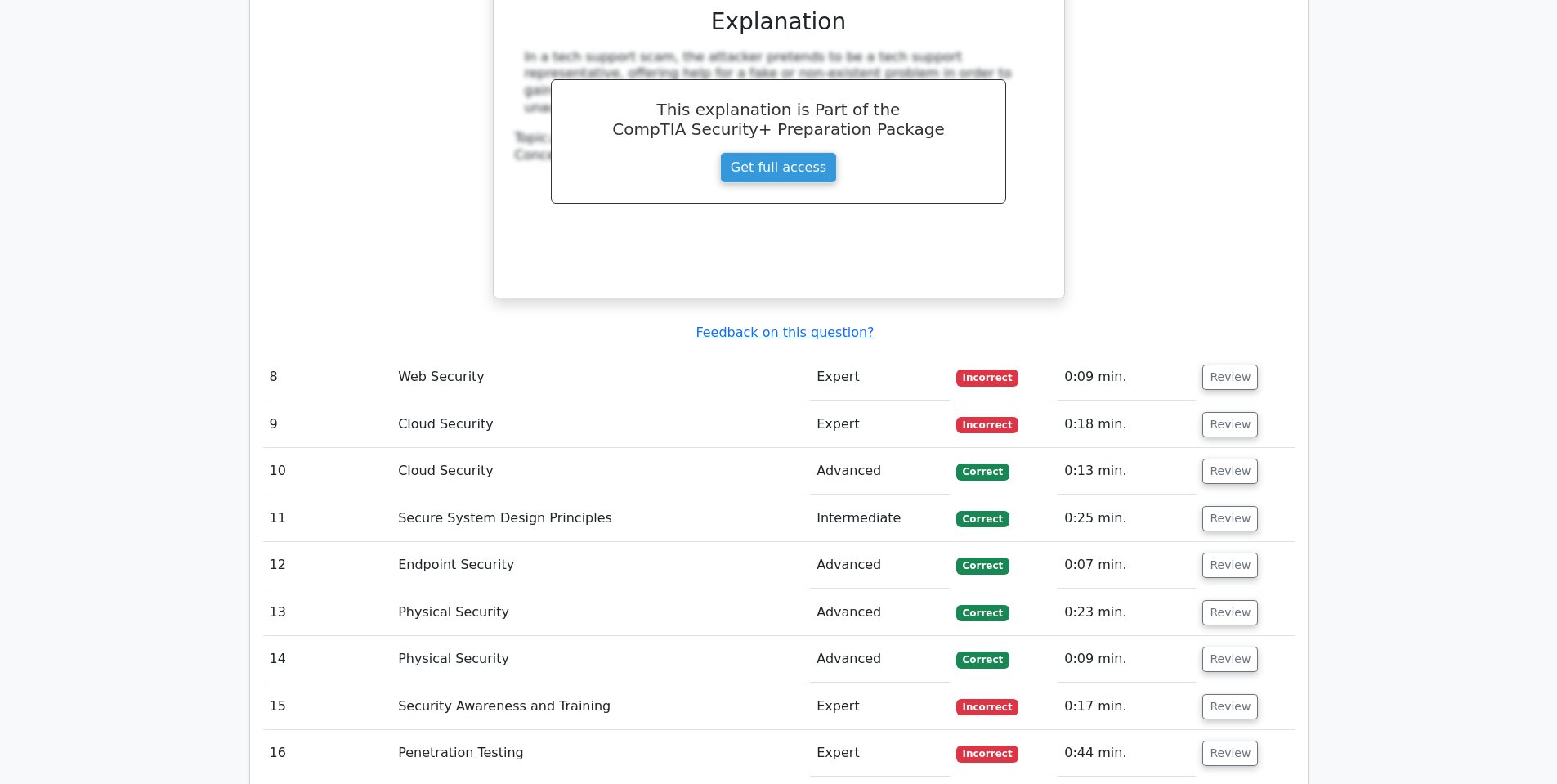
scroll to position [3677, 0]
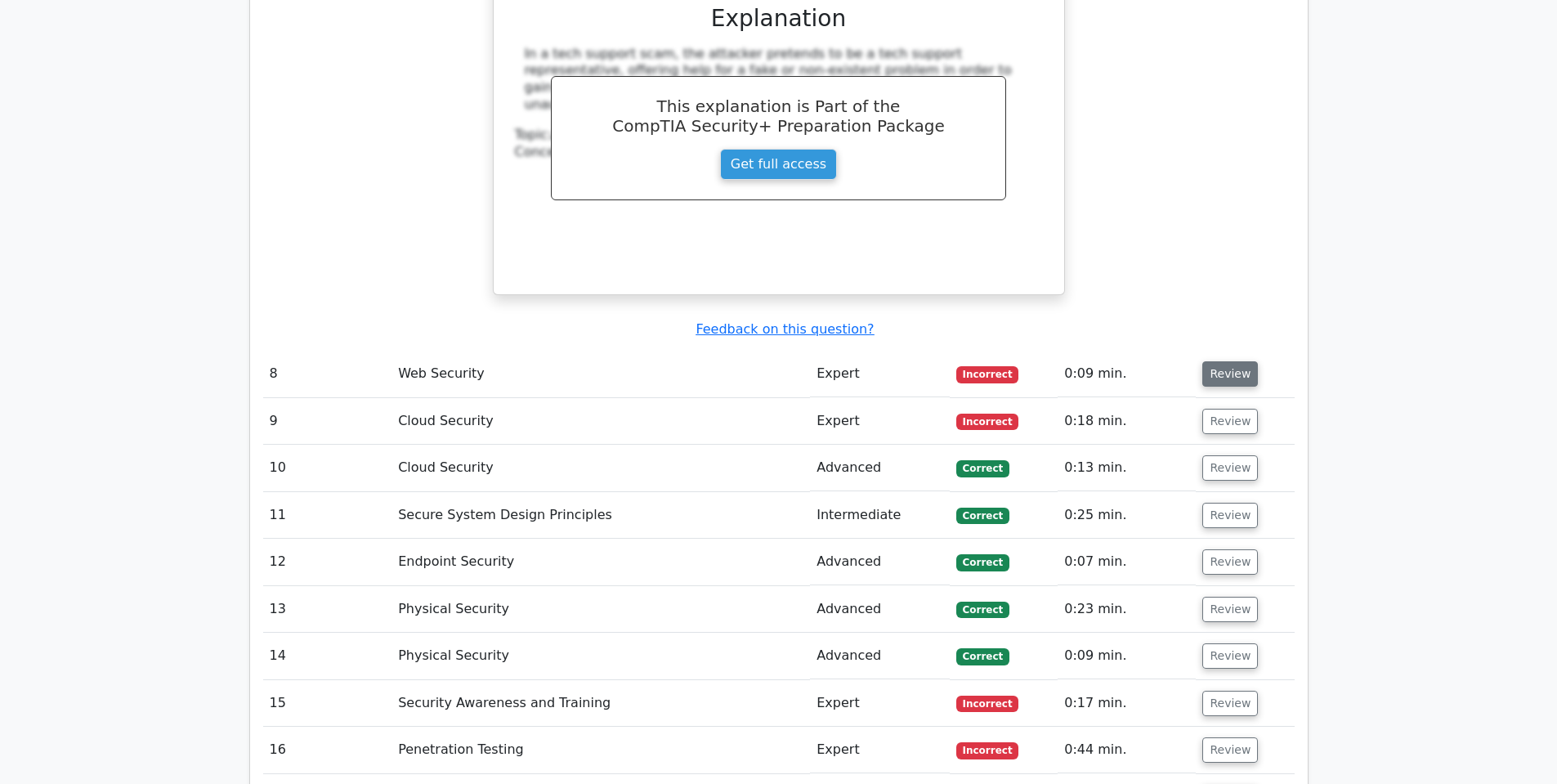
click at [1219, 362] on button "Review" at bounding box center [1230, 374] width 56 height 25
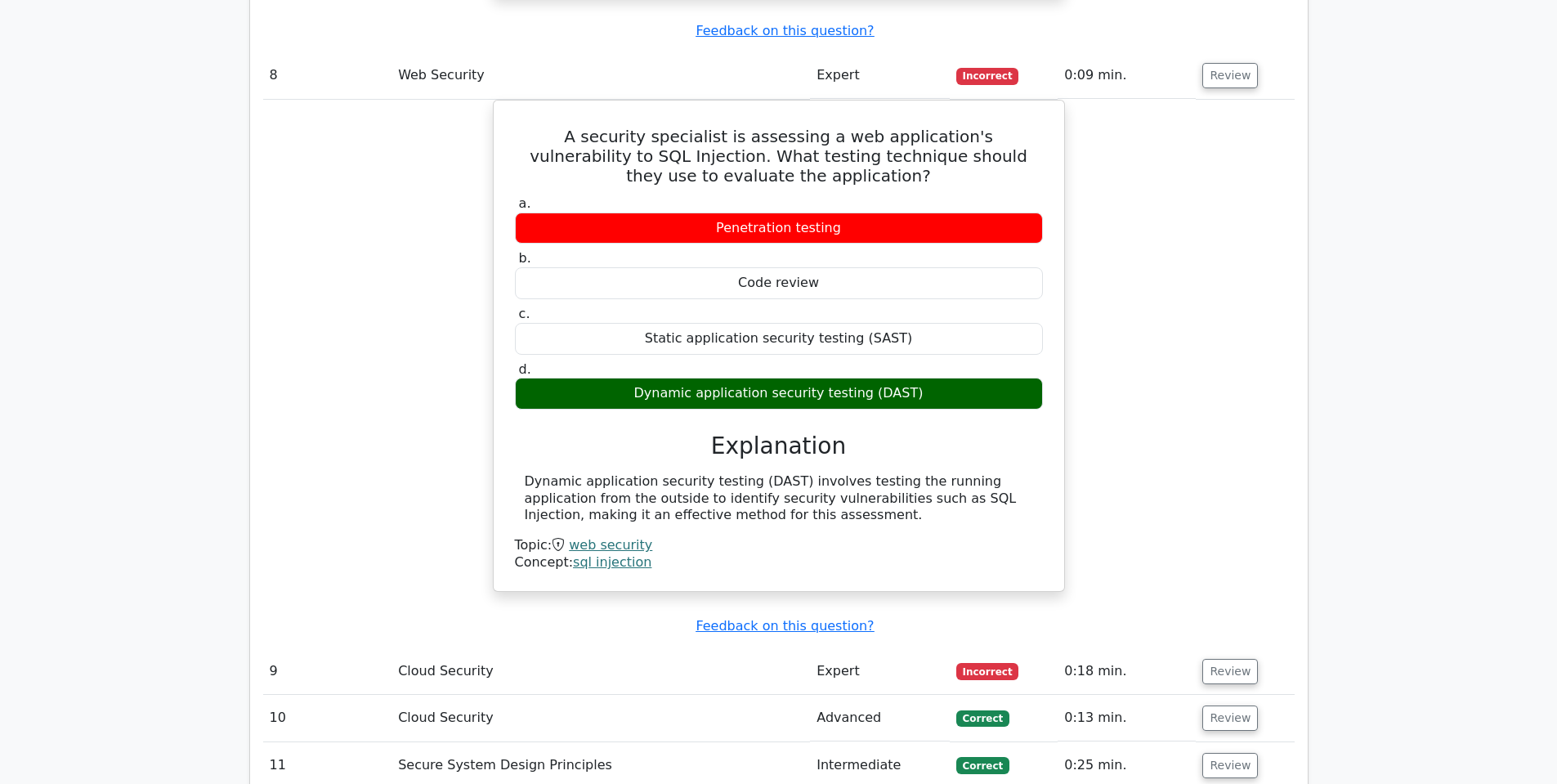
scroll to position [4168, 0]
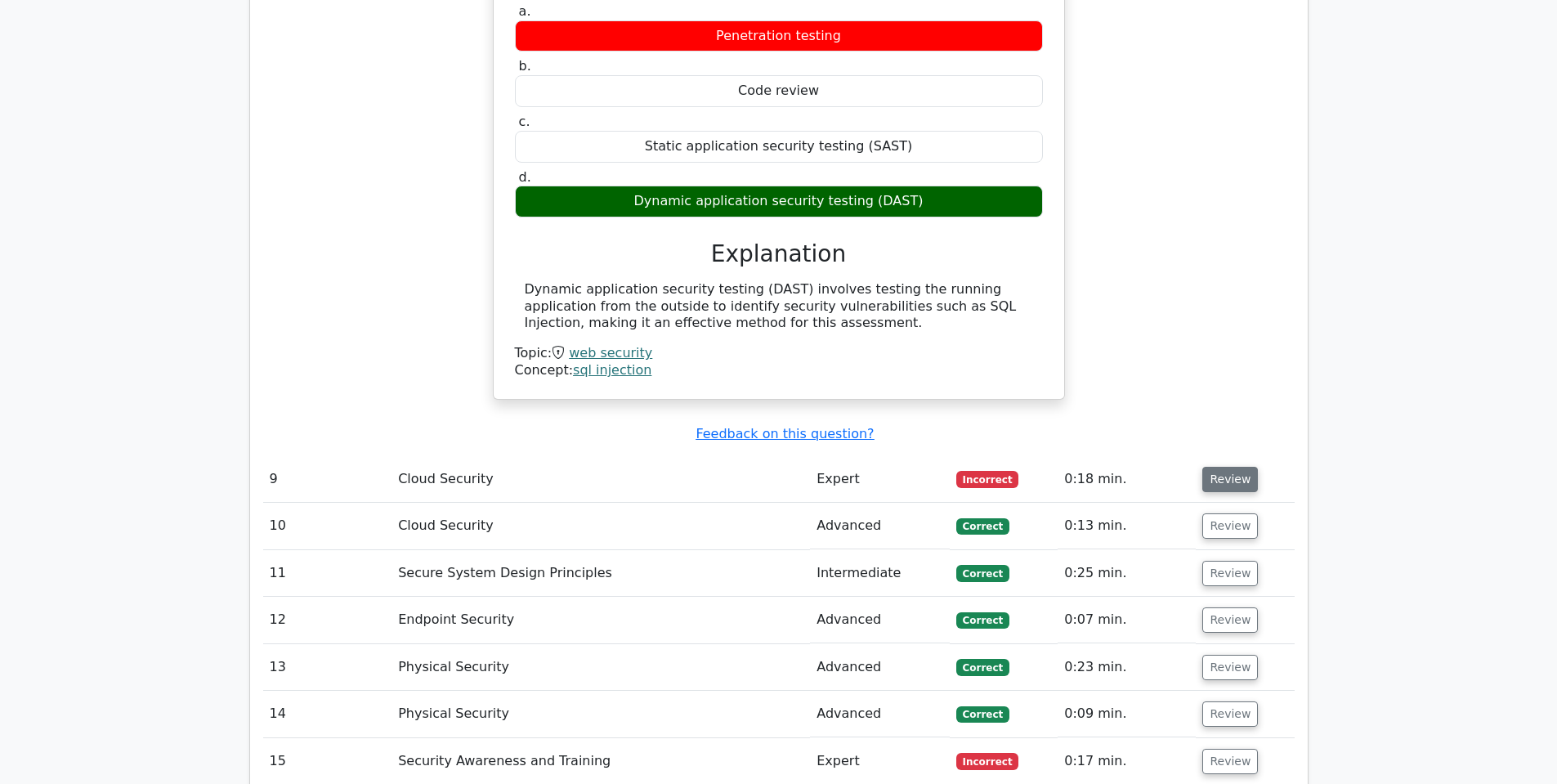
click at [1228, 467] on button "Review" at bounding box center [1230, 479] width 56 height 25
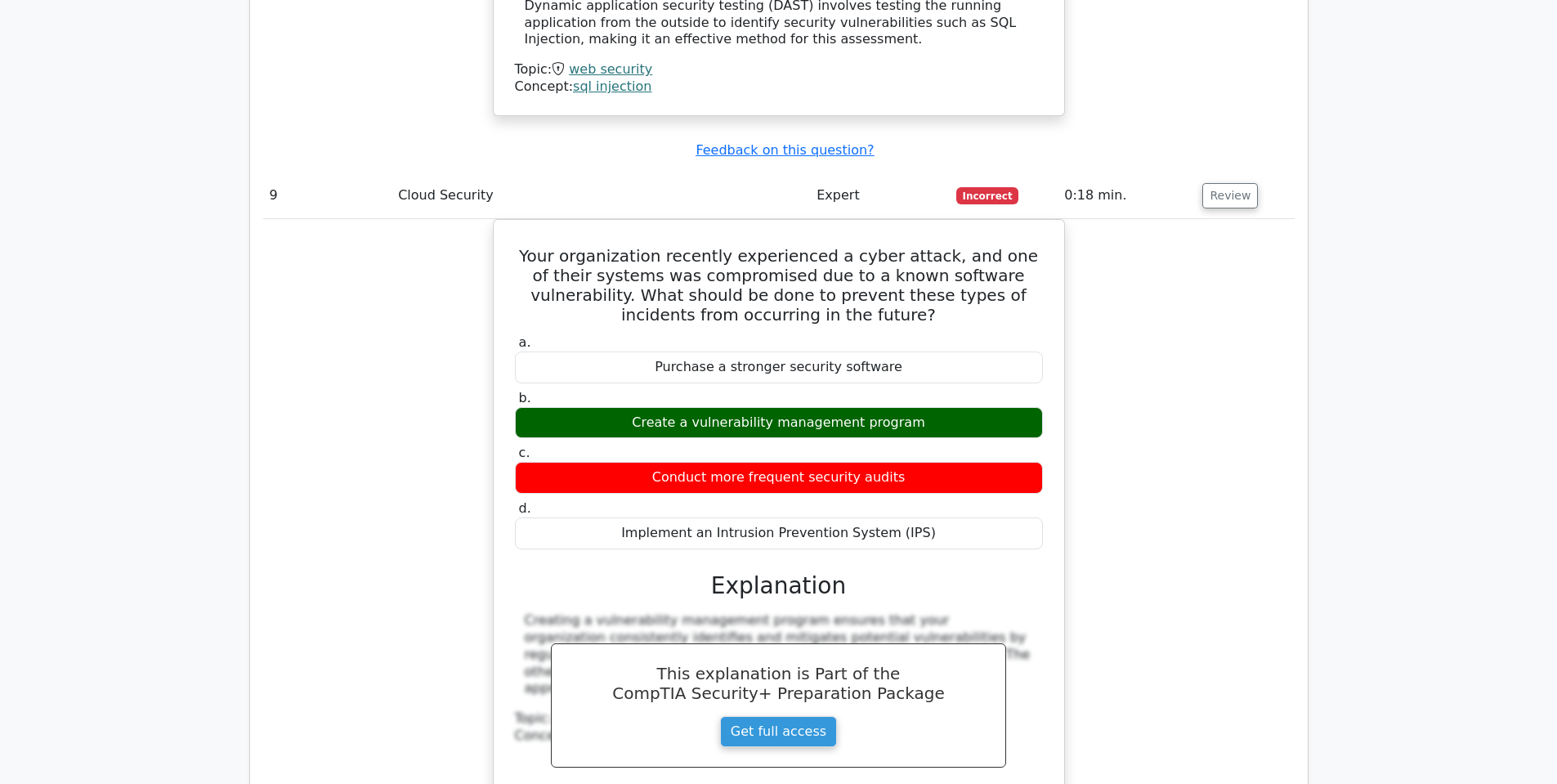
scroll to position [4495, 0]
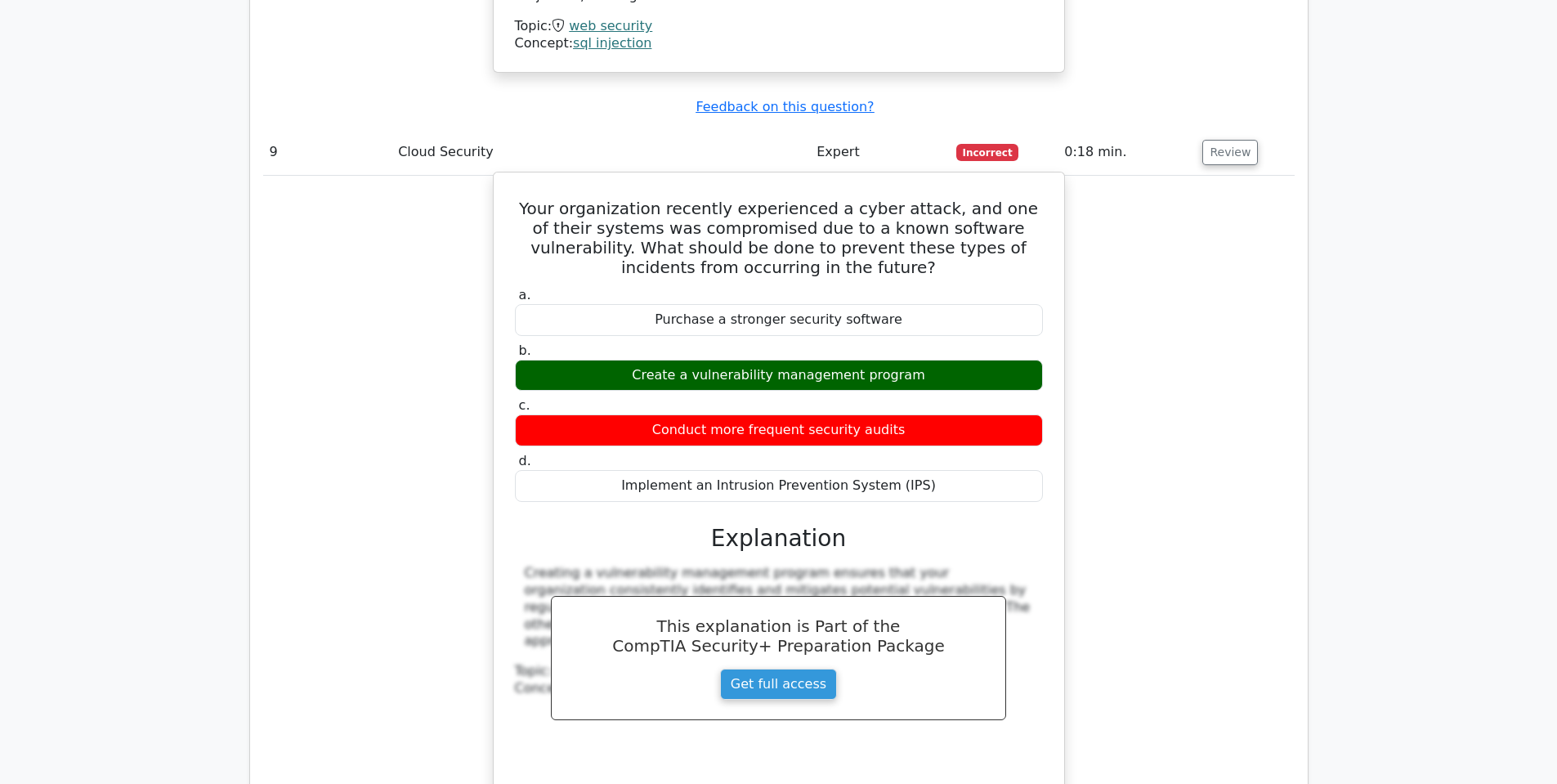
drag, startPoint x: 757, startPoint y: 371, endPoint x: 1018, endPoint y: 395, distance: 262.1
click at [1016, 397] on div "a. Purchase a stronger security software b. Create a vulnerability management p…" at bounding box center [779, 394] width 548 height 221
click at [1055, 385] on div "Your organization recently experienced a cyber attack, and one of their systems…" at bounding box center [778, 493] width 557 height 628
drag, startPoint x: 910, startPoint y: 336, endPoint x: 687, endPoint y: 320, distance: 223.6
click at [688, 320] on div "a. Purchase a stronger security software b. Create a vulnerability management p…" at bounding box center [779, 394] width 548 height 221
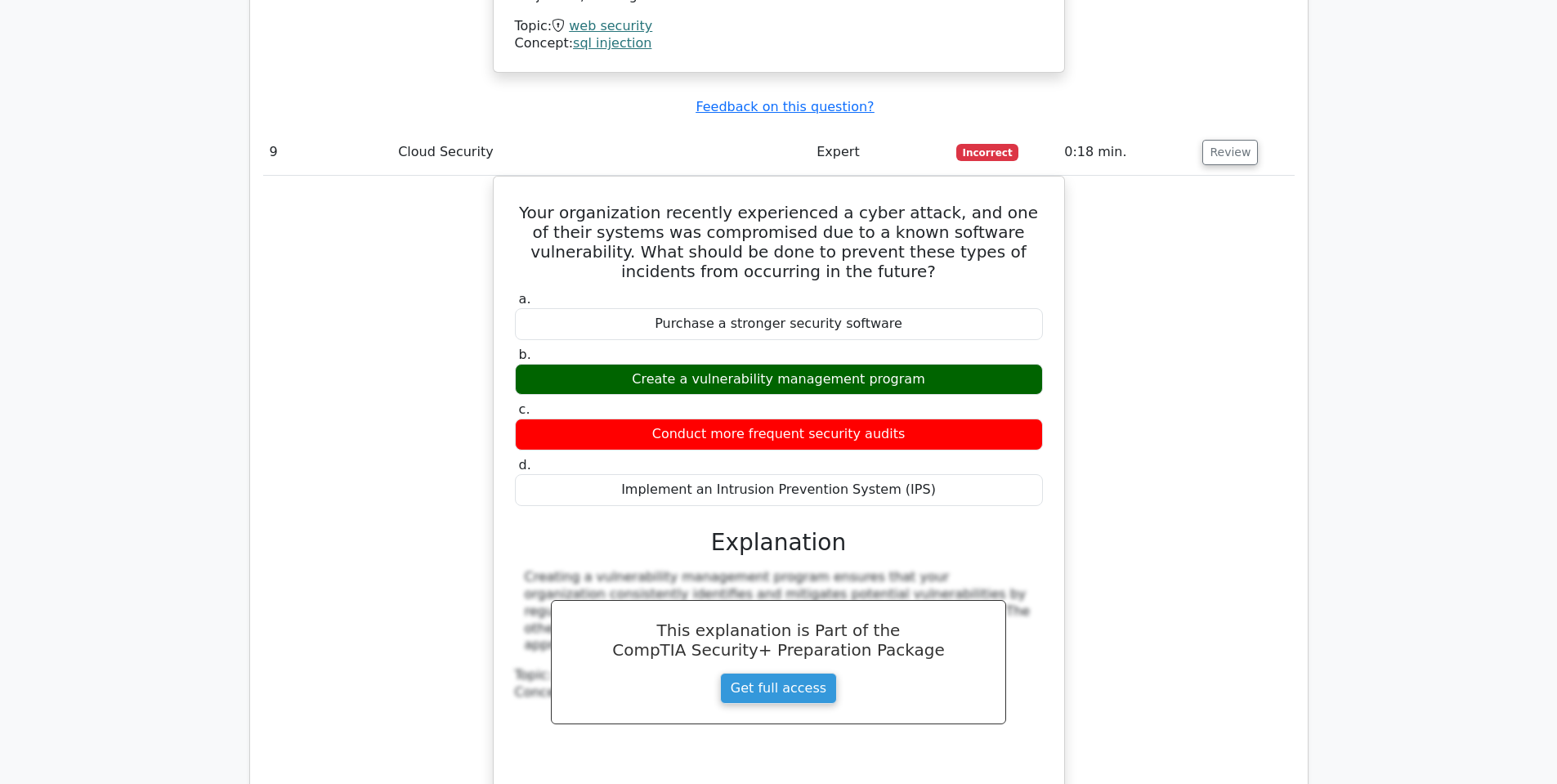
click at [1221, 397] on div "Your organization recently experienced a cyber attack, and one of their systems…" at bounding box center [779, 507] width 1032 height 662
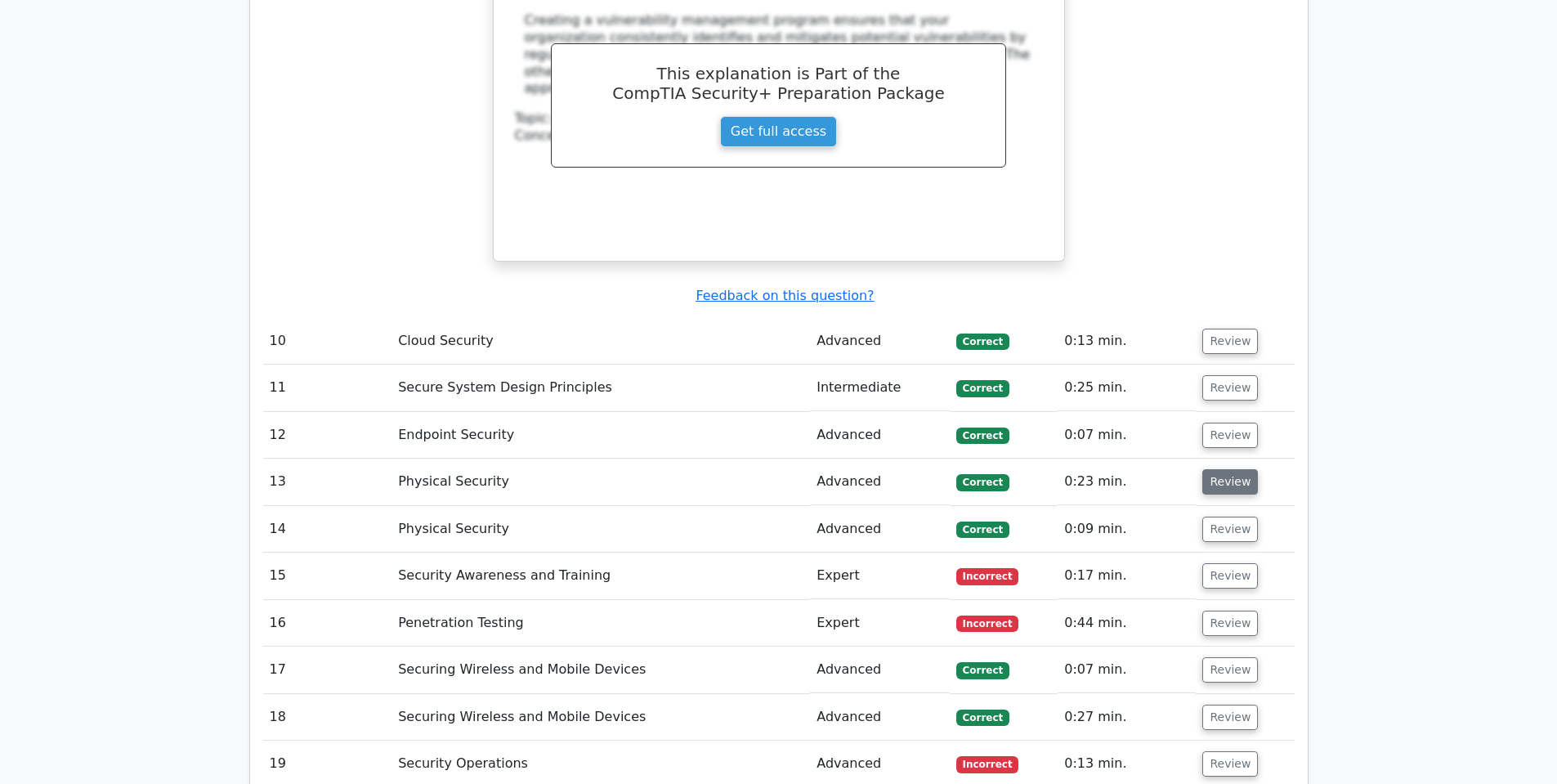
scroll to position [5067, 0]
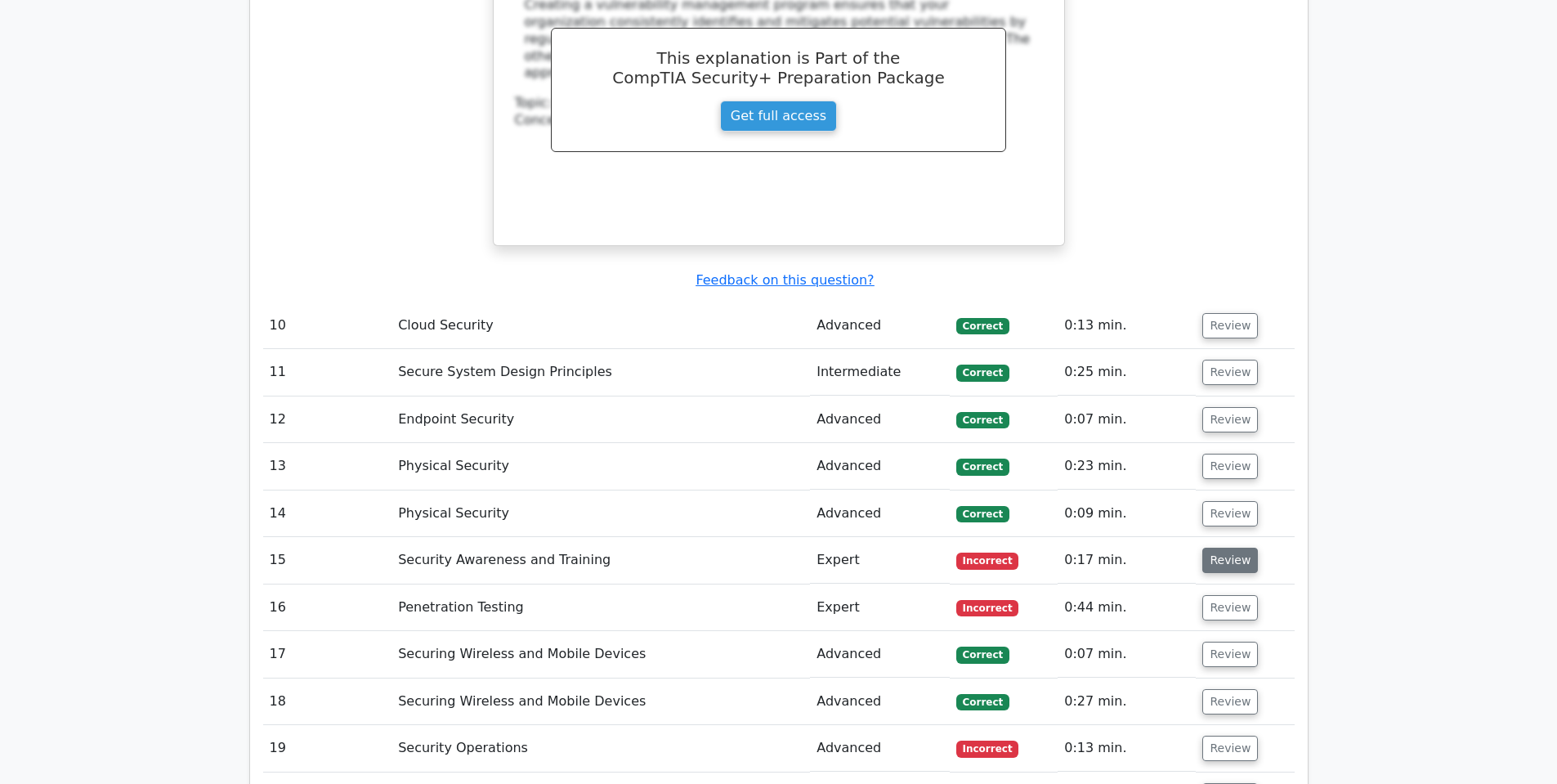
click at [1222, 548] on button "Review" at bounding box center [1230, 560] width 56 height 25
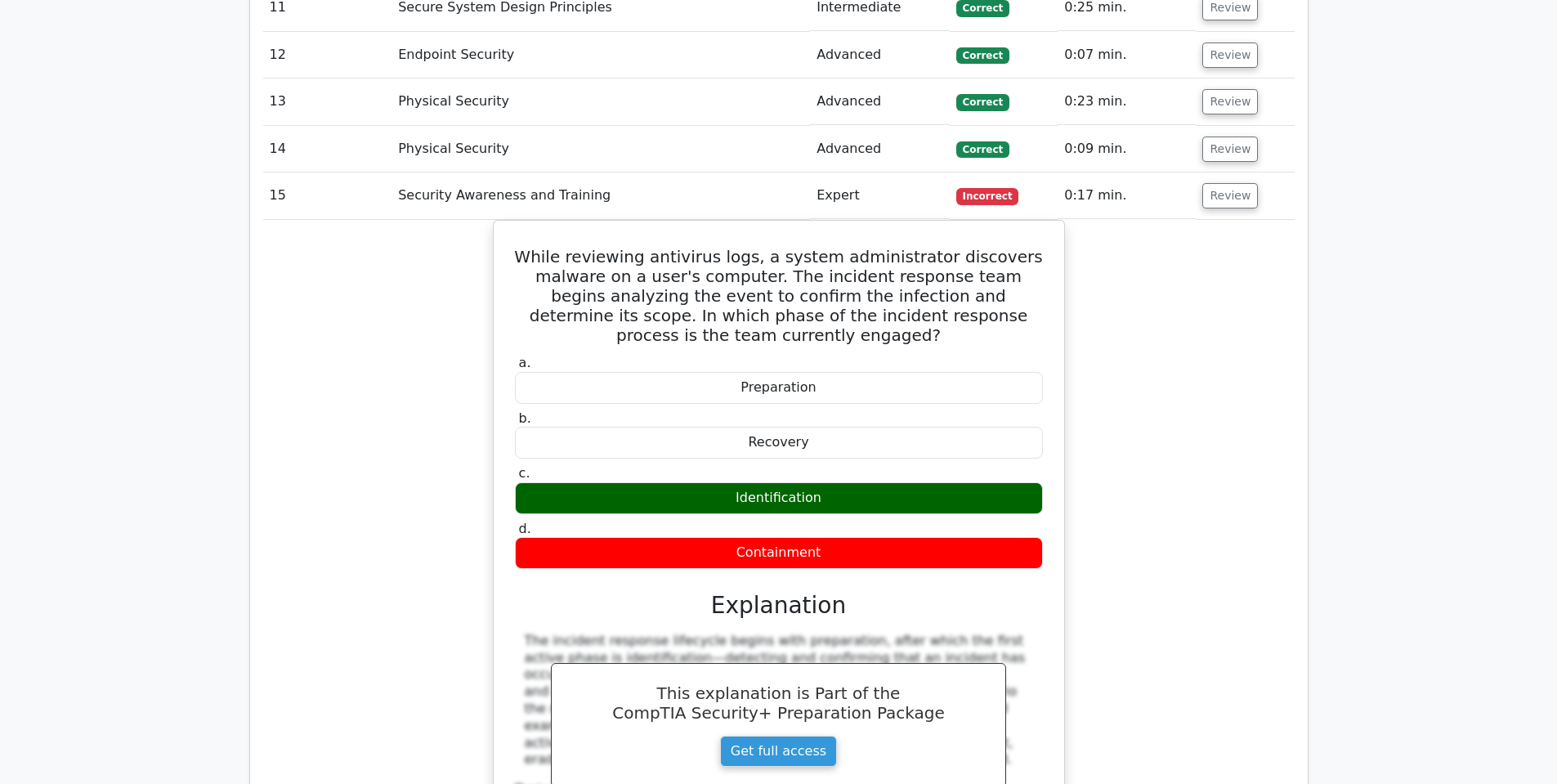
scroll to position [5476, 0]
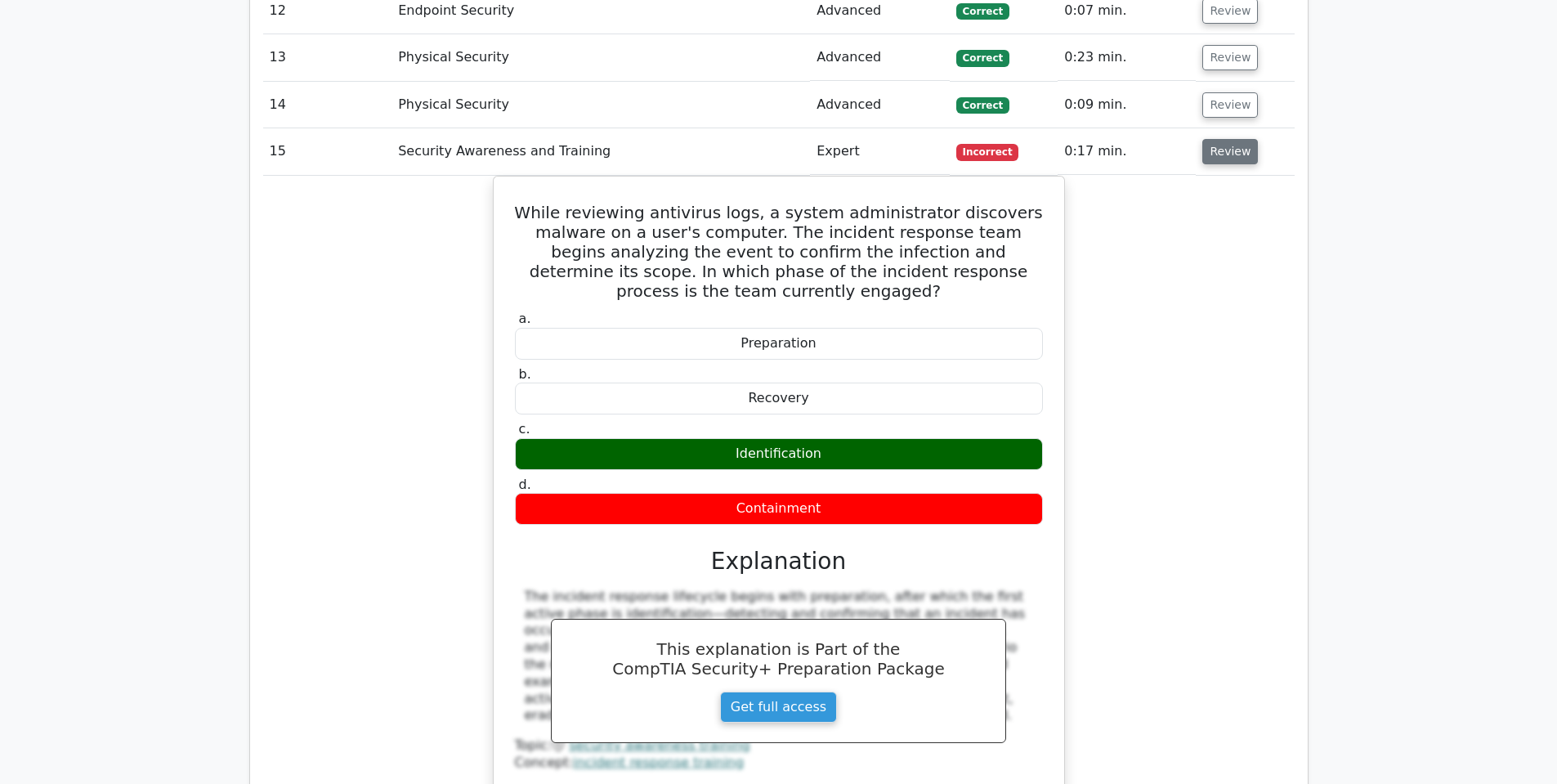
click at [1239, 139] on button "Review" at bounding box center [1230, 151] width 56 height 25
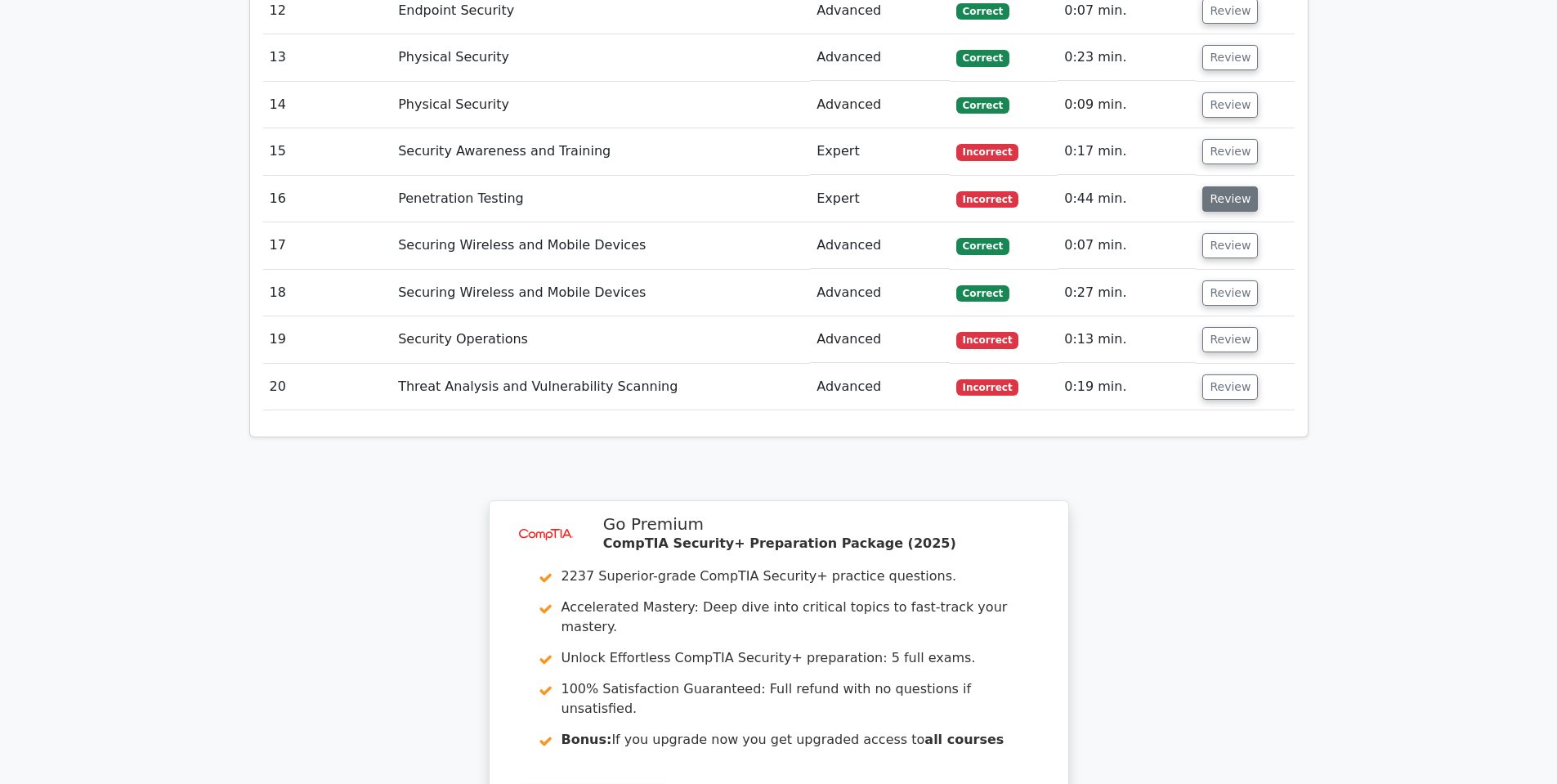
click at [1219, 186] on button "Review" at bounding box center [1230, 198] width 56 height 25
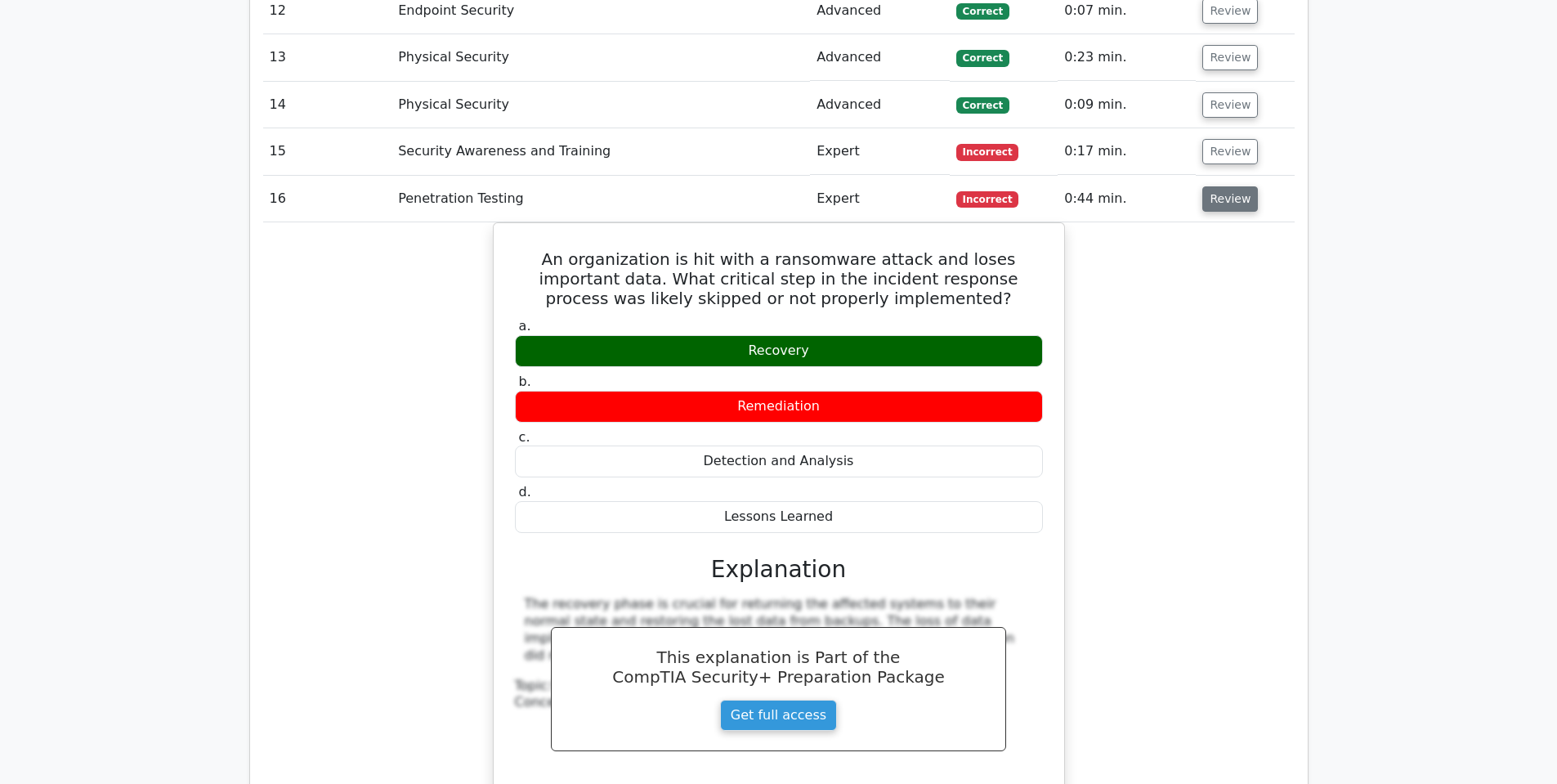
click at [1224, 186] on button "Review" at bounding box center [1230, 198] width 56 height 25
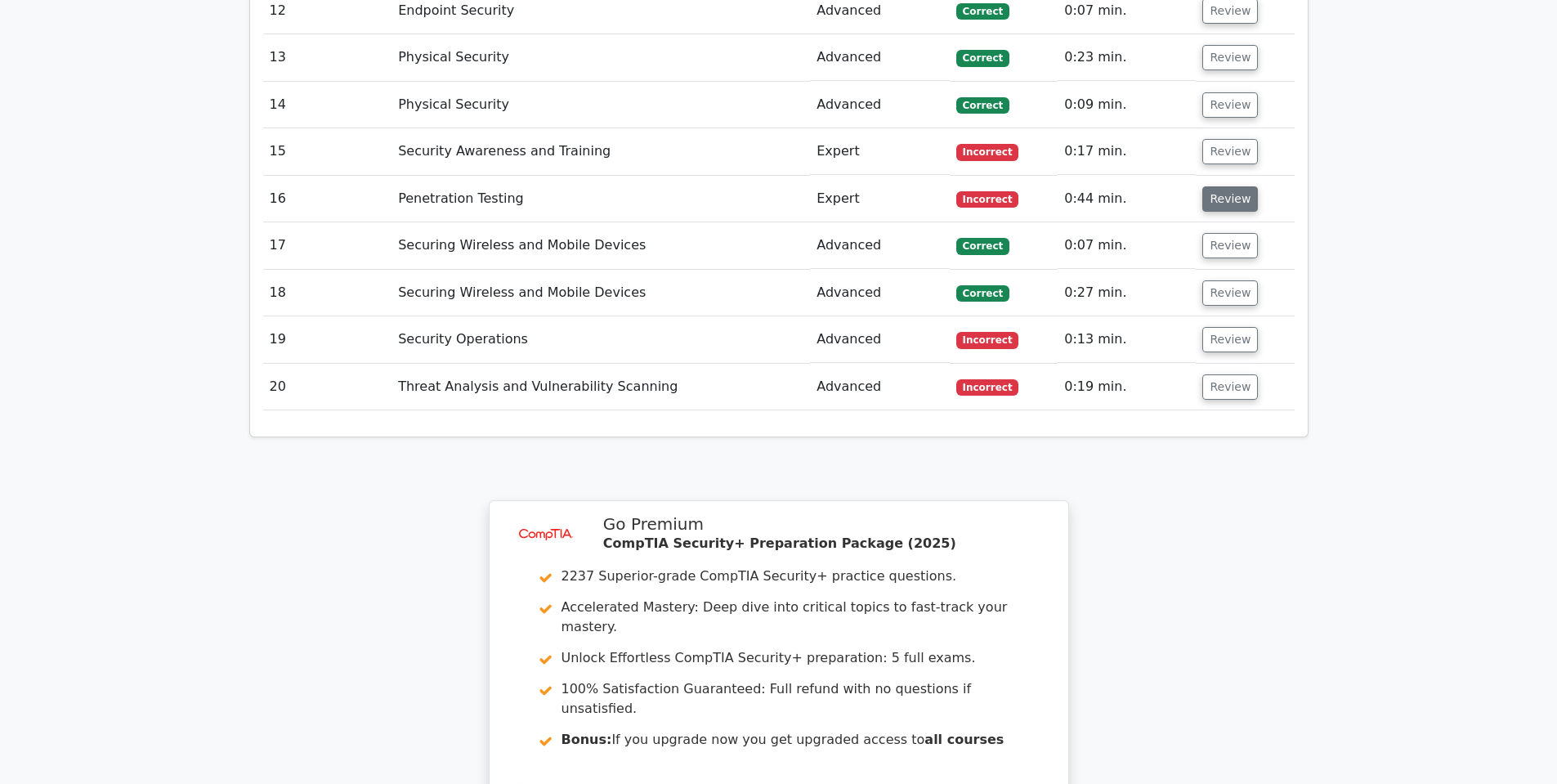
click at [1223, 186] on button "Review" at bounding box center [1230, 198] width 56 height 25
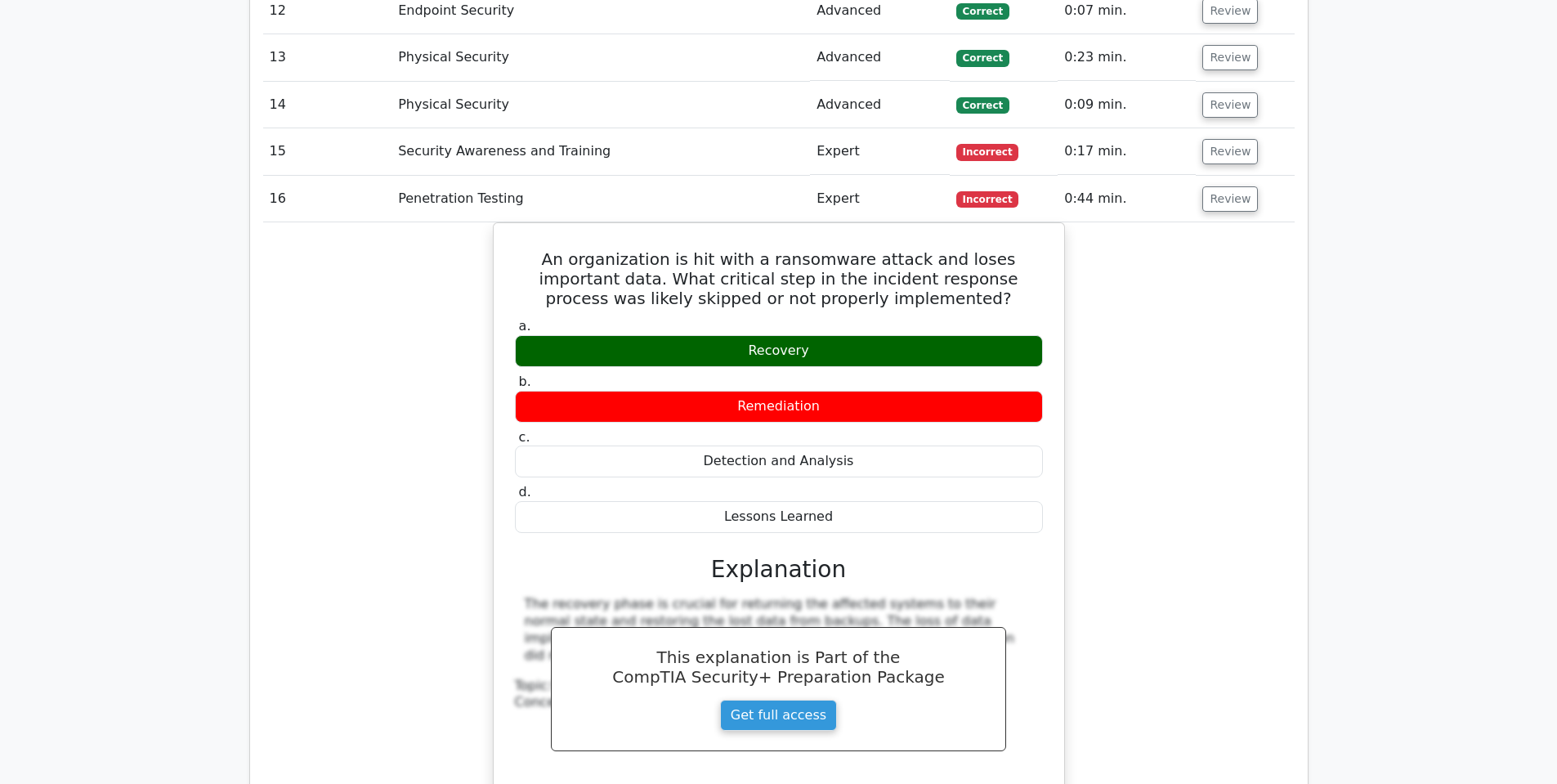
click at [1288, 176] on td "Review" at bounding box center [1245, 199] width 98 height 47
click at [1271, 176] on td "Review" at bounding box center [1245, 199] width 98 height 47
click at [1226, 186] on button "Review" at bounding box center [1230, 198] width 56 height 25
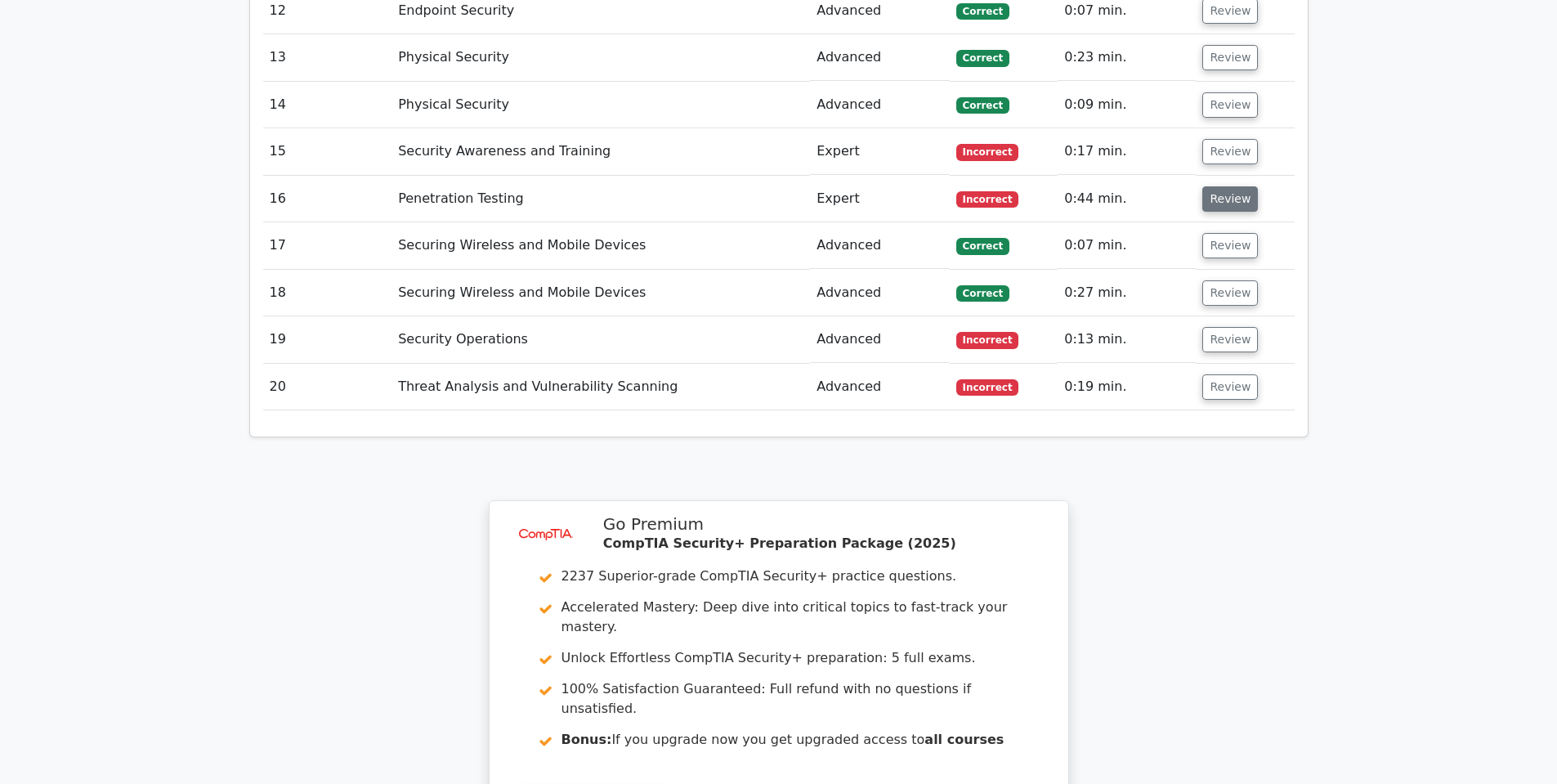
click at [1226, 186] on button "Review" at bounding box center [1230, 198] width 56 height 25
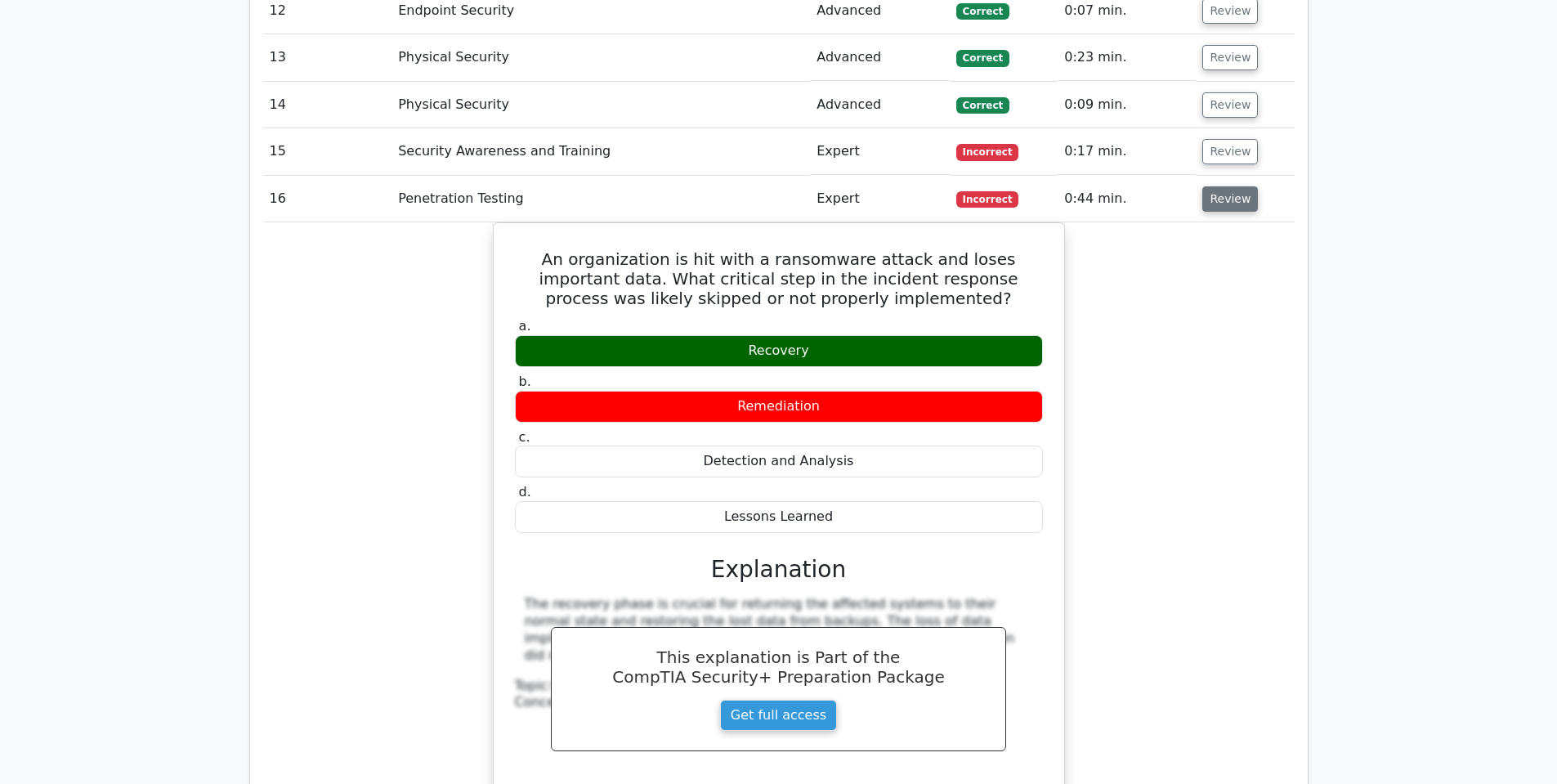
click at [1227, 186] on button "Review" at bounding box center [1230, 198] width 56 height 25
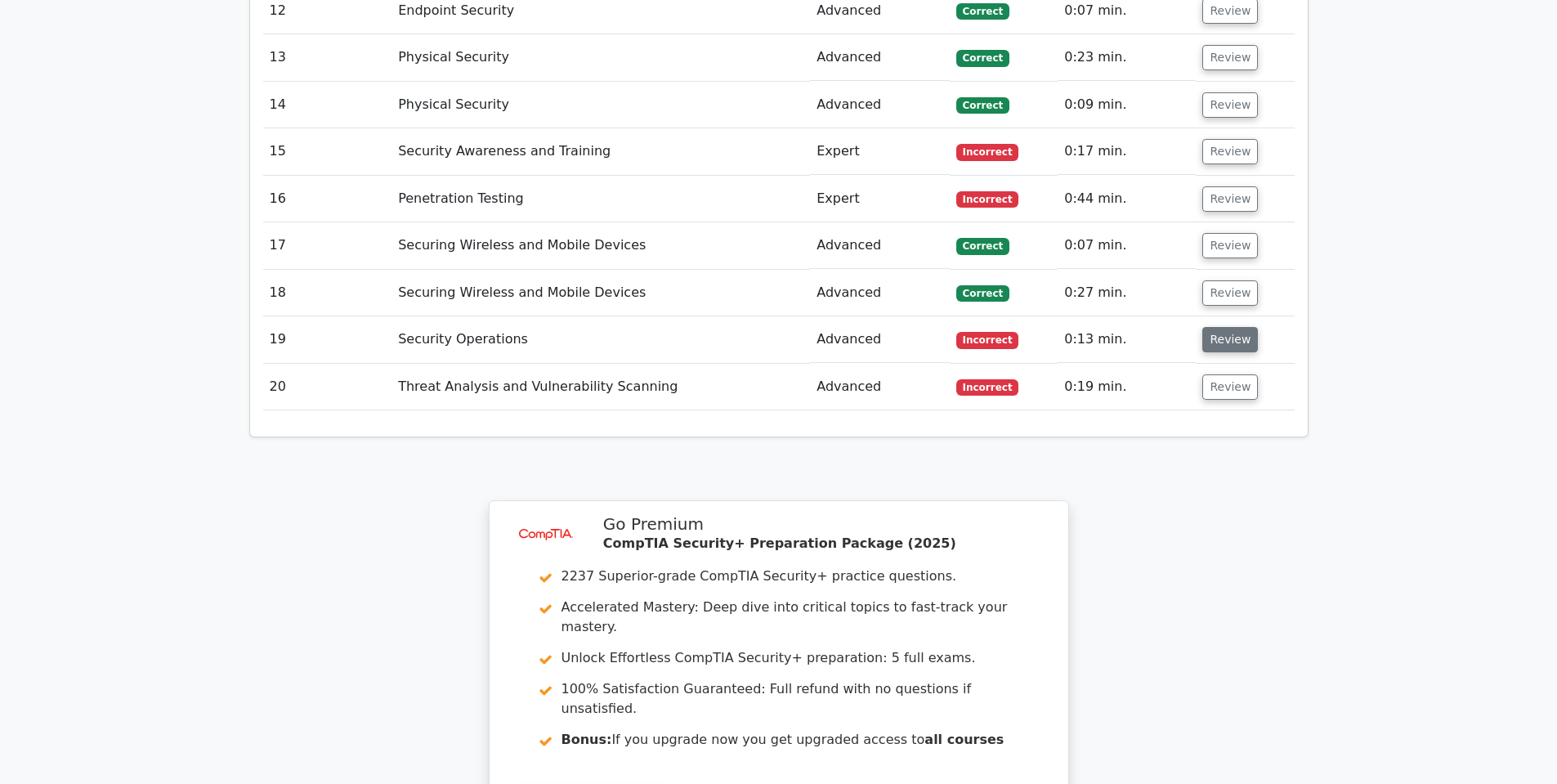
click at [1217, 327] on button "Review" at bounding box center [1230, 339] width 56 height 25
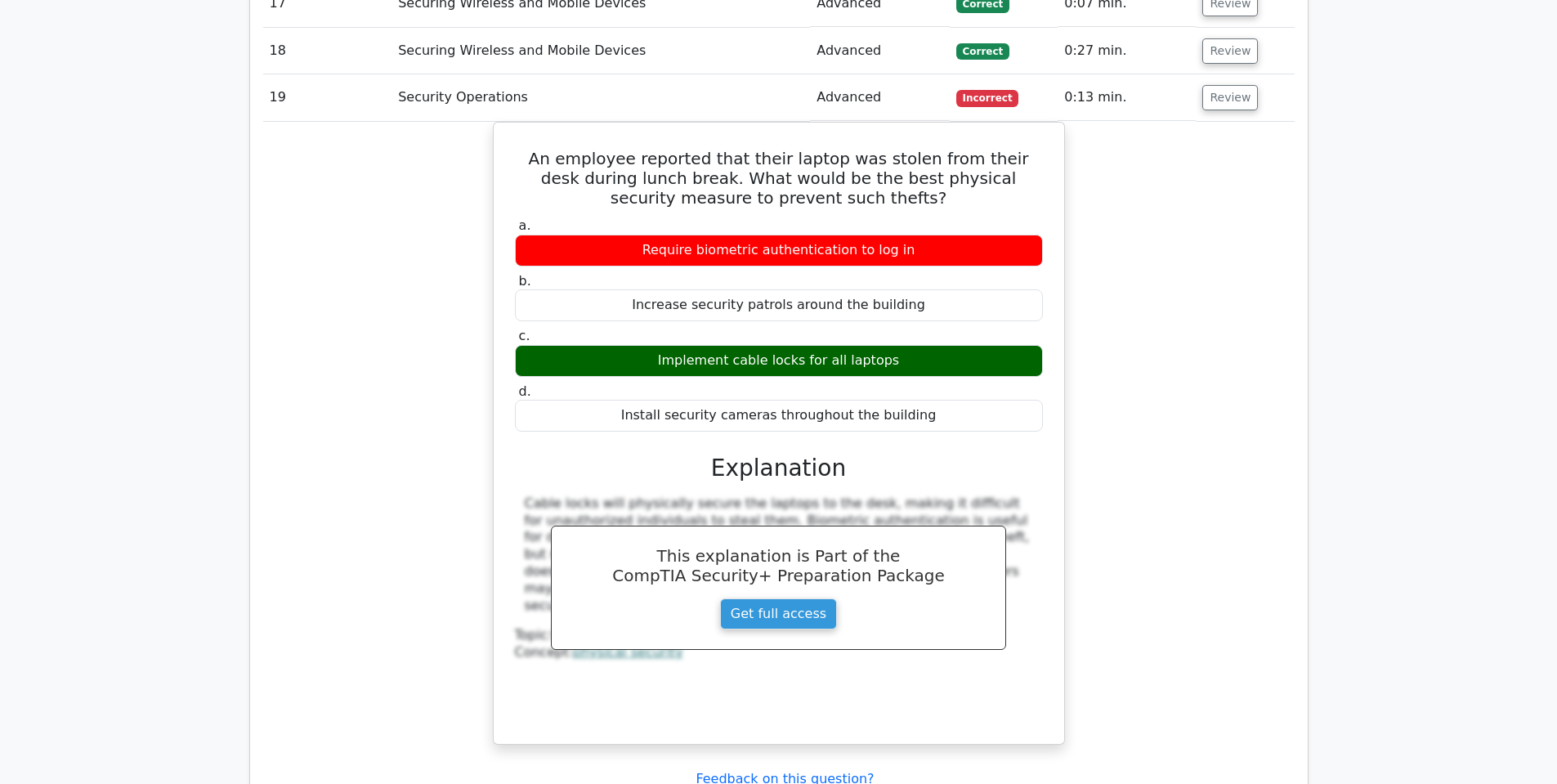
scroll to position [5721, 0]
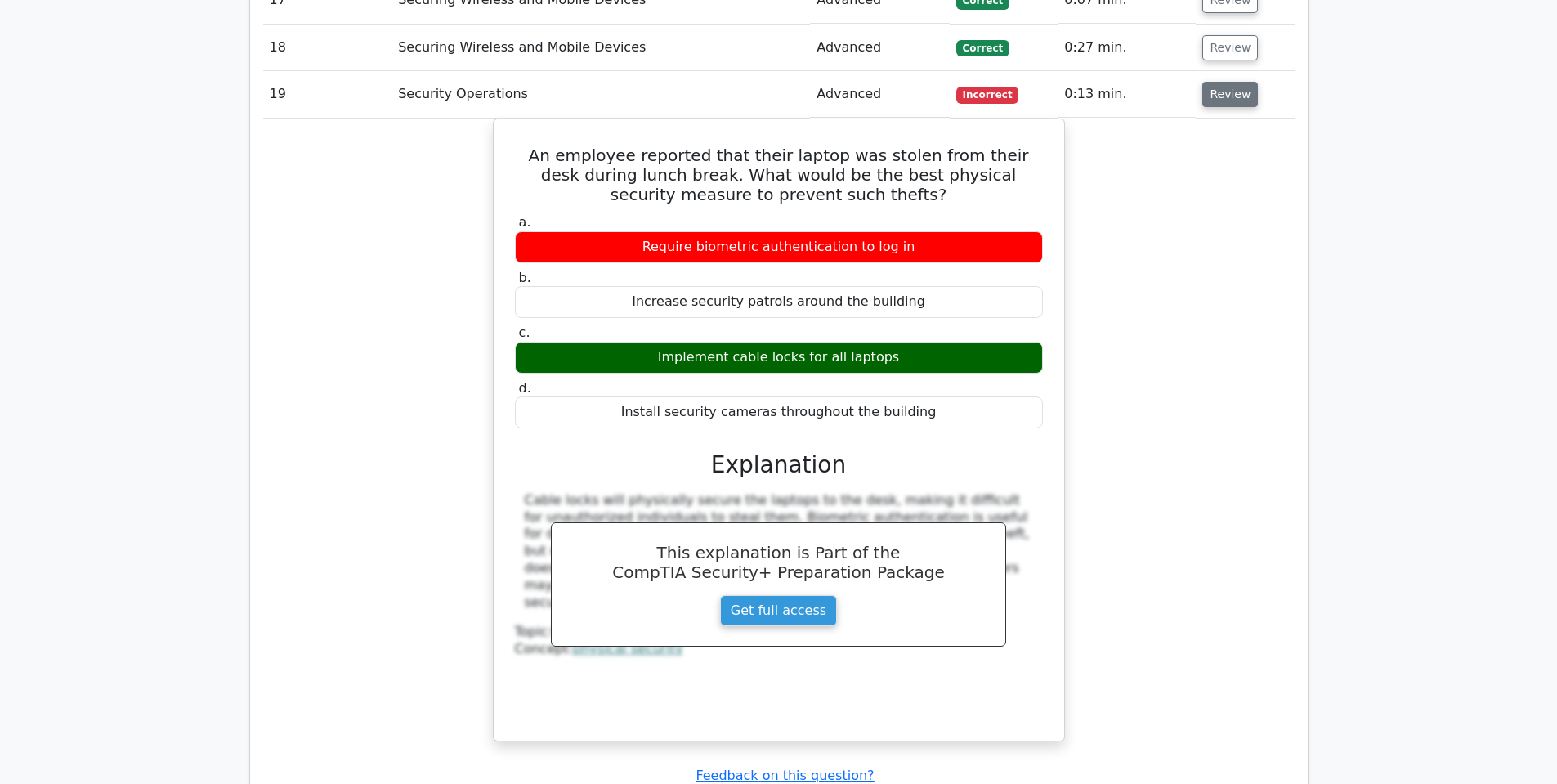
click at [1236, 82] on button "Review" at bounding box center [1230, 94] width 56 height 25
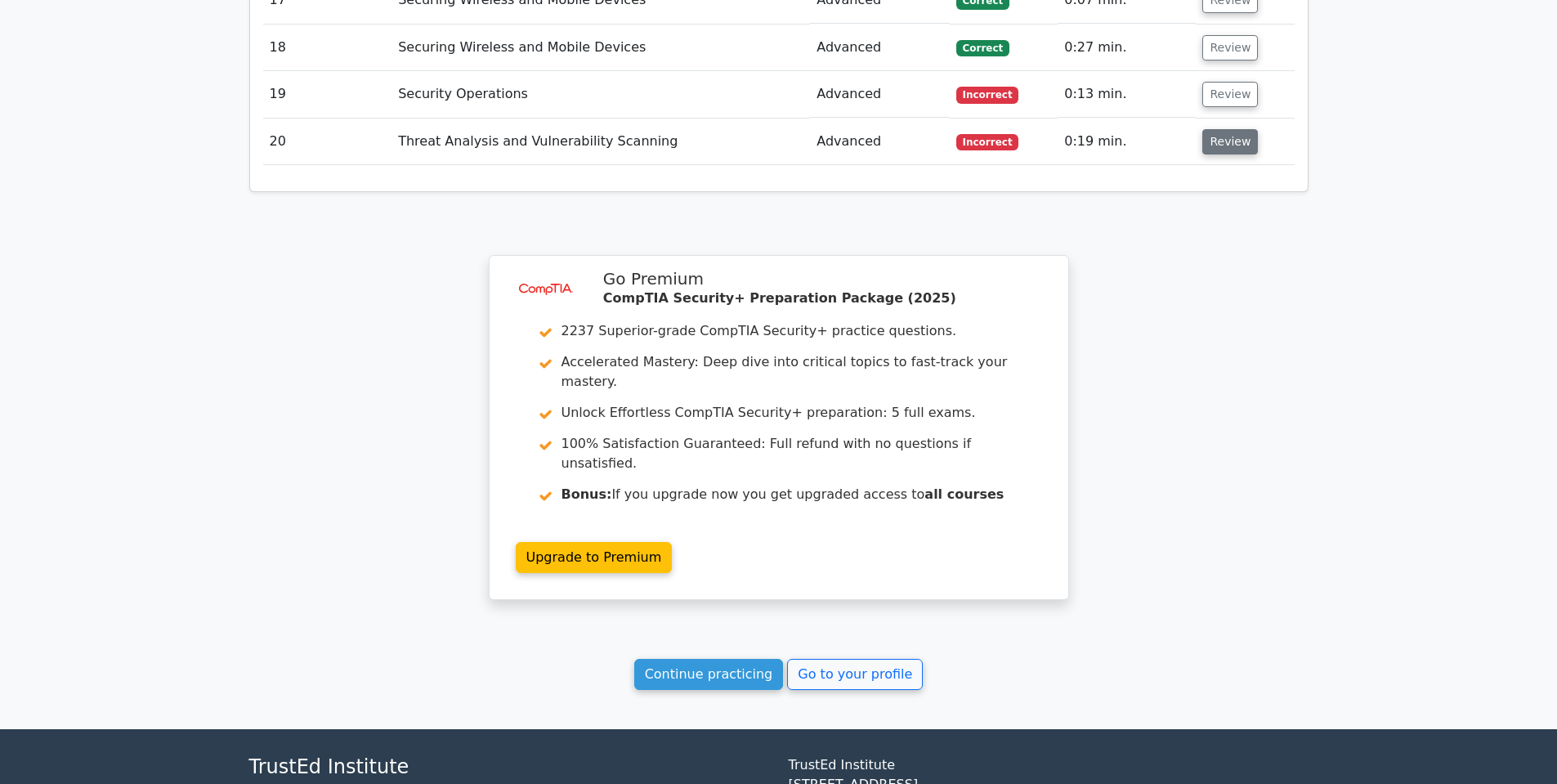
click at [1208, 130] on button "Review" at bounding box center [1230, 142] width 56 height 25
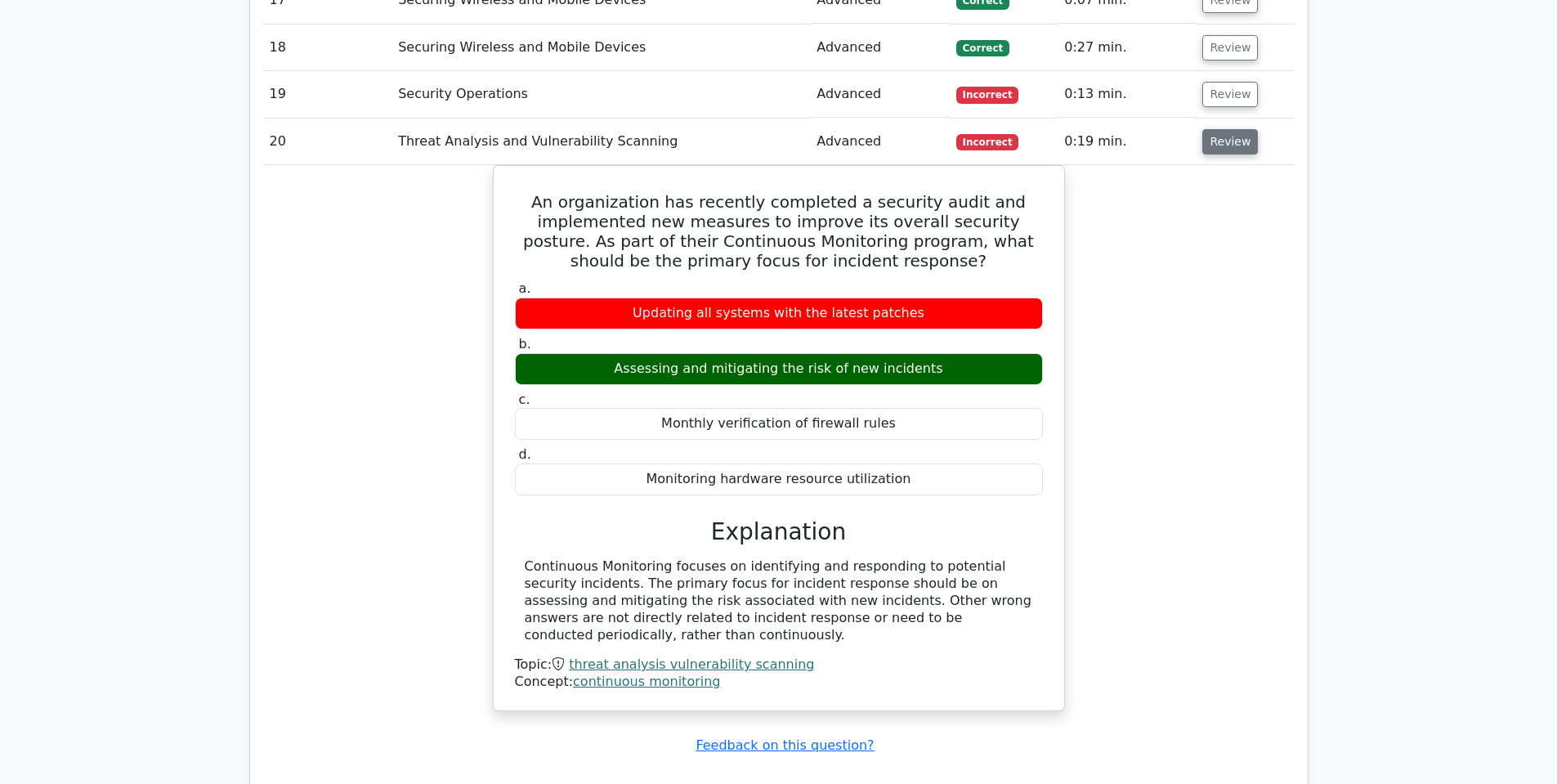
click at [1221, 130] on button "Review" at bounding box center [1230, 142] width 56 height 25
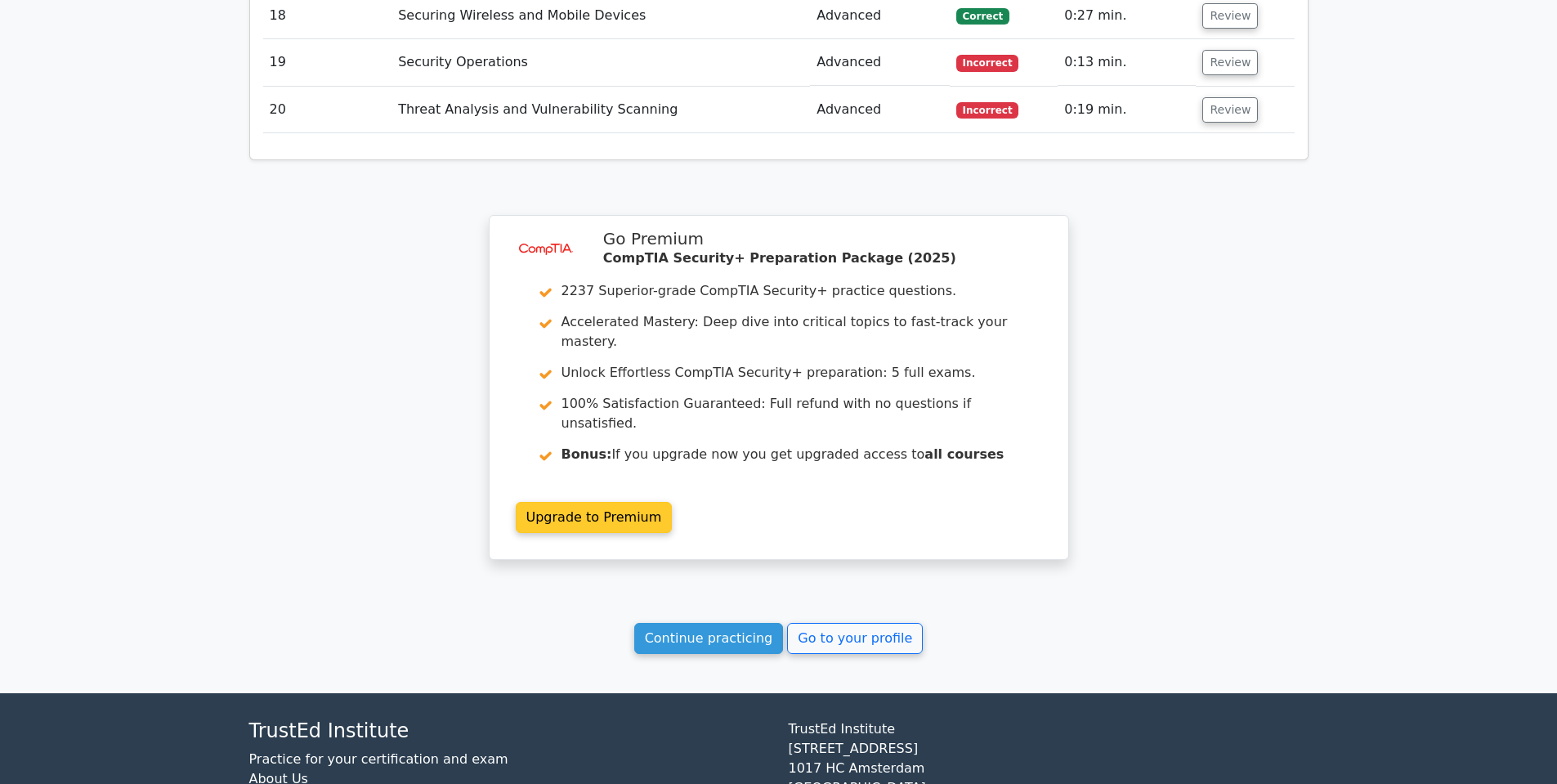
scroll to position [5777, 0]
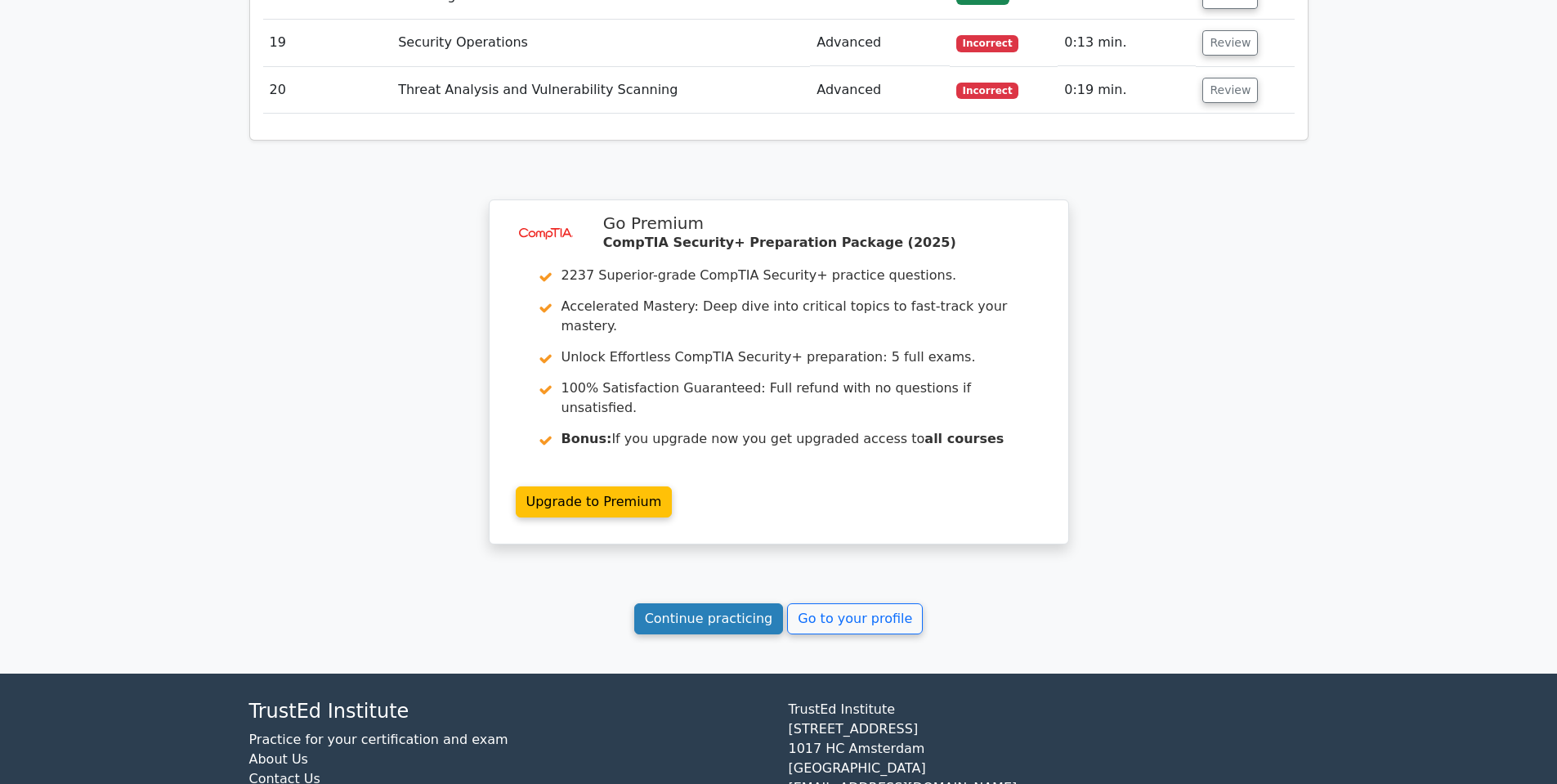
click at [730, 603] on link "Continue practicing" at bounding box center [709, 619] width 150 height 31
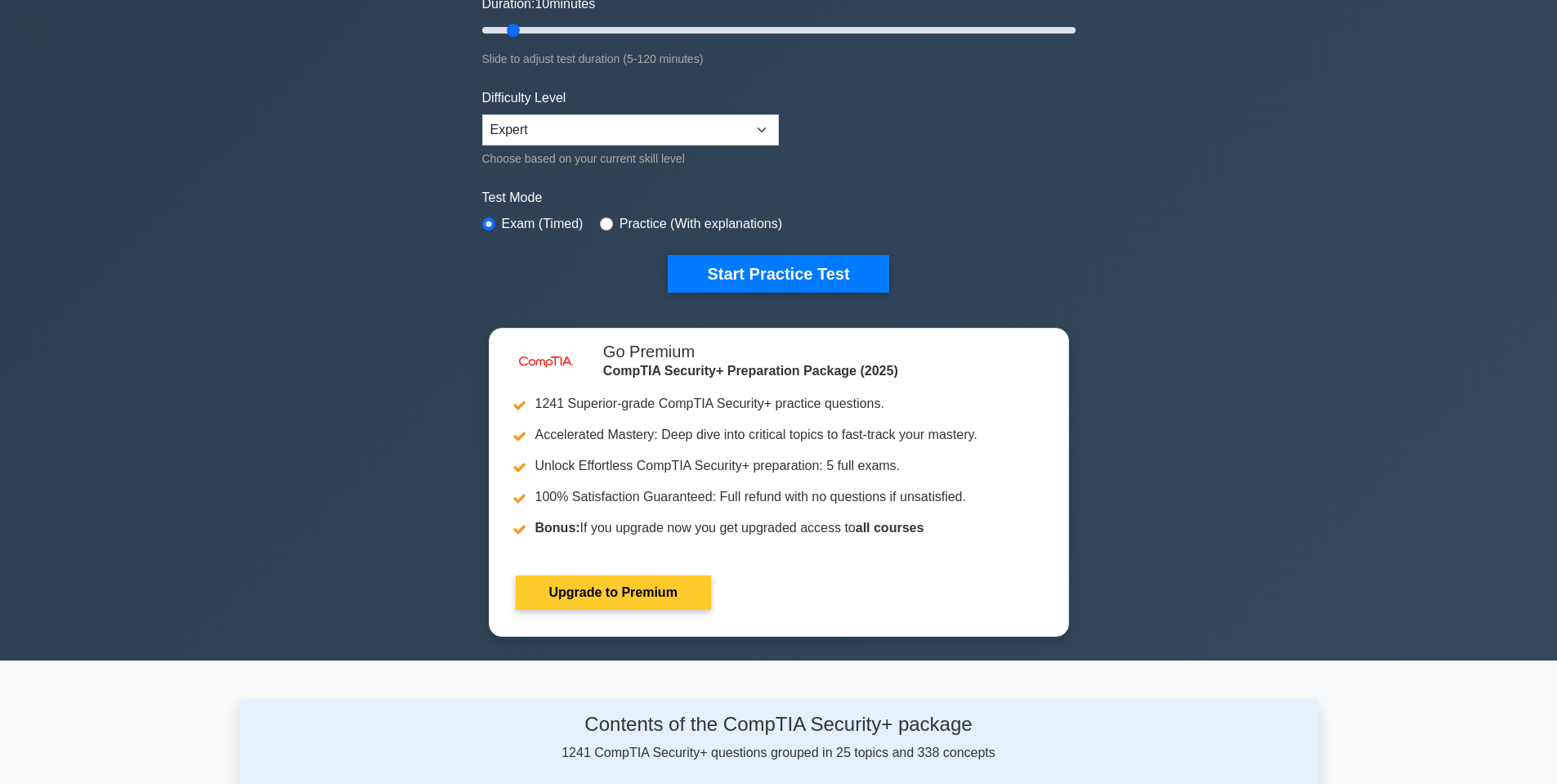
scroll to position [327, 0]
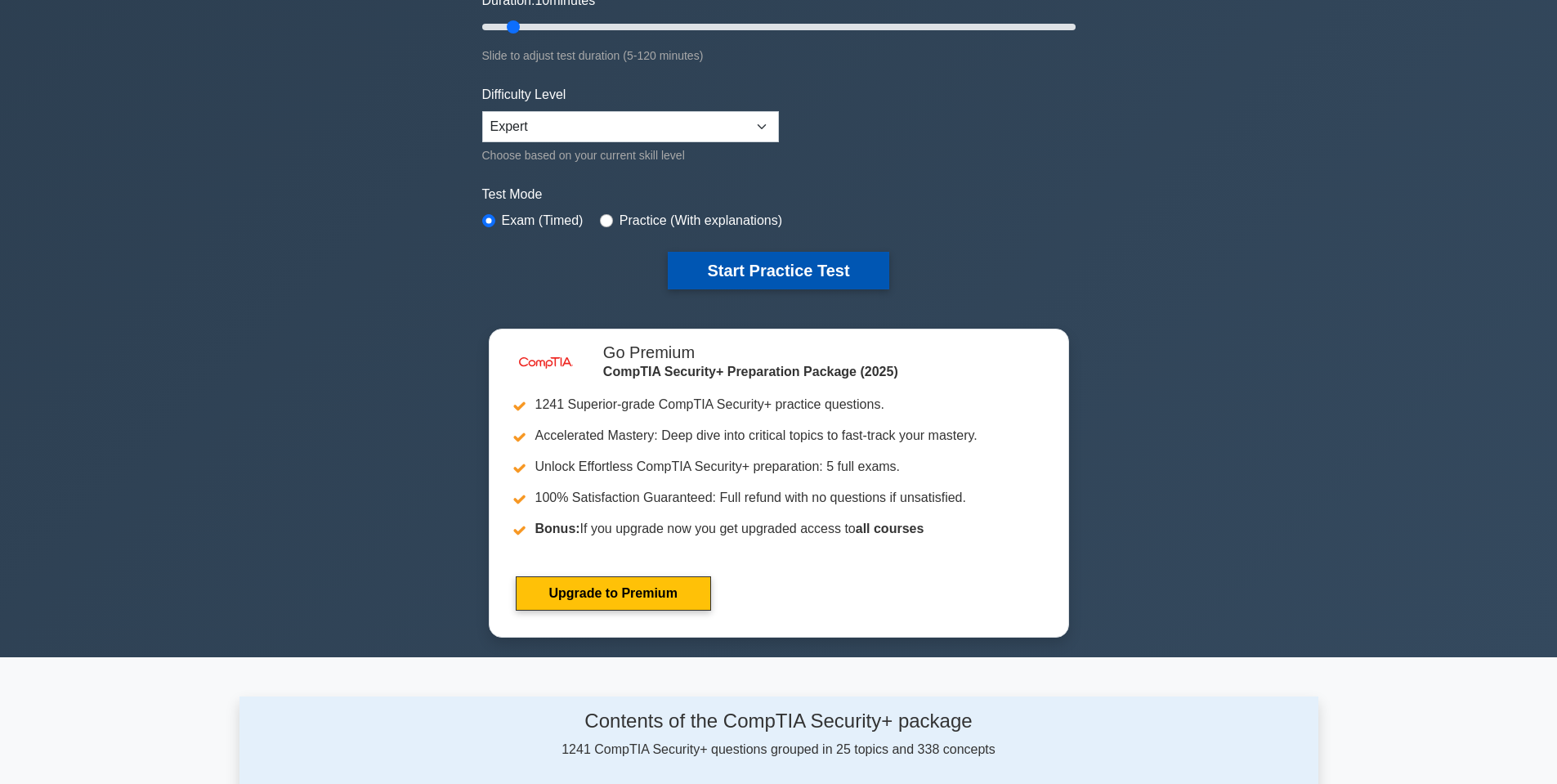
click at [753, 264] on button "Start Practice Test" at bounding box center [778, 270] width 221 height 37
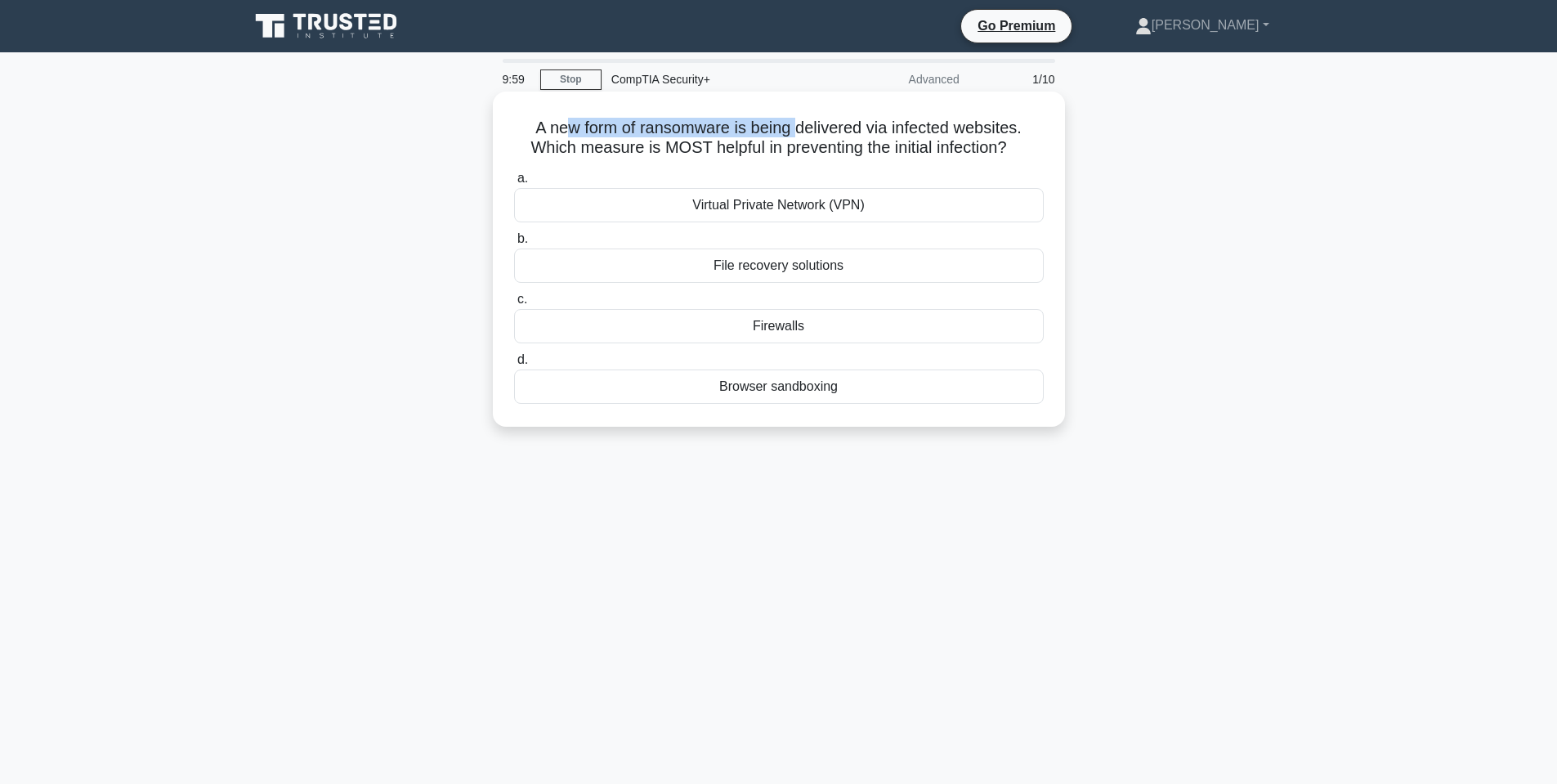
drag, startPoint x: 563, startPoint y: 122, endPoint x: 779, endPoint y: 122, distance: 216.0
click at [800, 126] on h5 "A new form of ransomware is being delivered via infected websites. Which measur…" at bounding box center [779, 137] width 533 height 41
click at [657, 121] on h5 "A new form of ransomware is being delivered via infected websites. Which measur…" at bounding box center [779, 137] width 533 height 41
click at [635, 122] on h5 "A new form of ransomware is being delivered via infected websites. Which measur…" at bounding box center [779, 137] width 533 height 41
drag, startPoint x: 677, startPoint y: 119, endPoint x: 782, endPoint y: 132, distance: 105.8
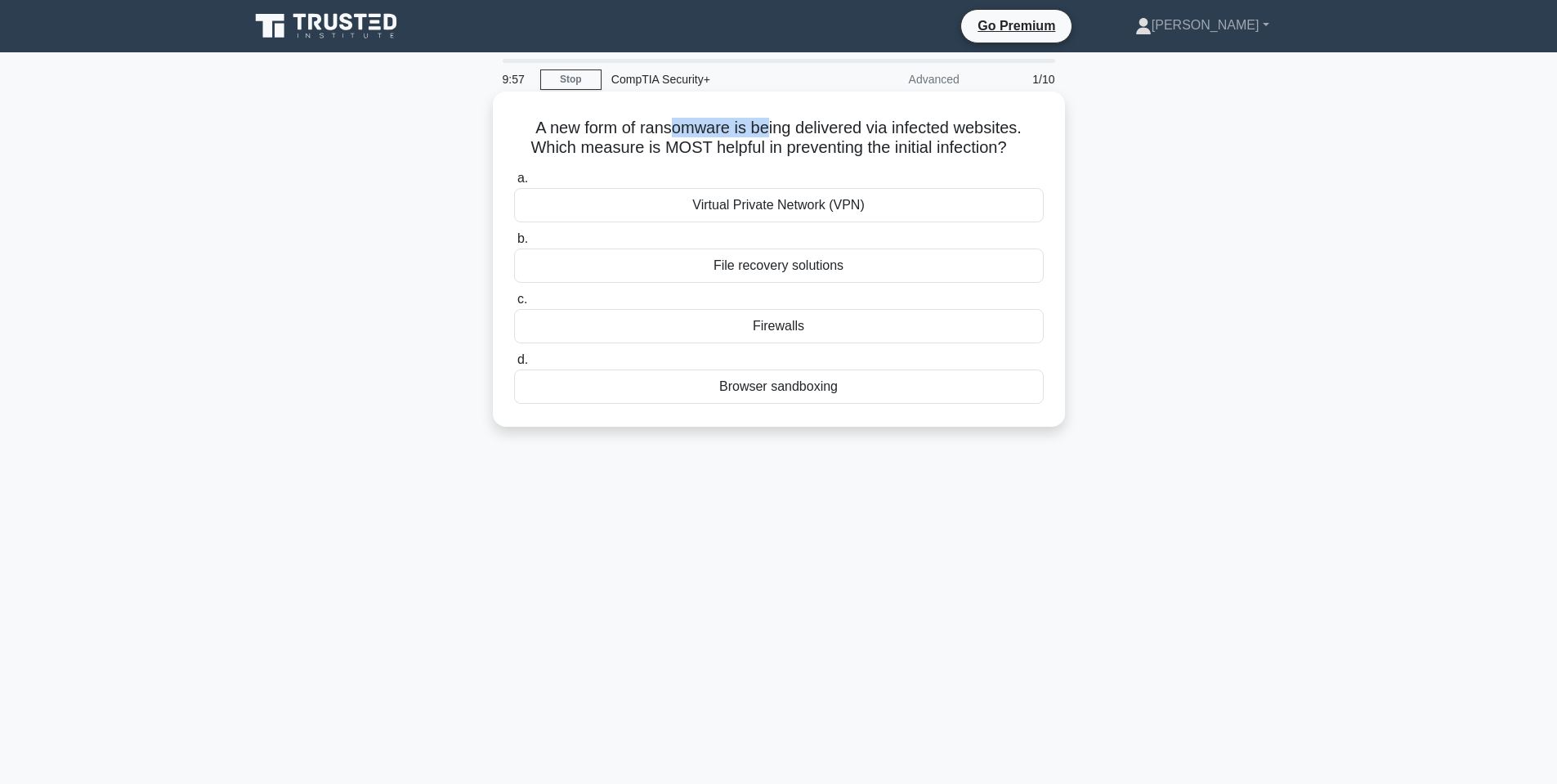
click at [777, 133] on h5 "A new form of ransomware is being delivered via infected websites. Which measur…" at bounding box center [779, 137] width 533 height 41
click at [796, 329] on div "Firewalls" at bounding box center [778, 325] width 529 height 34
click at [514, 305] on input "c. Firewalls" at bounding box center [514, 299] width 0 height 10
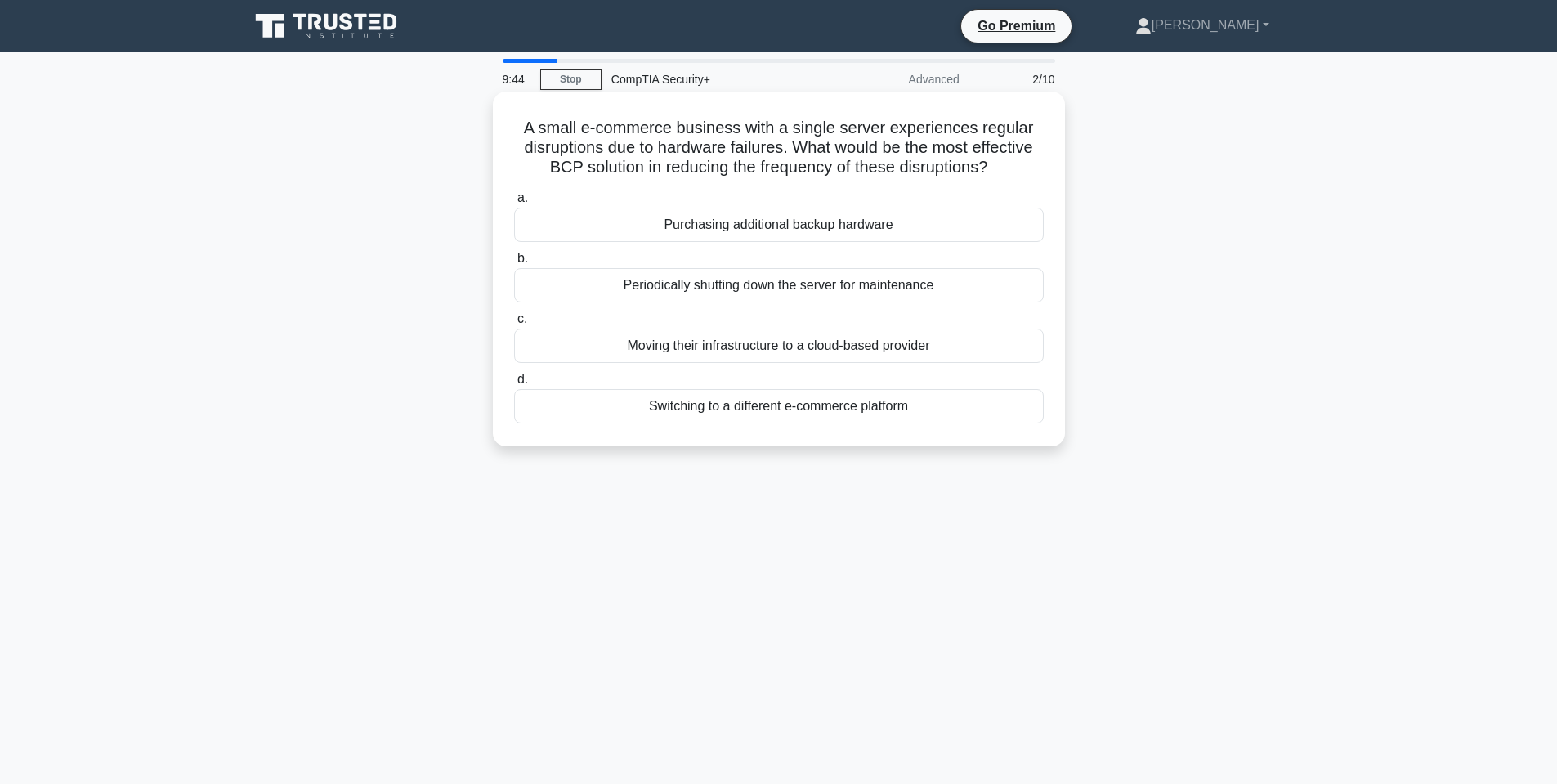
click at [735, 117] on h5 "A small e-commerce business with a single server experiences regular disruption…" at bounding box center [779, 148] width 533 height 61
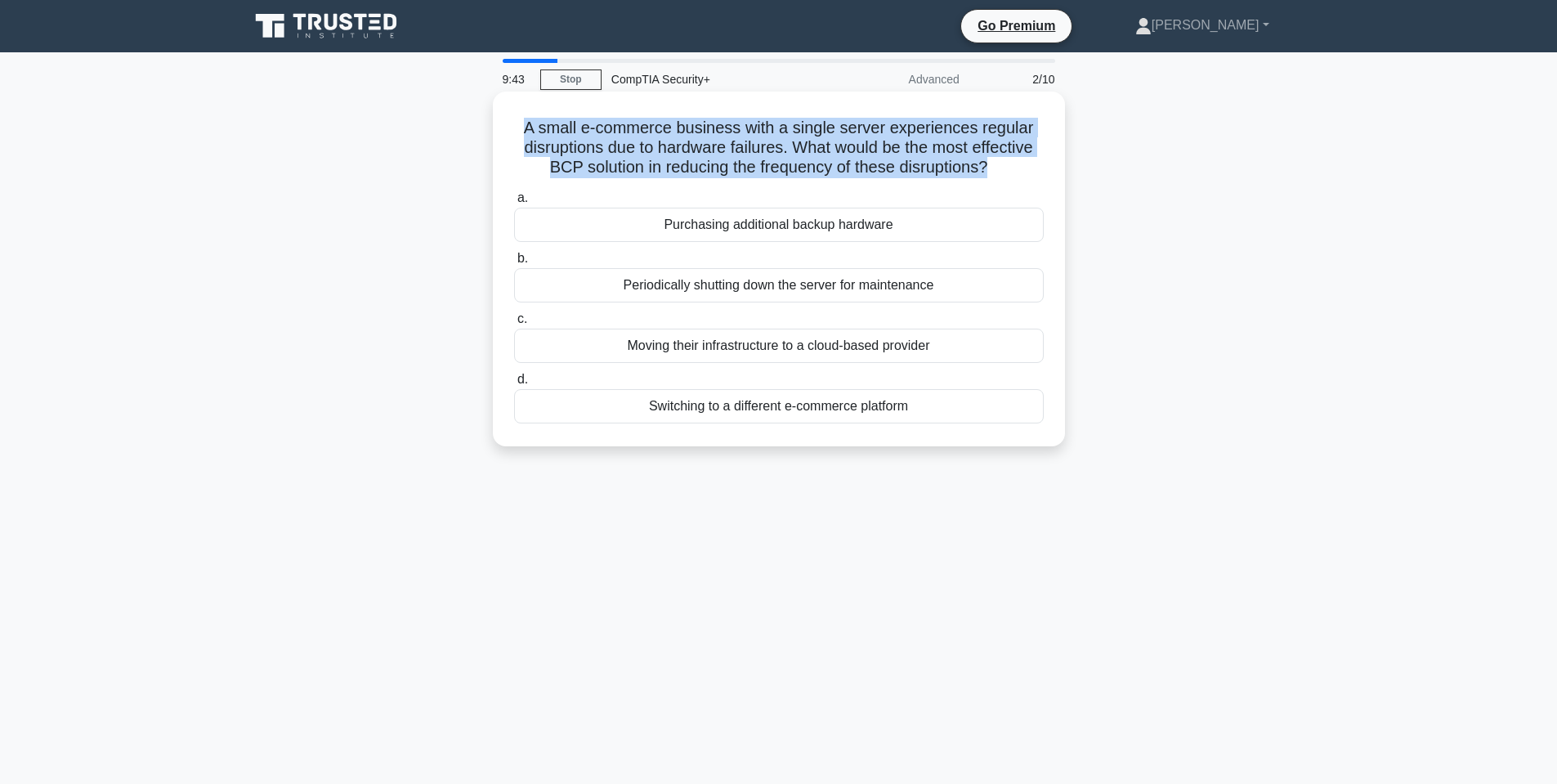
click at [735, 117] on h5 "A small e-commerce business with a single server experiences regular disruption…" at bounding box center [779, 148] width 533 height 61
click at [604, 123] on h5 "A small e-commerce business with a single server experiences regular disruption…" at bounding box center [779, 148] width 533 height 61
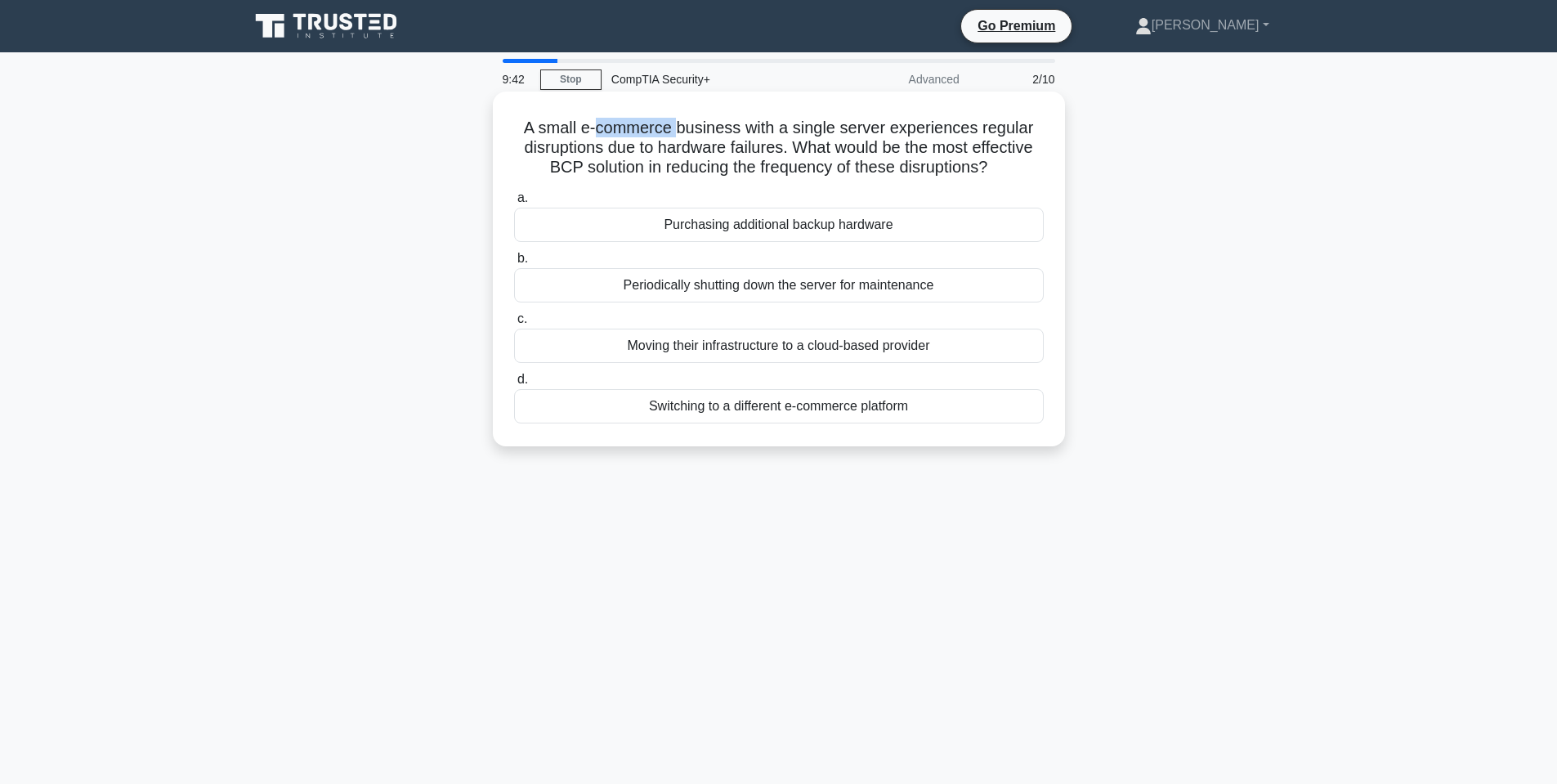
click at [604, 123] on h5 "A small e-commerce business with a single server experiences regular disruption…" at bounding box center [779, 148] width 533 height 61
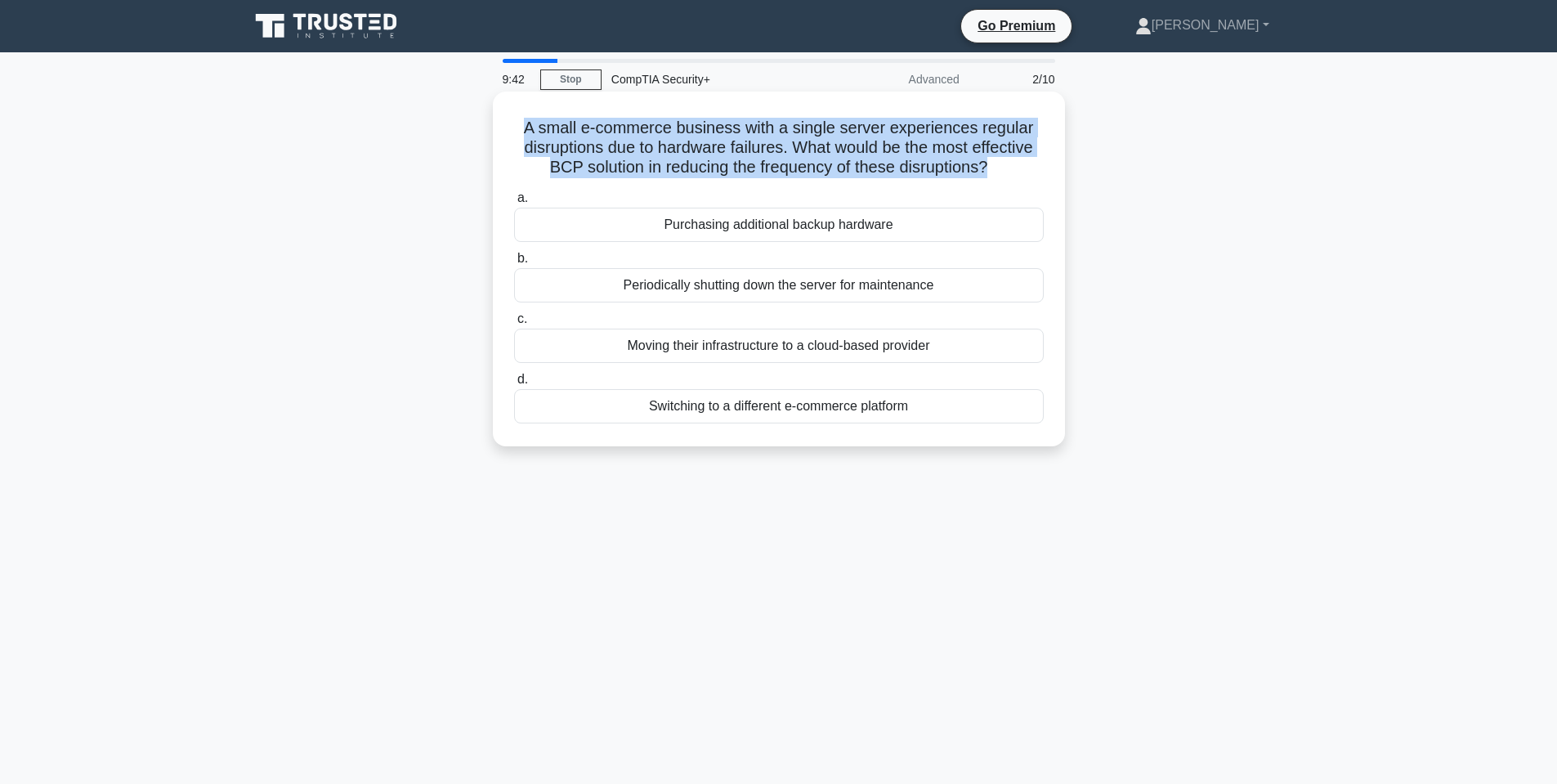
click at [604, 123] on h5 "A small e-commerce business with a single server experiences regular disruption…" at bounding box center [779, 148] width 533 height 61
click at [728, 130] on h5 "A small e-commerce business with a single server experiences regular disruption…" at bounding box center [779, 148] width 533 height 61
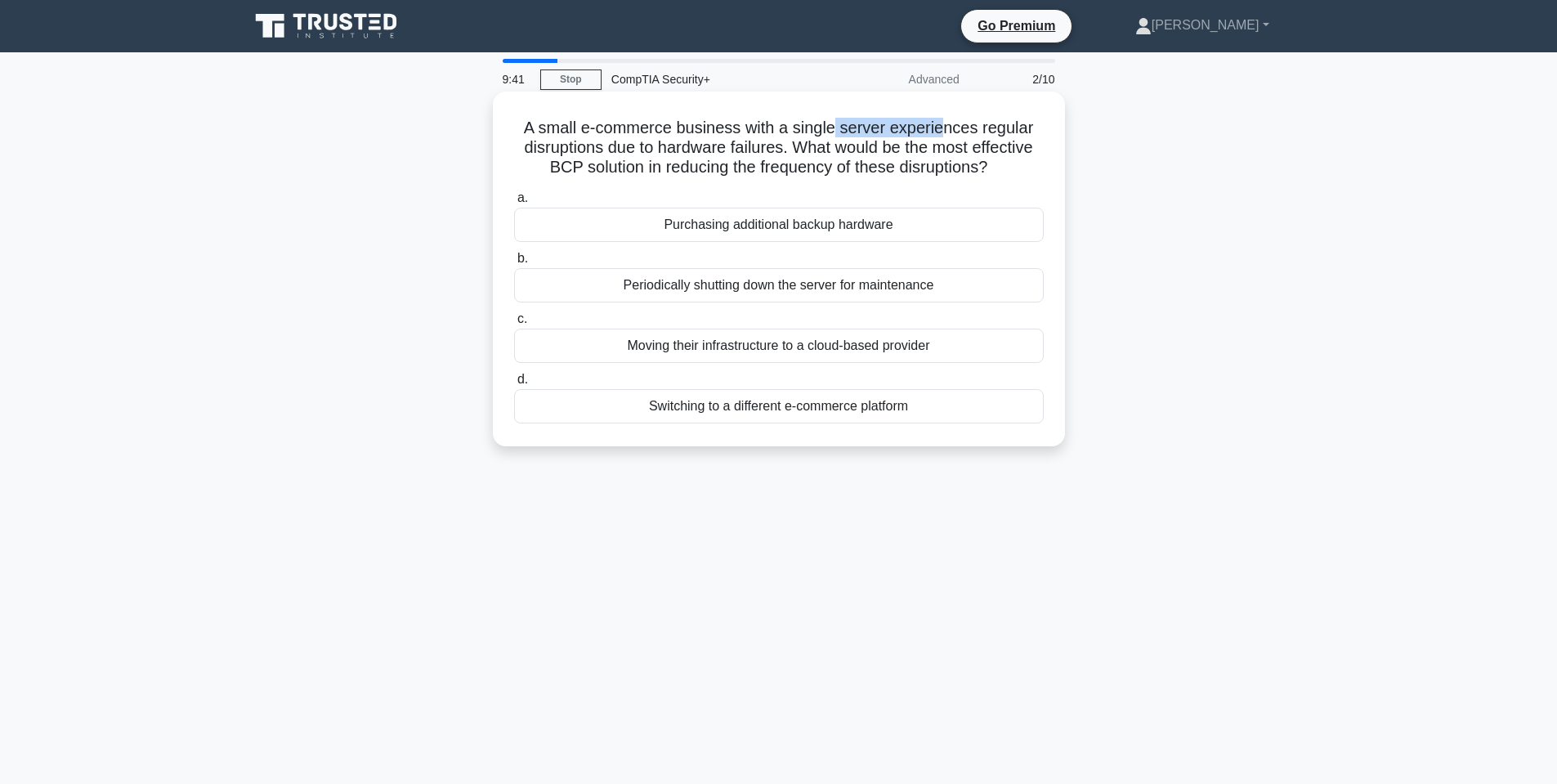
drag, startPoint x: 836, startPoint y: 131, endPoint x: 948, endPoint y: 134, distance: 112.0
click at [948, 134] on h5 "A small e-commerce business with a single server experiences regular disruption…" at bounding box center [779, 148] width 533 height 61
click at [946, 134] on h5 "A small e-commerce business with a single server experiences regular disruption…" at bounding box center [779, 148] width 533 height 61
click at [827, 343] on div "Moving their infrastructure to a cloud-based provider" at bounding box center [778, 345] width 529 height 34
click at [514, 324] on input "c. Moving their infrastructure to a cloud-based provider" at bounding box center [514, 319] width 0 height 10
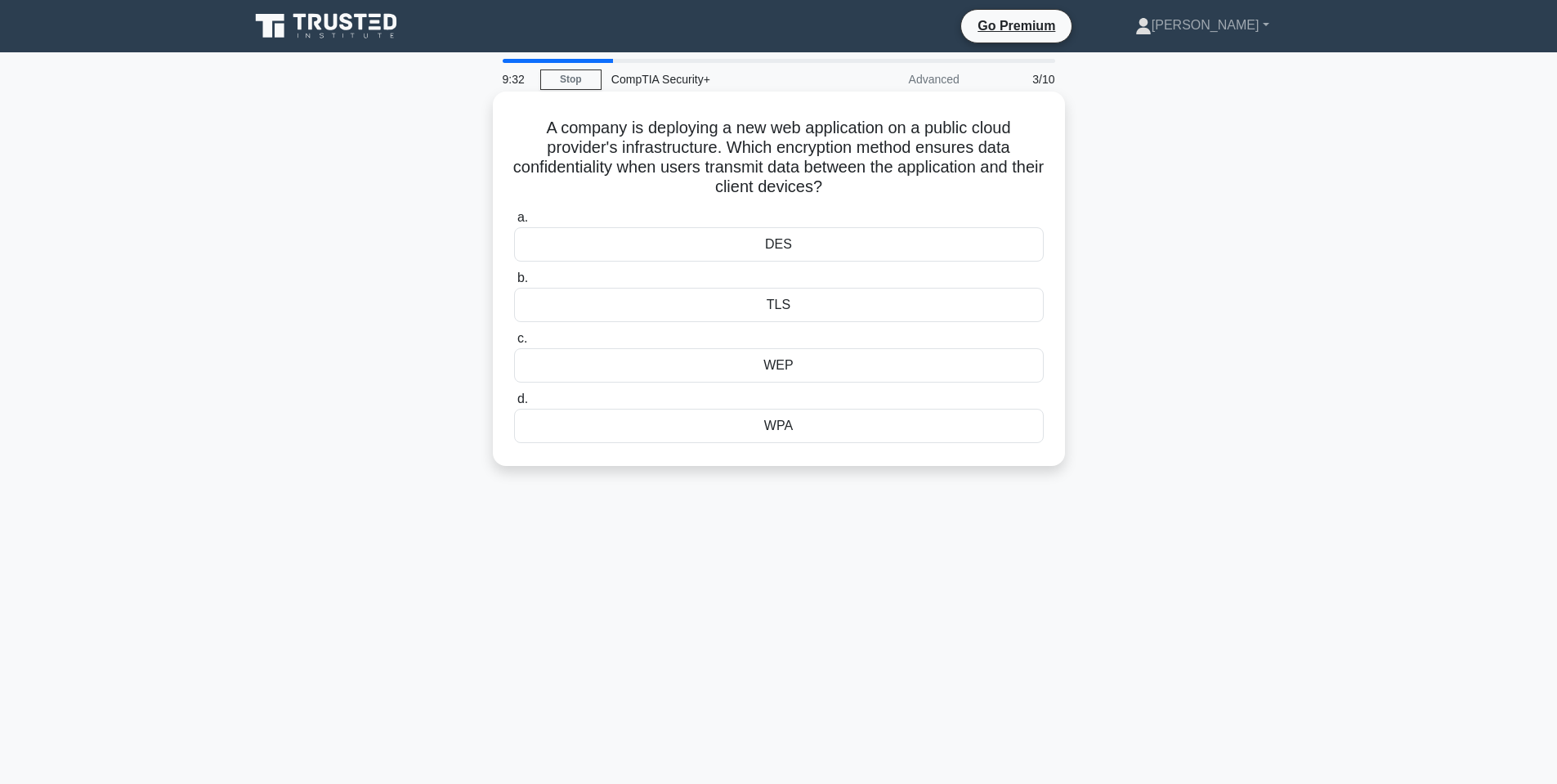
click at [608, 101] on div "A company is deploying a new web application on a public cloud provider's infra…" at bounding box center [779, 279] width 559 height 362
click at [582, 132] on h5 "A company is deploying a new web application on a public cloud provider's infra…" at bounding box center [779, 157] width 533 height 80
click at [582, 130] on h5 "A company is deploying a new web application on a public cloud provider's infra…" at bounding box center [779, 157] width 533 height 80
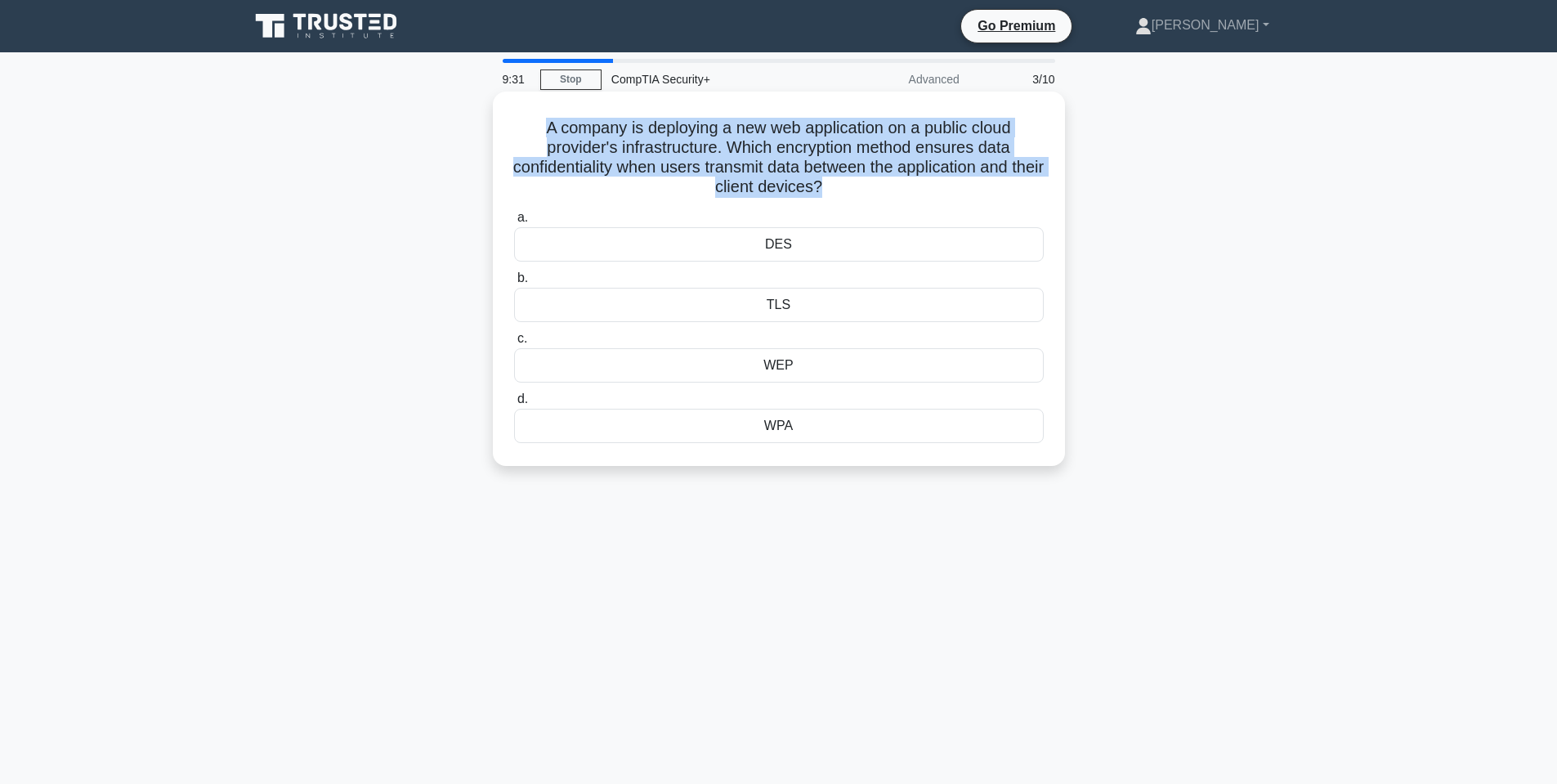
click at [582, 131] on h5 "A company is deploying a new web application on a public cloud provider's infra…" at bounding box center [779, 157] width 533 height 80
click at [705, 149] on h5 "A company is deploying a new web application on a public cloud provider's infra…" at bounding box center [779, 157] width 533 height 80
click at [743, 128] on h5 "A company is deploying a new web application on a public cloud provider's infra…" at bounding box center [779, 157] width 533 height 80
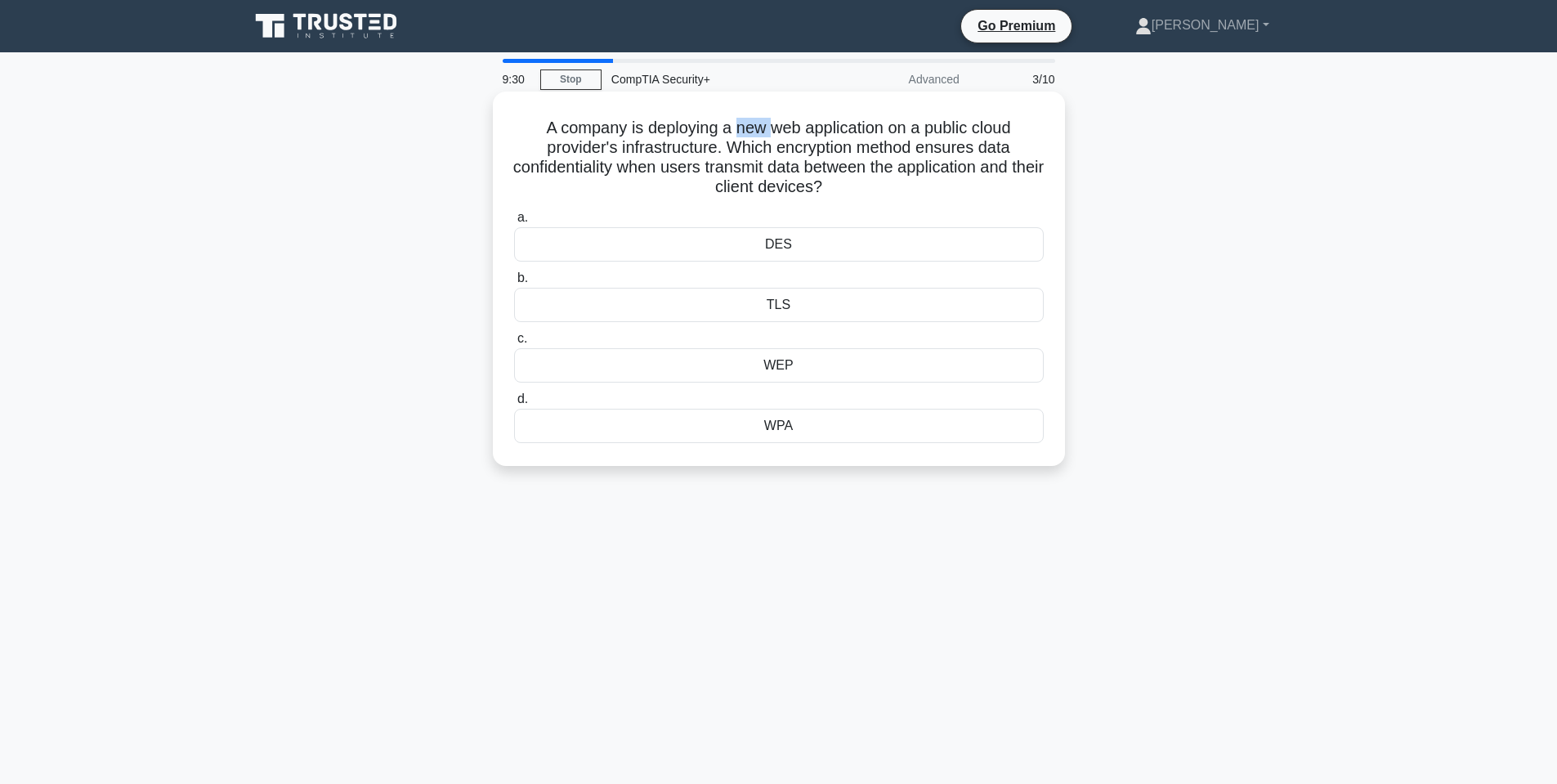
click at [742, 128] on h5 "A company is deploying a new web application on a public cloud provider's infra…" at bounding box center [779, 157] width 533 height 80
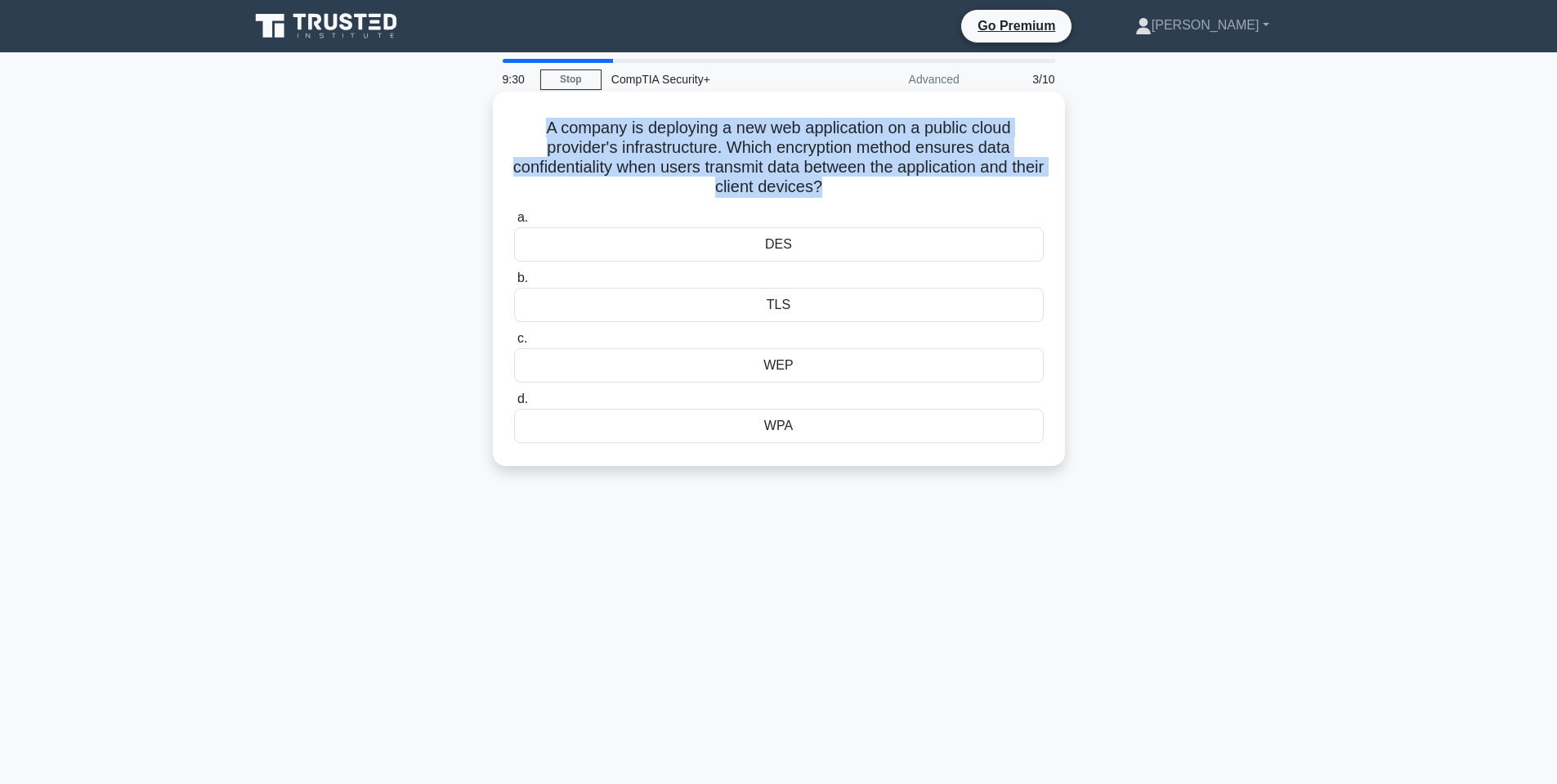
click at [742, 128] on h5 "A company is deploying a new web application on a public cloud provider's infra…" at bounding box center [779, 157] width 533 height 80
click at [810, 127] on h5 "A company is deploying a new web application on a public cloud provider's infra…" at bounding box center [779, 157] width 533 height 80
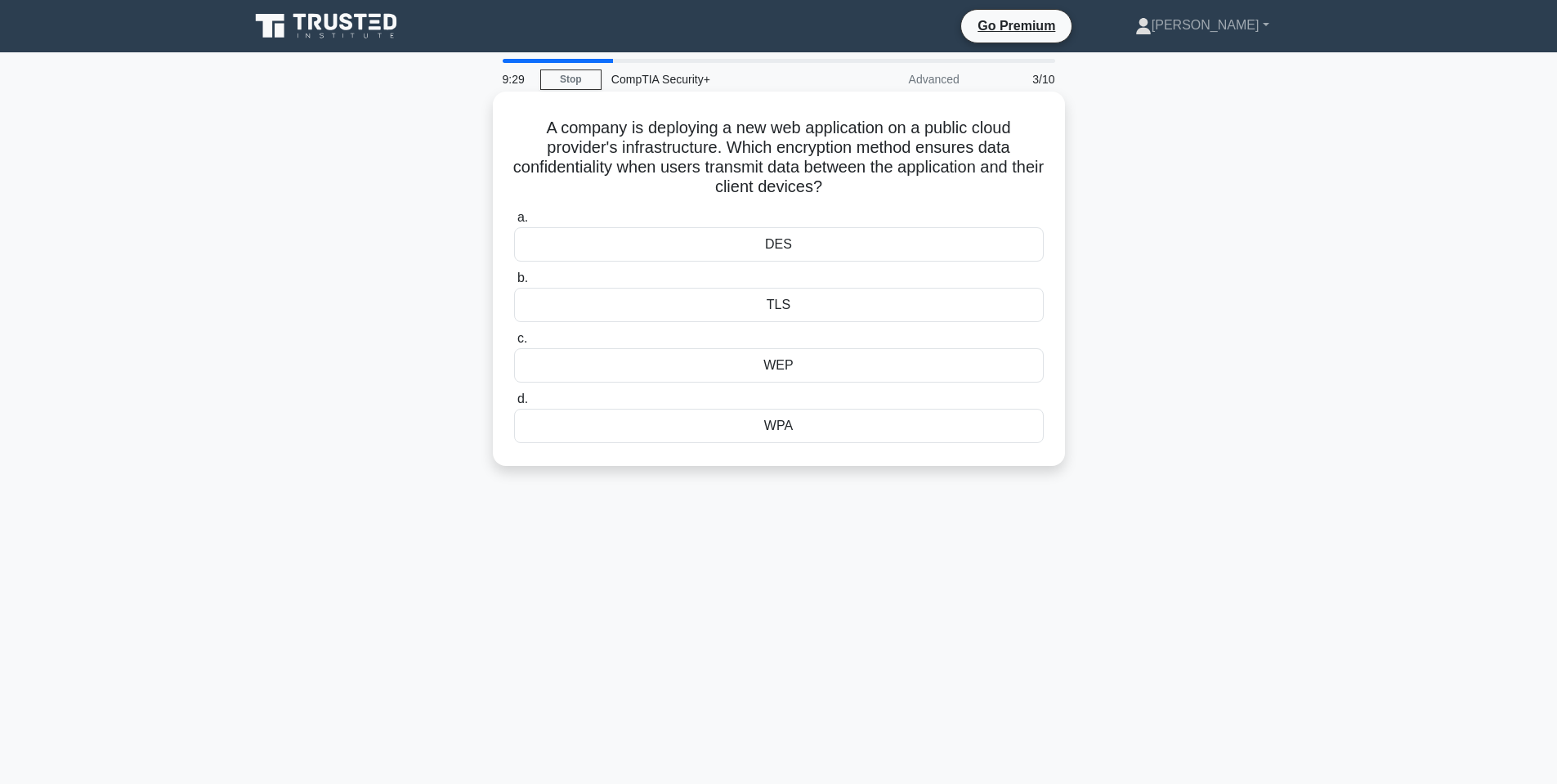
click at [807, 130] on h5 "A company is deploying a new web application on a public cloud provider's infra…" at bounding box center [779, 157] width 533 height 80
drag, startPoint x: 724, startPoint y: 155, endPoint x: 859, endPoint y: 146, distance: 135.3
click at [859, 145] on h5 "A company is deploying a new web application on a public cloud provider's infra…" at bounding box center [779, 157] width 533 height 80
drag, startPoint x: 762, startPoint y: 148, endPoint x: 755, endPoint y: 135, distance: 14.8
click at [763, 148] on h5 "A company is deploying a new web application on a public cloud provider's infra…" at bounding box center [779, 157] width 533 height 80
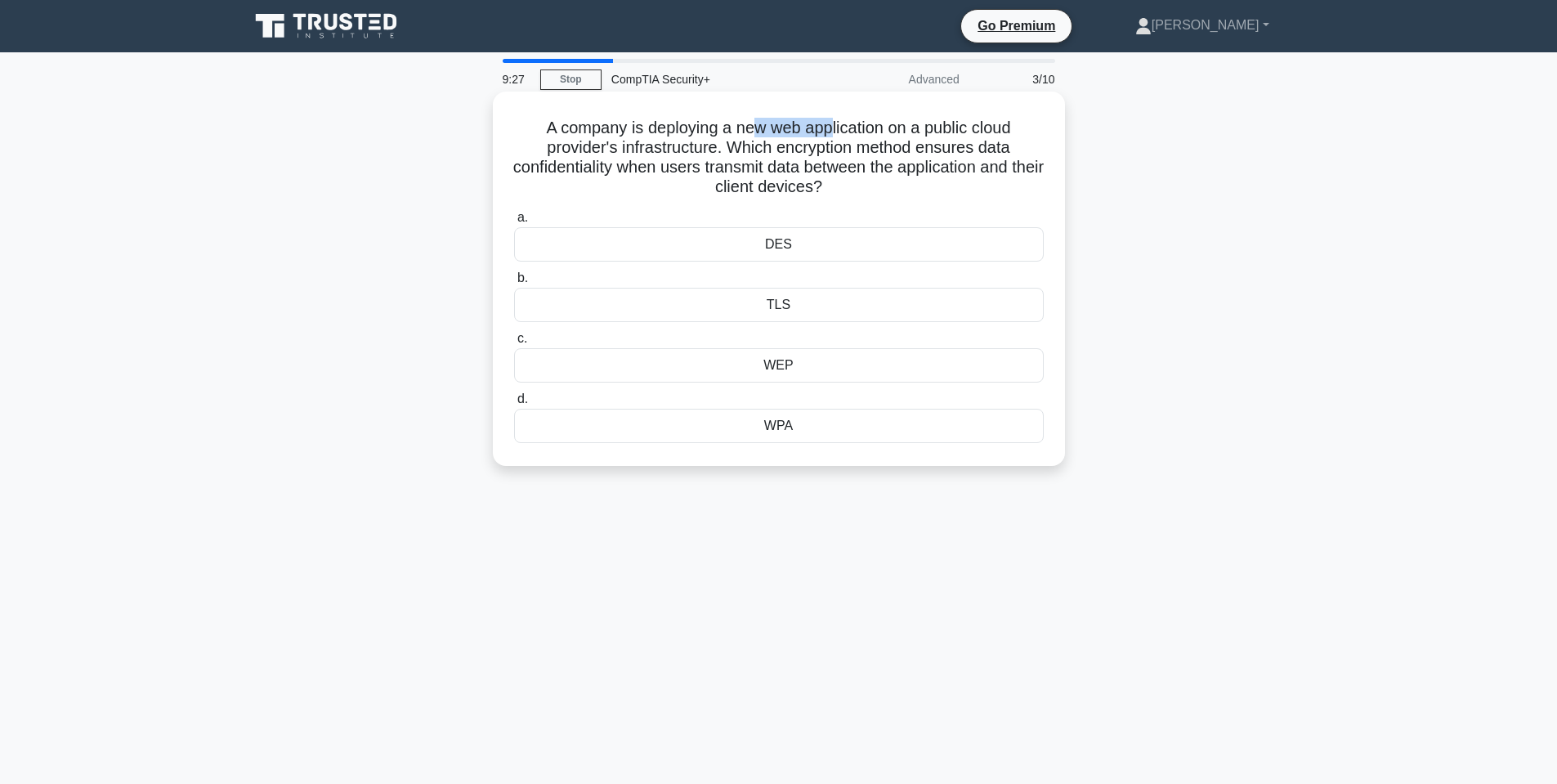
drag, startPoint x: 787, startPoint y: 127, endPoint x: 830, endPoint y: 130, distance: 43.1
click at [831, 127] on h5 "A company is deploying a new web application on a public cloud provider's infra…" at bounding box center [779, 157] width 533 height 80
click at [762, 133] on h5 "A company is deploying a new web application on a public cloud provider's infra…" at bounding box center [779, 157] width 533 height 80
drag, startPoint x: 617, startPoint y: 143, endPoint x: 766, endPoint y: 144, distance: 149.0
click at [771, 144] on h5 "A company is deploying a new web application on a public cloud provider's infra…" at bounding box center [779, 157] width 533 height 80
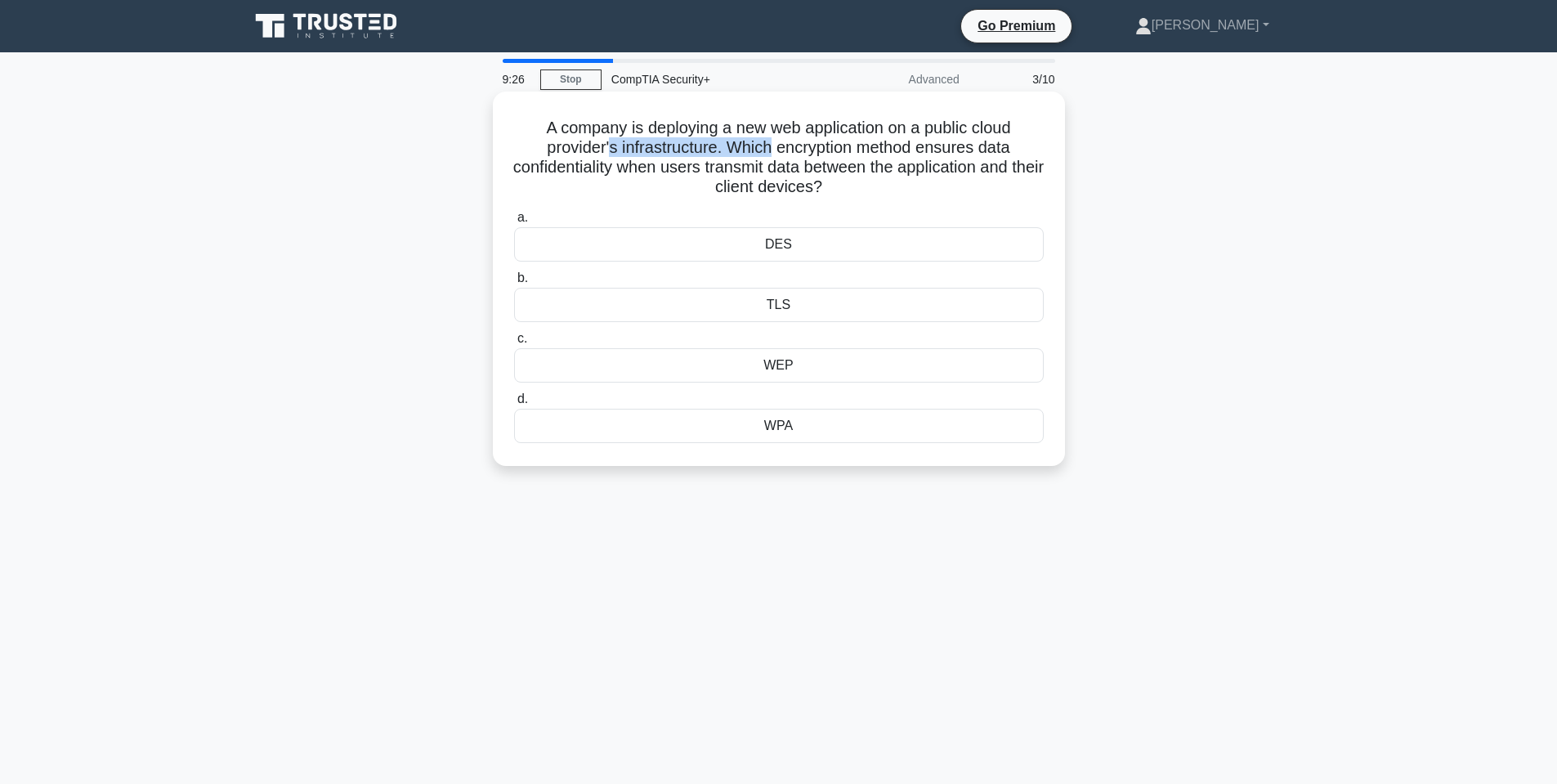
click at [766, 145] on h5 "A company is deploying a new web application on a public cloud provider's infra…" at bounding box center [779, 157] width 533 height 80
click at [843, 130] on h5 "A company is deploying a new web application on a public cloud provider's infra…" at bounding box center [779, 157] width 533 height 80
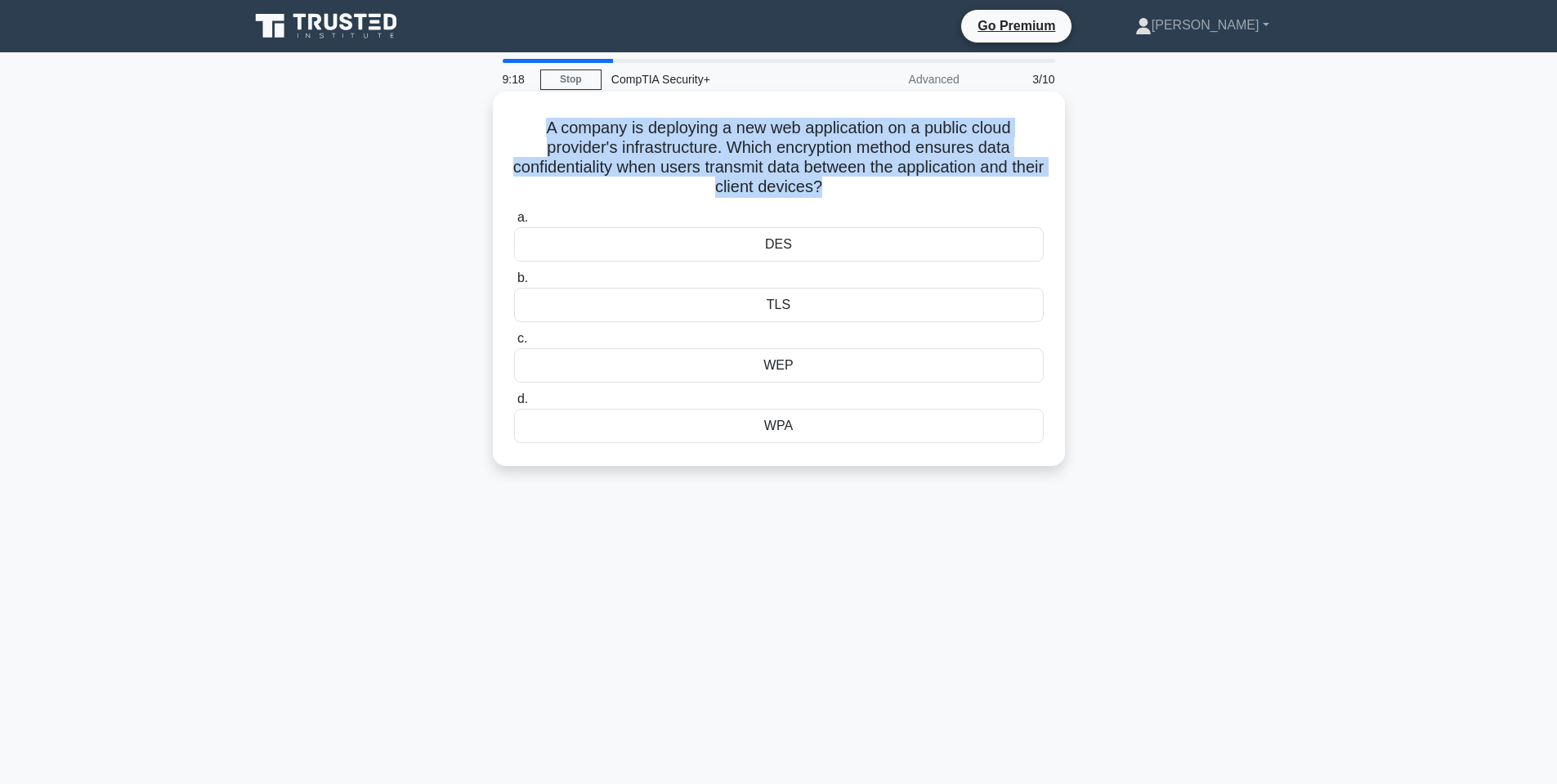
click at [843, 130] on h5 "A company is deploying a new web application on a public cloud provider's infra…" at bounding box center [779, 157] width 533 height 80
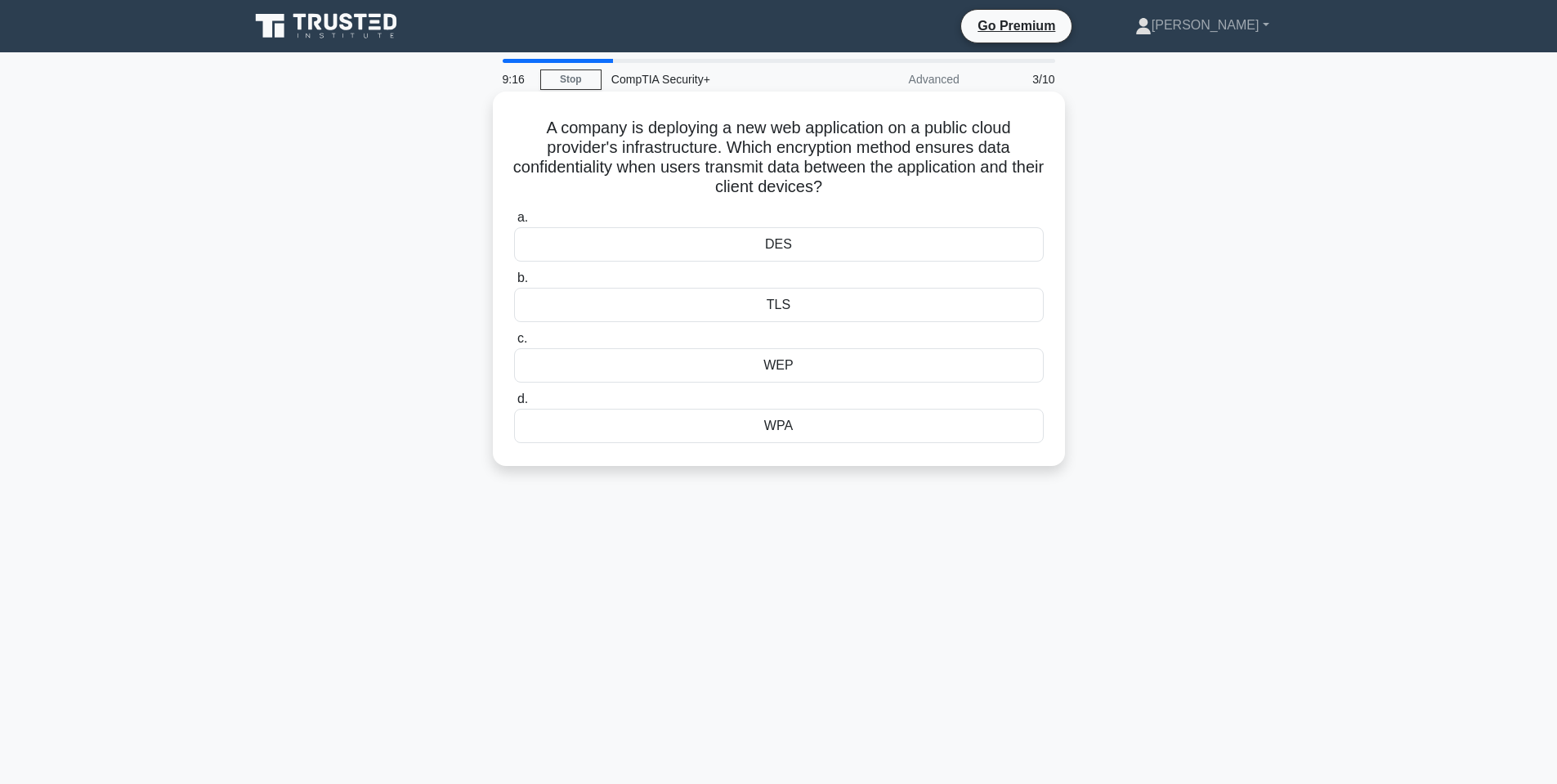
click at [775, 309] on div "TLS" at bounding box center [778, 304] width 529 height 34
click at [514, 283] on input "b. TLS" at bounding box center [514, 278] width 0 height 10
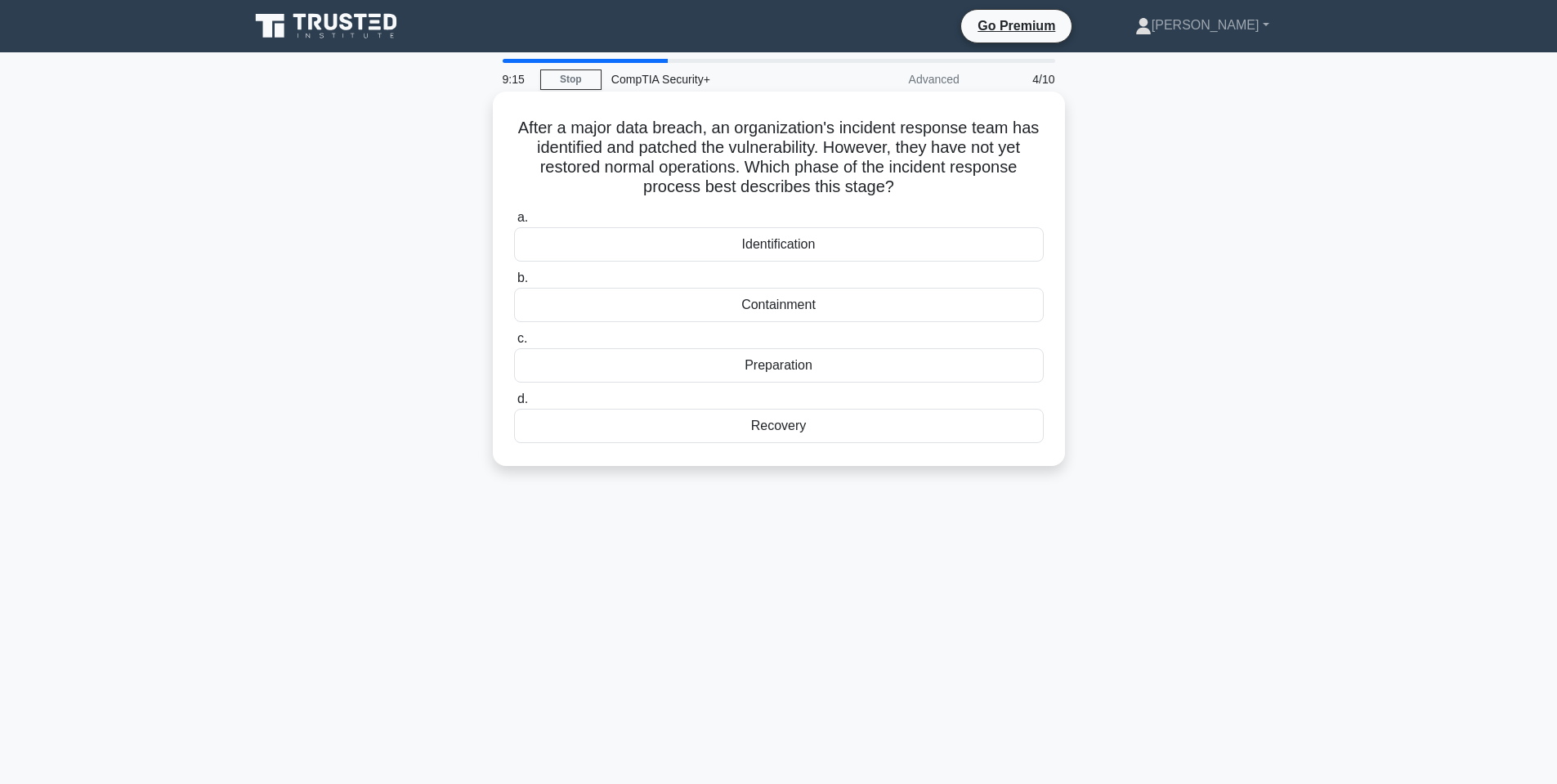
click at [613, 122] on h5 "After a major data breach, an organization's incident response team has identif…" at bounding box center [779, 157] width 533 height 80
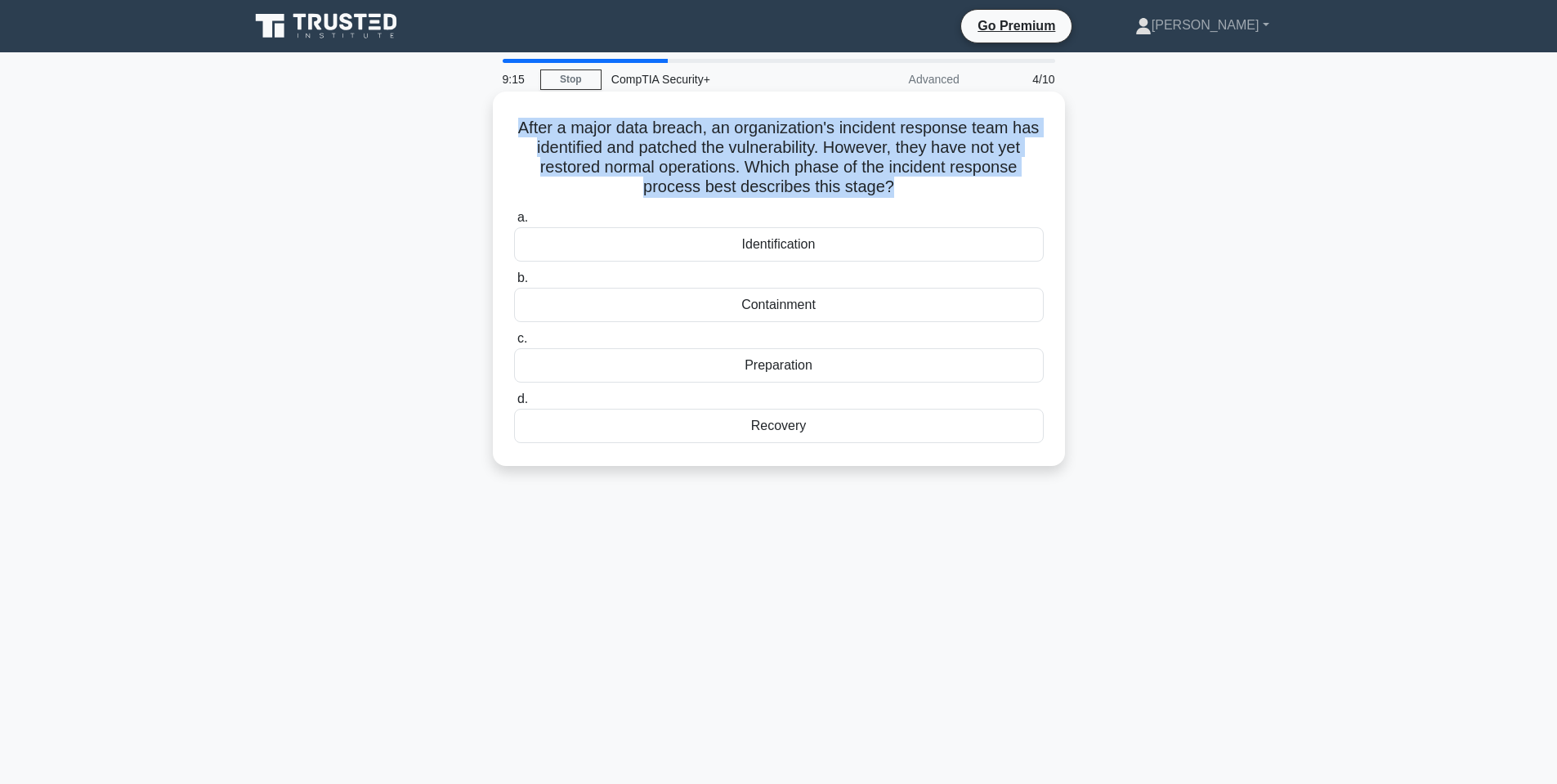
click at [613, 122] on h5 "After a major data breach, an organization's incident response team has identif…" at bounding box center [779, 157] width 533 height 80
click at [782, 131] on h5 "After a major data breach, an organization's incident response team has identif…" at bounding box center [779, 157] width 533 height 80
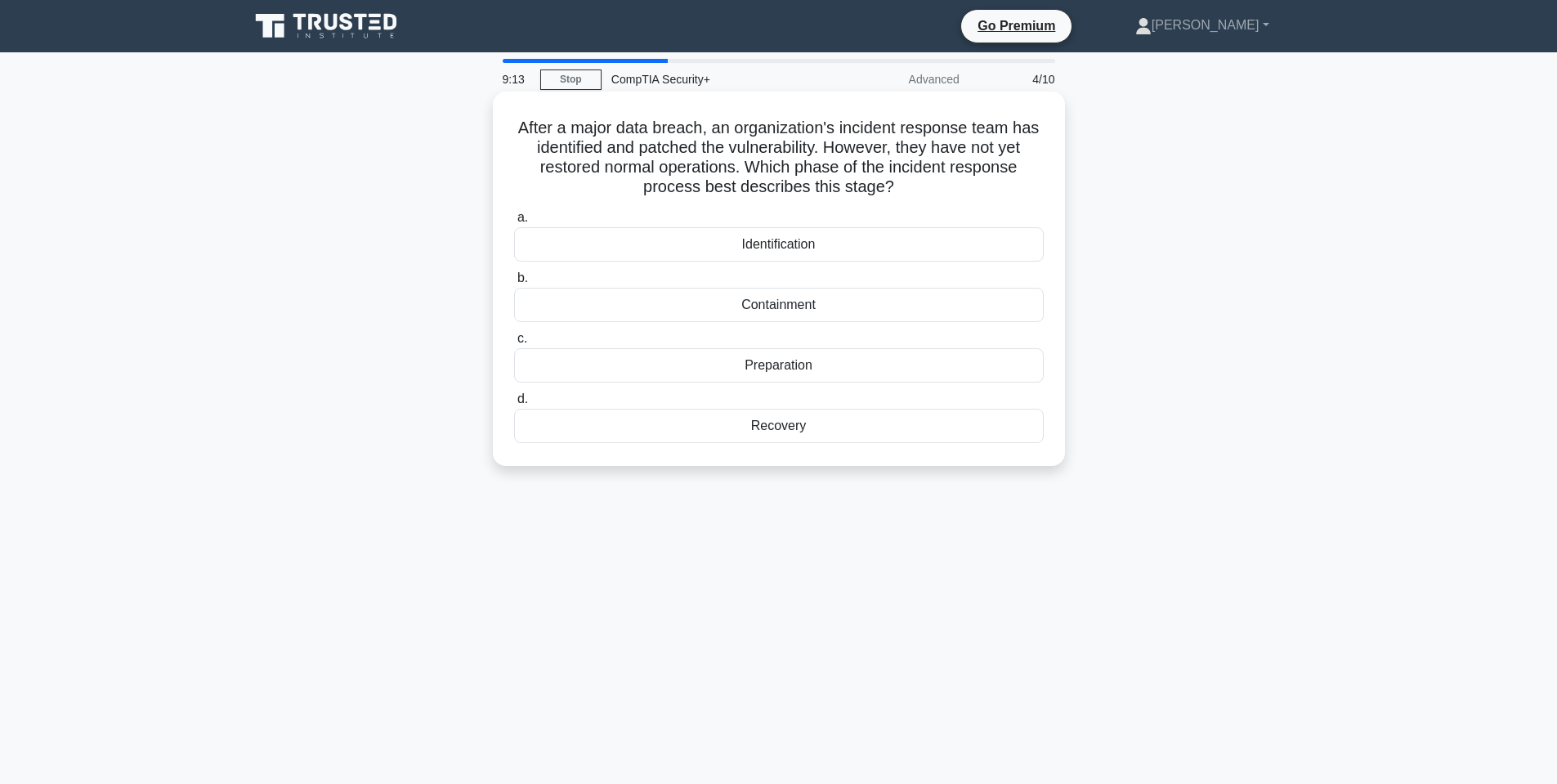
click at [961, 124] on h5 "After a major data breach, an organization's incident response team has identif…" at bounding box center [779, 157] width 533 height 80
drag, startPoint x: 808, startPoint y: 152, endPoint x: 777, endPoint y: 149, distance: 31.1
click at [777, 149] on h5 "After a major data breach, an organization's incident response team has identif…" at bounding box center [779, 157] width 533 height 80
drag, startPoint x: 820, startPoint y: 147, endPoint x: 919, endPoint y: 147, distance: 99.0
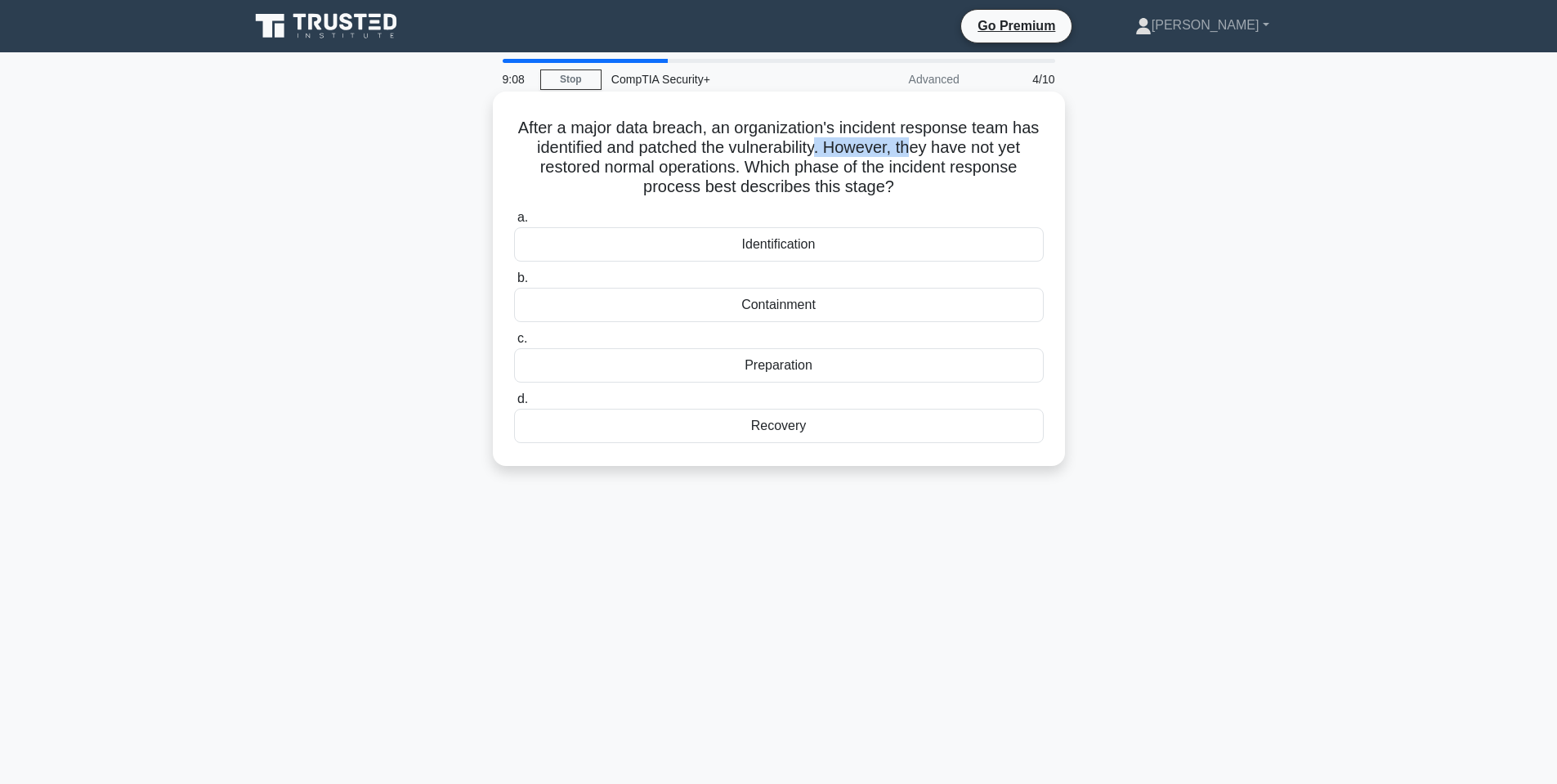
click at [919, 147] on h5 "After a major data breach, an organization's incident response team has identif…" at bounding box center [779, 157] width 533 height 80
click at [910, 149] on h5 "After a major data breach, an organization's incident response team has identif…" at bounding box center [779, 157] width 533 height 80
click at [908, 149] on h5 "After a major data breach, an organization's incident response team has identif…" at bounding box center [779, 157] width 533 height 80
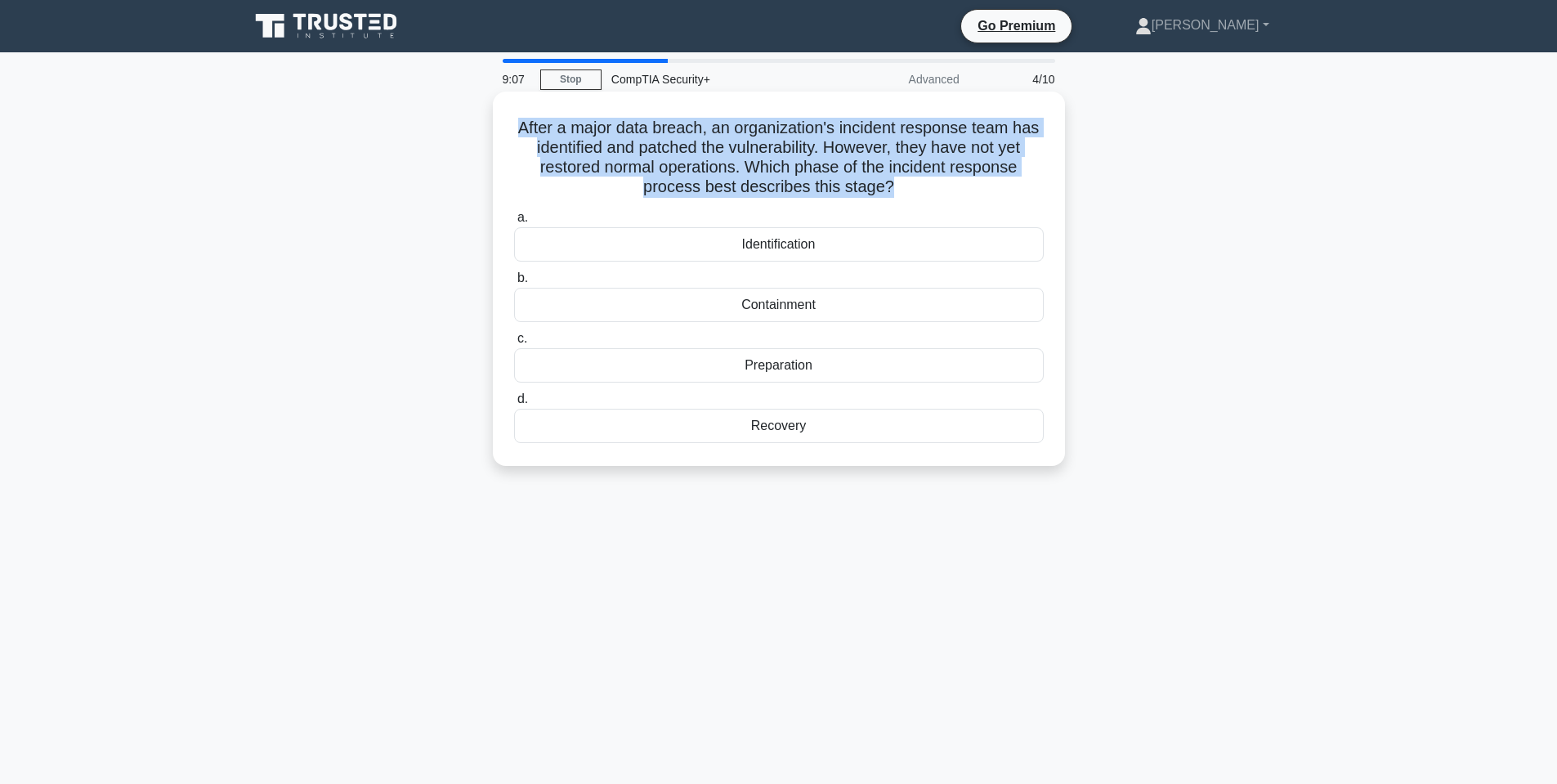
click at [908, 149] on h5 "After a major data breach, an organization's incident response team has identif…" at bounding box center [779, 157] width 533 height 80
click at [916, 147] on h5 "After a major data breach, an organization's incident response team has identif…" at bounding box center [779, 157] width 533 height 80
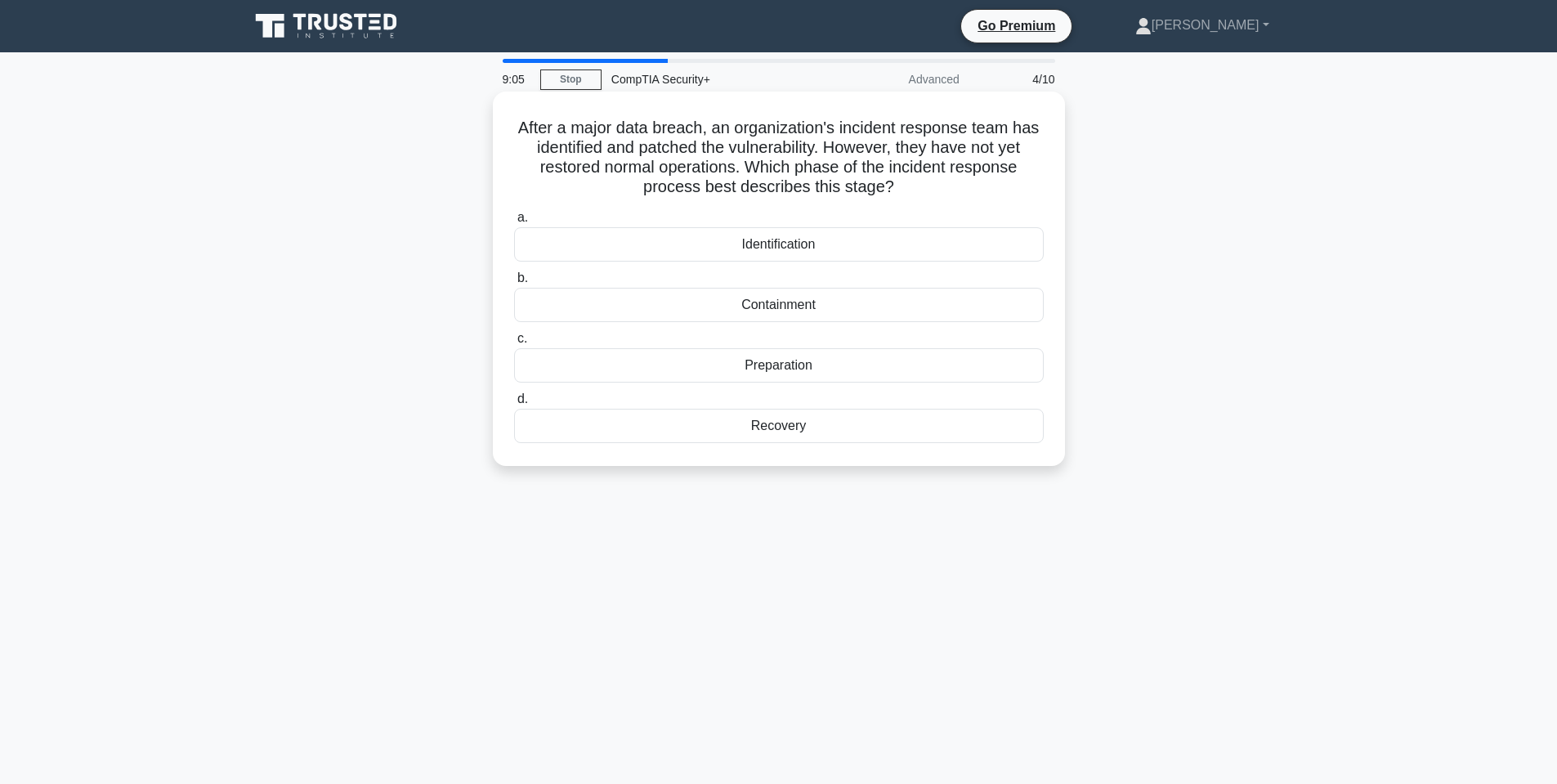
click at [715, 165] on h5 "After a major data breach, an organization's incident response team has identif…" at bounding box center [779, 157] width 533 height 80
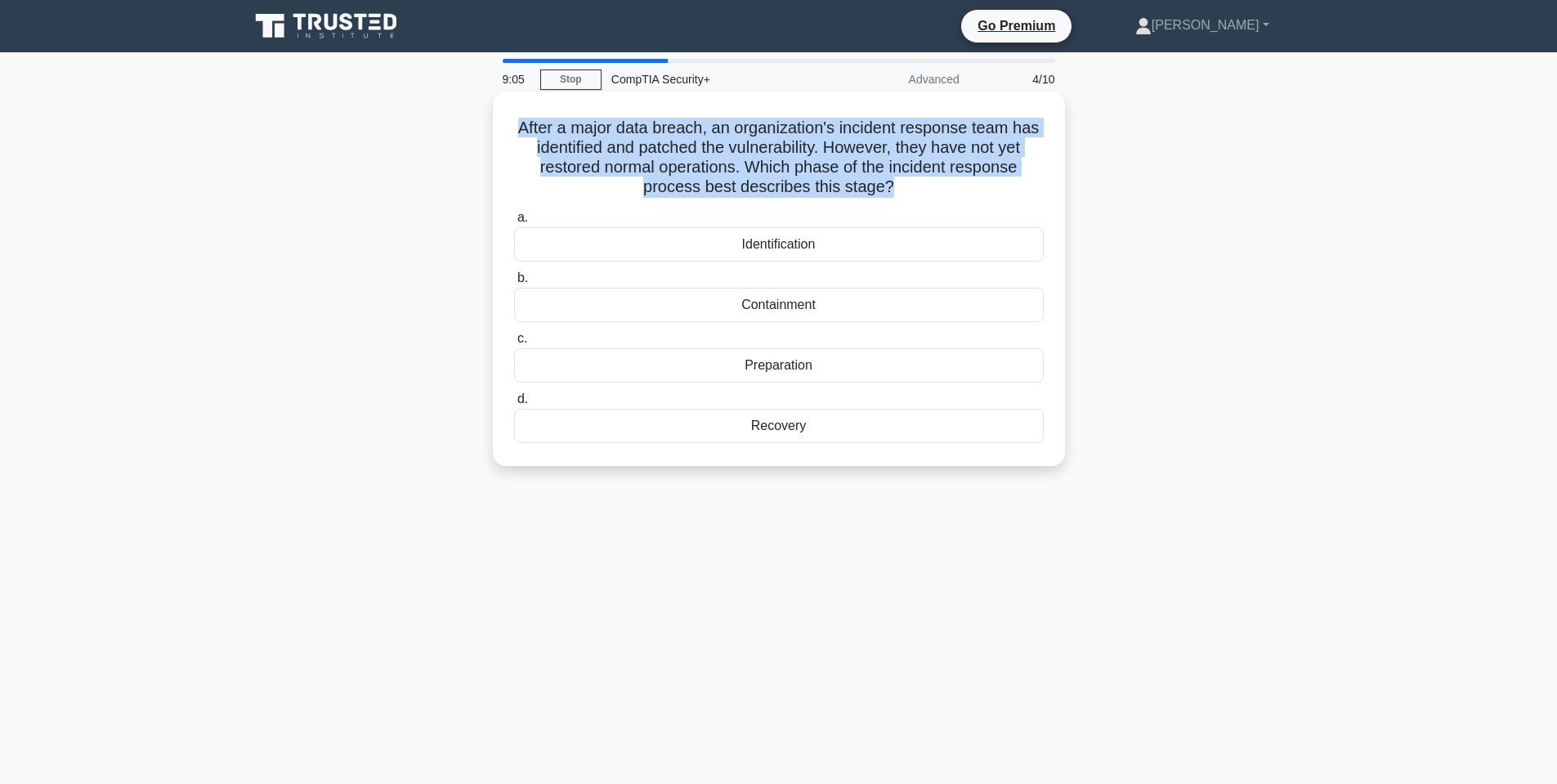
click at [715, 165] on h5 "After a major data breach, an organization's incident response team has identif…" at bounding box center [779, 157] width 533 height 80
click at [833, 167] on h5 "After a major data breach, an organization's incident response team has identif…" at bounding box center [779, 157] width 533 height 80
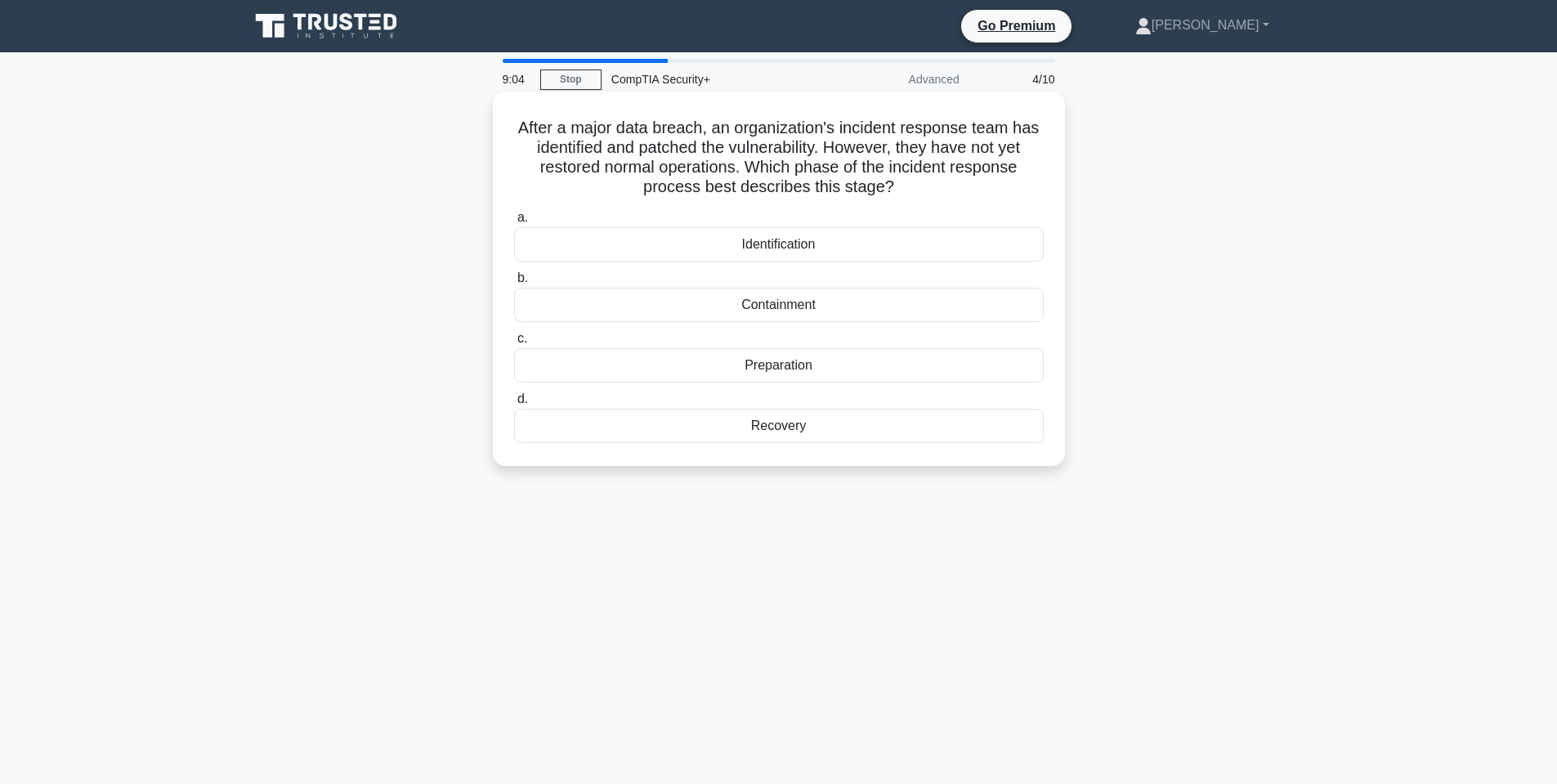
click at [828, 167] on h5 "After a major data breach, an organization's incident response team has identif…" at bounding box center [779, 157] width 533 height 80
drag, startPoint x: 773, startPoint y: 167, endPoint x: 828, endPoint y: 164, distance: 55.1
click at [832, 165] on h5 "After a major data breach, an organization's incident response team has identif…" at bounding box center [779, 157] width 533 height 80
click at [828, 164] on h5 "After a major data breach, an organization's incident response team has identif…" at bounding box center [779, 157] width 533 height 80
click at [782, 164] on h5 "After a major data breach, an organization's incident response team has identif…" at bounding box center [779, 157] width 533 height 80
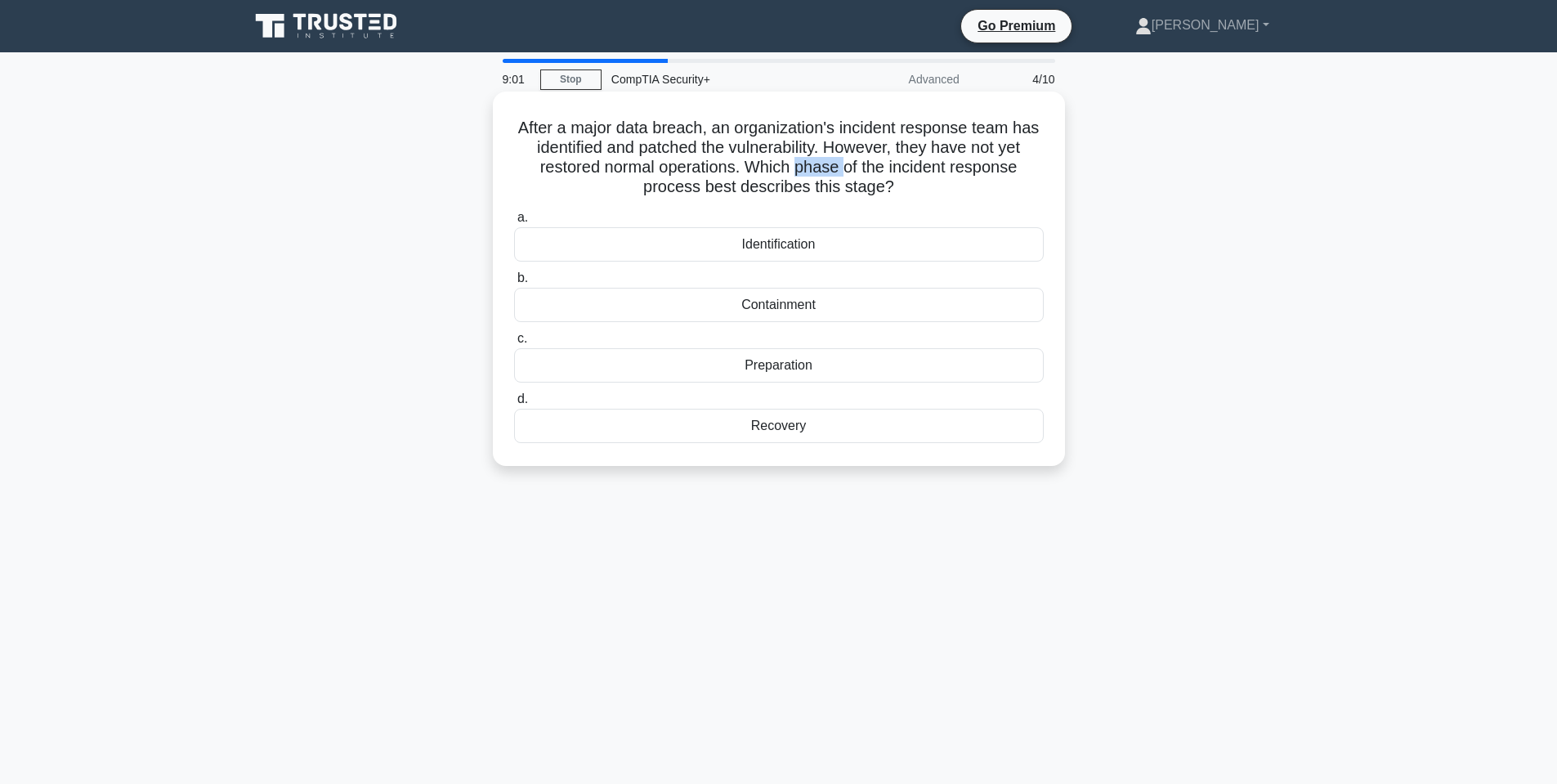
drag, startPoint x: 795, startPoint y: 164, endPoint x: 850, endPoint y: 164, distance: 55.0
click at [848, 164] on h5 "After a major data breach, an organization's incident response team has identif…" at bounding box center [779, 157] width 533 height 80
click at [850, 163] on h5 "After a major data breach, an organization's incident response team has identif…" at bounding box center [779, 157] width 533 height 80
drag, startPoint x: 854, startPoint y: 169, endPoint x: 870, endPoint y: 171, distance: 16.1
click at [870, 171] on h5 "After a major data breach, an organization's incident response team has identif…" at bounding box center [779, 157] width 533 height 80
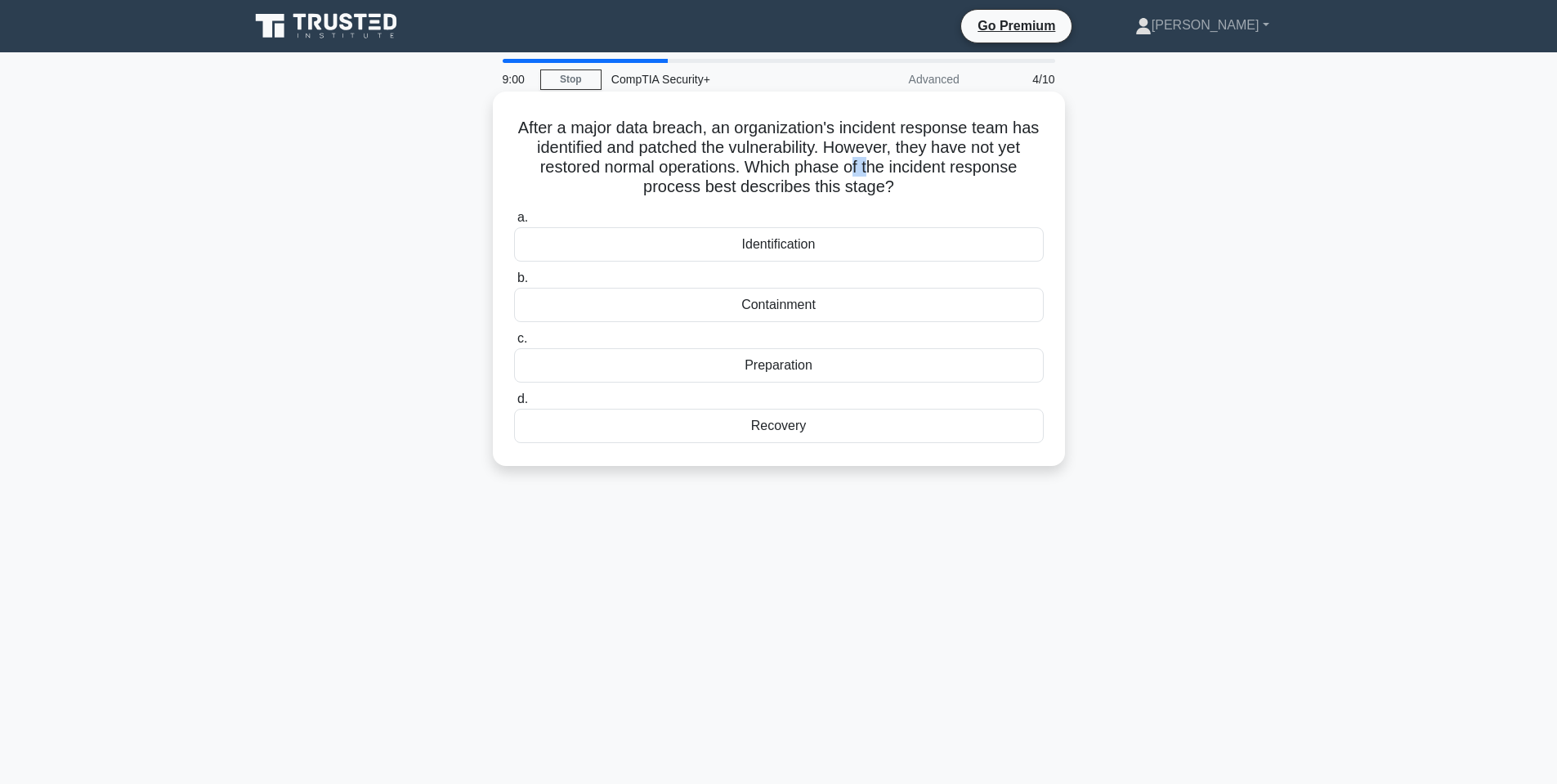
click at [870, 170] on h5 "After a major data breach, an organization's incident response team has identif…" at bounding box center [779, 157] width 533 height 80
drag, startPoint x: 863, startPoint y: 167, endPoint x: 927, endPoint y: 164, distance: 64.1
click at [927, 164] on h5 "After a major data breach, an organization's incident response team has identif…" at bounding box center [779, 157] width 533 height 80
click at [907, 161] on h5 "After a major data breach, an organization's incident response team has identif…" at bounding box center [779, 157] width 533 height 80
drag, startPoint x: 772, startPoint y: 177, endPoint x: 845, endPoint y: 178, distance: 73.0
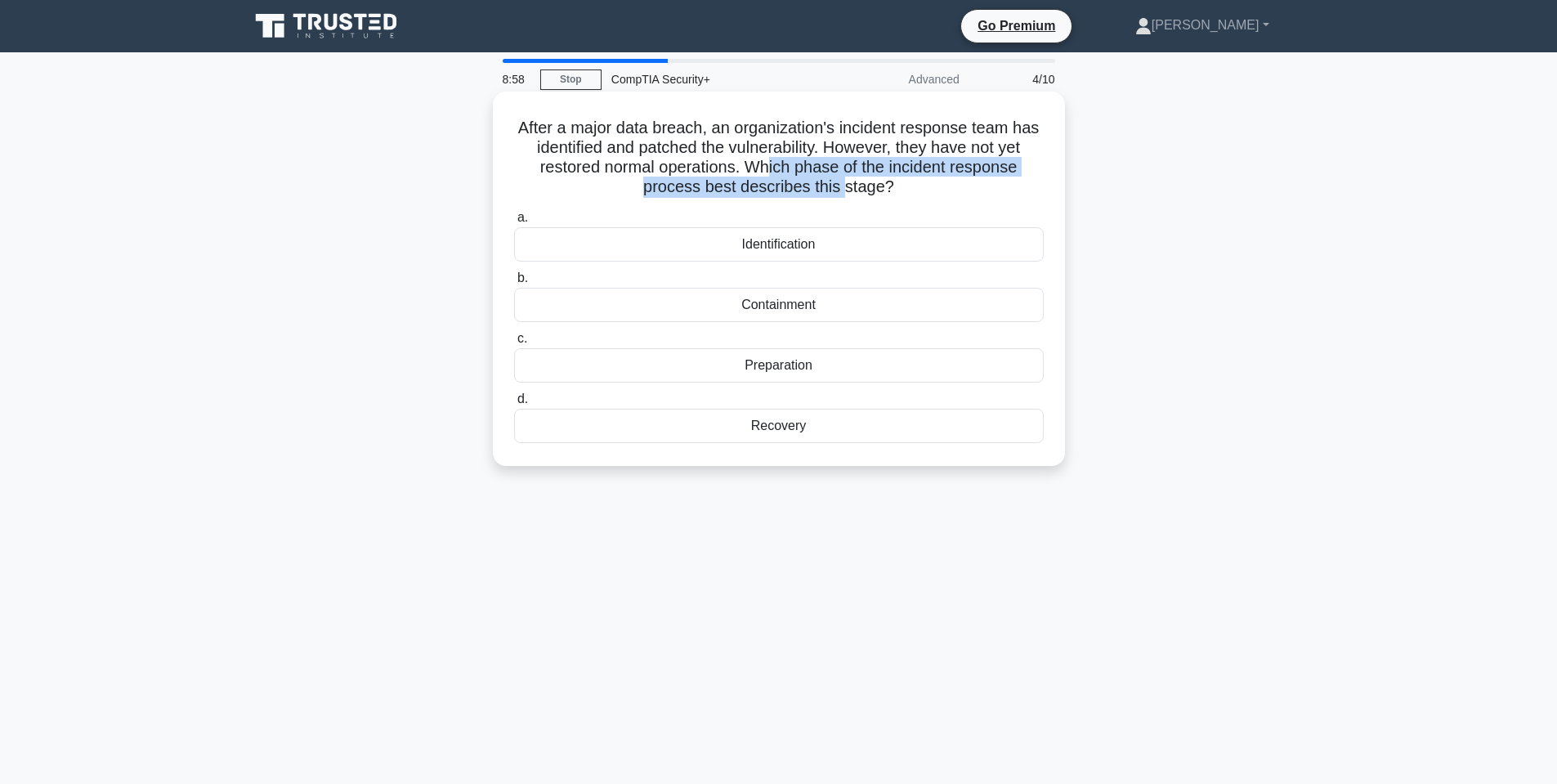
click at [845, 178] on h5 "After a major data breach, an organization's incident response team has identif…" at bounding box center [779, 157] width 533 height 80
click at [841, 177] on h5 "After a major data breach, an organization's incident response team has identif…" at bounding box center [779, 157] width 533 height 80
click at [842, 181] on h5 "After a major data breach, an organization's incident response team has identif…" at bounding box center [779, 157] width 533 height 80
click at [902, 169] on h5 "After a major data breach, an organization's incident response team has identif…" at bounding box center [779, 157] width 533 height 80
click at [902, 169] on h5 "After a major data breach, an organization's incident response team has identif…" at bounding box center [779, 157] width 533 height 80
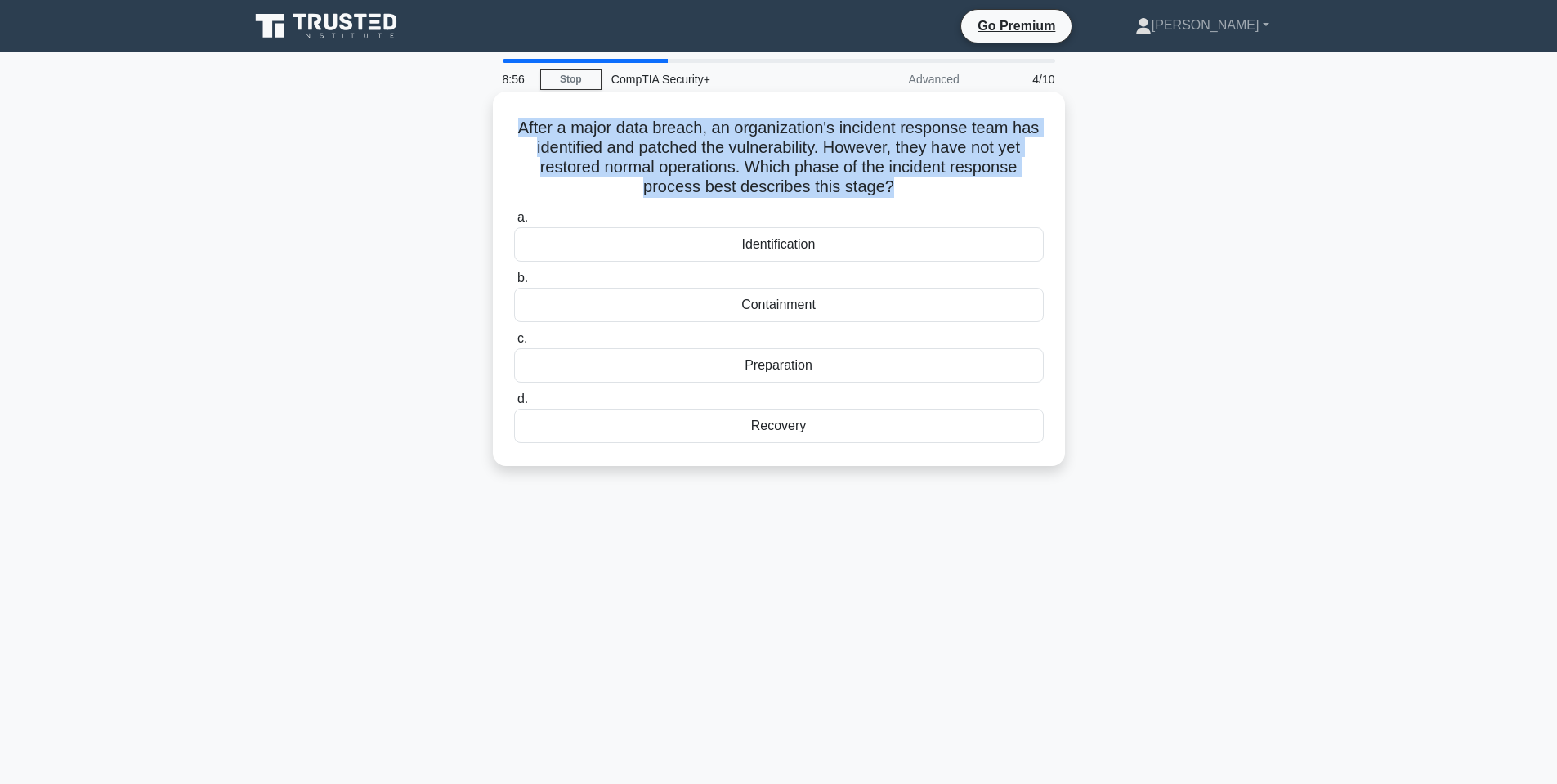
click at [902, 169] on h5 "After a major data breach, an organization's incident response team has identif…" at bounding box center [779, 157] width 533 height 80
click at [826, 166] on h5 "After a major data breach, an organization's incident response team has identif…" at bounding box center [779, 157] width 533 height 80
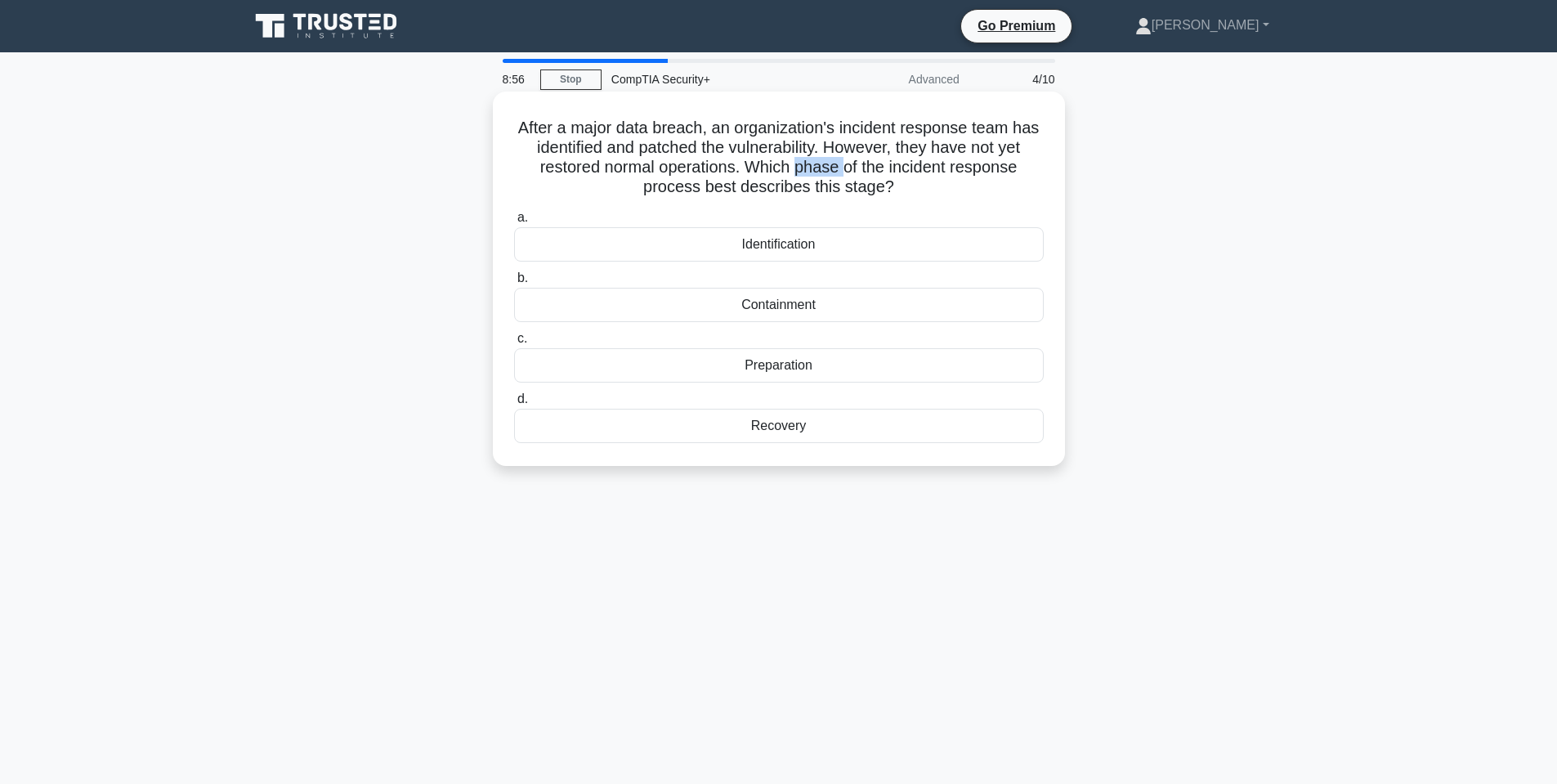
click at [826, 166] on h5 "After a major data breach, an organization's incident response team has identif…" at bounding box center [779, 157] width 533 height 80
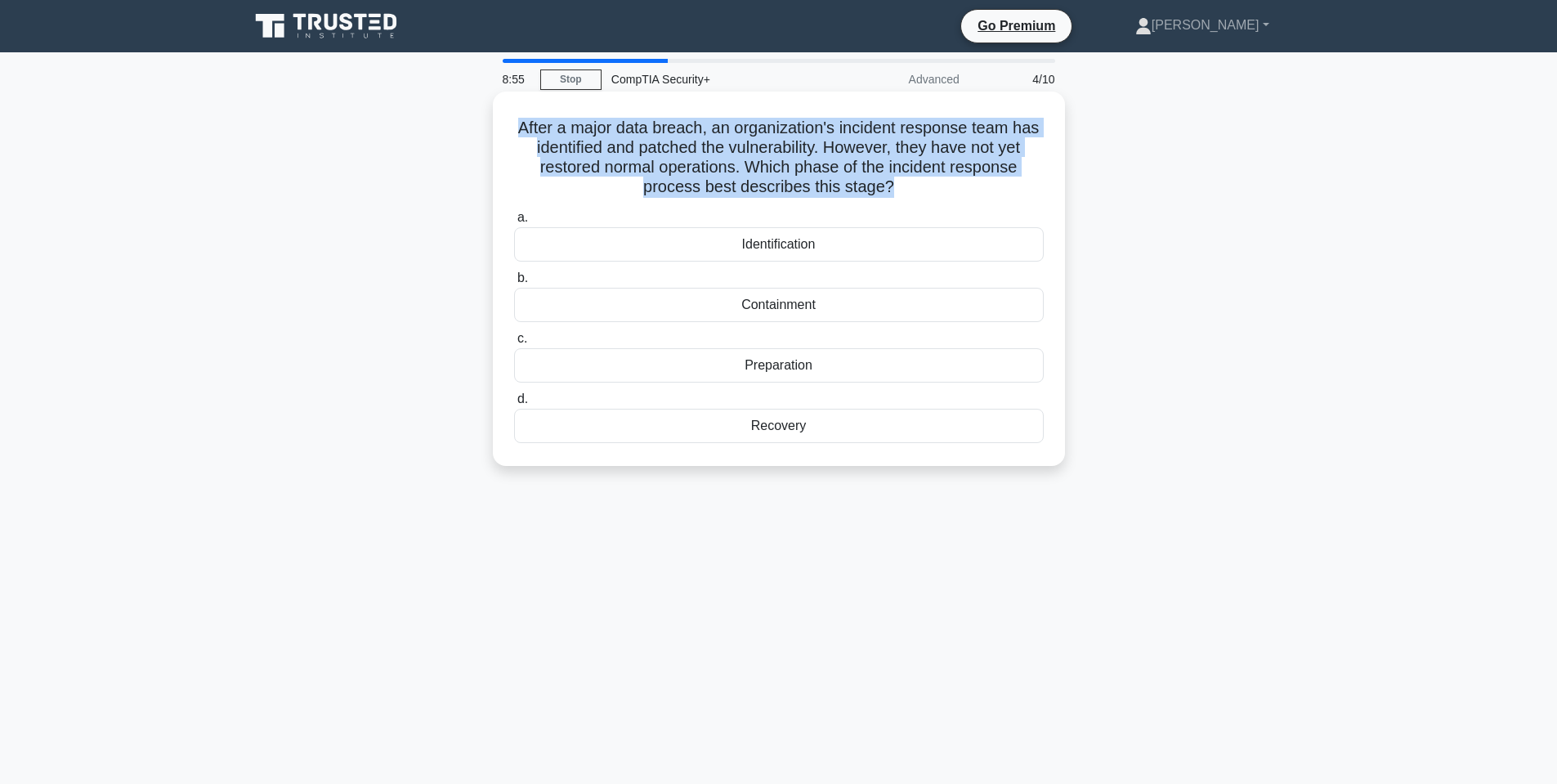
click at [826, 166] on h5 "After a major data breach, an organization's incident response team has identif…" at bounding box center [779, 157] width 533 height 80
click at [871, 163] on h5 "After a major data breach, an organization's incident response team has identif…" at bounding box center [779, 157] width 533 height 80
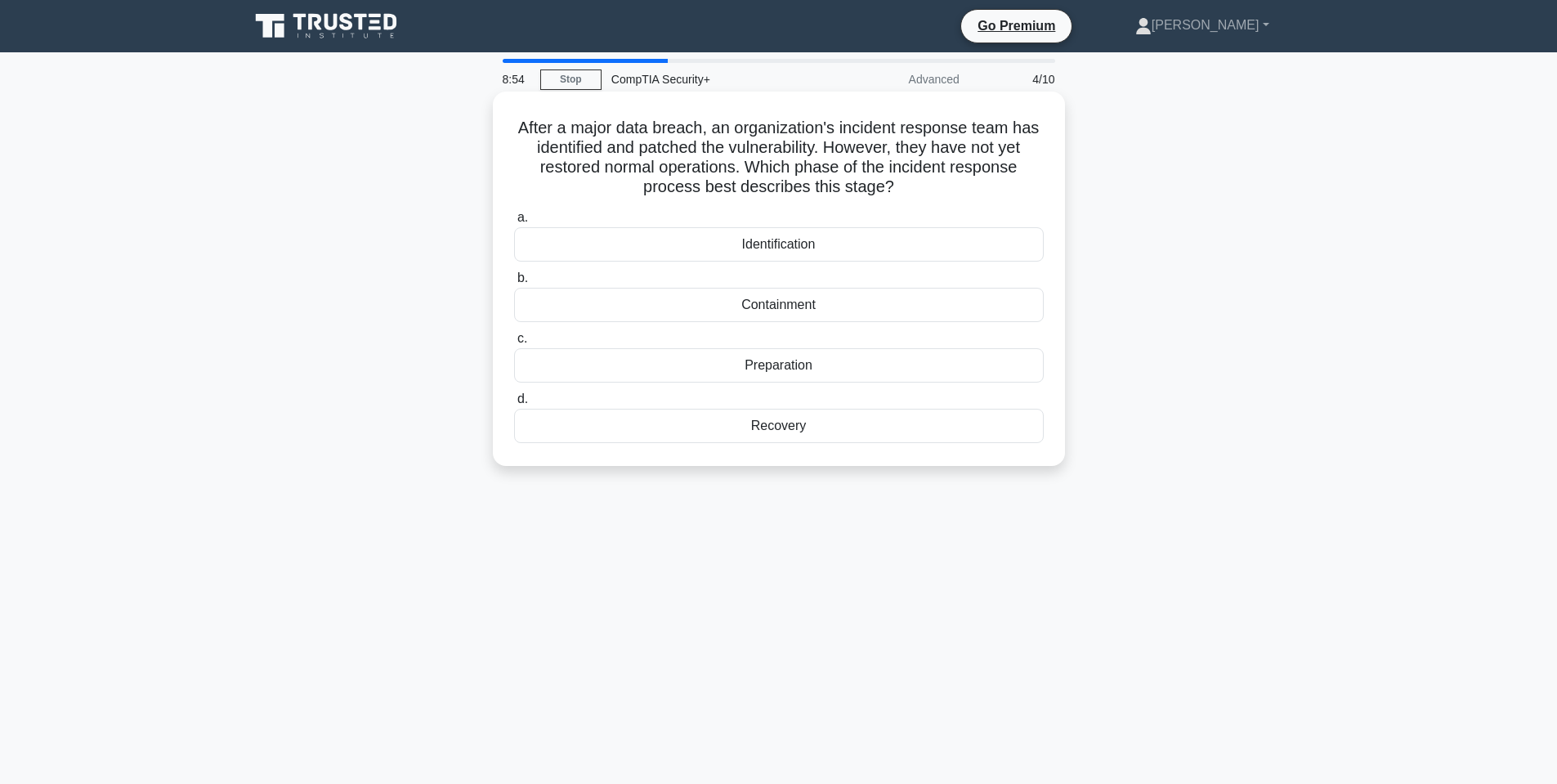
click at [875, 163] on h5 "After a major data breach, an organization's incident response team has identif…" at bounding box center [779, 157] width 533 height 80
click at [806, 172] on h5 "After a major data breach, an organization's incident response team has identif…" at bounding box center [779, 157] width 533 height 80
drag, startPoint x: 756, startPoint y: 181, endPoint x: 819, endPoint y: 182, distance: 63.0
click at [819, 182] on h5 "After a major data breach, an organization's incident response team has identif…" at bounding box center [779, 157] width 533 height 80
click at [818, 182] on h5 "After a major data breach, an organization's incident response team has identif…" at bounding box center [779, 157] width 533 height 80
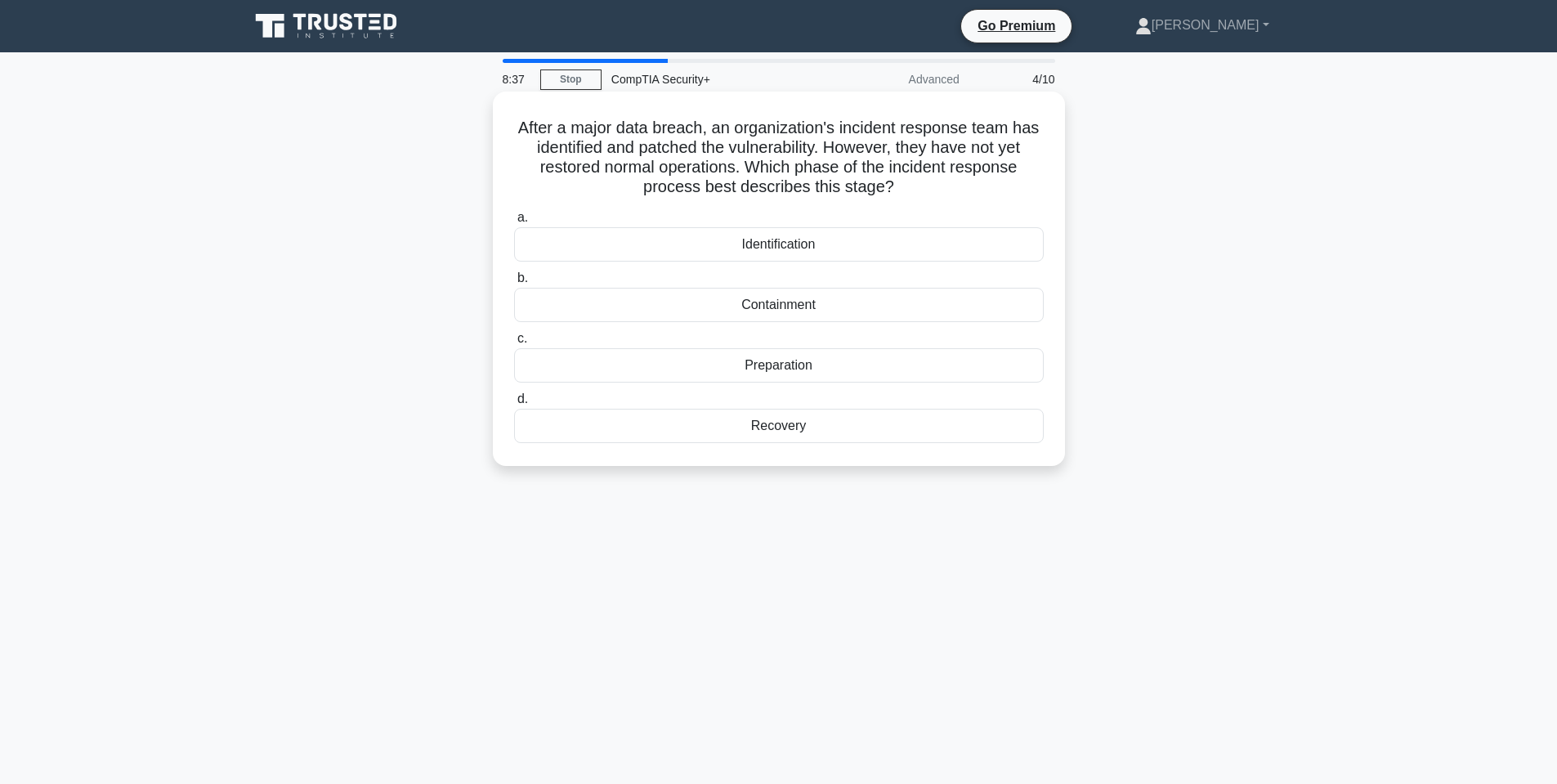
click at [779, 426] on div "Recovery" at bounding box center [778, 425] width 529 height 34
click at [514, 404] on input "d. Recovery" at bounding box center [514, 399] width 0 height 10
click at [701, 123] on h5 "You are a security consultant assigned to review a new e-commerce website's sec…" at bounding box center [779, 157] width 533 height 80
click at [700, 123] on h5 "You are a security consultant assigned to review a new e-commerce website's sec…" at bounding box center [779, 157] width 533 height 80
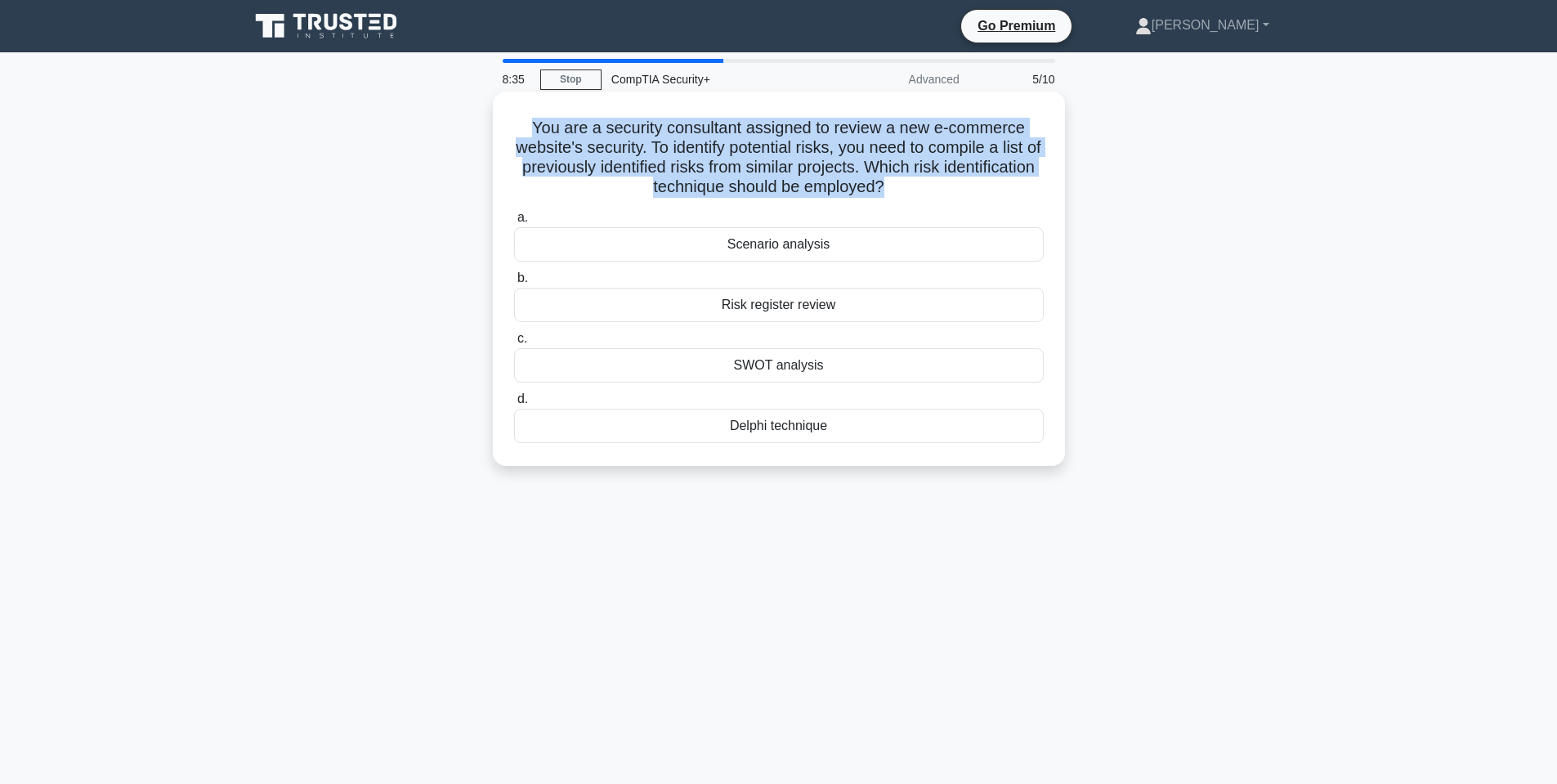
click at [700, 123] on h5 "You are a security consultant assigned to review a new e-commerce website's sec…" at bounding box center [779, 157] width 533 height 80
click at [703, 129] on h5 "You are a security consultant assigned to review a new e-commerce website's sec…" at bounding box center [779, 157] width 533 height 80
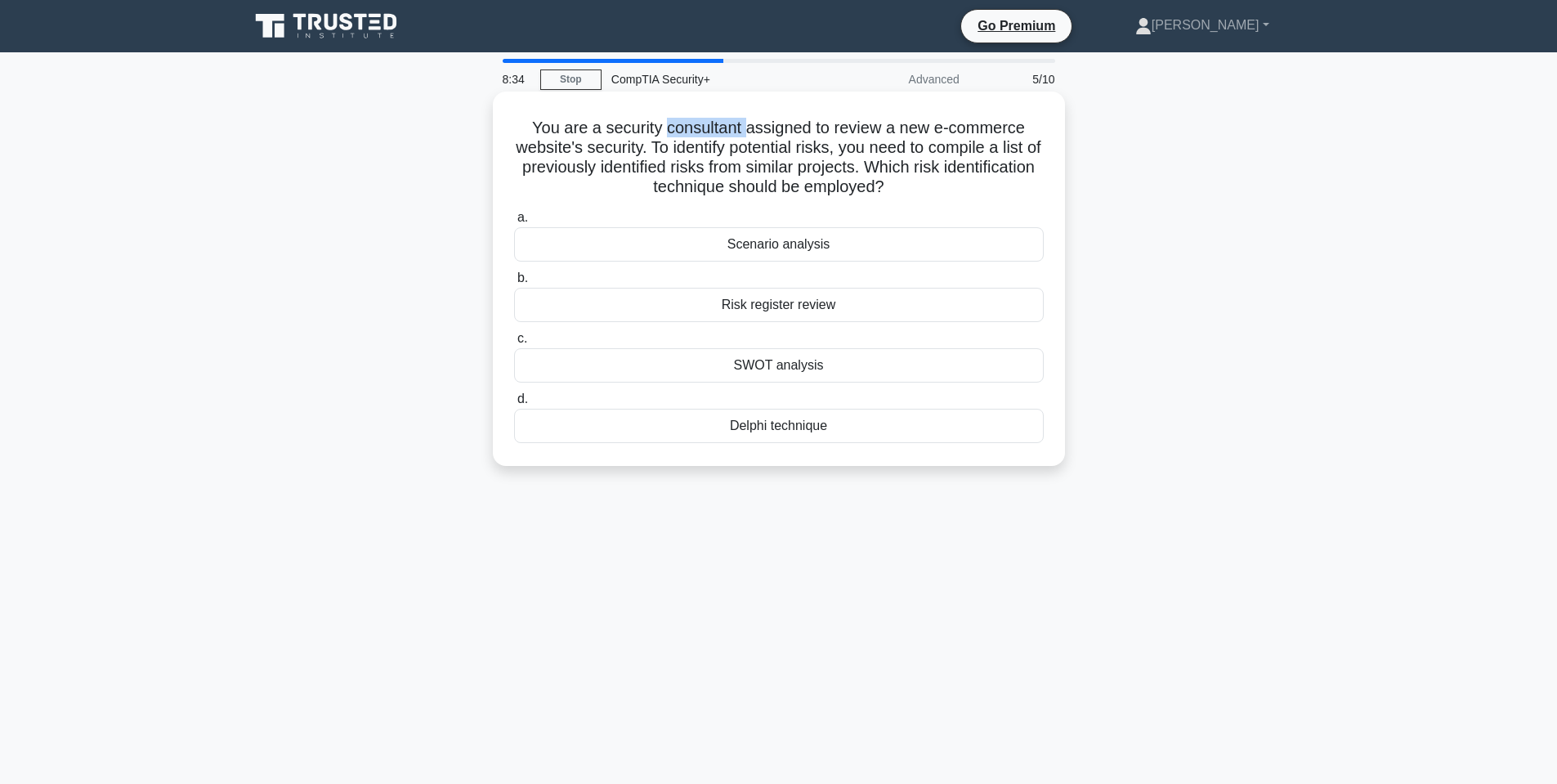
click at [703, 129] on h5 "You are a security consultant assigned to review a new e-commerce website's sec…" at bounding box center [779, 157] width 533 height 80
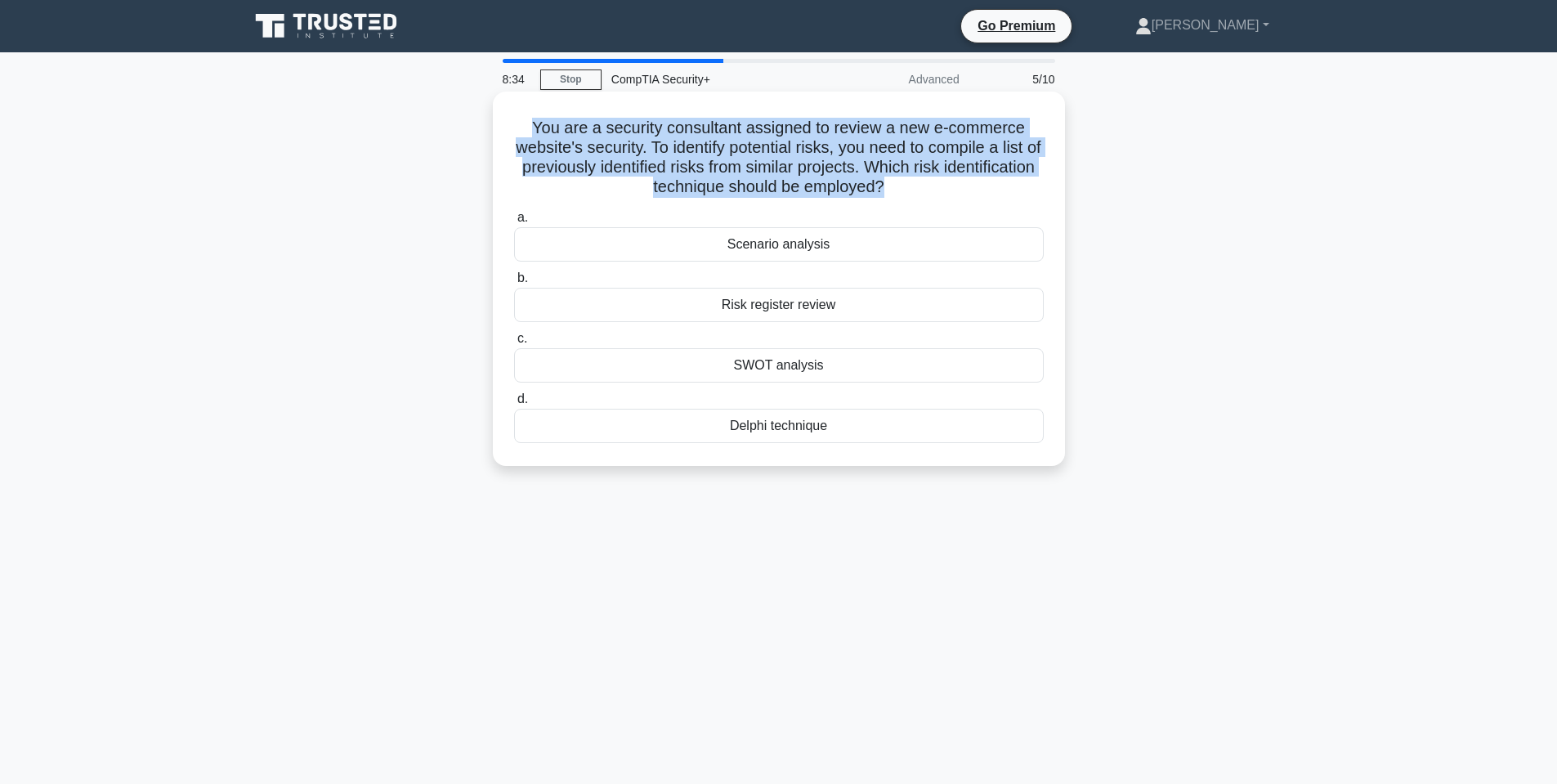
click at [704, 127] on h5 "You are a security consultant assigned to review a new e-commerce website's sec…" at bounding box center [779, 157] width 533 height 80
click at [782, 121] on h5 "You are a security consultant assigned to review a new e-commerce website's sec…" at bounding box center [779, 157] width 533 height 80
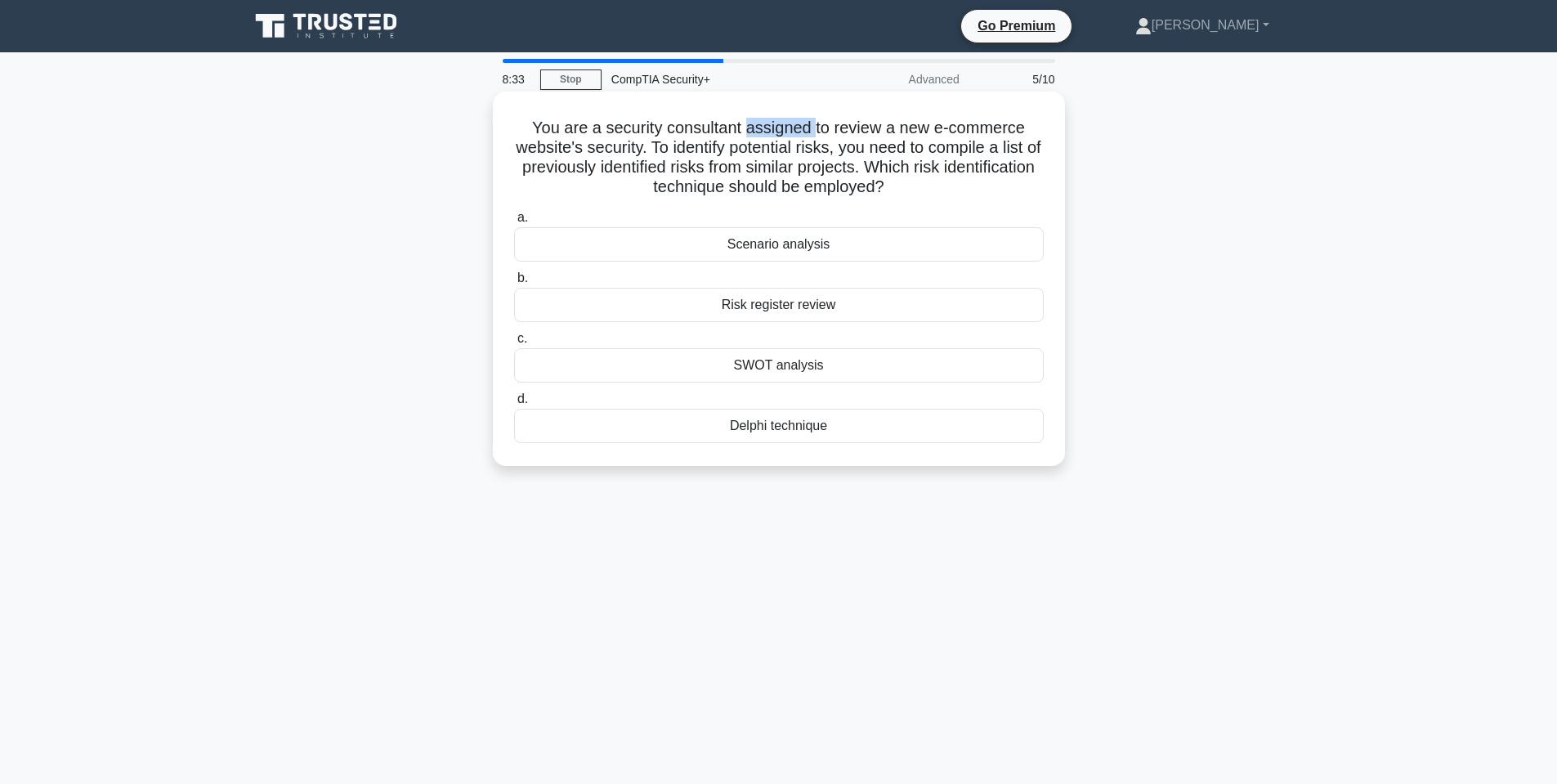
click at [782, 121] on h5 "You are a security consultant assigned to review a new e-commerce website's sec…" at bounding box center [779, 157] width 533 height 80
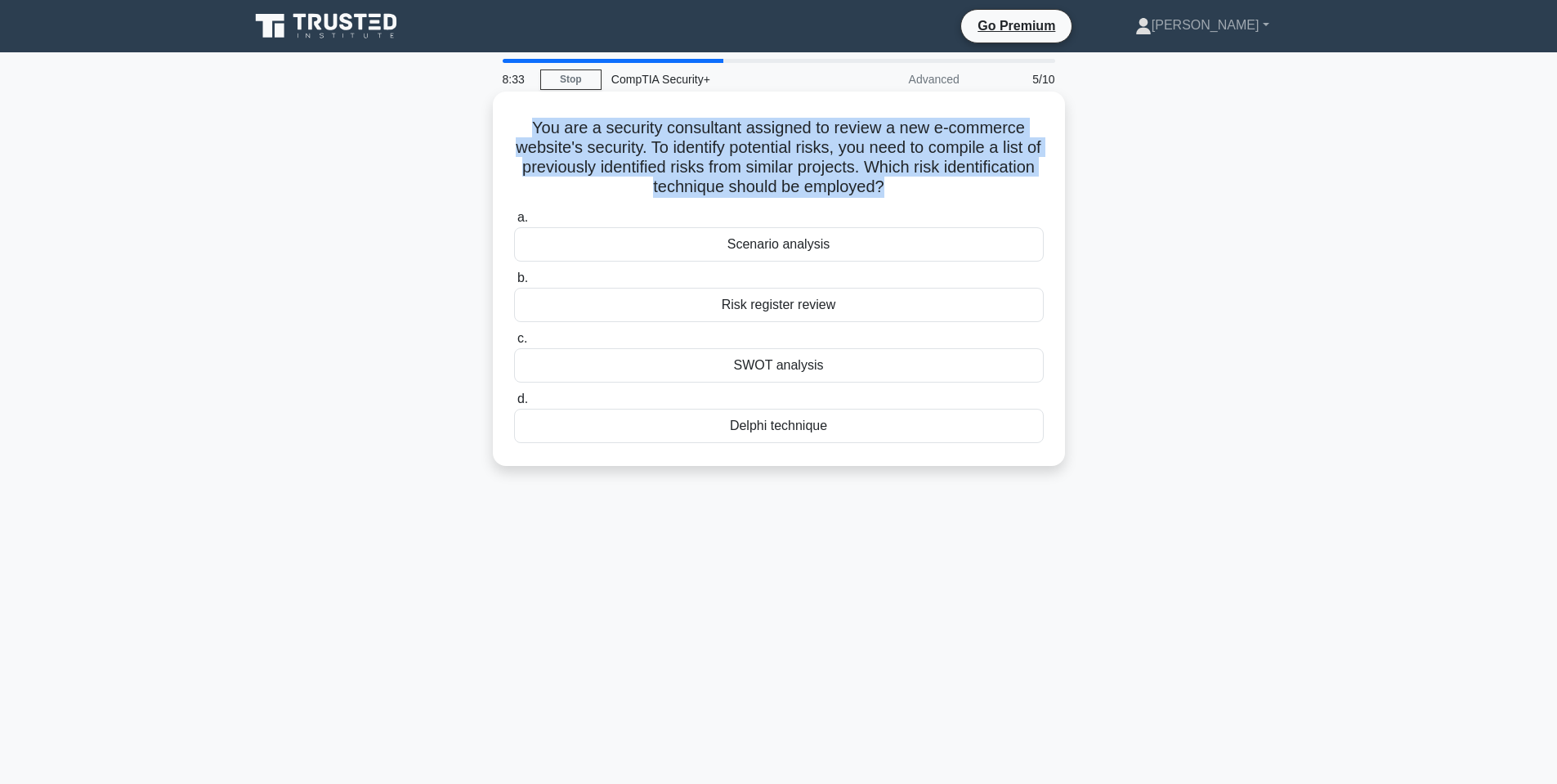
click at [782, 121] on h5 "You are a security consultant assigned to review a new e-commerce website's sec…" at bounding box center [779, 157] width 533 height 80
click at [788, 121] on h5 "You are a security consultant assigned to review a new e-commerce website's sec…" at bounding box center [779, 157] width 533 height 80
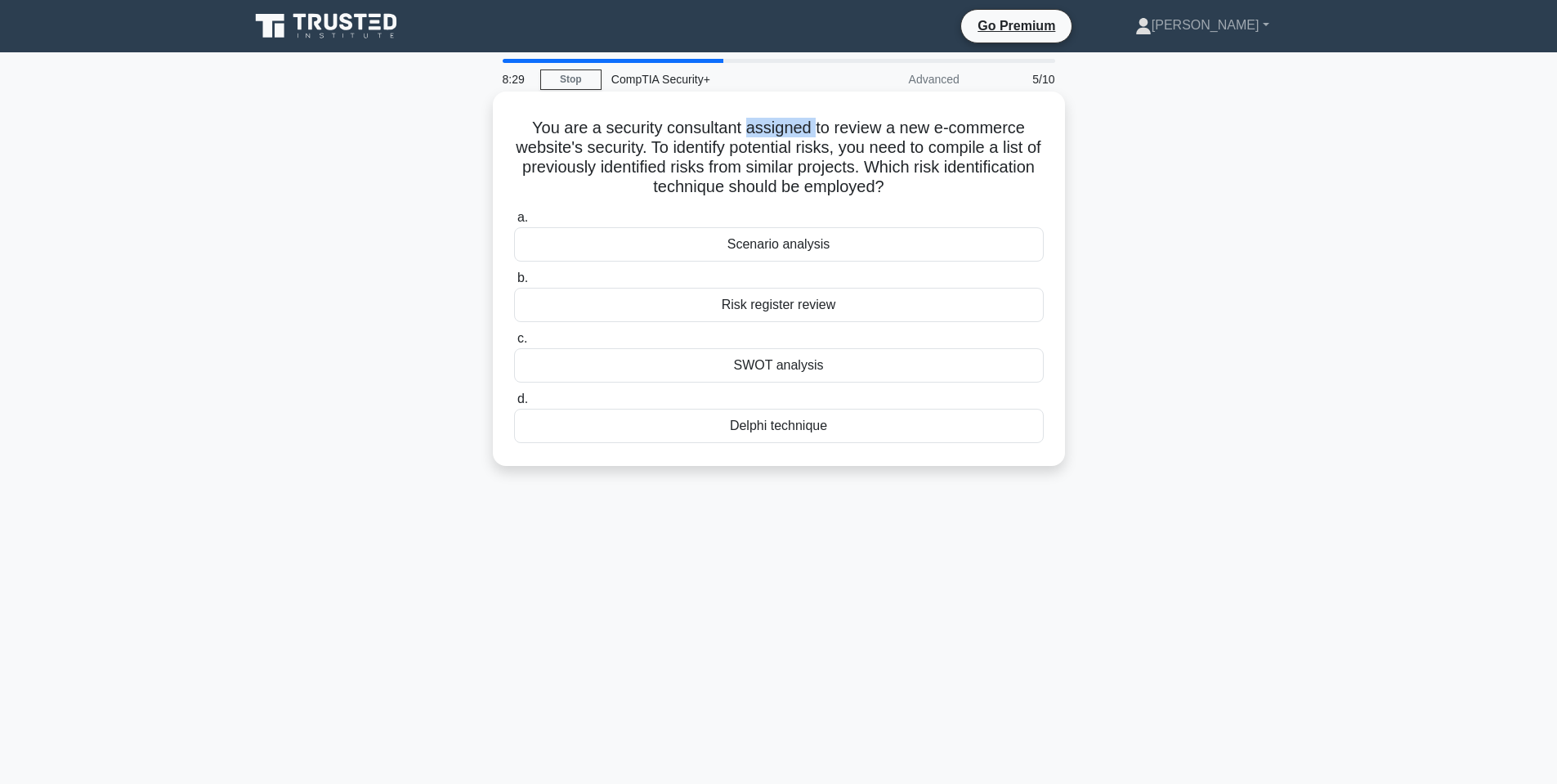
click at [788, 121] on h5 "You are a security consultant assigned to review a new e-commerce website's sec…" at bounding box center [779, 157] width 533 height 80
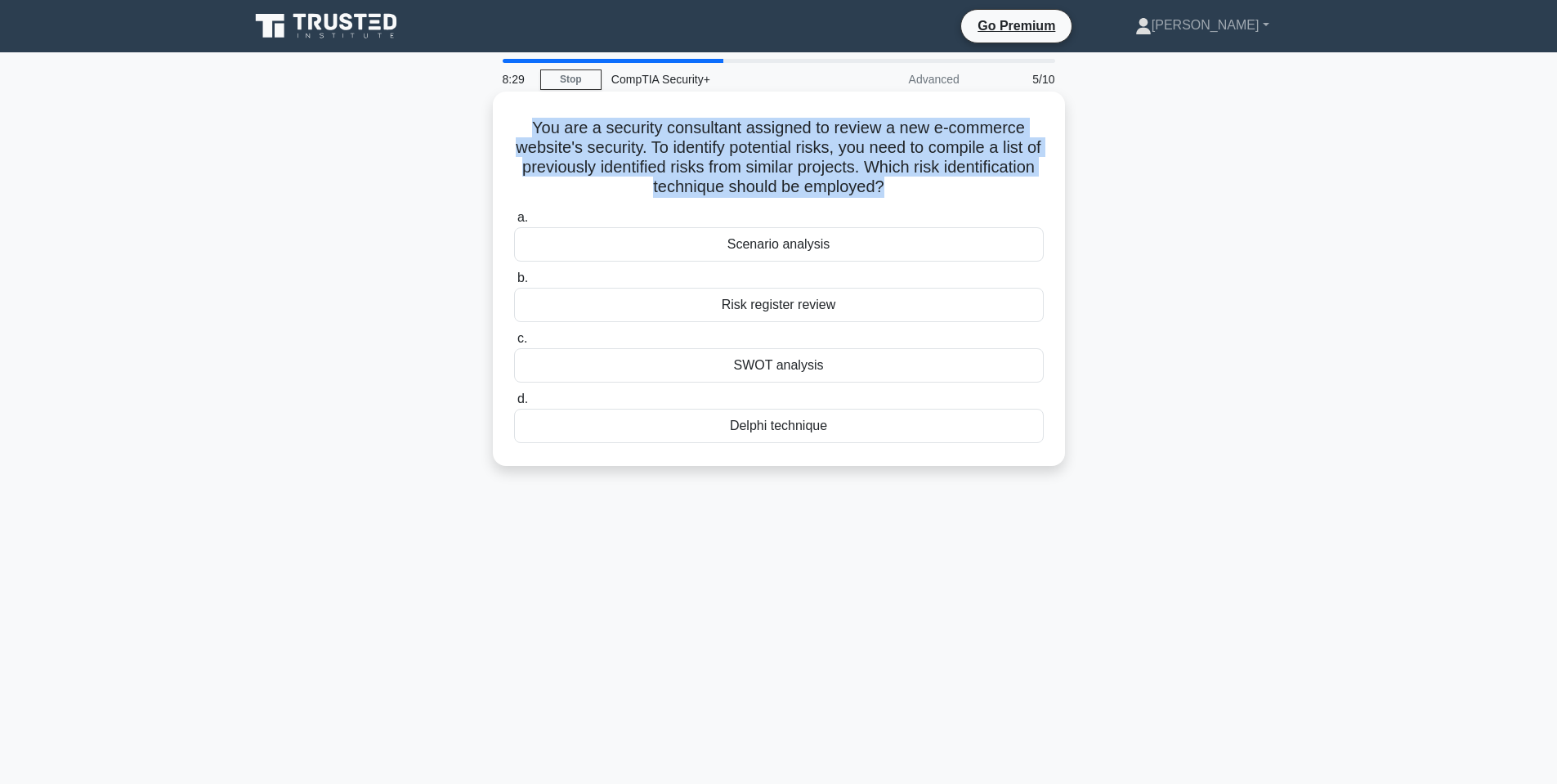
click at [788, 121] on h5 "You are a security consultant assigned to review a new e-commerce website's sec…" at bounding box center [779, 157] width 533 height 80
click at [831, 130] on h5 "You are a security consultant assigned to review a new e-commerce website's sec…" at bounding box center [779, 157] width 533 height 80
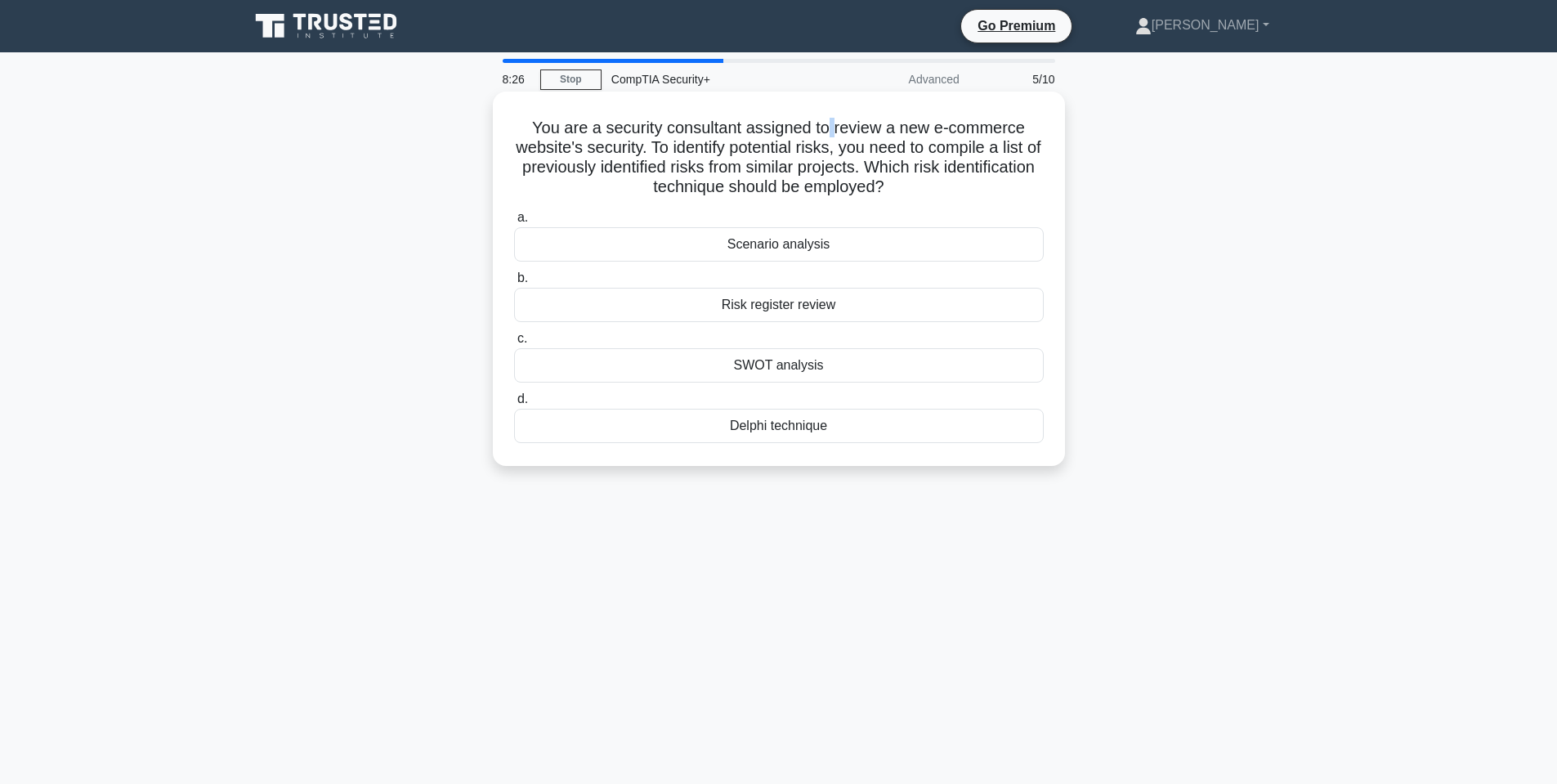
click at [831, 130] on h5 "You are a security consultant assigned to review a new e-commerce website's sec…" at bounding box center [779, 157] width 533 height 80
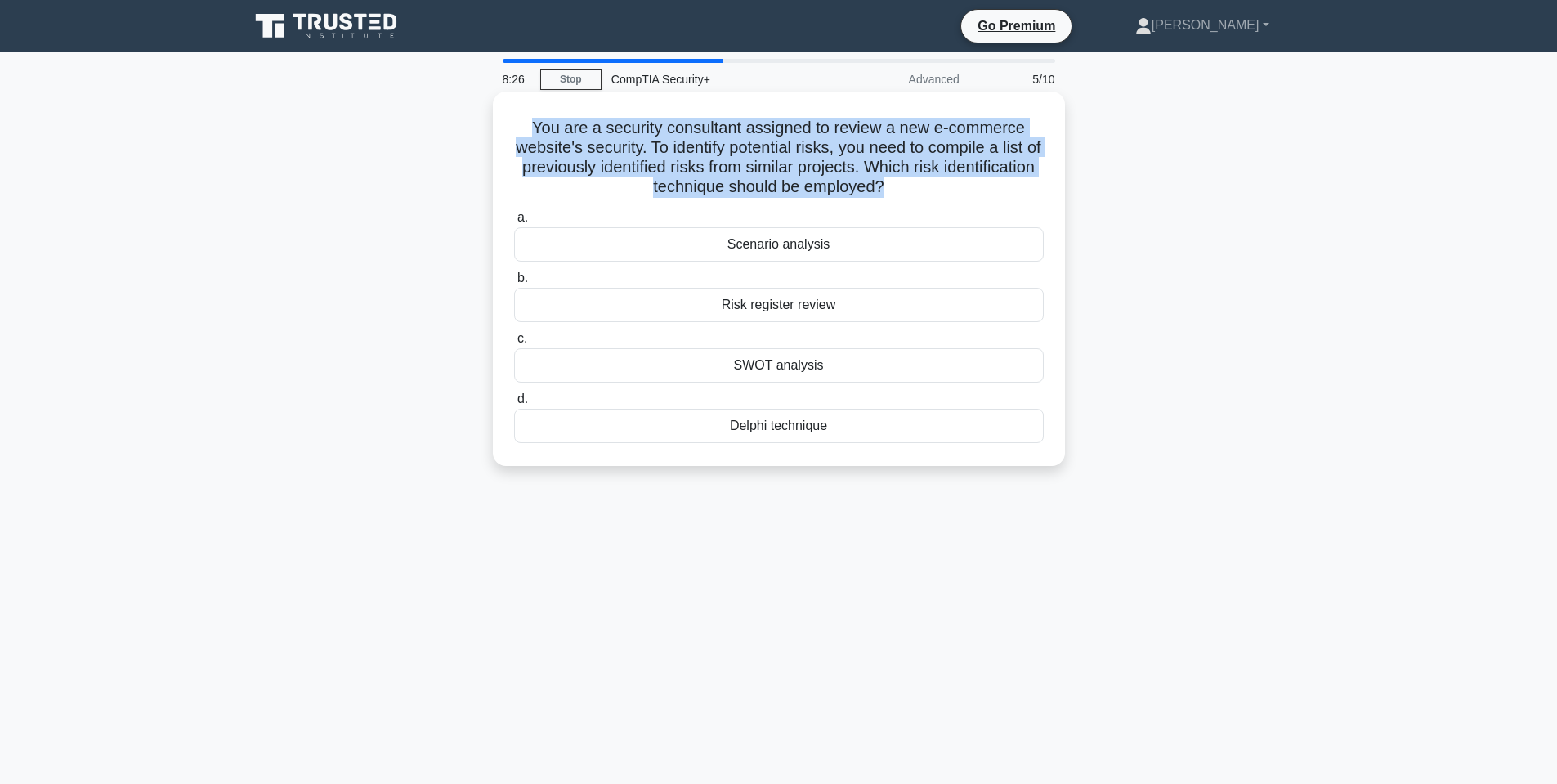
click at [831, 130] on h5 "You are a security consultant assigned to review a new e-commerce website's sec…" at bounding box center [779, 157] width 533 height 80
click at [841, 130] on h5 "You are a security consultant assigned to review a new e-commerce website's sec…" at bounding box center [779, 157] width 533 height 80
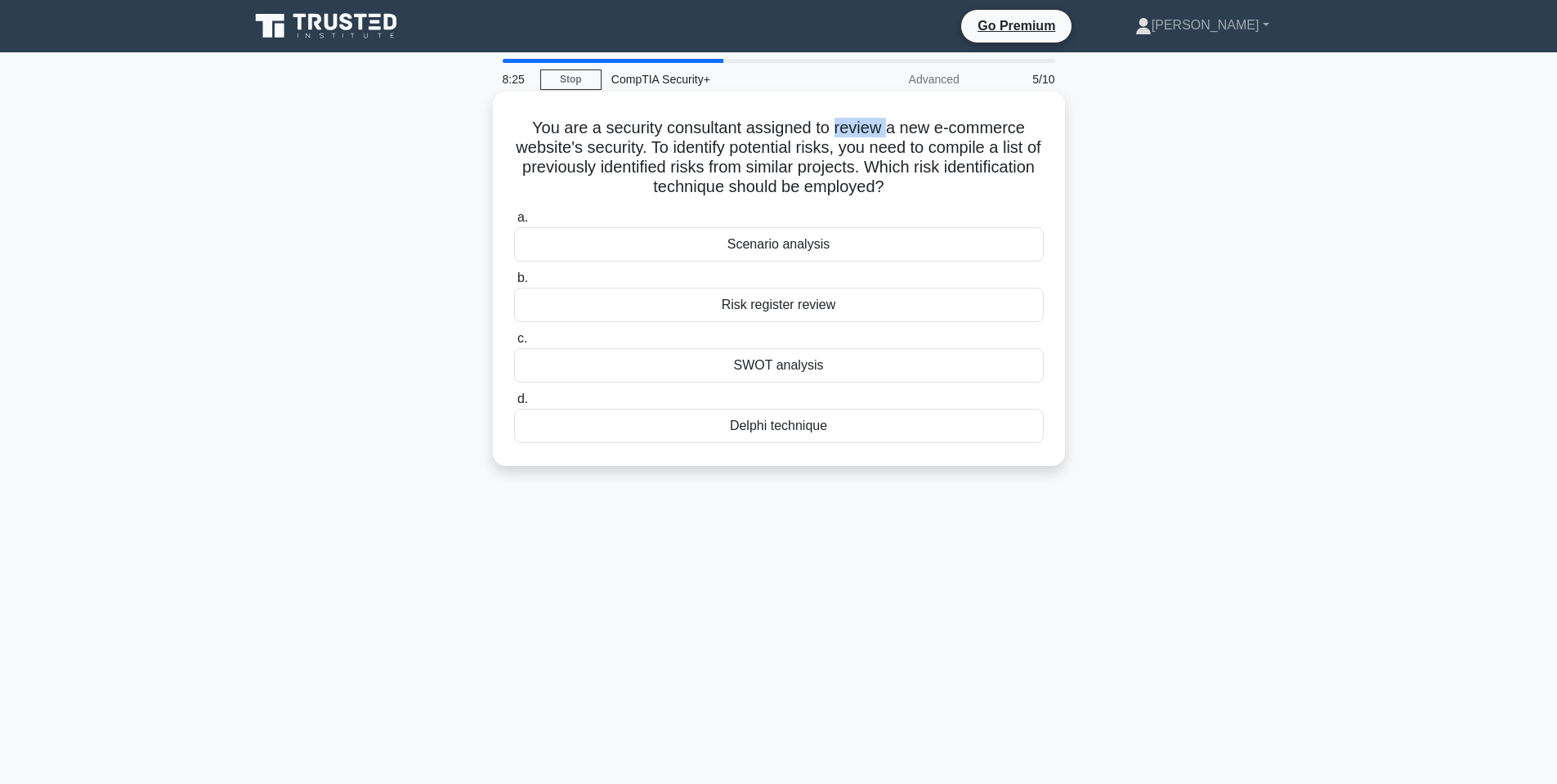
click at [841, 130] on h5 "You are a security consultant assigned to review a new e-commerce website's sec…" at bounding box center [779, 157] width 533 height 80
click at [780, 148] on h5 "You are a security consultant assigned to review a new e-commerce website's sec…" at bounding box center [779, 157] width 533 height 80
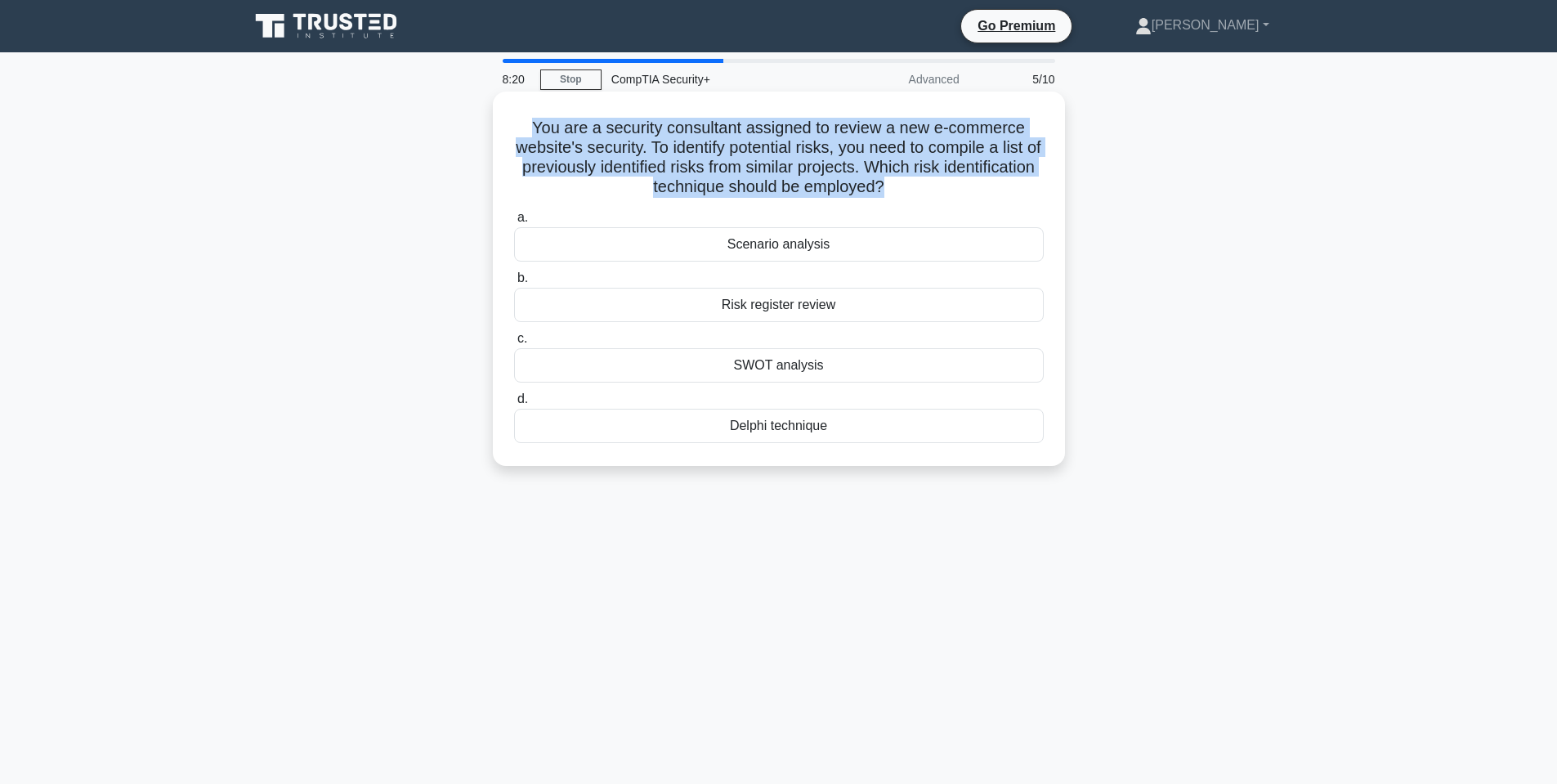
click at [780, 148] on h5 "You are a security consultant assigned to review a new e-commerce website's sec…" at bounding box center [779, 157] width 533 height 80
click at [741, 161] on h5 "You are a security consultant assigned to review a new e-commerce website's sec…" at bounding box center [779, 157] width 533 height 80
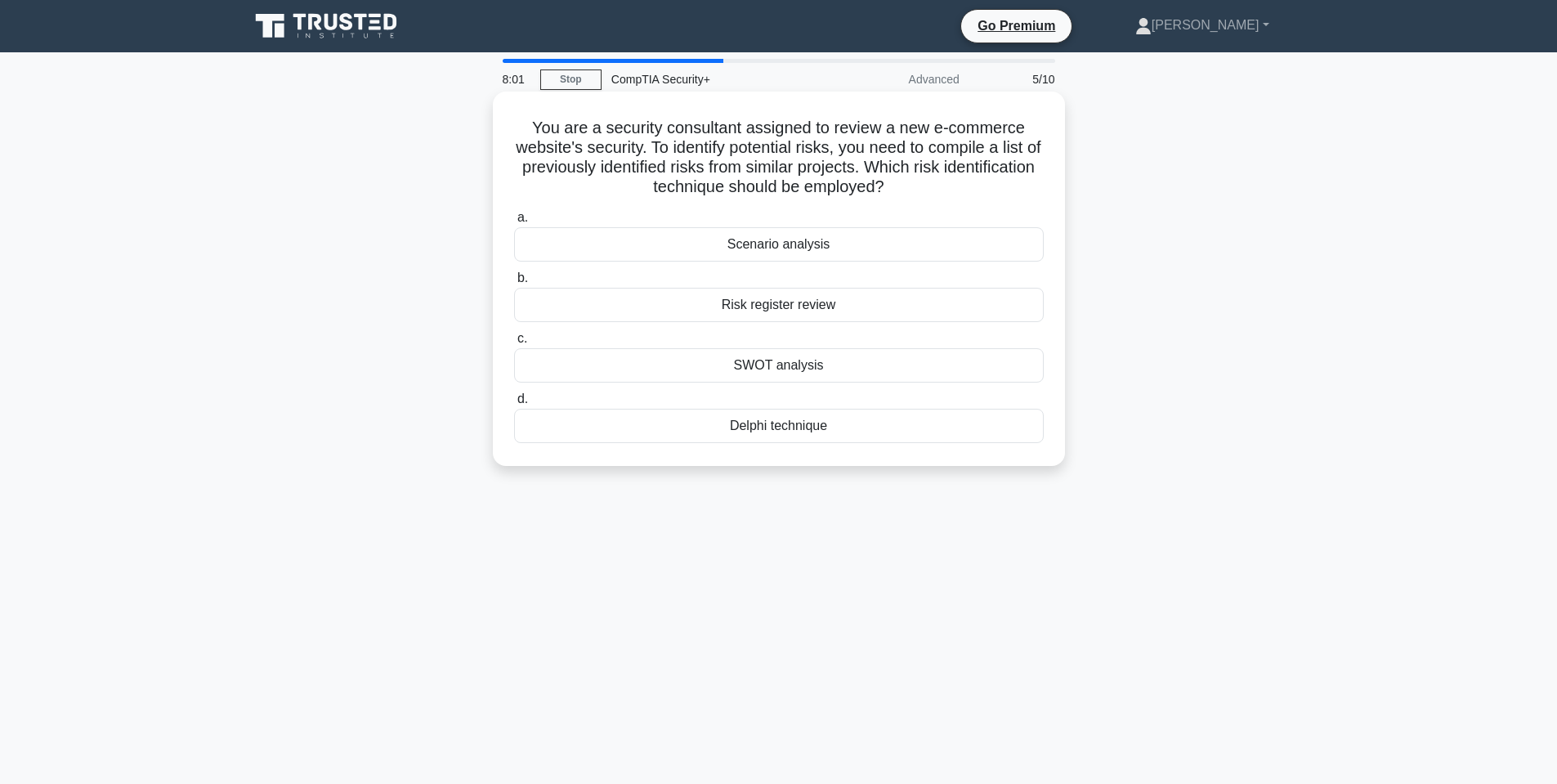
click at [768, 249] on div "Scenario analysis" at bounding box center [778, 243] width 529 height 34
click at [514, 223] on input "a. Scenario analysis" at bounding box center [514, 217] width 0 height 10
click at [695, 131] on h5 "A company is implementing a security zone that requires separate authentication…" at bounding box center [779, 157] width 533 height 80
click at [693, 134] on h5 "A company is implementing a security zone that requires separate authentication…" at bounding box center [779, 157] width 533 height 80
click at [693, 137] on h5 "A company is implementing a security zone that requires separate authentication…" at bounding box center [779, 157] width 533 height 80
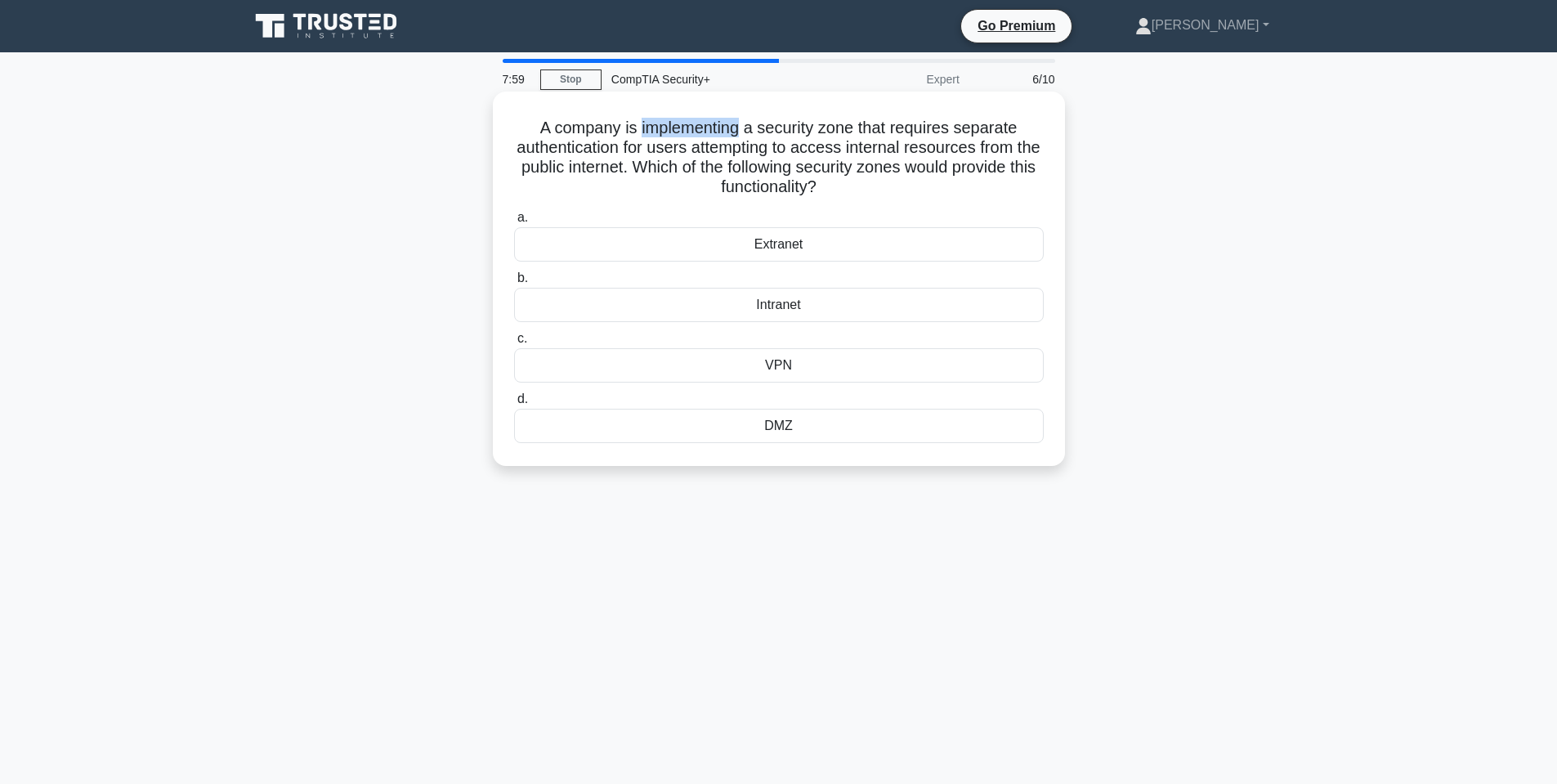
click at [709, 128] on h5 "A company is implementing a security zone that requires separate authentication…" at bounding box center [779, 157] width 533 height 80
click at [709, 126] on h5 "A company is implementing a security zone that requires separate authentication…" at bounding box center [779, 157] width 533 height 80
click at [711, 126] on h5 "A company is implementing a security zone that requires separate authentication…" at bounding box center [779, 157] width 533 height 80
drag, startPoint x: 989, startPoint y: 137, endPoint x: 1039, endPoint y: 135, distance: 50.0
click at [1039, 135] on h5 "A company is implementing a security zone that requires separate authentication…" at bounding box center [779, 157] width 533 height 80
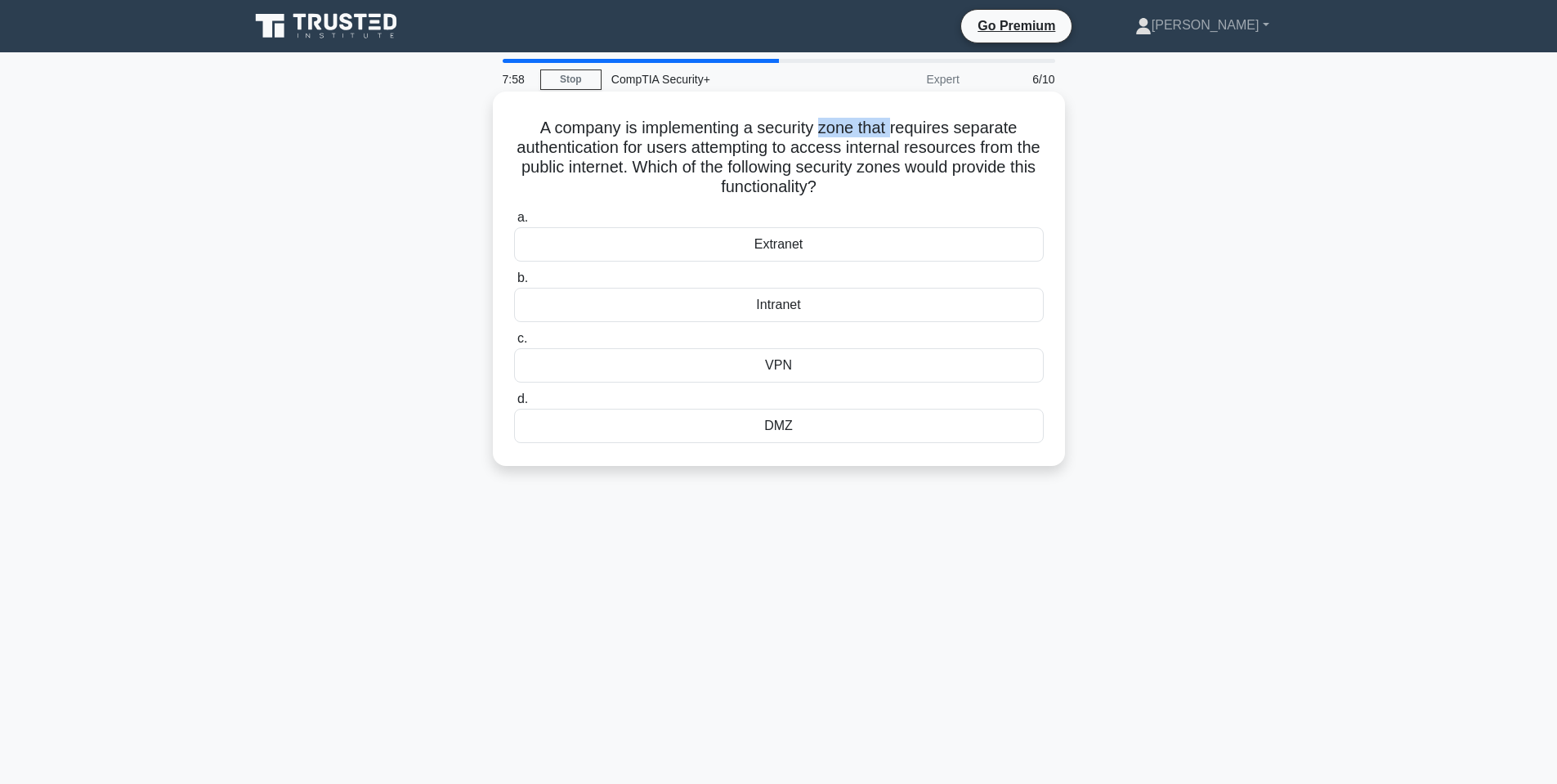
drag, startPoint x: 822, startPoint y: 103, endPoint x: 896, endPoint y: 113, distance: 74.7
click at [896, 113] on div "A company is implementing a security zone that requires separate authentication…" at bounding box center [779, 279] width 559 height 362
drag, startPoint x: 944, startPoint y: 116, endPoint x: 963, endPoint y: 116, distance: 19.0
click at [963, 117] on h5 "A company is implementing a security zone that requires separate authentication…" at bounding box center [779, 157] width 533 height 80
drag, startPoint x: 954, startPoint y: 130, endPoint x: 1008, endPoint y: 130, distance: 54.0
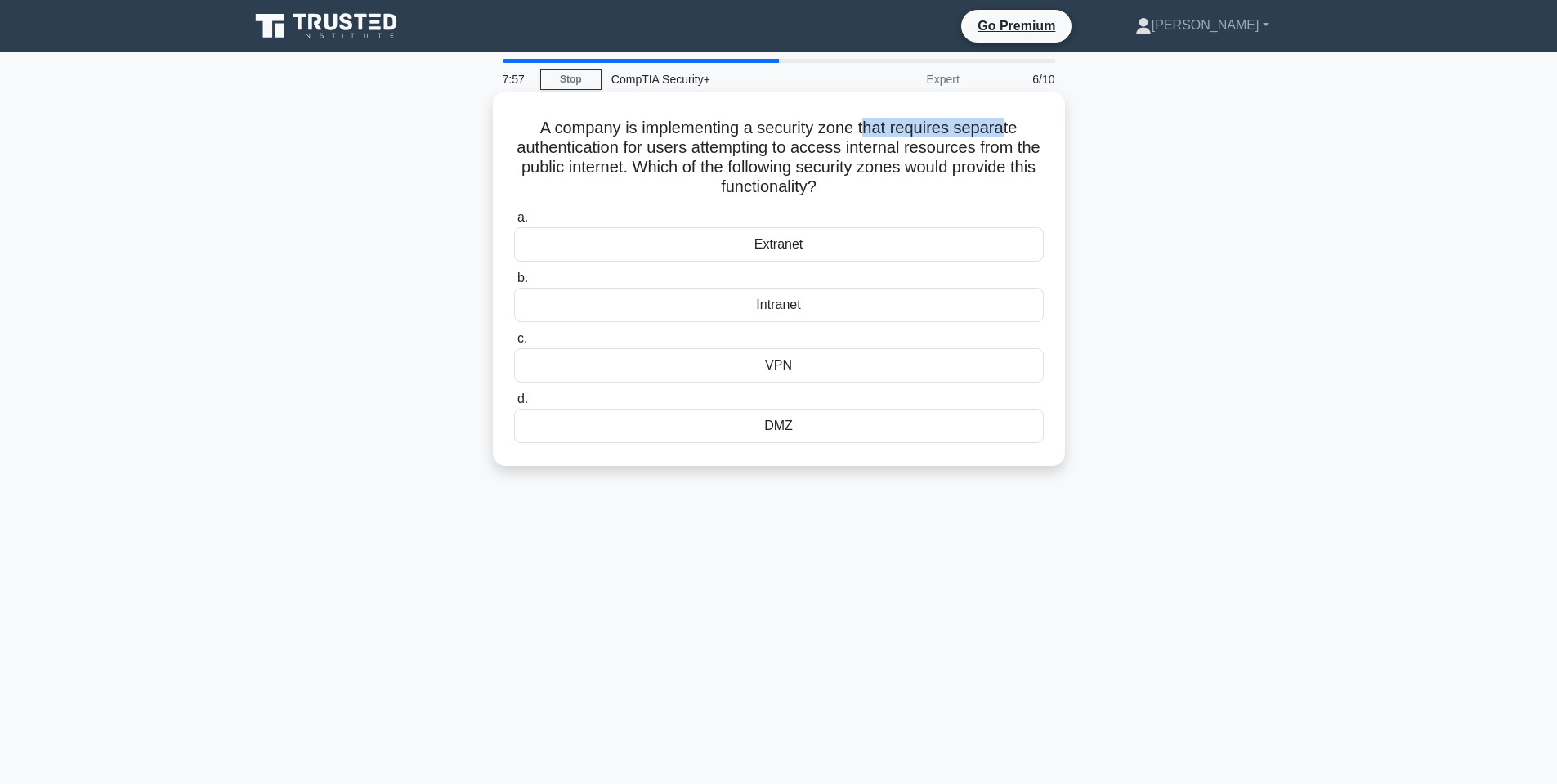
click at [1008, 130] on h5 "A company is implementing a security zone that requires separate authentication…" at bounding box center [779, 157] width 533 height 80
click at [907, 144] on h5 "A company is implementing a security zone that requires separate authentication…" at bounding box center [779, 157] width 533 height 80
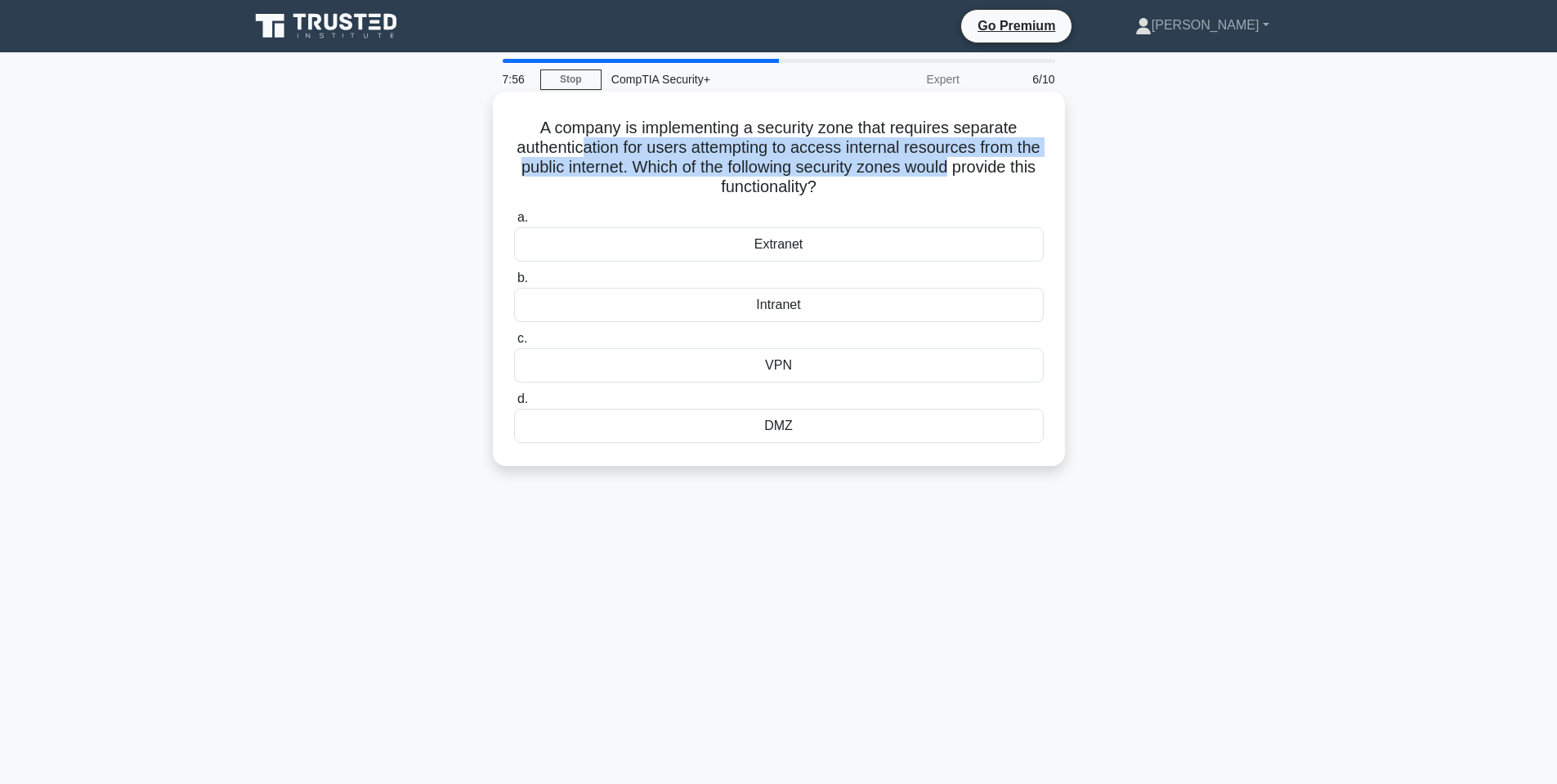
drag, startPoint x: 590, startPoint y: 157, endPoint x: 1018, endPoint y: 164, distance: 428.1
click at [1018, 164] on h5 "A company is implementing a security zone that requires separate authentication…" at bounding box center [779, 157] width 533 height 80
drag, startPoint x: 862, startPoint y: 140, endPoint x: 842, endPoint y: 141, distance: 20.0
click at [862, 140] on h5 "A company is implementing a security zone that requires separate authentication…" at bounding box center [779, 157] width 533 height 80
click at [928, 168] on h5 "A company is implementing a security zone that requires separate authentication…" at bounding box center [779, 157] width 533 height 80
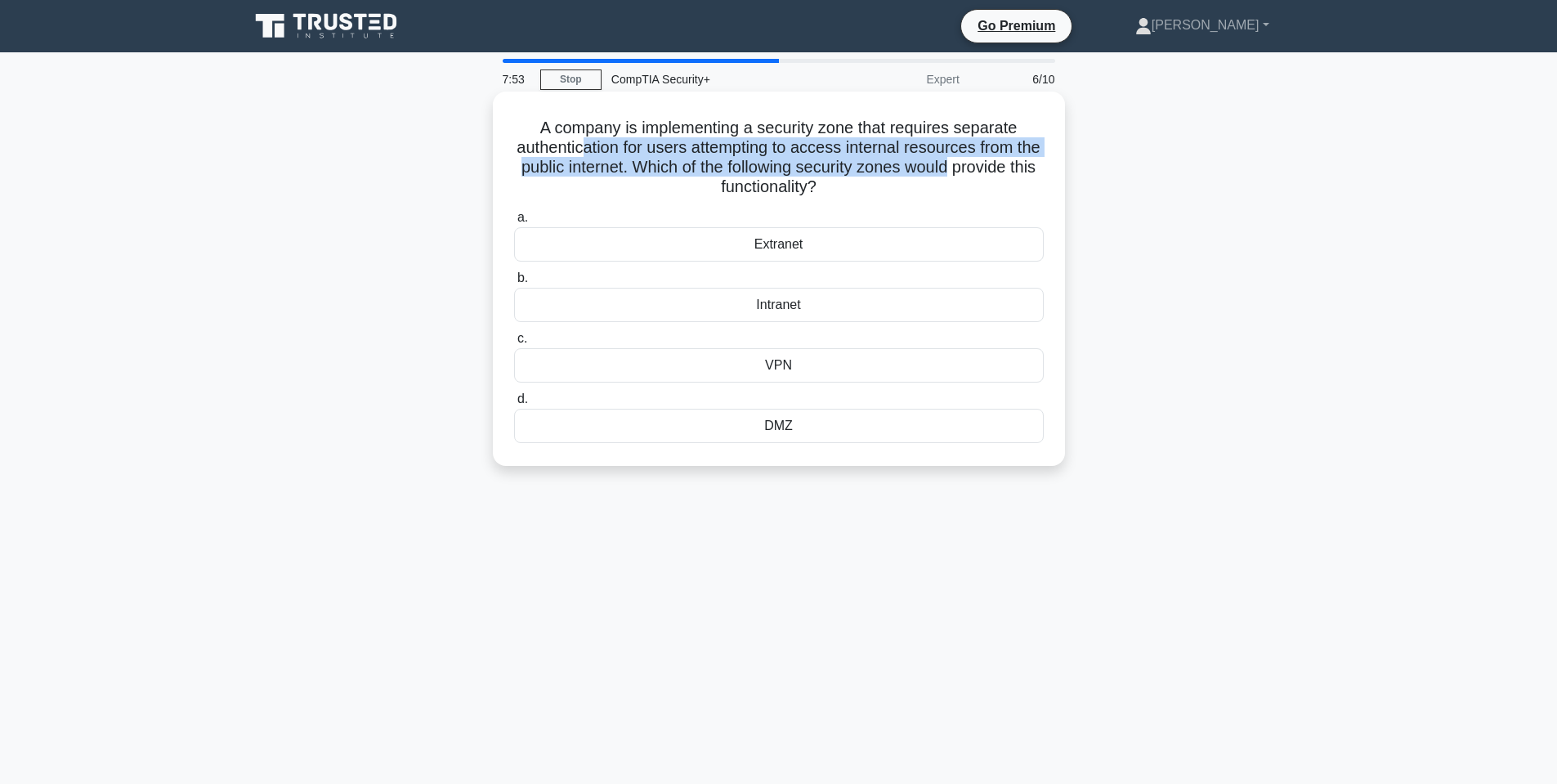
drag, startPoint x: 867, startPoint y: 178, endPoint x: 693, endPoint y: 149, distance: 176.4
click at [760, 157] on h5 "A company is implementing a security zone that requires separate authentication…" at bounding box center [779, 157] width 533 height 80
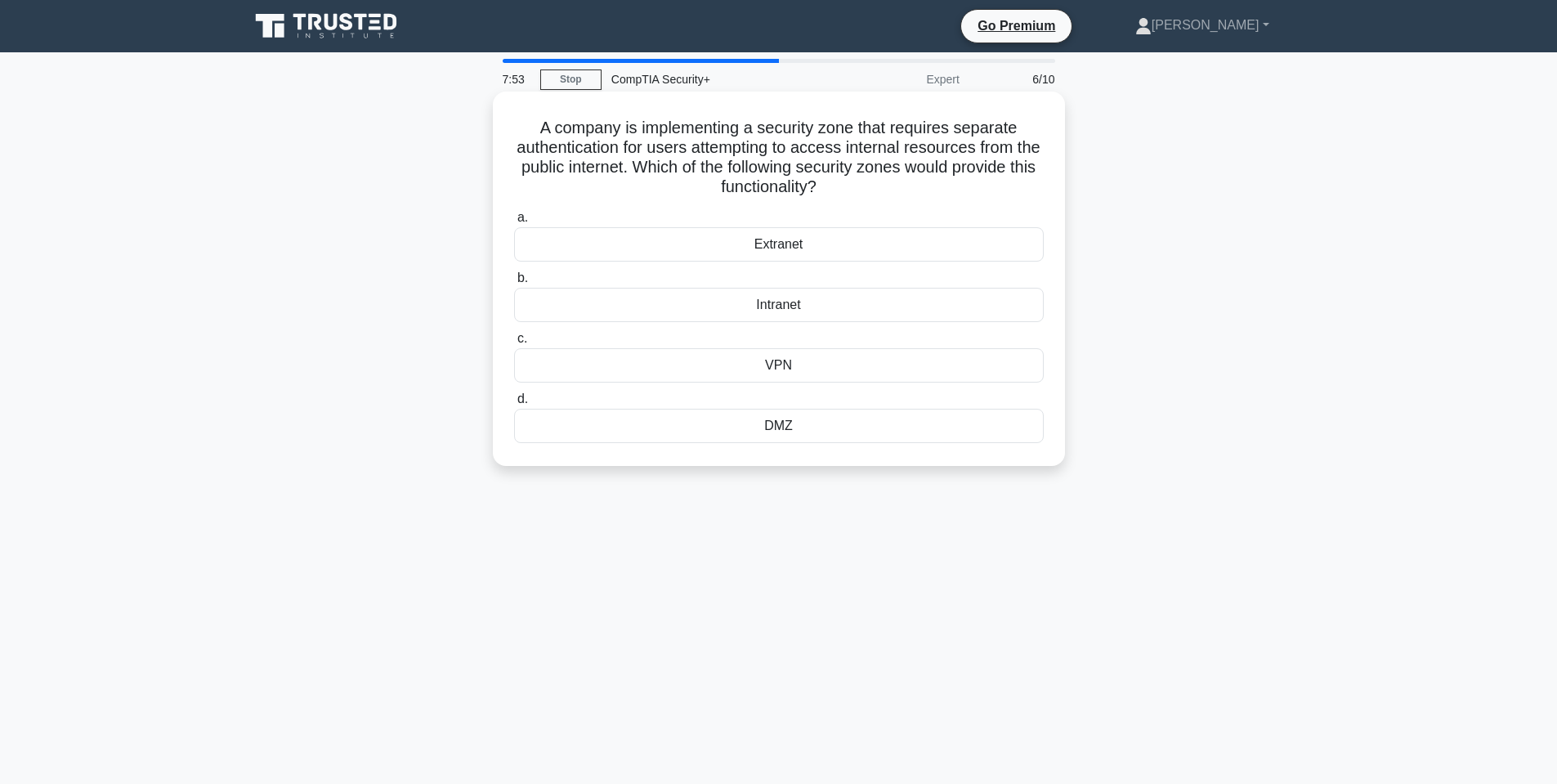
click at [691, 149] on h5 "A company is implementing a security zone that requires separate authentication…" at bounding box center [779, 157] width 533 height 80
drag, startPoint x: 733, startPoint y: 146, endPoint x: 967, endPoint y: 151, distance: 234.1
click at [966, 151] on h5 "A company is implementing a security zone that requires separate authentication…" at bounding box center [779, 157] width 533 height 80
click at [963, 148] on h5 "A company is implementing a security zone that requires separate authentication…" at bounding box center [779, 157] width 533 height 80
click at [781, 425] on div "DMZ" at bounding box center [778, 425] width 529 height 34
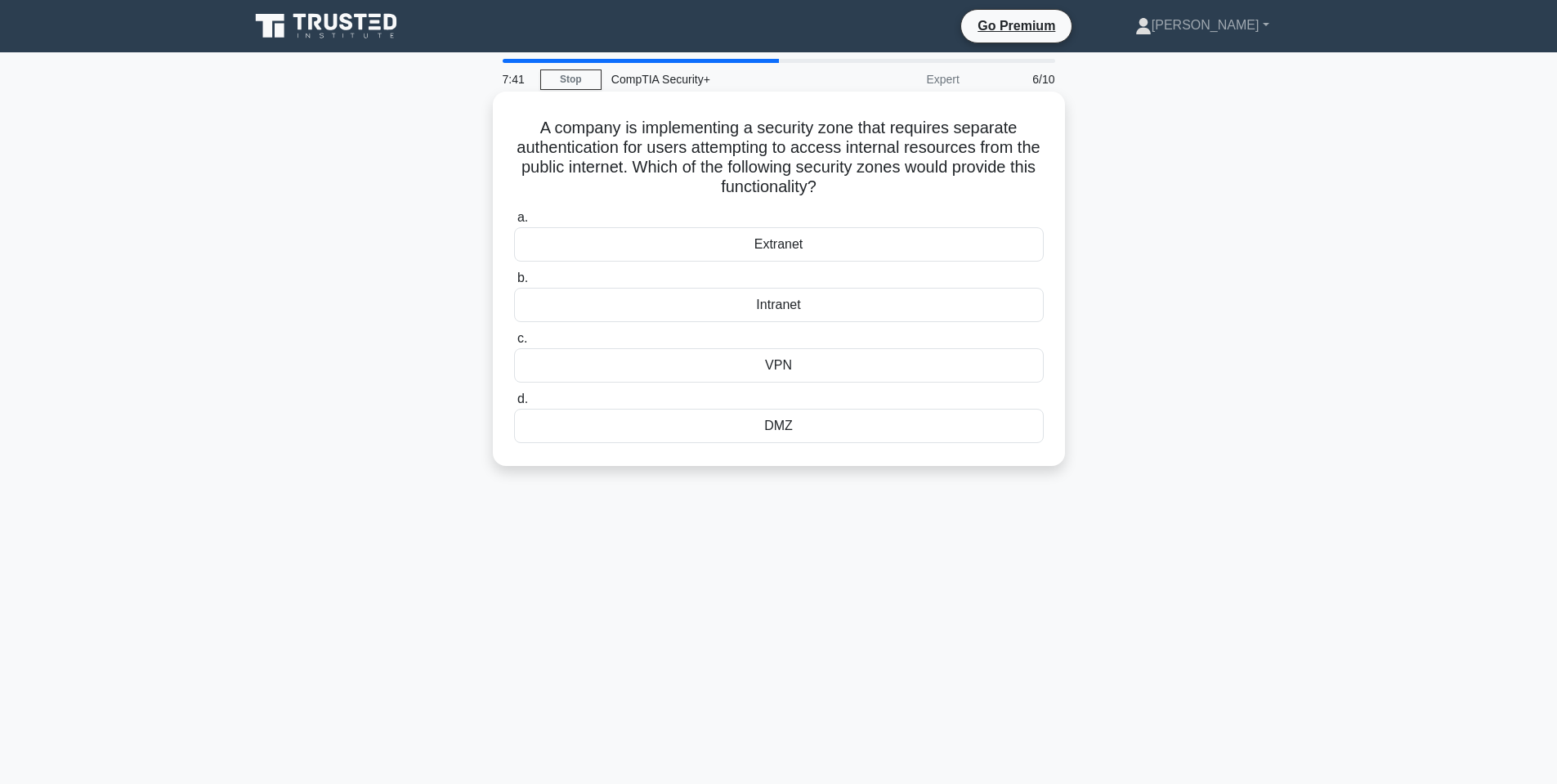
click at [514, 404] on input "d. DMZ" at bounding box center [514, 399] width 0 height 10
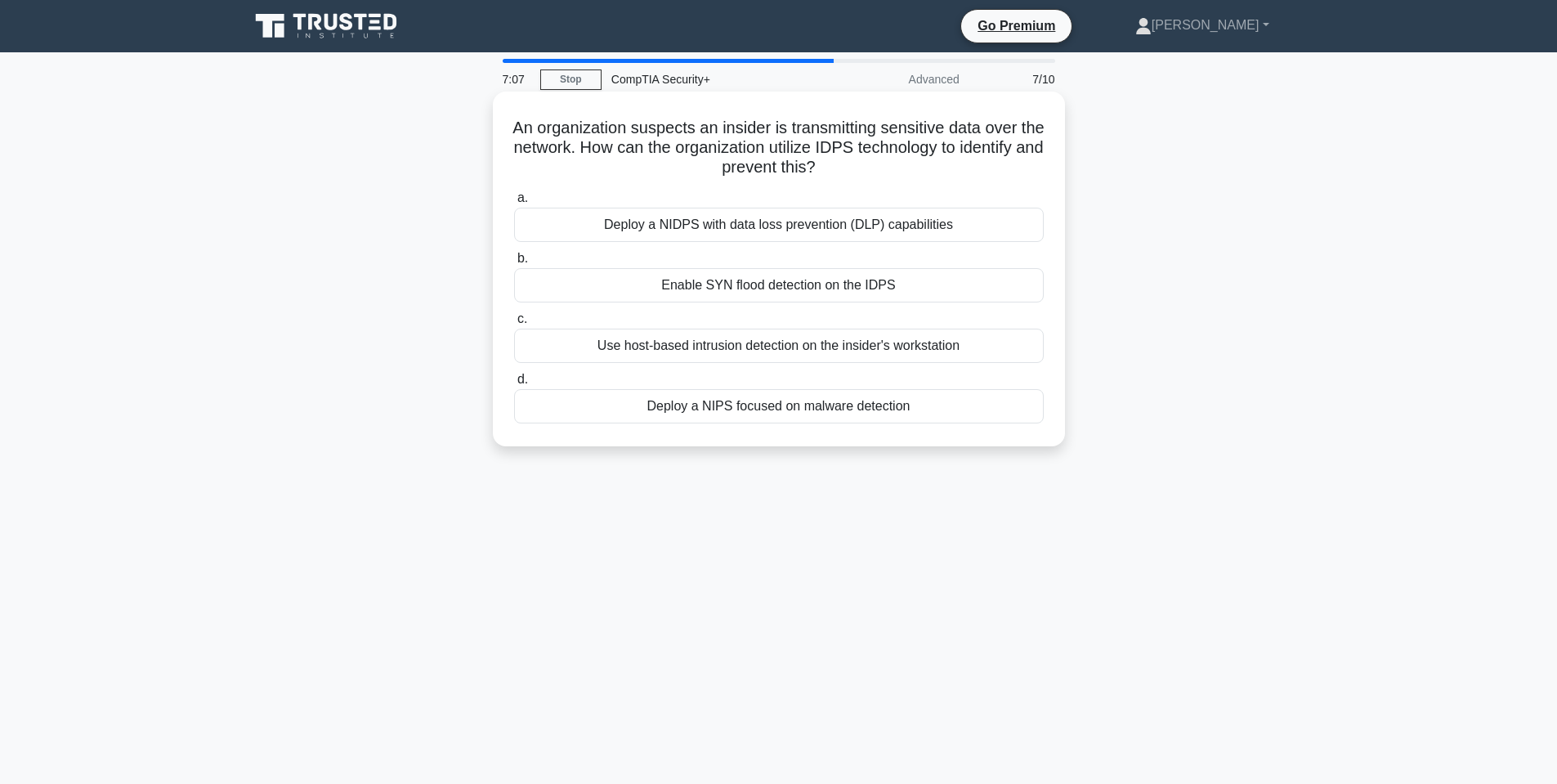
click at [952, 147] on h5 "An organization suspects an insider is transmitting sensitive data over the net…" at bounding box center [779, 148] width 533 height 61
click at [952, 146] on h5 "An organization suspects an insider is transmitting sensitive data over the net…" at bounding box center [779, 148] width 533 height 61
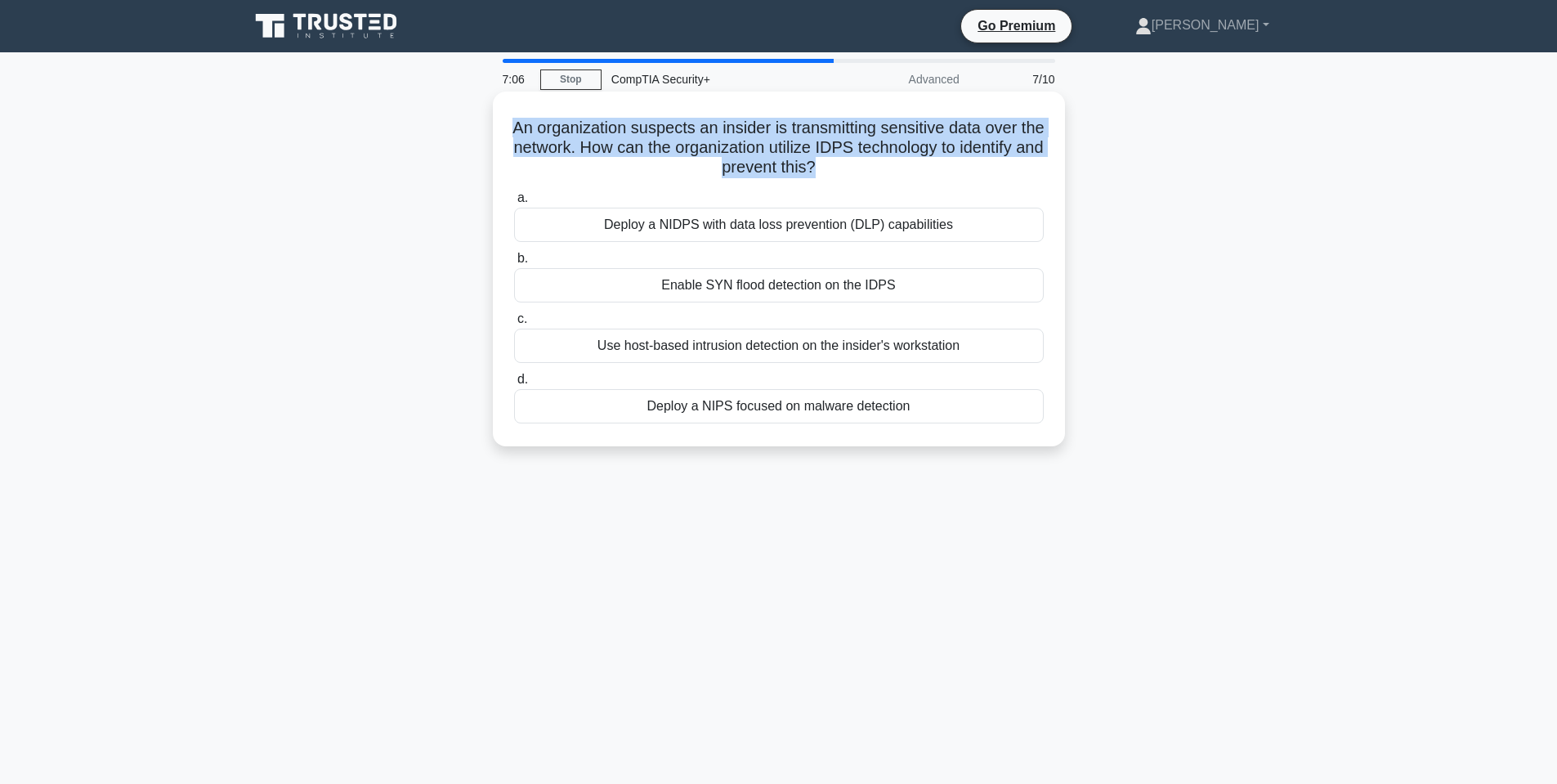
click at [952, 146] on h5 "An organization suspects an insider is transmitting sensitive data over the net…" at bounding box center [779, 148] width 533 height 61
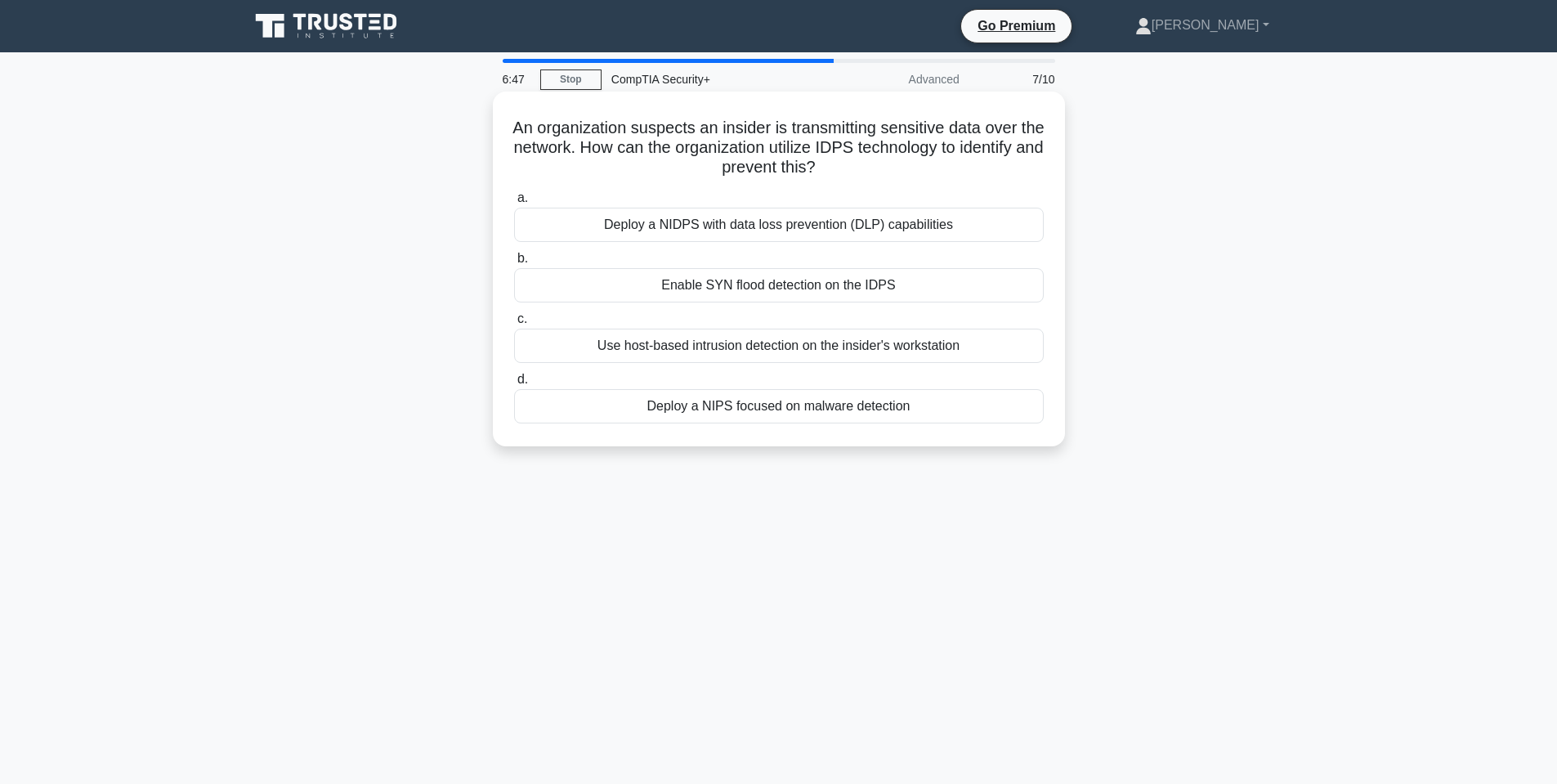
click at [882, 222] on div "Deploy a NIDPS with data loss prevention (DLP) capabilities" at bounding box center [778, 224] width 529 height 34
click at [514, 203] on input "a. Deploy a NIDPS with data loss prevention (DLP) capabilities" at bounding box center [514, 198] width 0 height 10
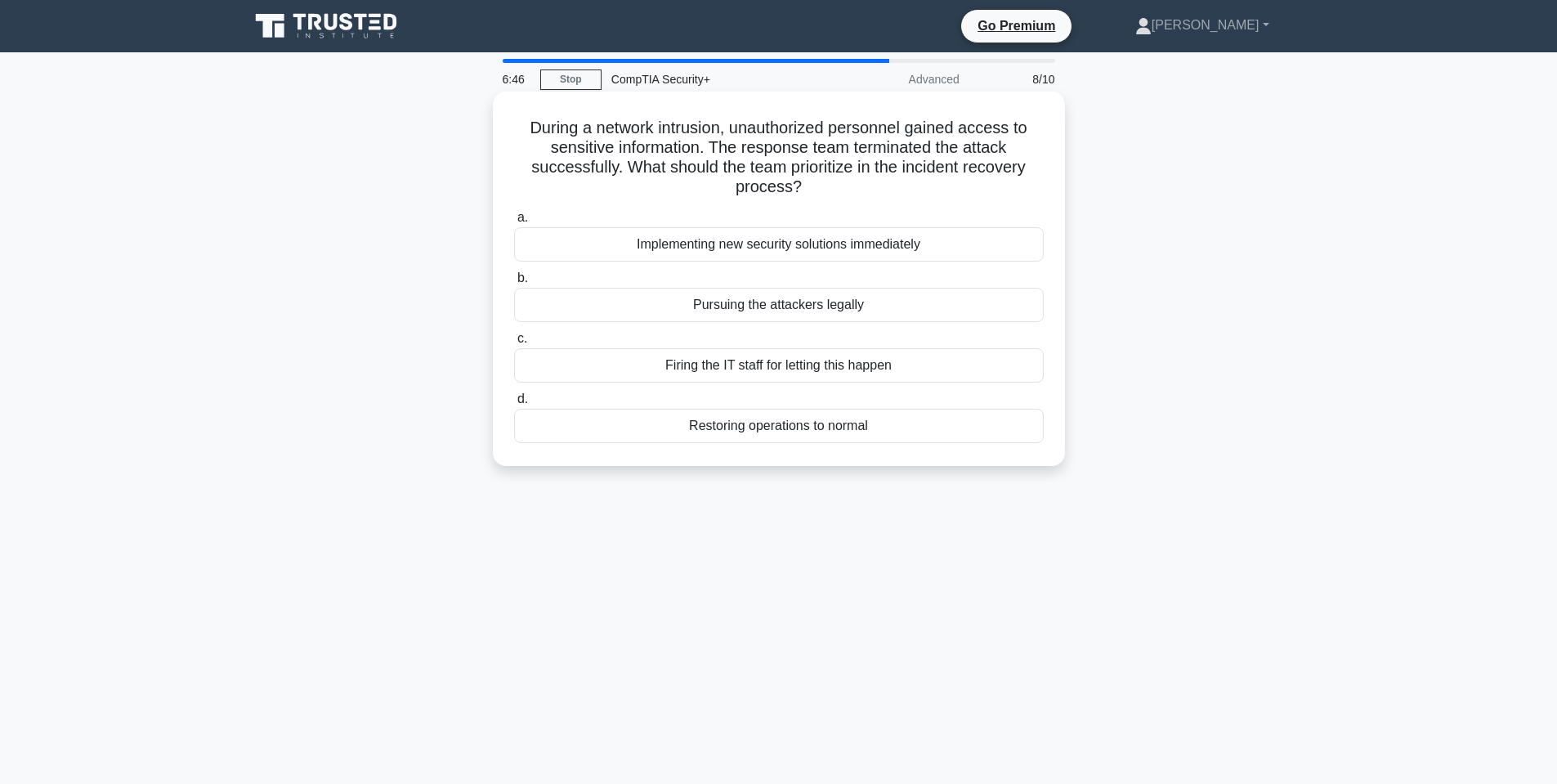
click at [675, 127] on h5 "During a network intrusion, unauthorized personnel gained access to sensitive i…" at bounding box center [779, 157] width 533 height 80
click at [674, 127] on h5 "During a network intrusion, unauthorized personnel gained access to sensitive i…" at bounding box center [779, 157] width 533 height 80
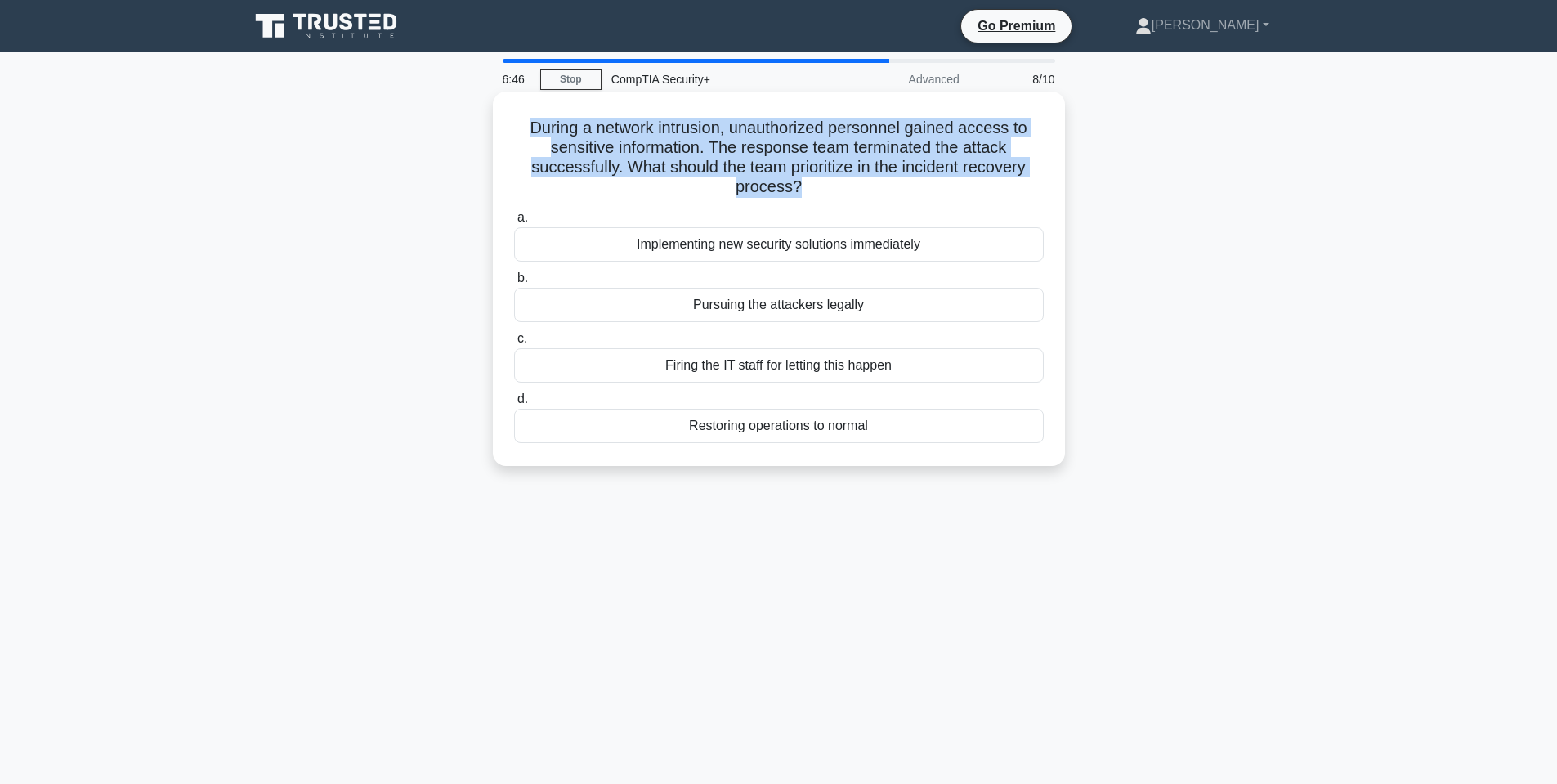
click at [674, 127] on h5 "During a network intrusion, unauthorized personnel gained access to sensitive i…" at bounding box center [779, 157] width 533 height 80
click at [853, 128] on h5 "During a network intrusion, unauthorized personnel gained access to sensitive i…" at bounding box center [779, 157] width 533 height 80
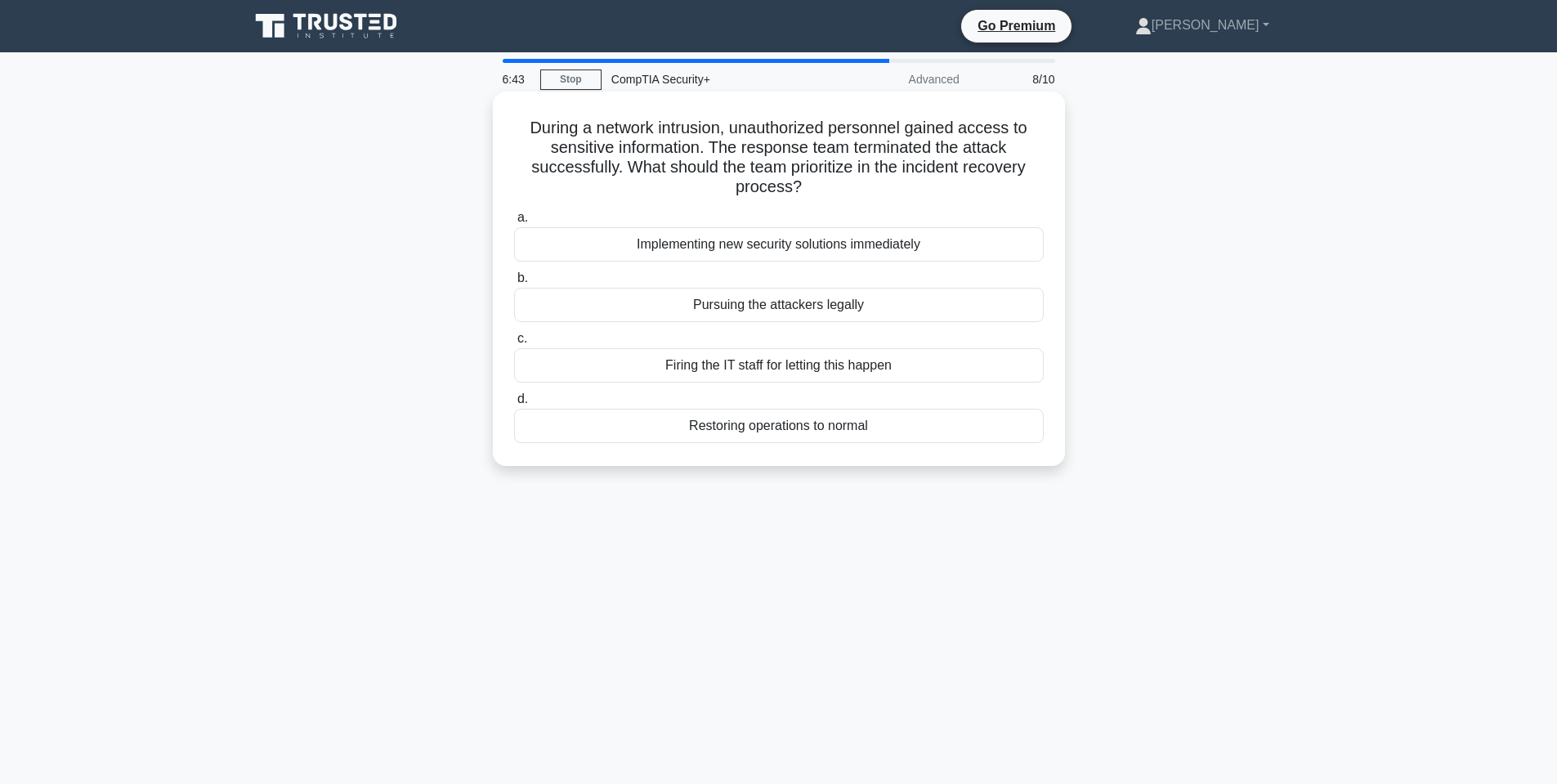
click at [639, 143] on h5 "During a network intrusion, unauthorized personnel gained access to sensitive i…" at bounding box center [779, 157] width 533 height 80
click at [639, 144] on h5 "During a network intrusion, unauthorized personnel gained access to sensitive i…" at bounding box center [779, 157] width 533 height 80
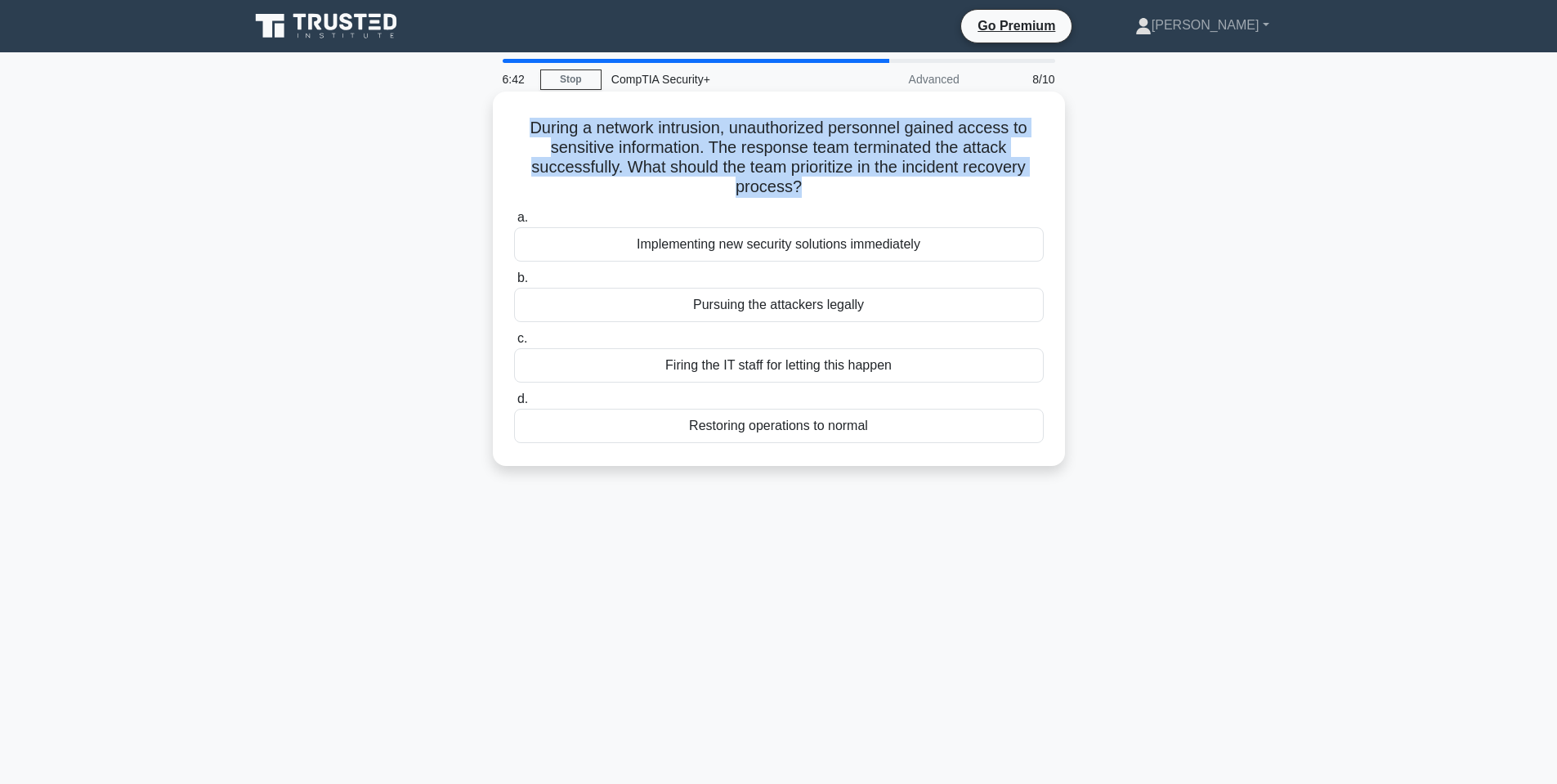
click at [642, 145] on h5 "During a network intrusion, unauthorized personnel gained access to sensitive i…" at bounding box center [779, 157] width 533 height 80
click at [714, 162] on h5 "During a network intrusion, unauthorized personnel gained access to sensitive i…" at bounding box center [779, 157] width 533 height 80
drag, startPoint x: 714, startPoint y: 162, endPoint x: 809, endPoint y: 166, distance: 95.1
click at [725, 163] on h5 "During a network intrusion, unauthorized personnel gained access to sensitive i…" at bounding box center [779, 157] width 533 height 80
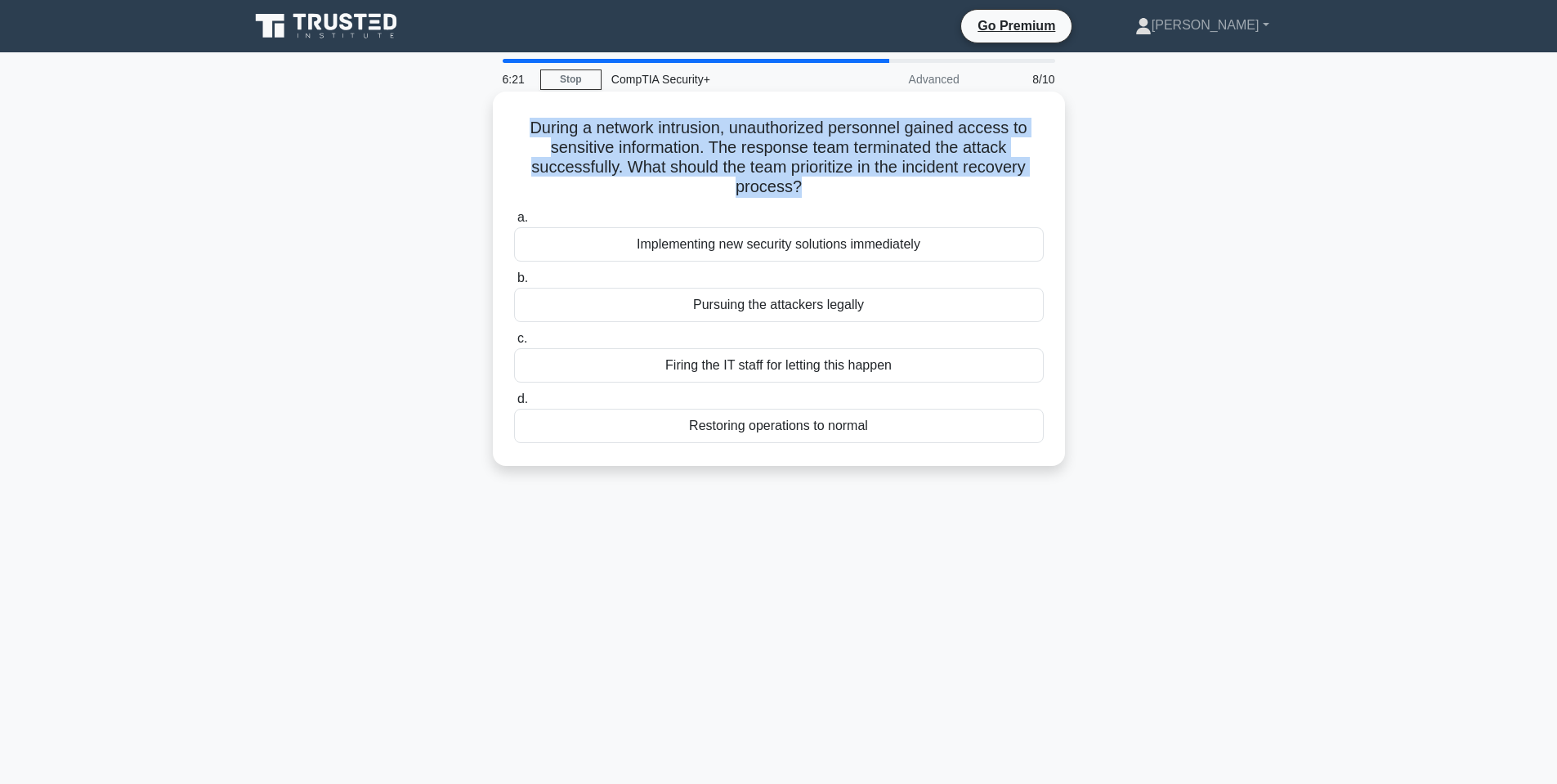
click at [785, 145] on h5 "During a network intrusion, unauthorized personnel gained access to sensitive i…" at bounding box center [779, 157] width 533 height 80
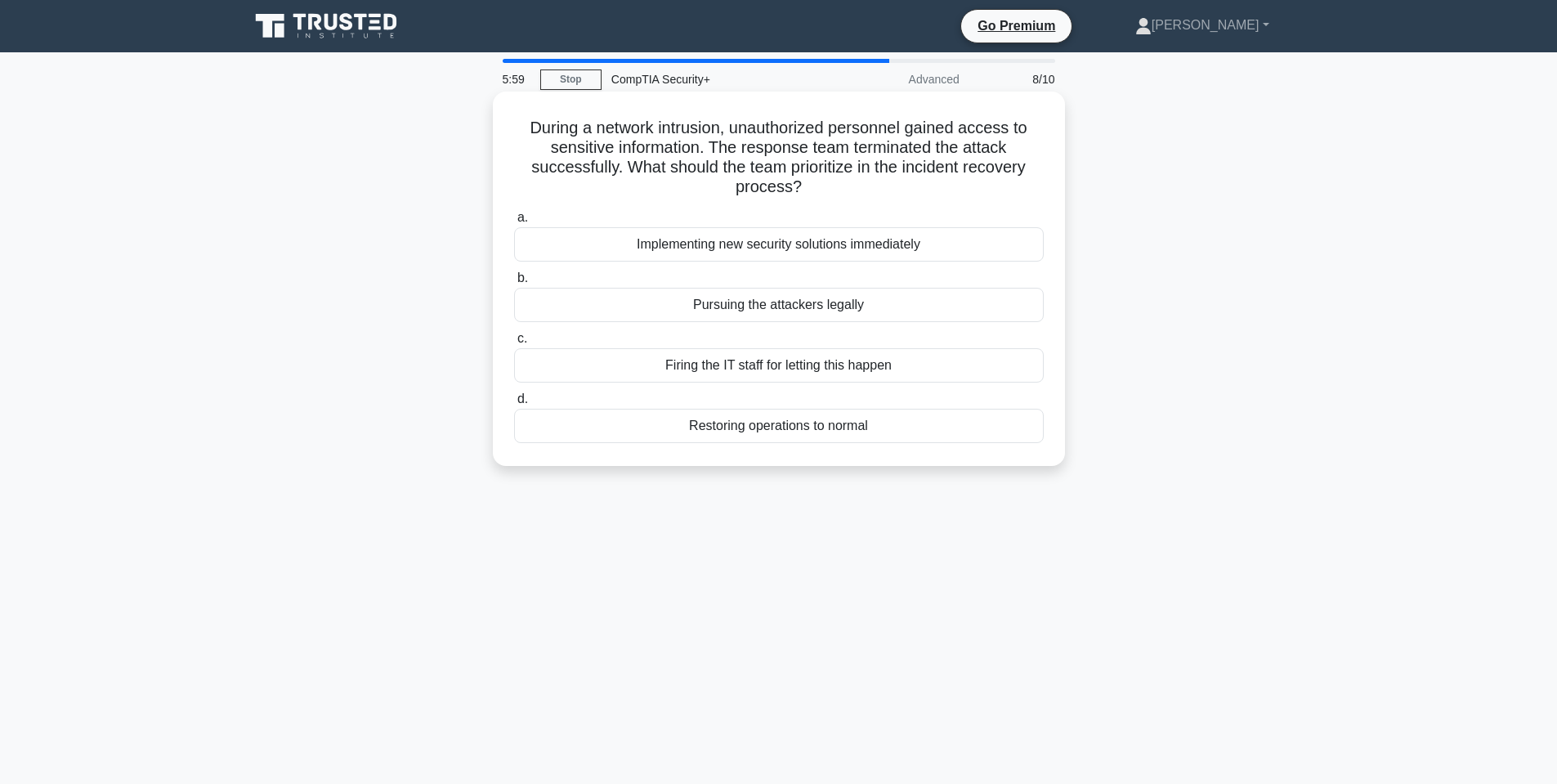
click at [819, 427] on div "Restoring operations to normal" at bounding box center [778, 425] width 529 height 34
click at [514, 404] on input "d. Restoring operations to normal" at bounding box center [514, 399] width 0 height 10
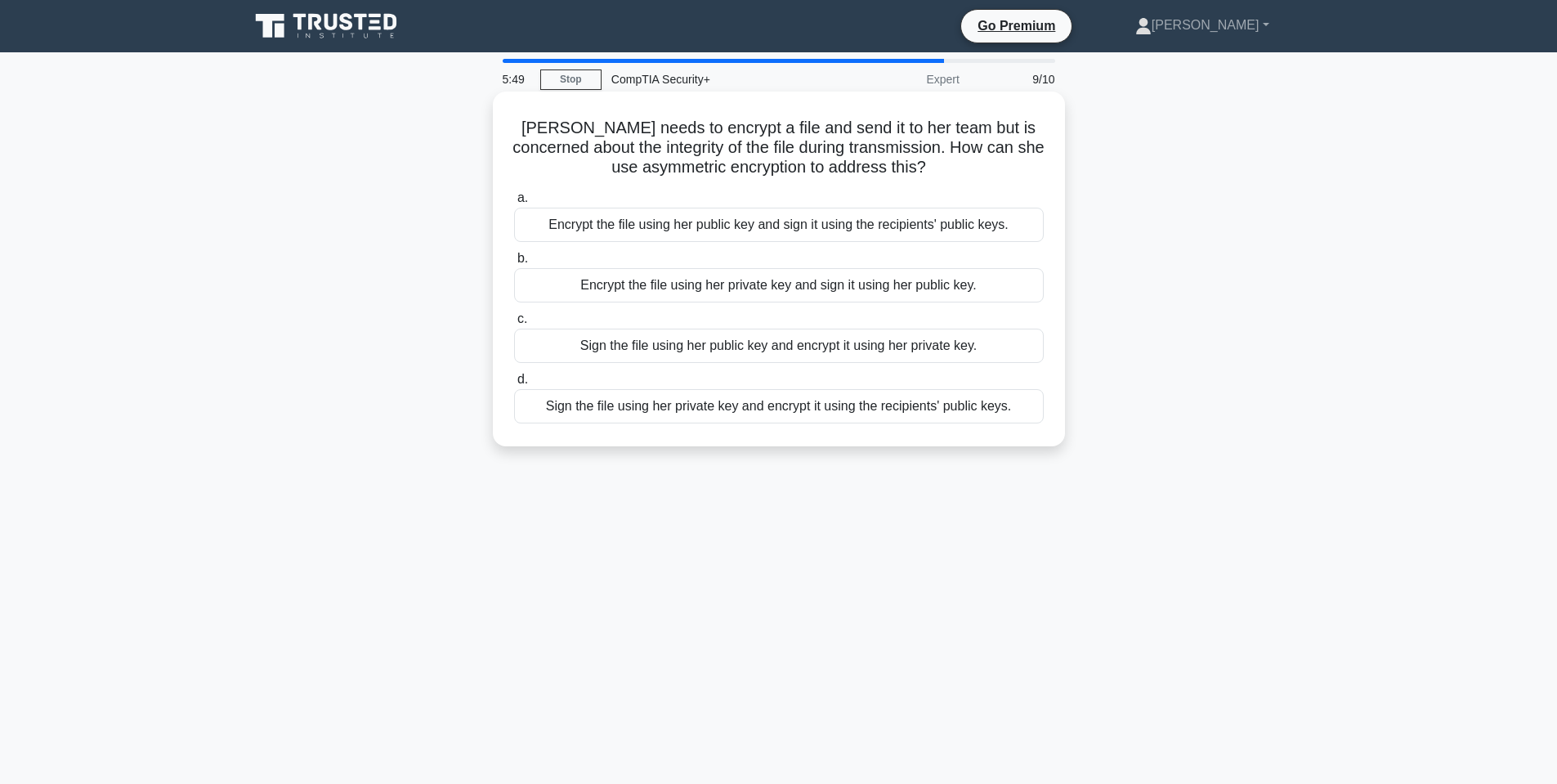
click at [654, 124] on h5 "Cathy needs to encrypt a file and send it to her team but is concerned about th…" at bounding box center [779, 148] width 533 height 61
click at [653, 124] on h5 "Cathy needs to encrypt a file and send it to her team but is concerned about th…" at bounding box center [779, 148] width 533 height 61
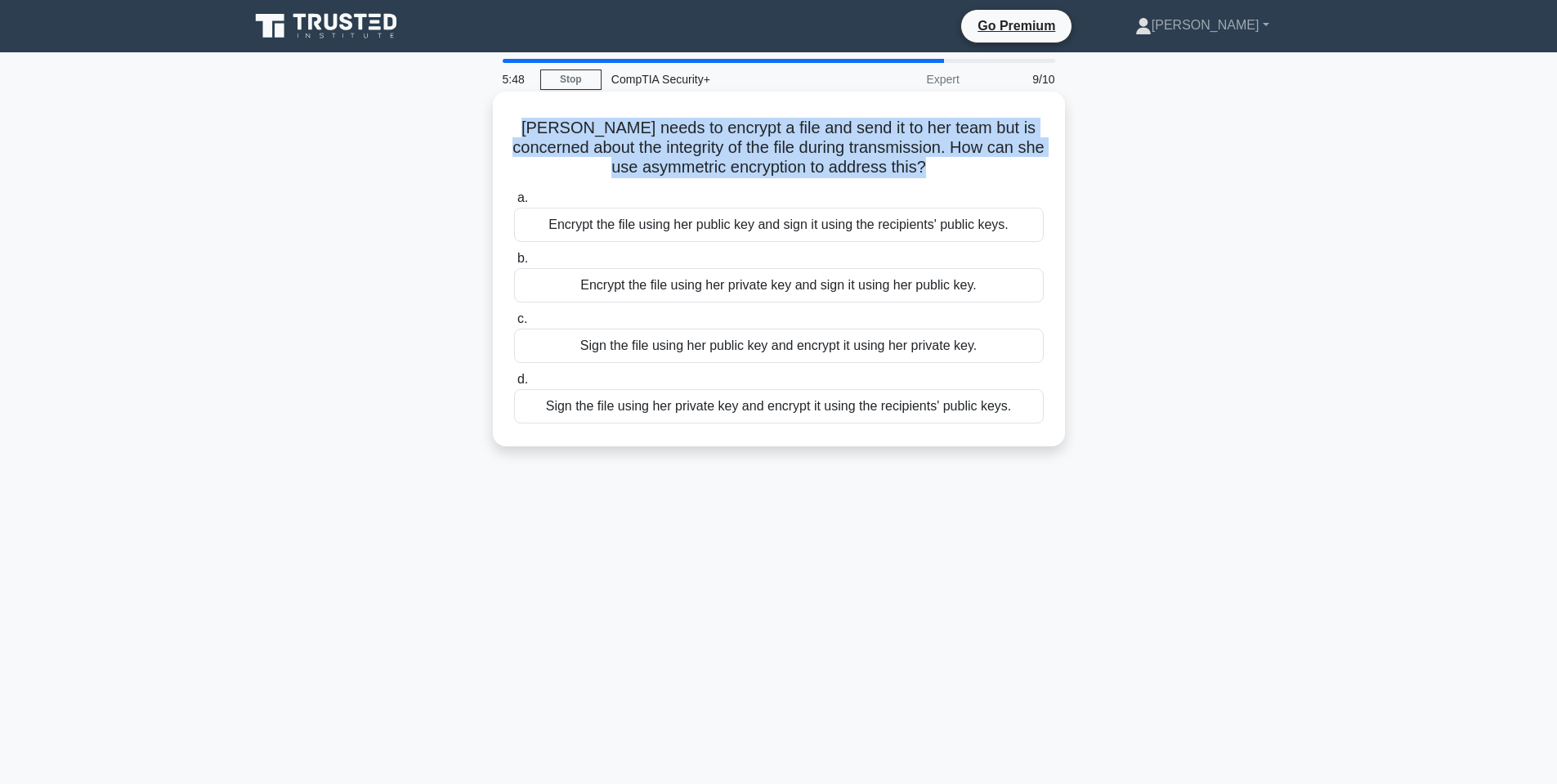
click at [652, 124] on h5 "Cathy needs to encrypt a file and send it to her team but is concerned about th…" at bounding box center [779, 148] width 533 height 61
click at [662, 115] on div "Cathy needs to encrypt a file and send it to her team but is concerned about th…" at bounding box center [779, 269] width 559 height 342
click at [664, 135] on h5 "Cathy needs to encrypt a file and send it to her team but is concerned about th…" at bounding box center [779, 148] width 533 height 61
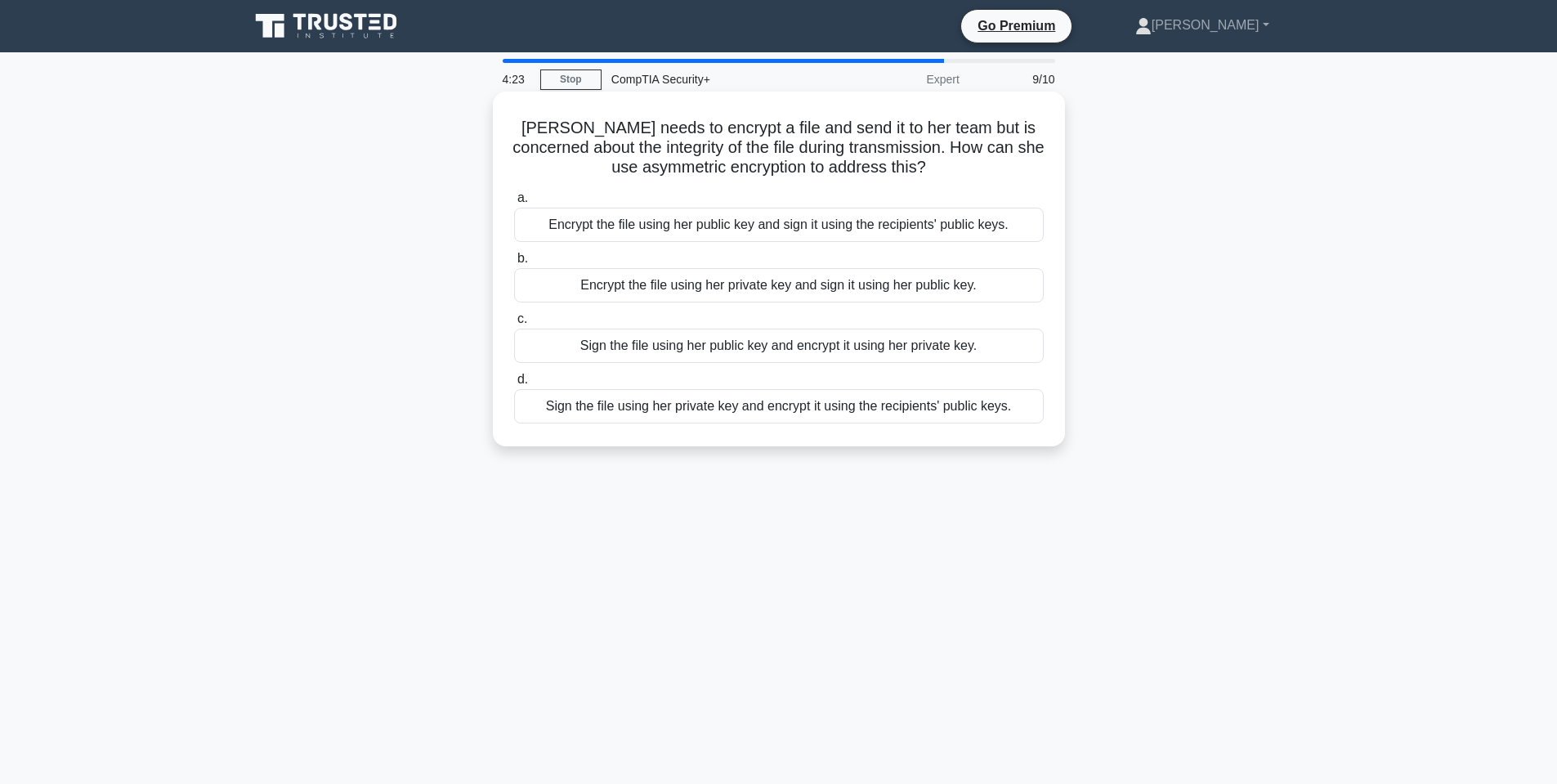
click at [780, 411] on div "Sign the file using her private key and encrypt it using the recipients' public…" at bounding box center [778, 406] width 529 height 34
click at [514, 385] on input "d. Sign the file using her private key and encrypt it using the recipients' pub…" at bounding box center [514, 380] width 0 height 10
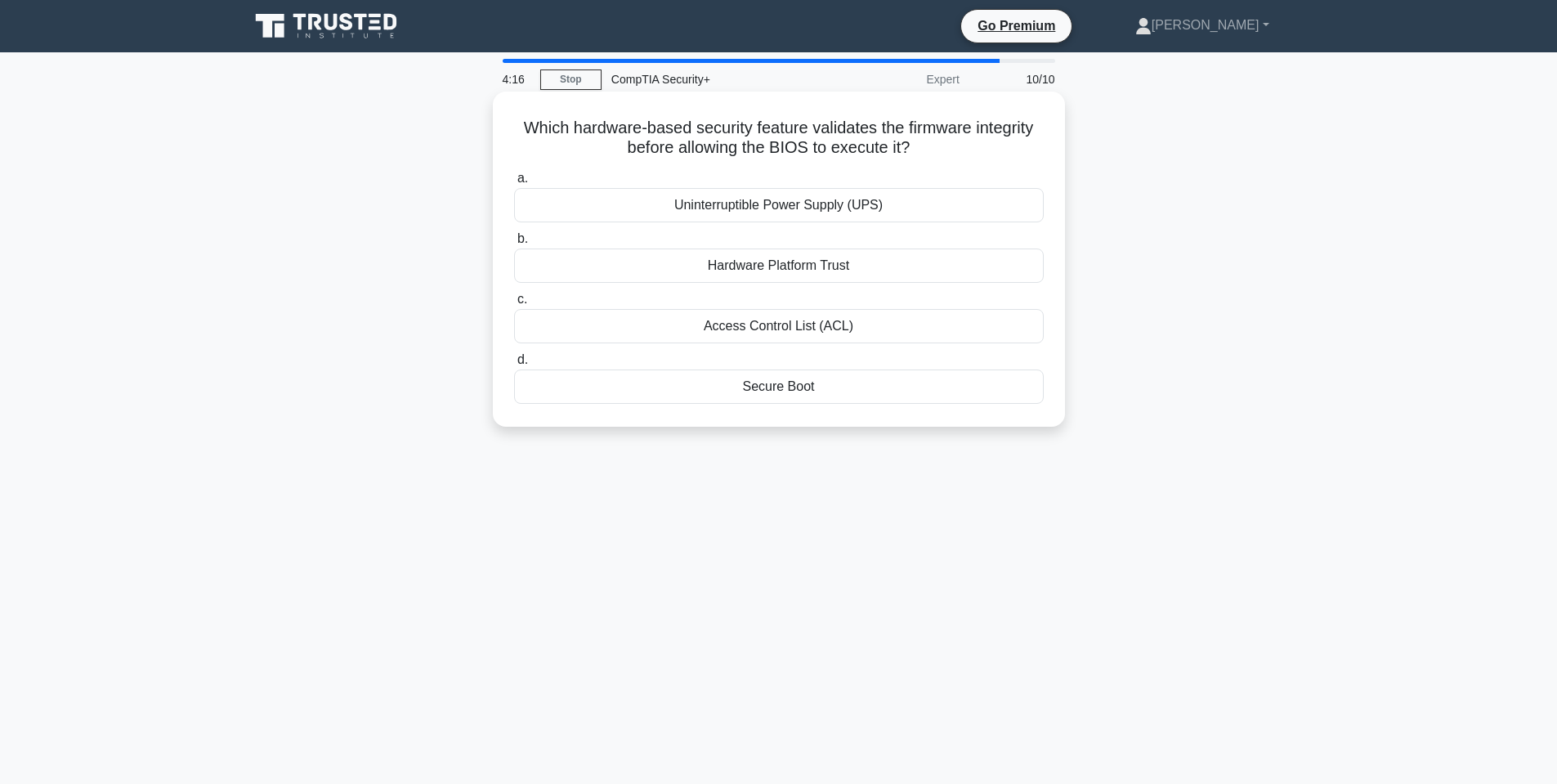
click at [622, 128] on h5 "Which hardware-based security feature validates the firmware integrity before a…" at bounding box center [779, 137] width 533 height 41
click at [625, 132] on h5 "Which hardware-based security feature validates the firmware integrity before a…" at bounding box center [779, 137] width 533 height 41
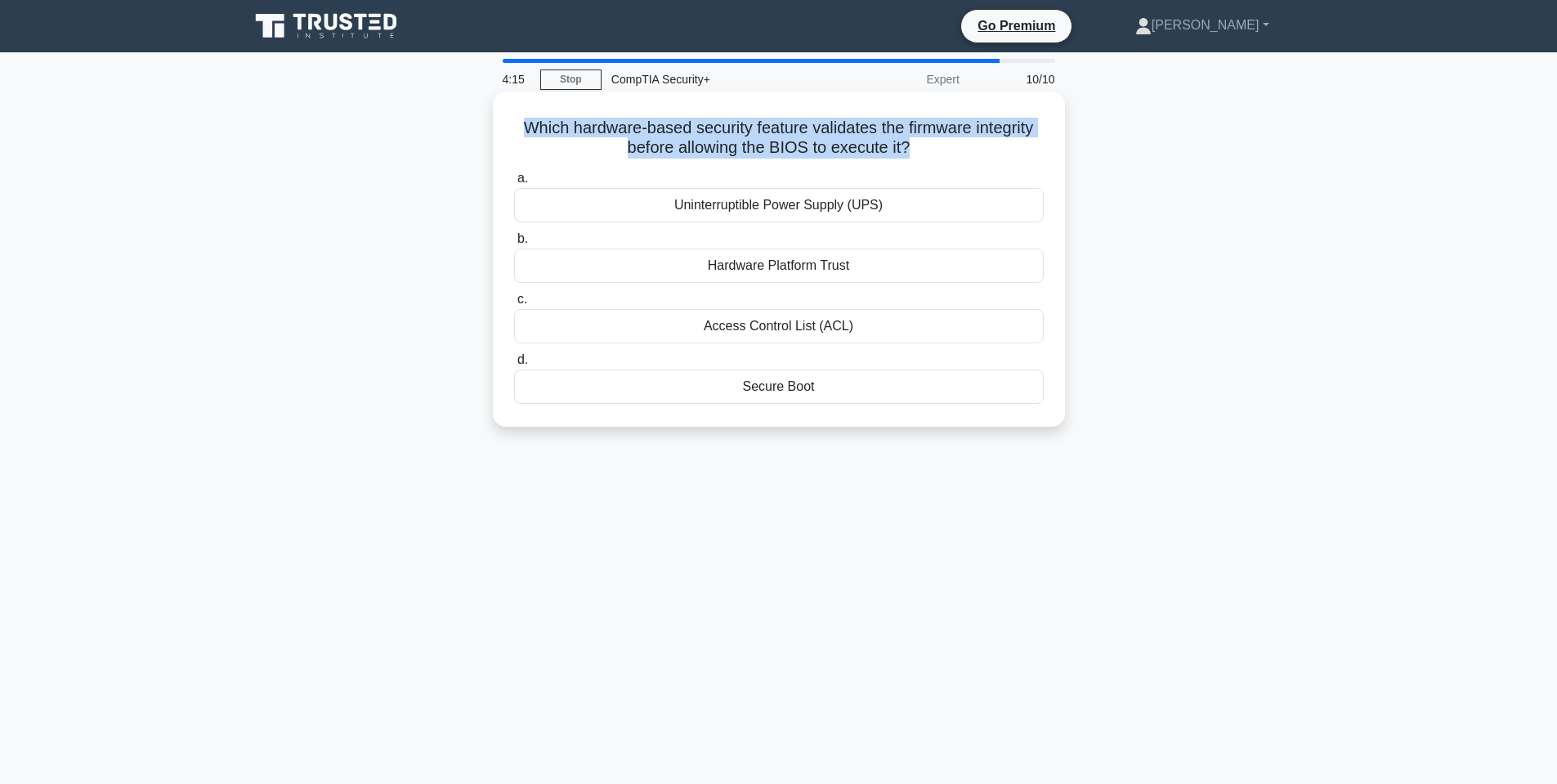
click at [626, 133] on h5 "Which hardware-based security feature validates the firmware integrity before a…" at bounding box center [779, 137] width 533 height 41
click at [842, 136] on h5 "Which hardware-based security feature validates the firmware integrity before a…" at bounding box center [779, 137] width 533 height 41
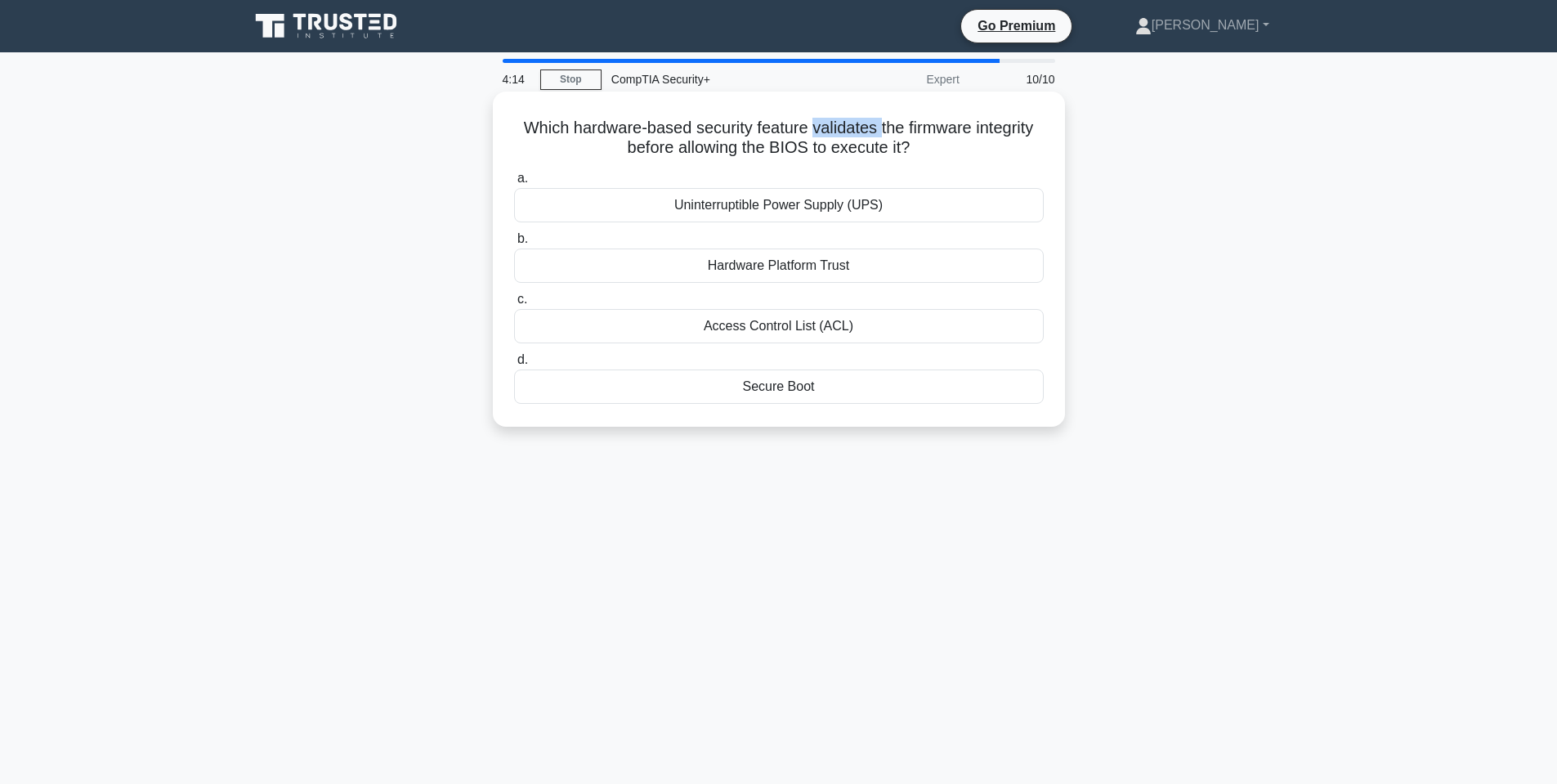
click at [842, 136] on h5 "Which hardware-based security feature validates the firmware integrity before a…" at bounding box center [779, 137] width 533 height 41
click at [779, 384] on div "Secure Boot" at bounding box center [778, 386] width 529 height 34
click at [514, 365] on input "d. Secure Boot" at bounding box center [514, 360] width 0 height 10
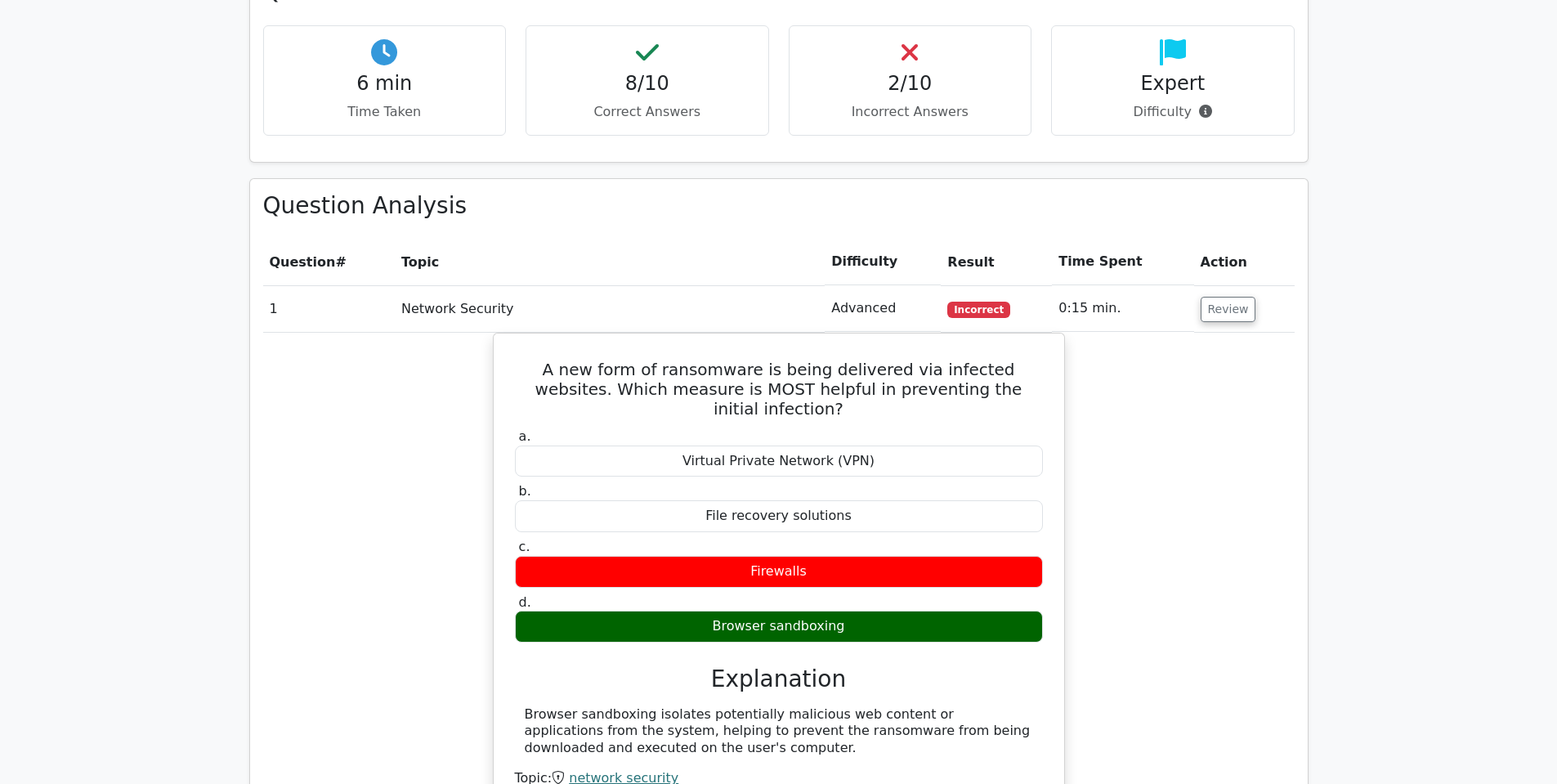
scroll to position [1226, 0]
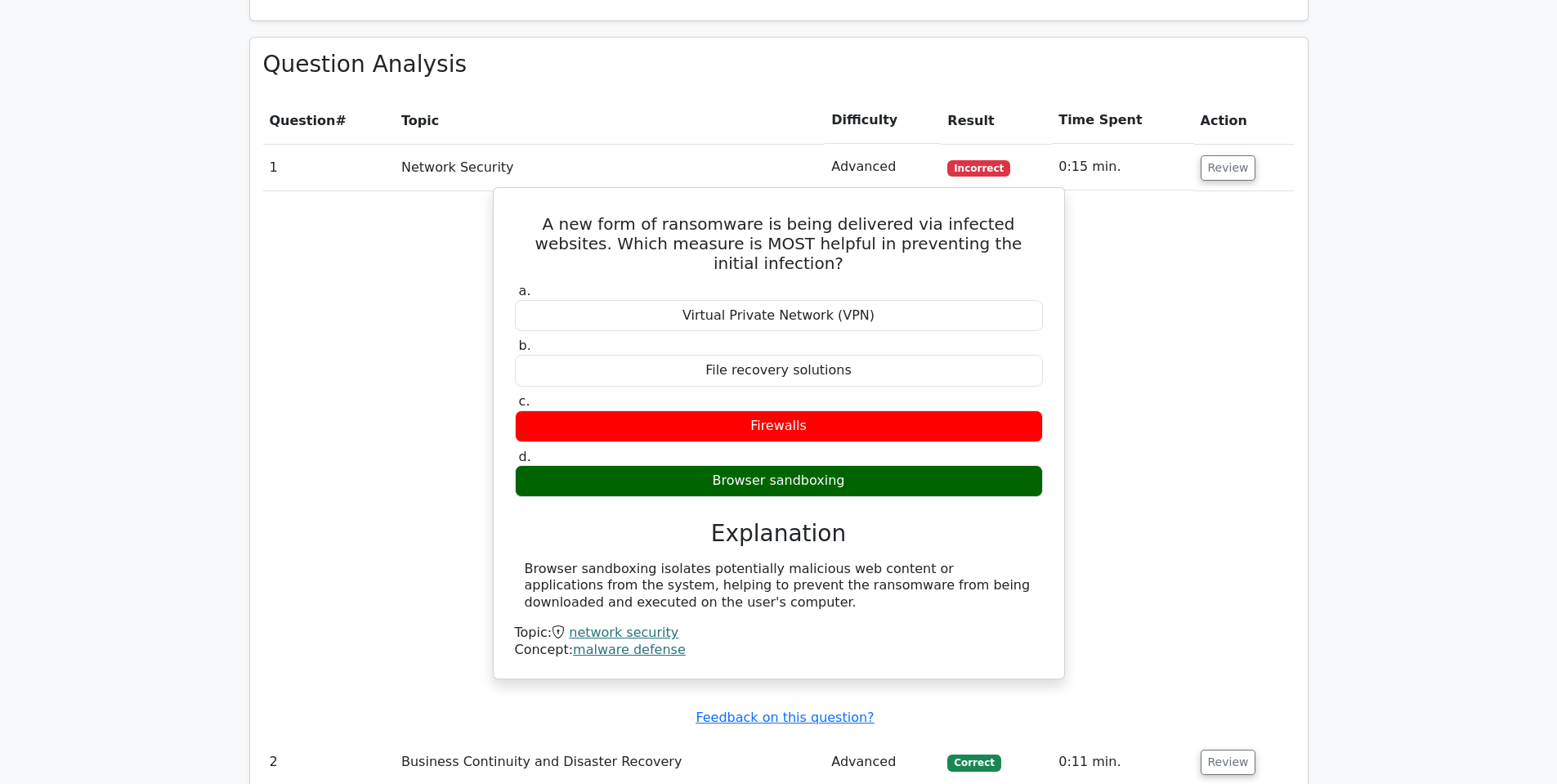
drag, startPoint x: 870, startPoint y: 418, endPoint x: 617, endPoint y: 409, distance: 253.2
click at [617, 465] on div "Browser sandboxing" at bounding box center [778, 481] width 528 height 32
click at [993, 465] on div "Browser sandboxing" at bounding box center [778, 481] width 528 height 32
drag, startPoint x: 927, startPoint y: 421, endPoint x: 612, endPoint y: 413, distance: 315.1
click at [612, 465] on div "Browser sandboxing" at bounding box center [778, 481] width 528 height 32
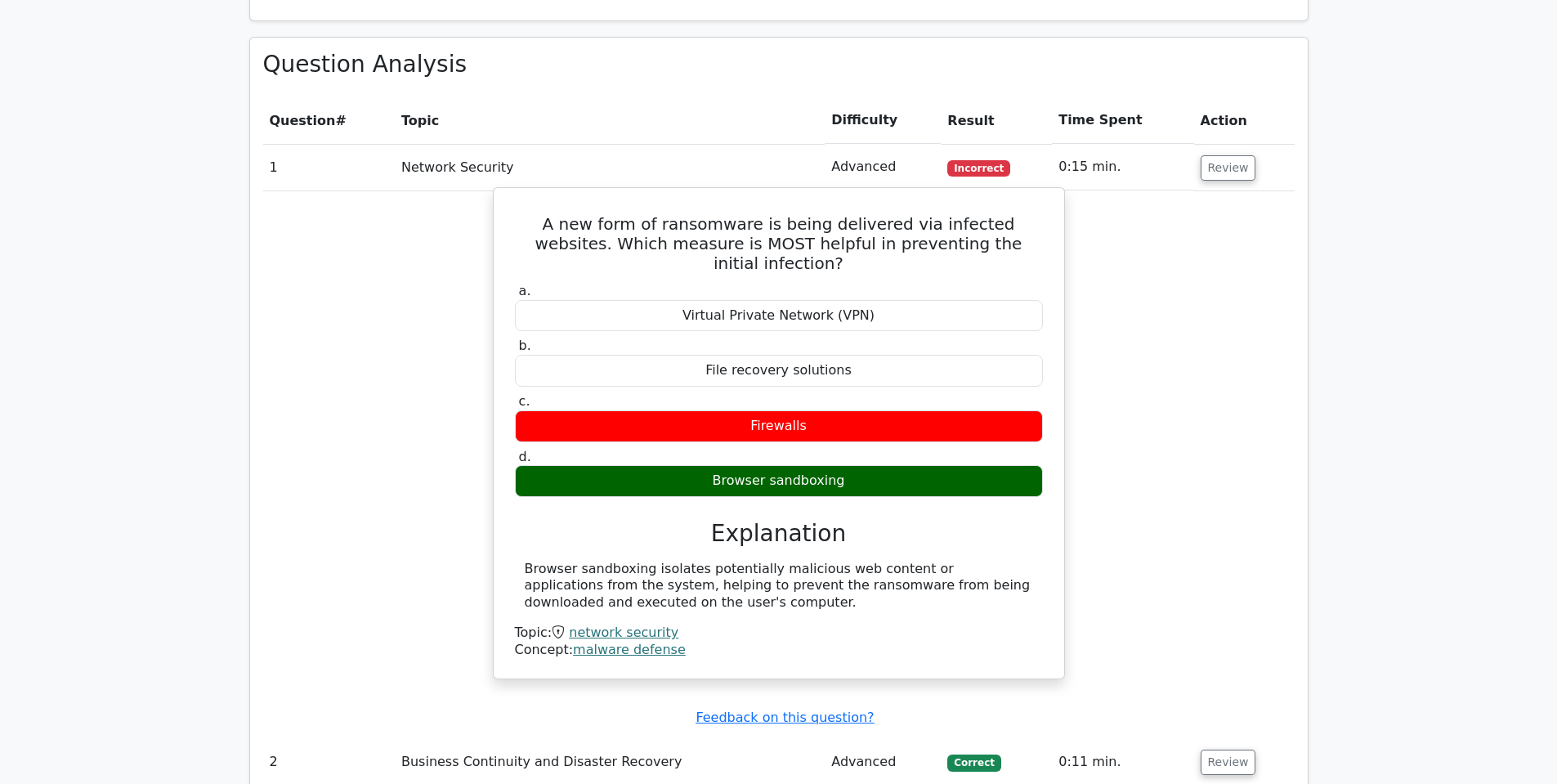
click at [945, 465] on div "Browser sandboxing" at bounding box center [778, 481] width 528 height 32
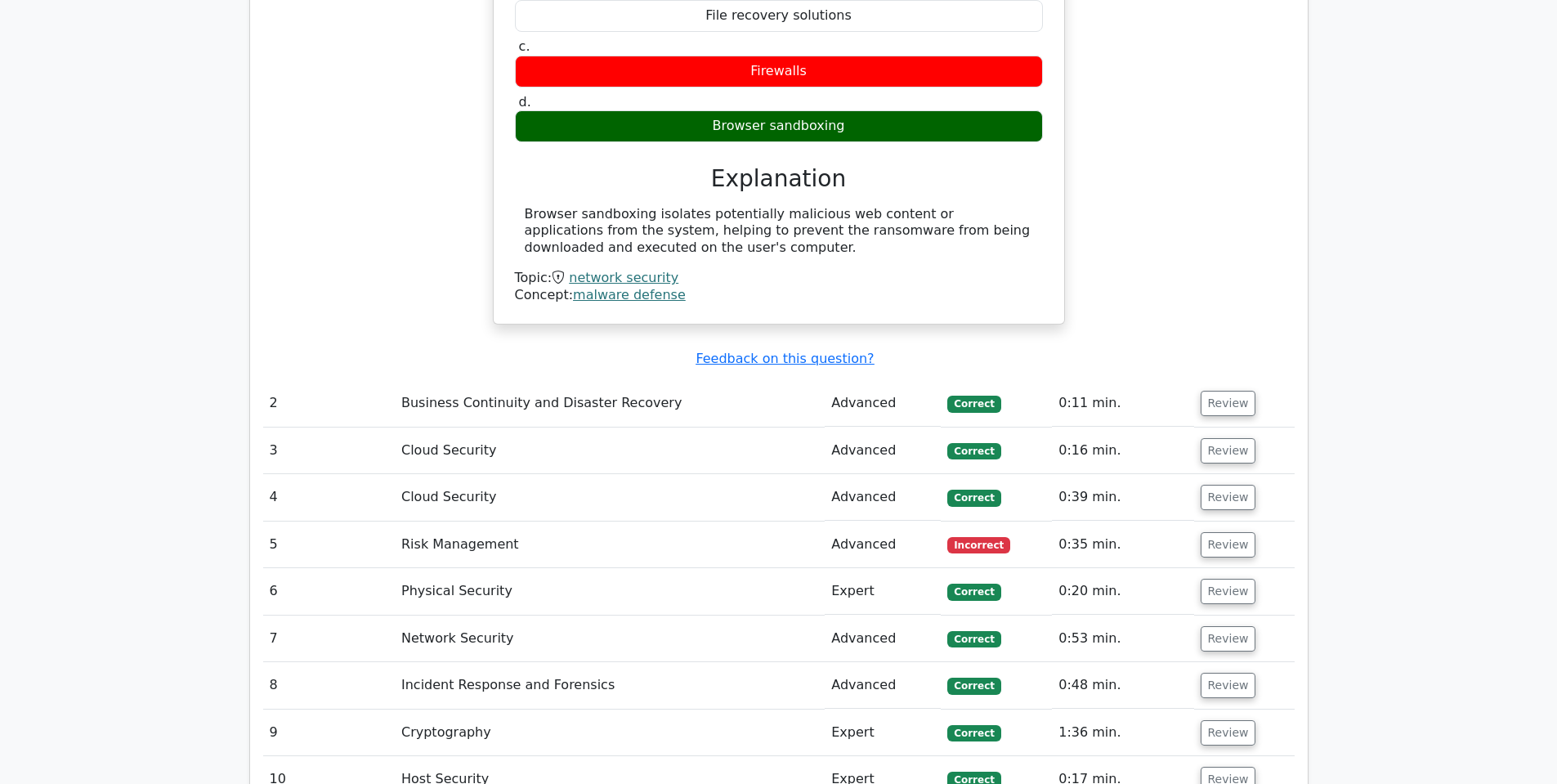
scroll to position [1635, 0]
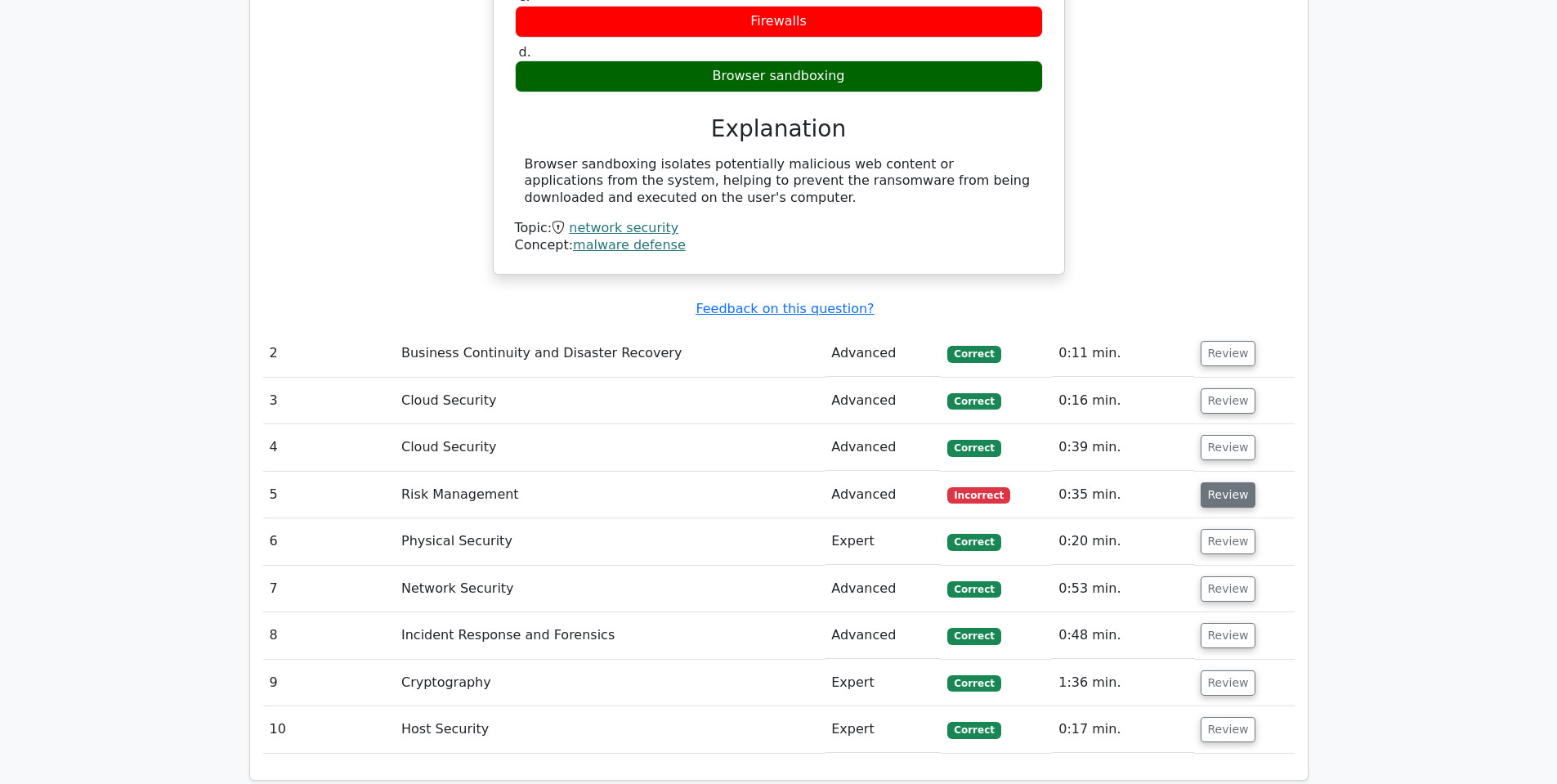
drag, startPoint x: 1203, startPoint y: 435, endPoint x: 1216, endPoint y: 435, distance: 13.0
click at [1205, 482] on button "Review" at bounding box center [1228, 495] width 56 height 25
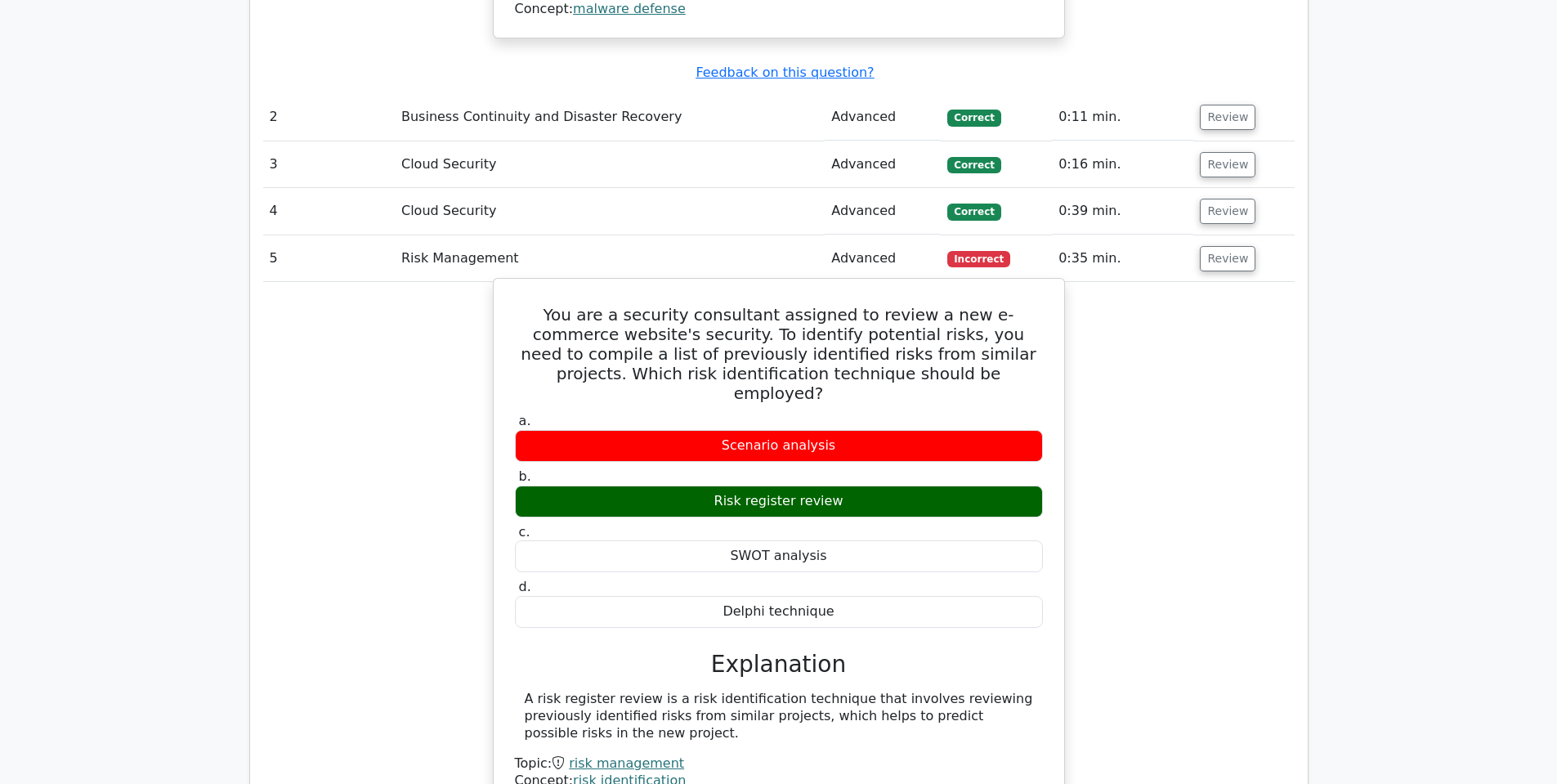
scroll to position [1880, 0]
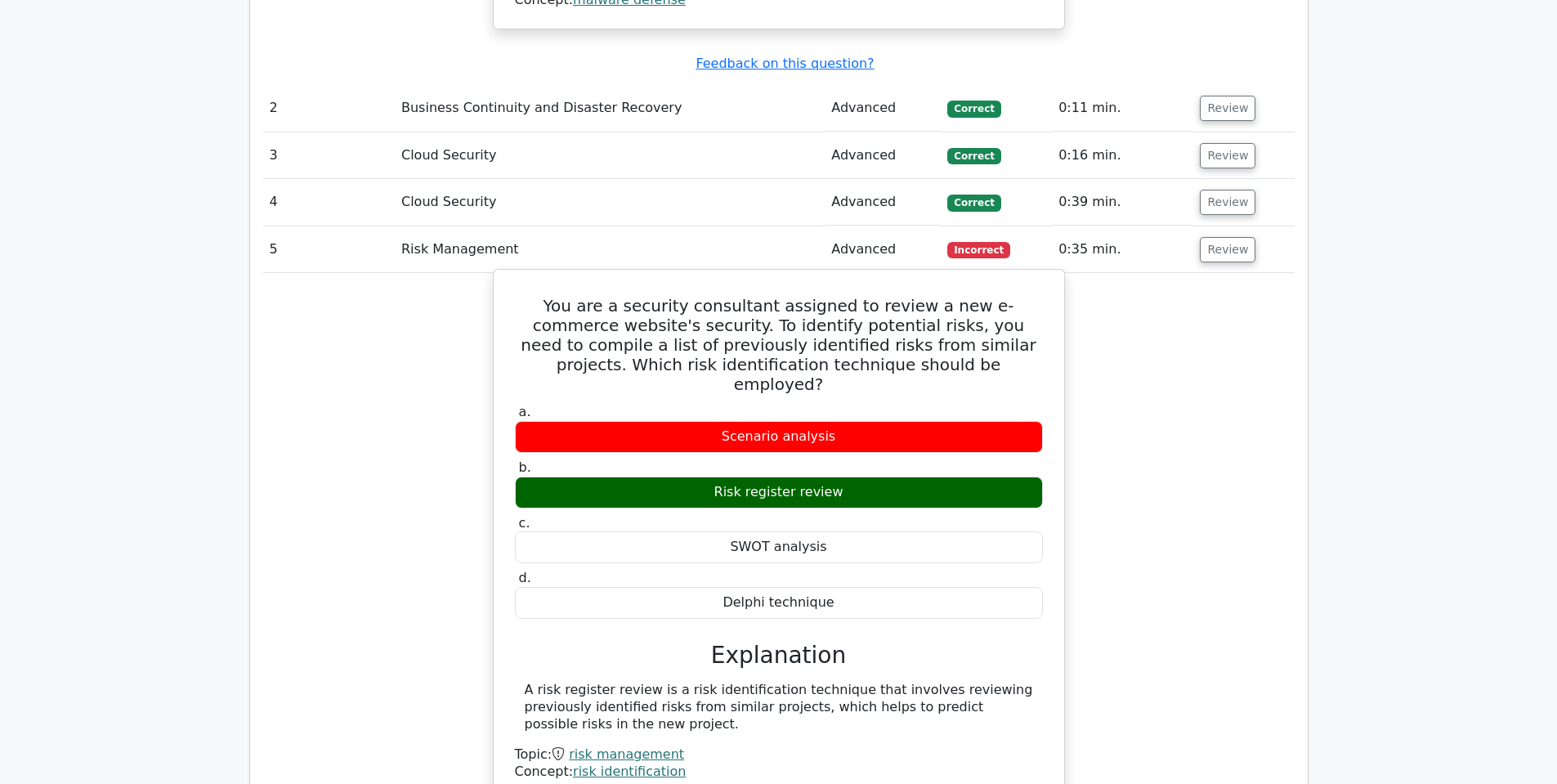
click at [842, 421] on div "Scenario analysis" at bounding box center [778, 436] width 528 height 32
drag, startPoint x: 845, startPoint y: 425, endPoint x: 629, endPoint y: 402, distance: 217.2
click at [629, 476] on div "Risk register review" at bounding box center [778, 492] width 528 height 32
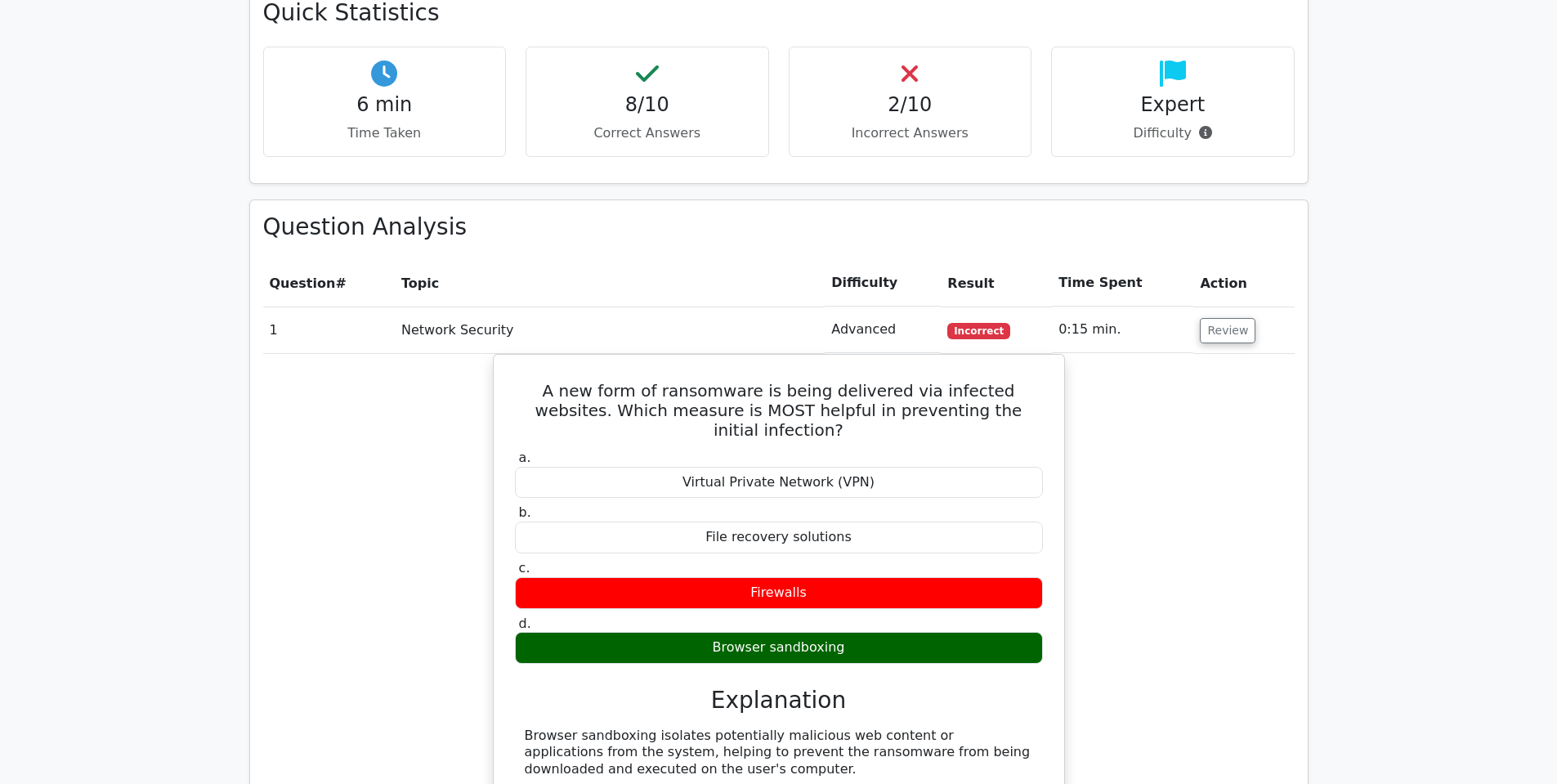
scroll to position [1062, 0]
